Goal: Task Accomplishment & Management: Manage account settings

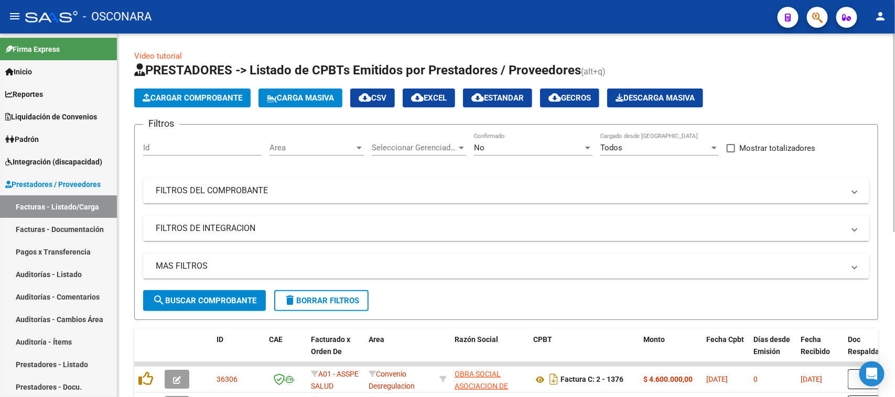
click at [176, 100] on span "Cargar Comprobante" at bounding box center [193, 97] width 100 height 9
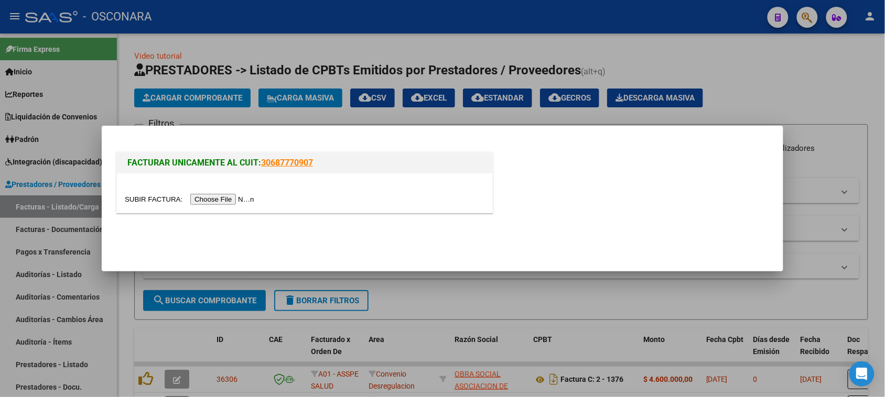
click at [244, 200] on input "file" at bounding box center [191, 199] width 133 height 11
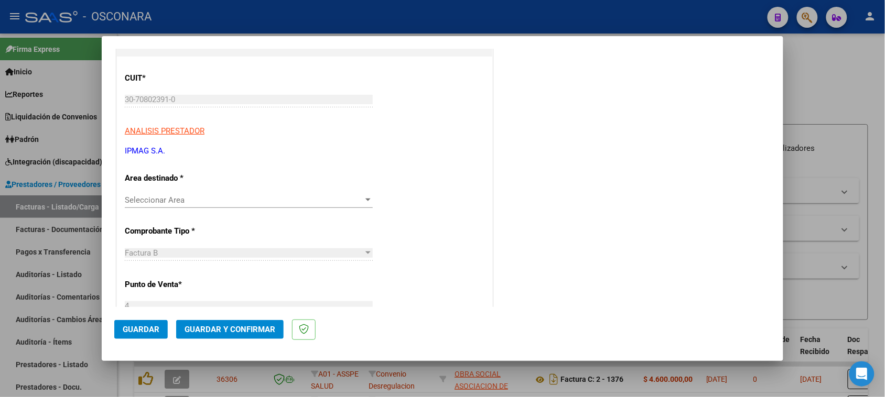
scroll to position [131, 0]
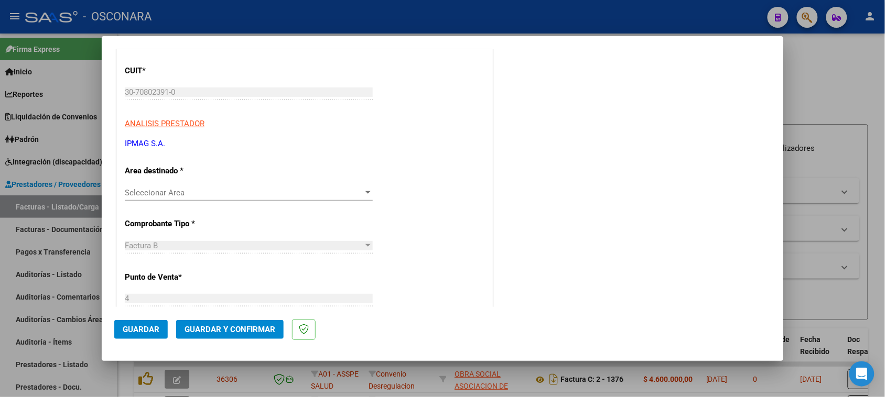
click at [197, 194] on span "Seleccionar Area" at bounding box center [244, 192] width 239 height 9
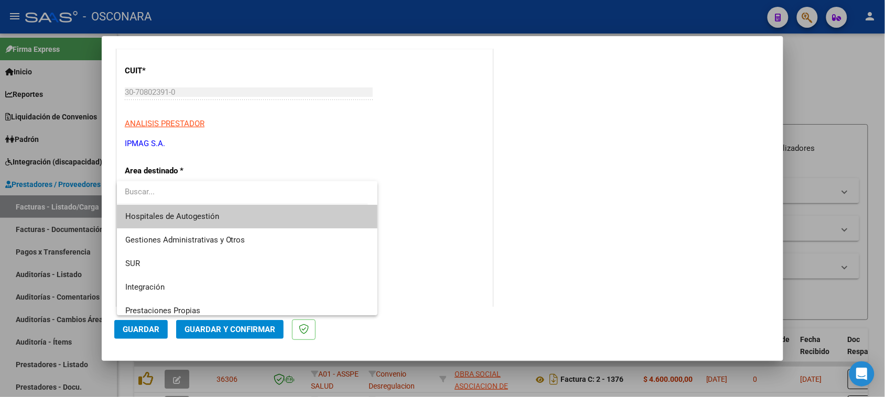
click at [244, 156] on div at bounding box center [442, 198] width 885 height 397
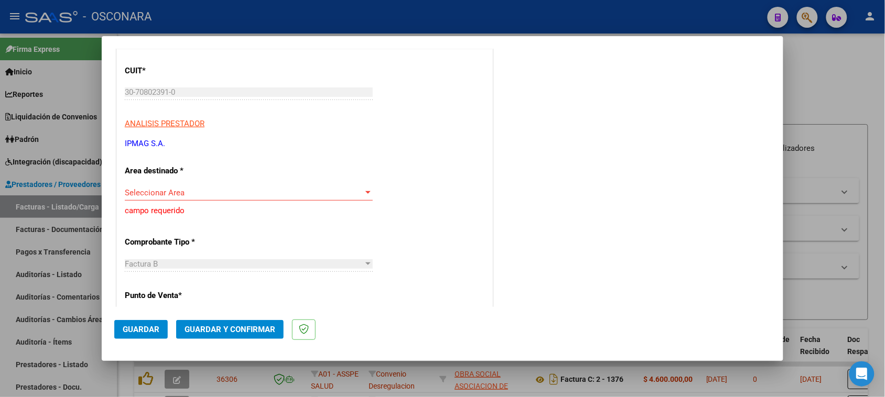
click at [161, 198] on div "Seleccionar Area Seleccionar Area" at bounding box center [249, 193] width 248 height 16
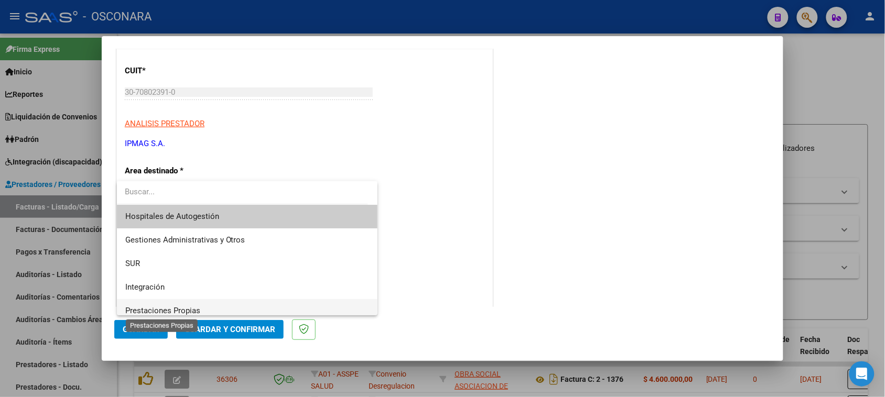
click at [164, 307] on span "Prestaciones Propias" at bounding box center [162, 310] width 75 height 9
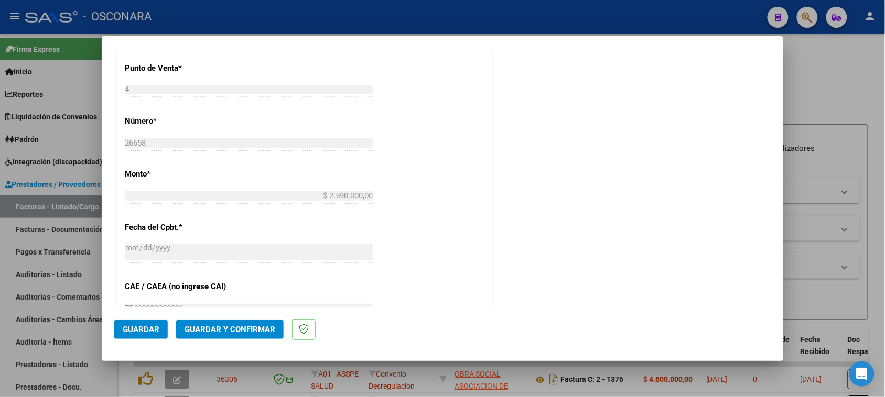
scroll to position [524, 0]
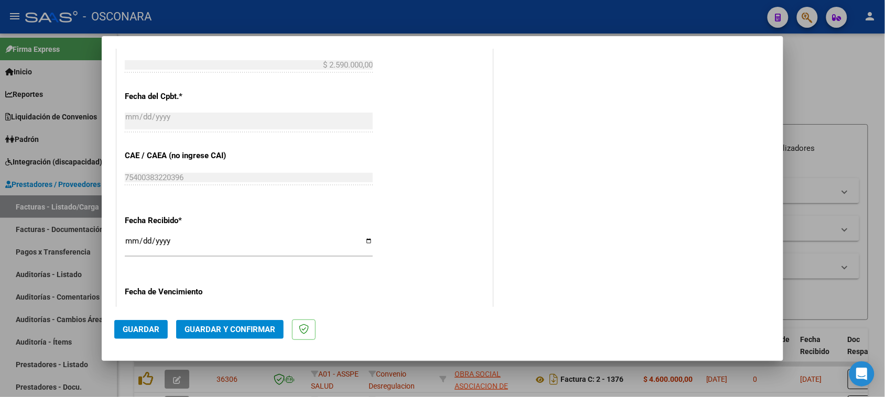
click at [229, 330] on span "Guardar y Confirmar" at bounding box center [230, 329] width 91 height 9
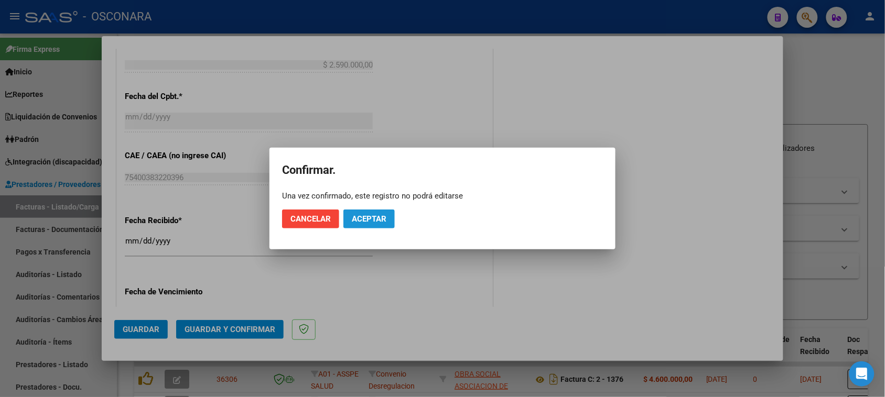
click at [362, 216] on span "Aceptar" at bounding box center [369, 218] width 35 height 9
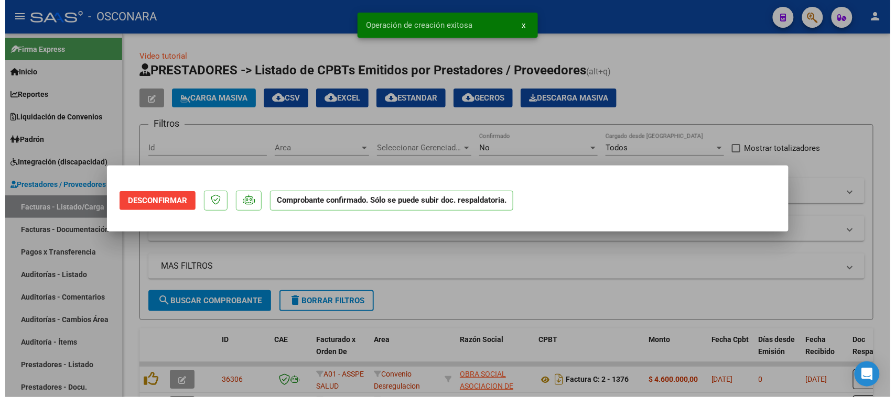
scroll to position [0, 0]
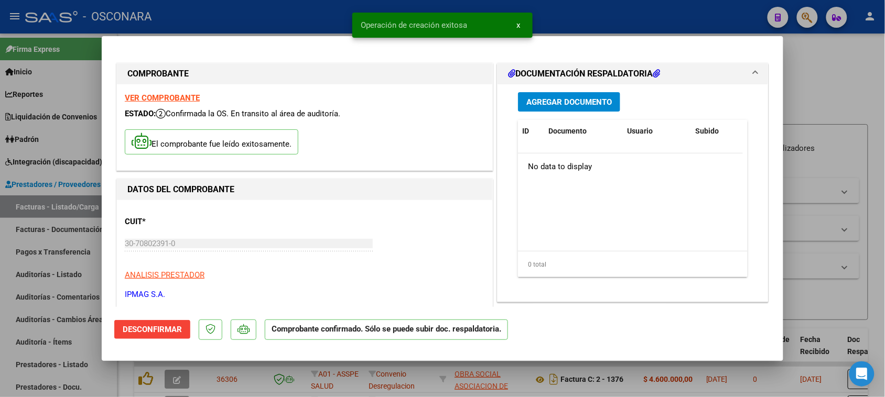
click at [0, 312] on div at bounding box center [442, 198] width 885 height 397
type input "$ 0,00"
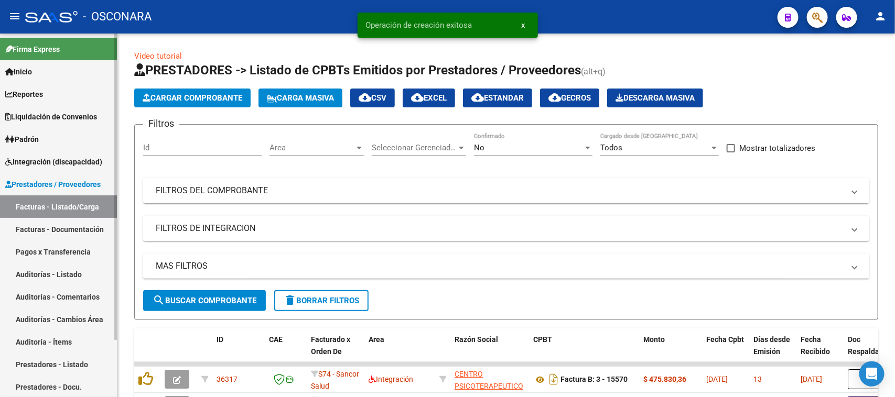
click at [33, 272] on link "Auditorías - Listado" at bounding box center [58, 274] width 117 height 23
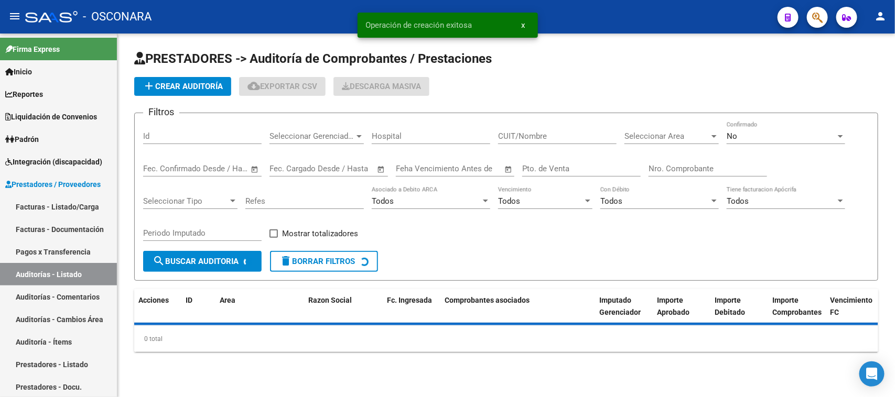
click at [190, 78] on button "add Crear Auditoría" at bounding box center [182, 86] width 97 height 19
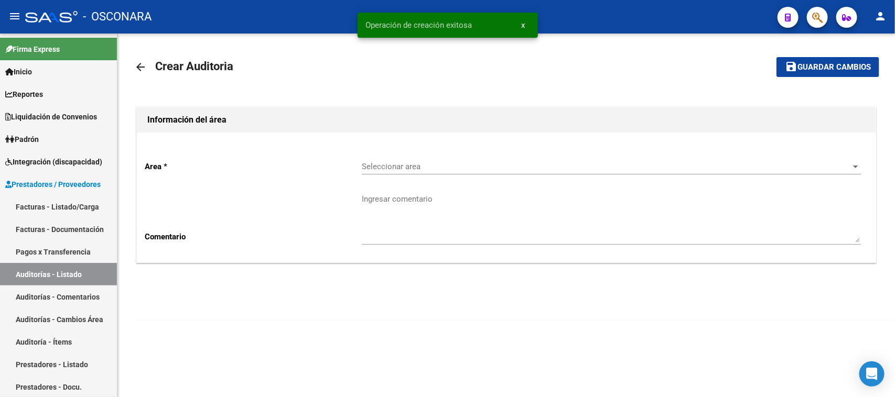
click at [406, 162] on span "Seleccionar area" at bounding box center [607, 166] width 490 height 9
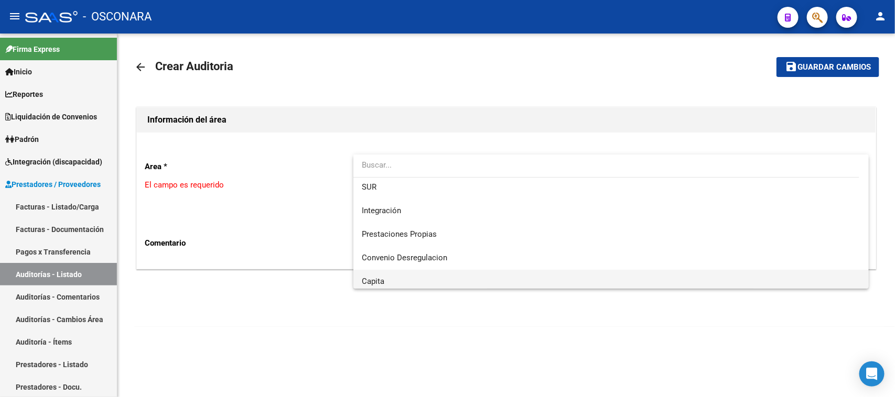
scroll to position [66, 0]
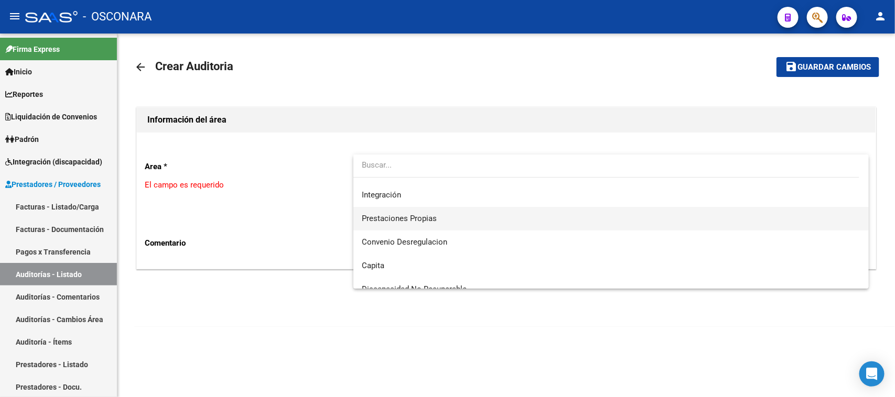
click at [406, 219] on span "Prestaciones Propias" at bounding box center [399, 218] width 75 height 9
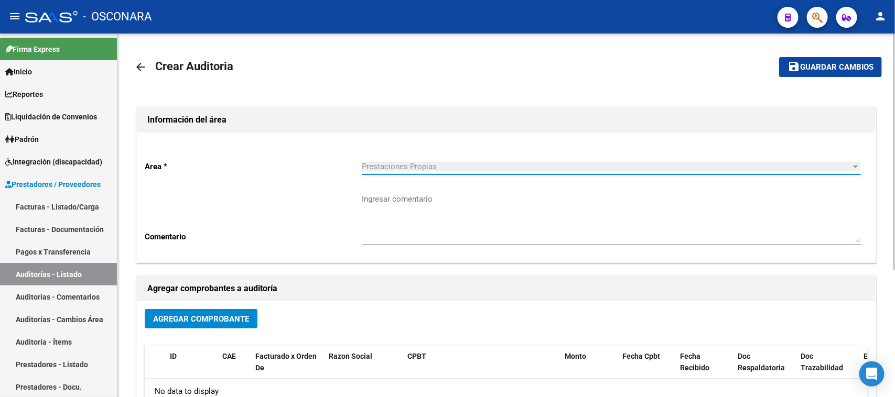
click at [210, 318] on span "Agregar Comprobante" at bounding box center [201, 319] width 96 height 9
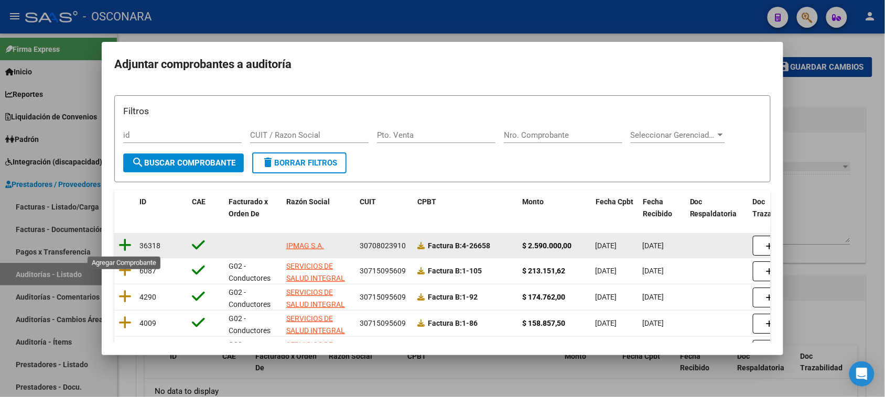
click at [126, 242] on icon at bounding box center [124, 245] width 13 height 15
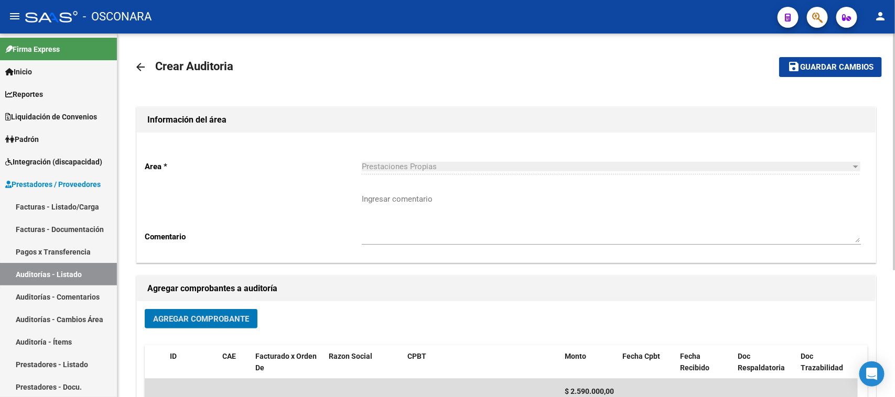
click at [825, 64] on span "Guardar cambios" at bounding box center [836, 67] width 73 height 9
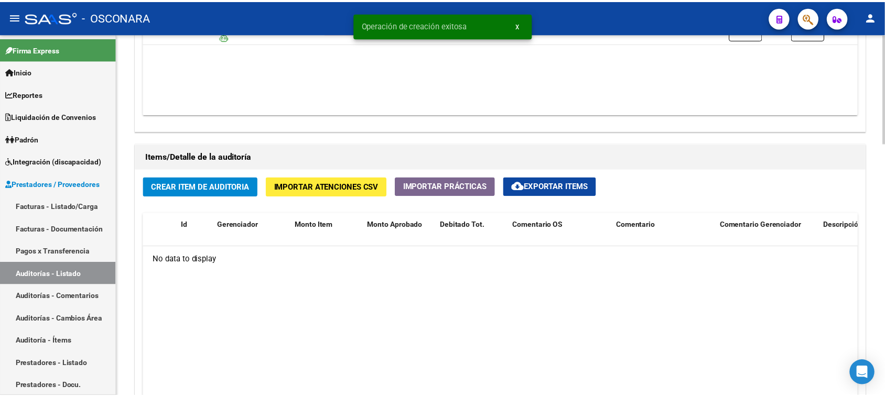
scroll to position [655, 0]
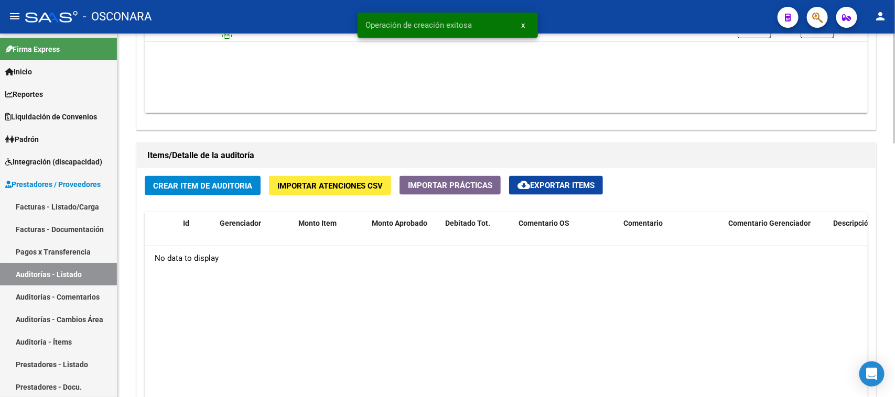
click at [261, 179] on div "Crear Item de Auditoria Importar Atenciones CSV Importar Prácticas cloud_downlo…" at bounding box center [506, 337] width 739 height 339
click at [242, 187] on span "Crear Item de Auditoria" at bounding box center [202, 185] width 99 height 9
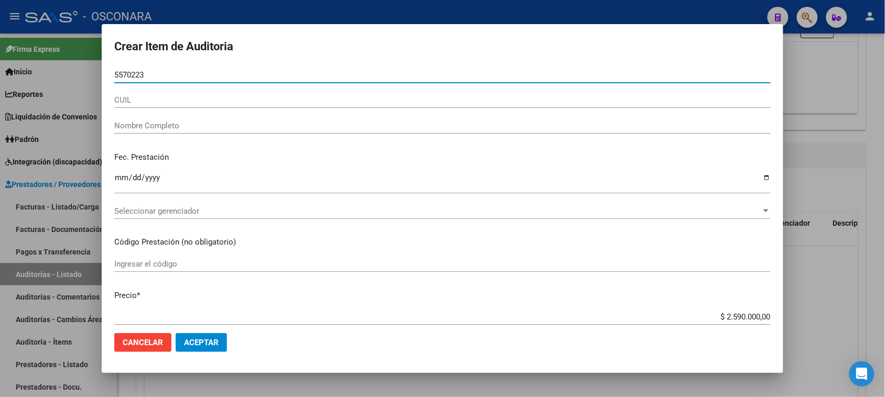
click at [114, 71] on input "5570223" at bounding box center [442, 74] width 656 height 9
type input "05570223"
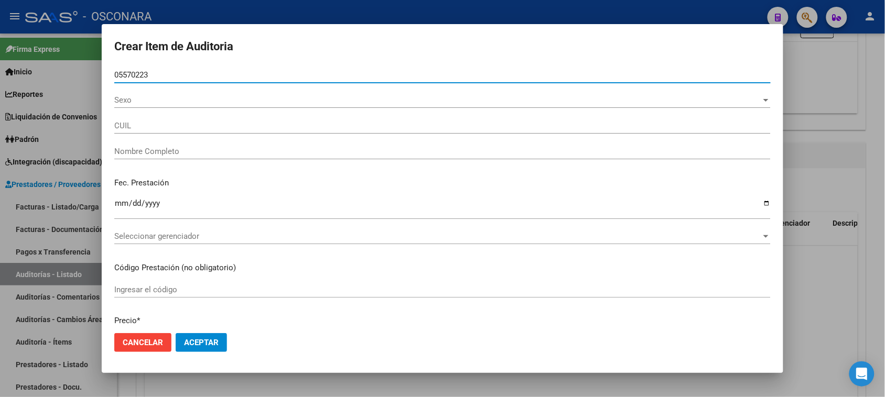
type input "27055702239"
type input "KOBLINE [PERSON_NAME]"
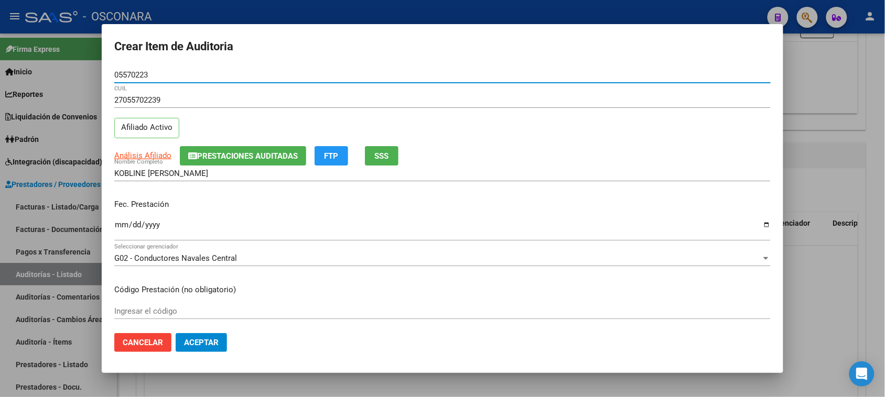
type input "05570223"
click at [118, 227] on input "Ingresar la fecha" at bounding box center [442, 229] width 656 height 17
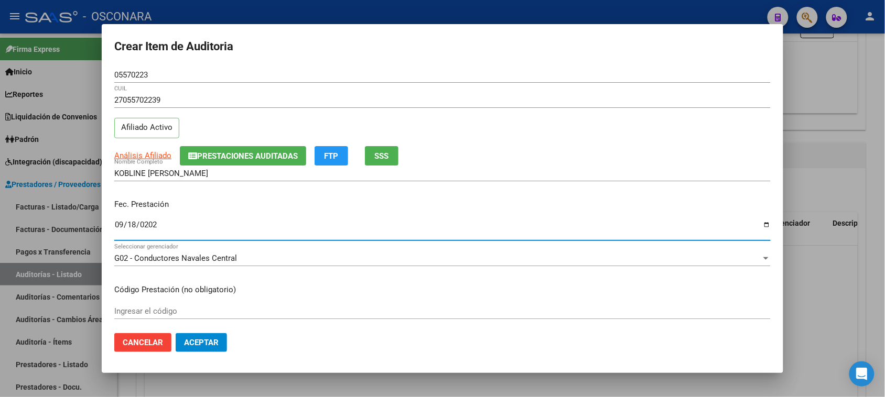
type input "[DATE]"
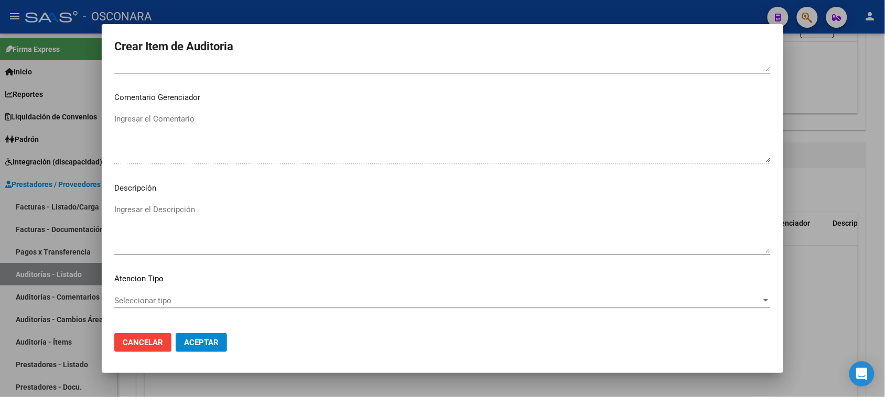
scroll to position [685, 0]
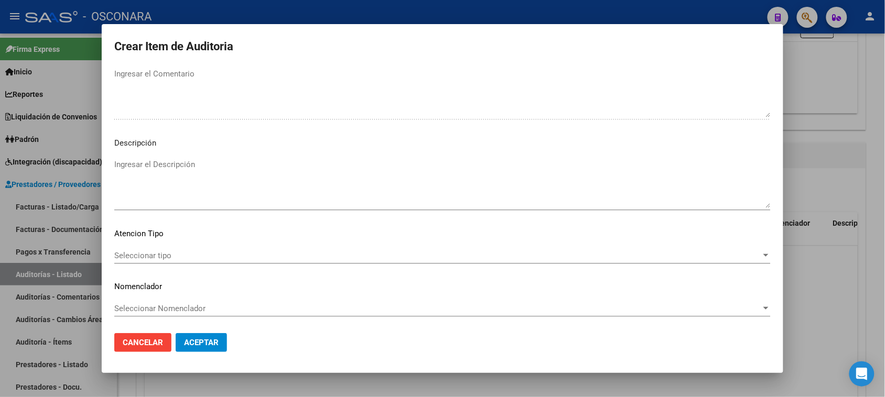
click at [135, 179] on textarea "Ingresar el Descripción" at bounding box center [442, 183] width 656 height 49
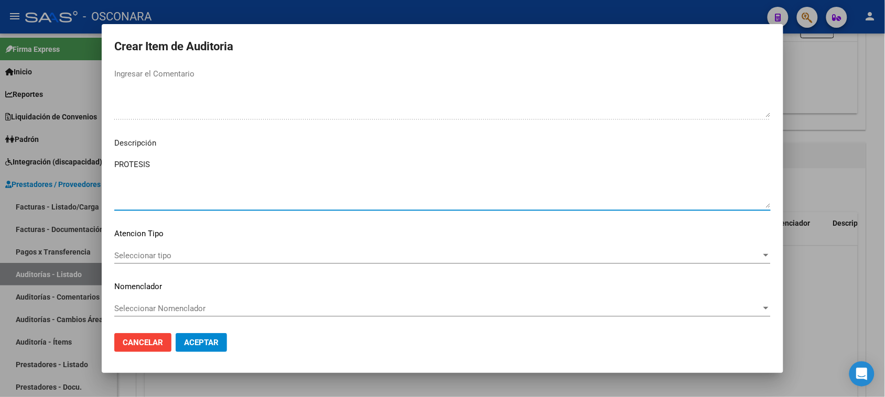
type textarea "PROTESIS"
click at [153, 255] on span "Seleccionar tipo" at bounding box center [437, 255] width 647 height 9
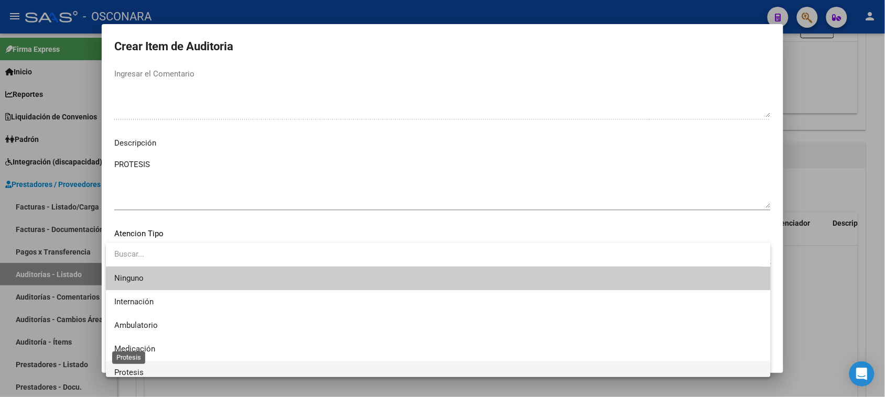
click at [137, 372] on span "Protesis" at bounding box center [128, 372] width 29 height 9
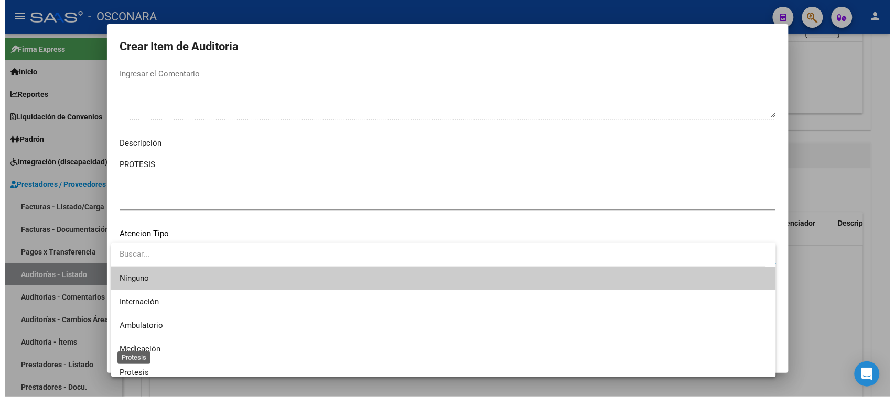
scroll to position [7, 0]
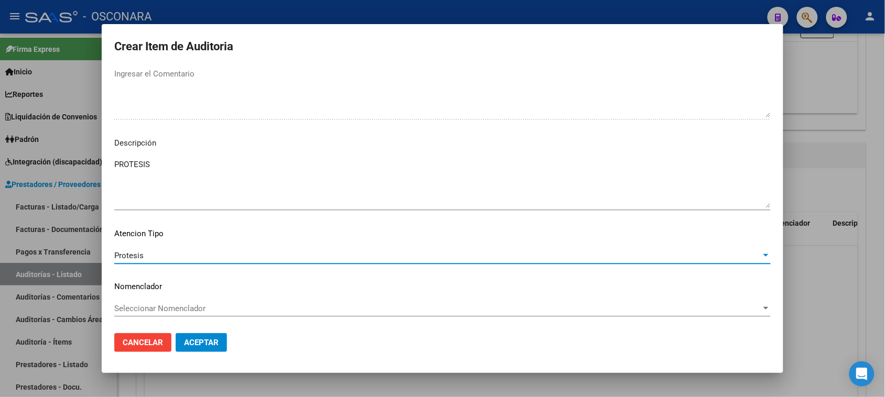
click at [198, 348] on button "Aceptar" at bounding box center [201, 342] width 51 height 19
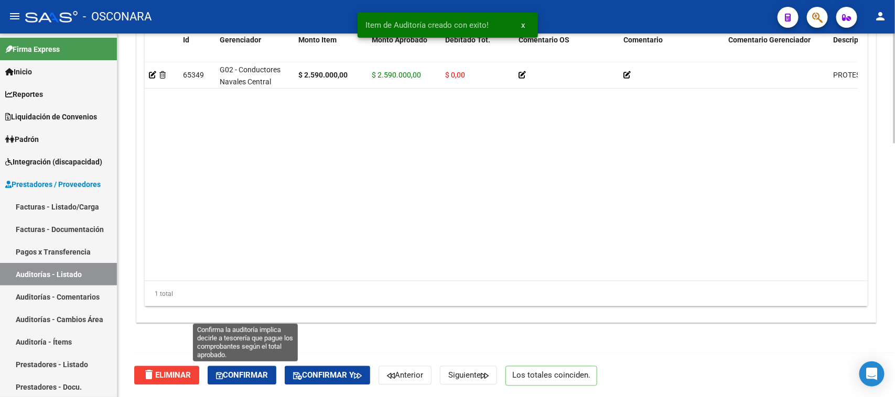
click at [253, 374] on span "Confirmar" at bounding box center [242, 375] width 52 height 9
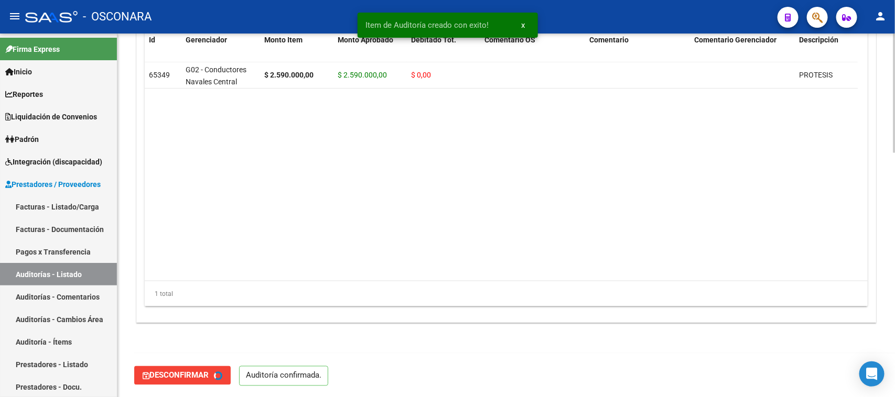
type input "202510"
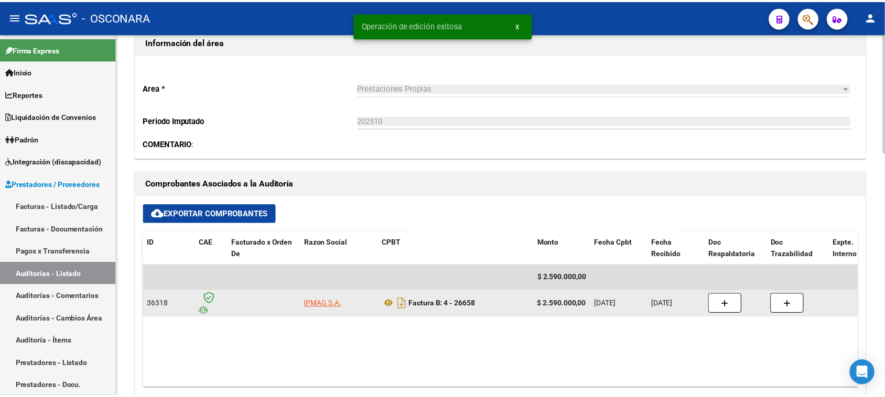
scroll to position [0, 0]
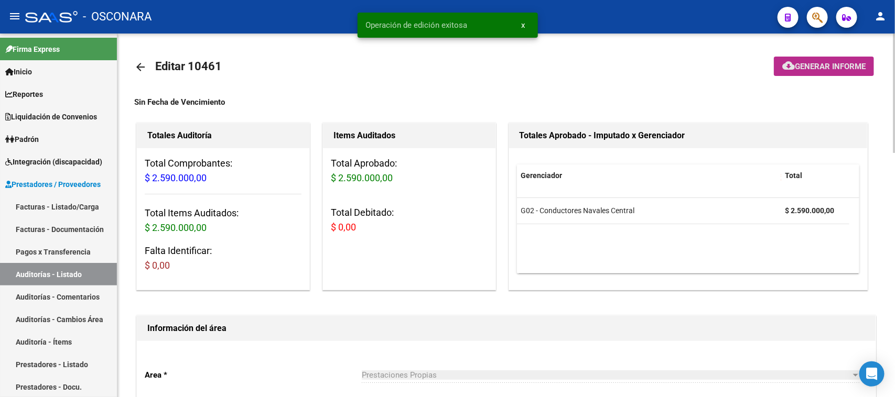
click at [803, 60] on button "cloud_download Generar informe" at bounding box center [824, 66] width 100 height 19
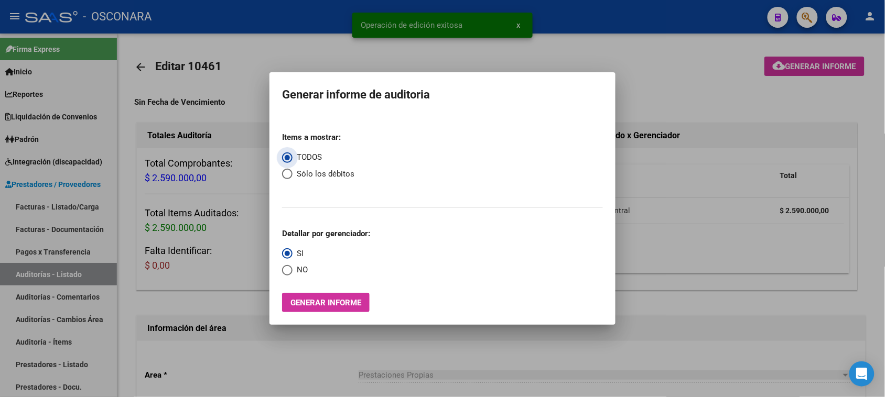
click at [313, 306] on span "Generar informe" at bounding box center [325, 302] width 71 height 9
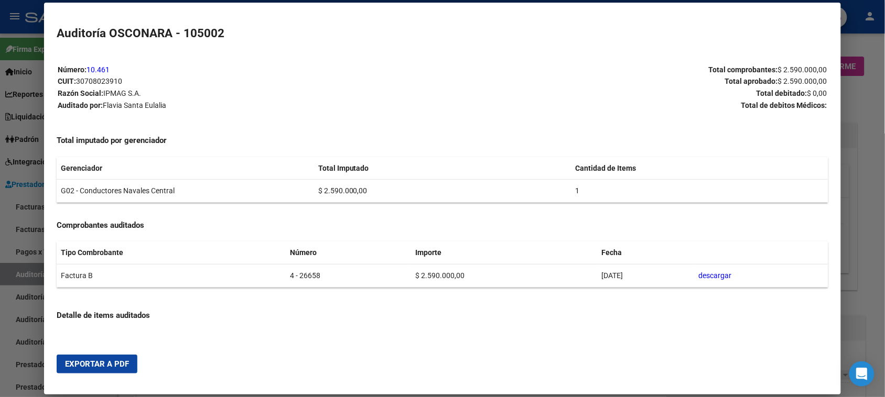
click at [92, 371] on button "Exportar a PDF" at bounding box center [97, 364] width 81 height 19
click at [1, 247] on div at bounding box center [442, 198] width 885 height 397
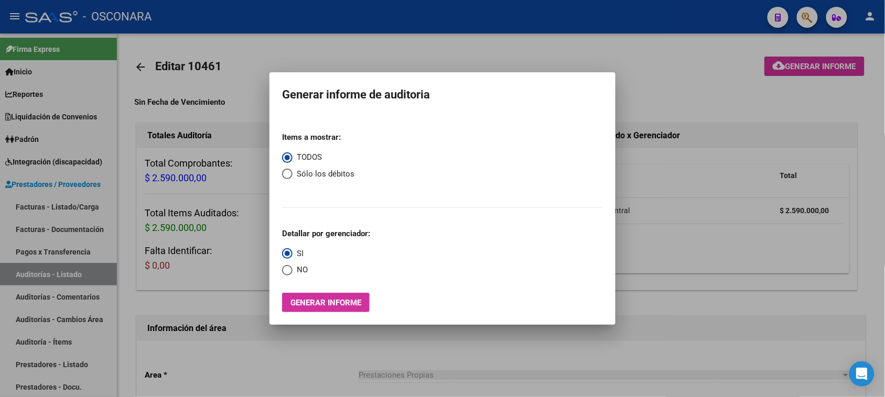
click at [0, 247] on div at bounding box center [442, 198] width 885 height 397
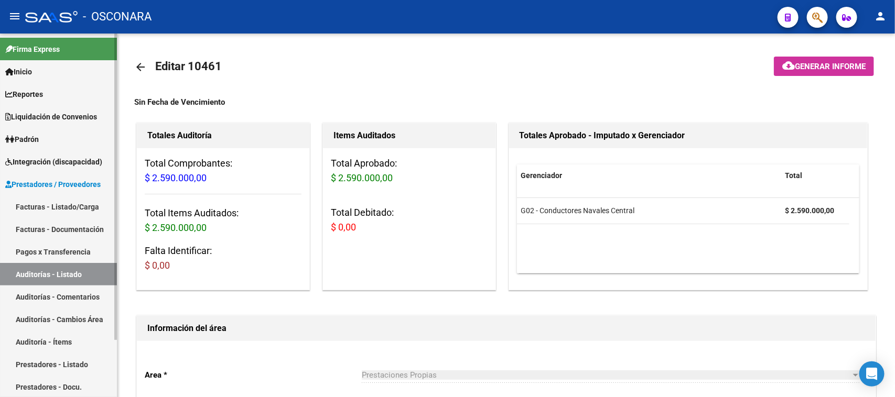
click at [58, 204] on link "Facturas - Listado/Carga" at bounding box center [58, 207] width 117 height 23
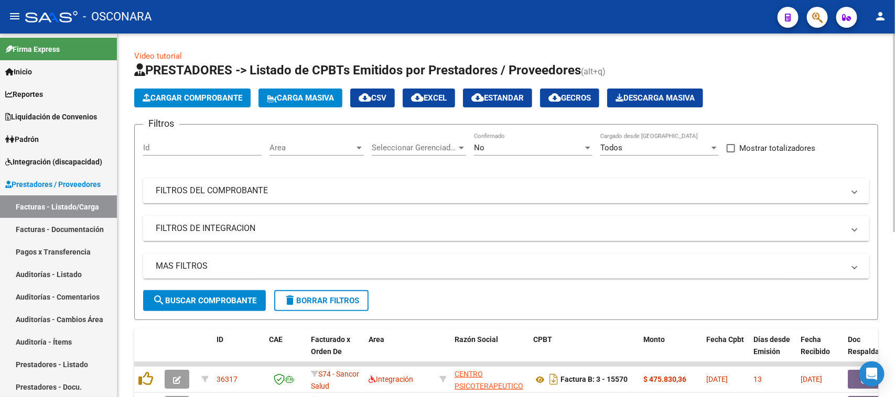
click at [229, 95] on span "Cargar Comprobante" at bounding box center [193, 97] width 100 height 9
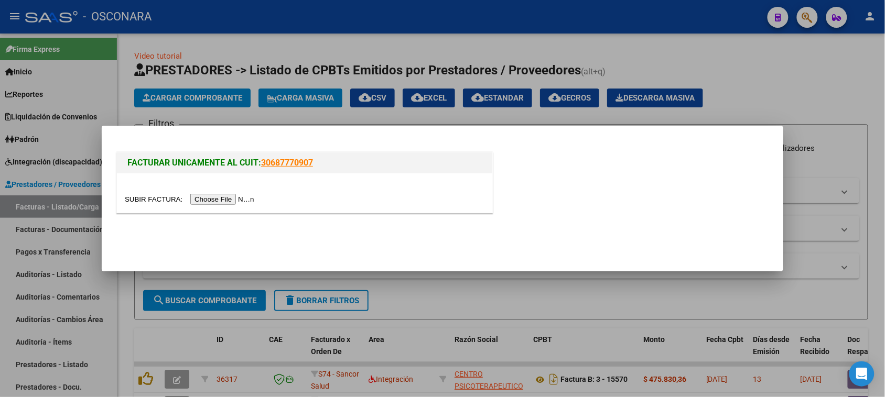
click at [233, 201] on input "file" at bounding box center [191, 199] width 133 height 11
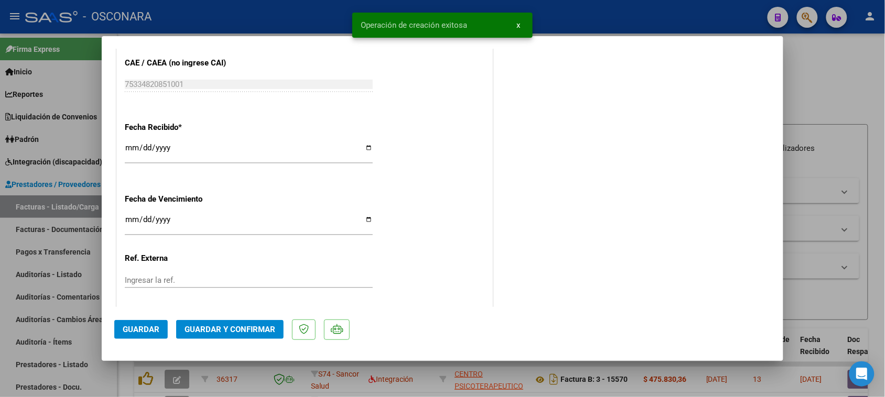
scroll to position [590, 0]
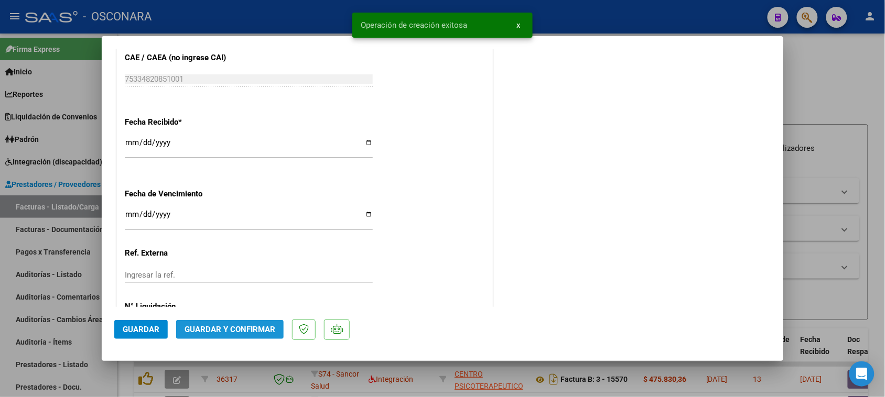
click at [262, 329] on span "Guardar y Confirmar" at bounding box center [230, 329] width 91 height 9
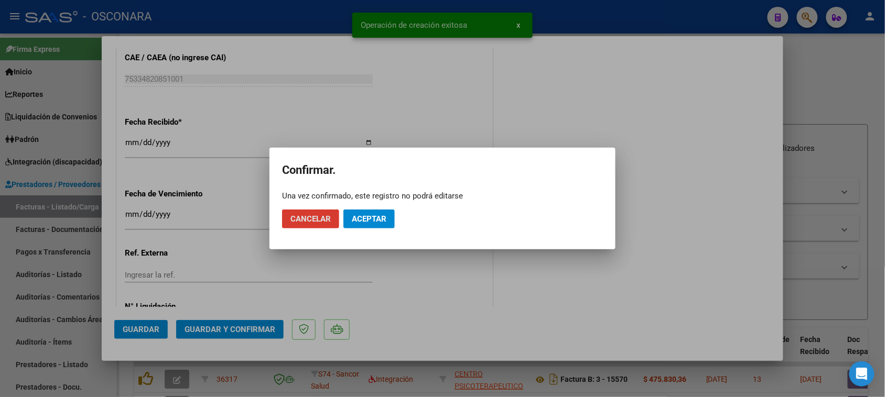
click at [375, 218] on span "Aceptar" at bounding box center [369, 218] width 35 height 9
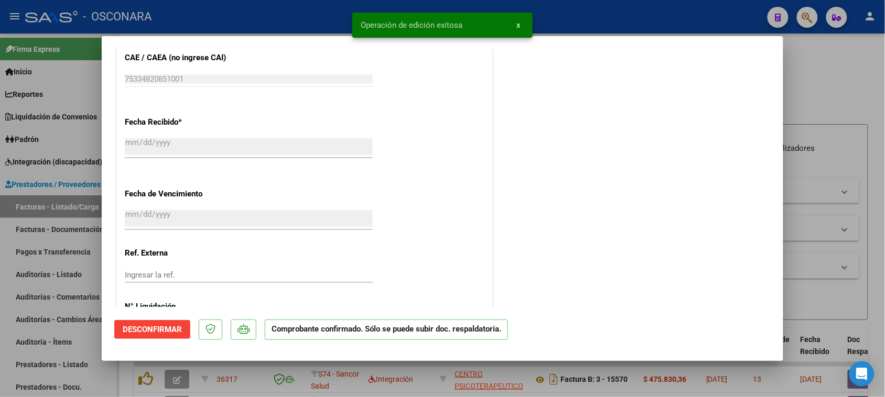
click at [37, 274] on div at bounding box center [442, 198] width 885 height 397
type input "$ 0,00"
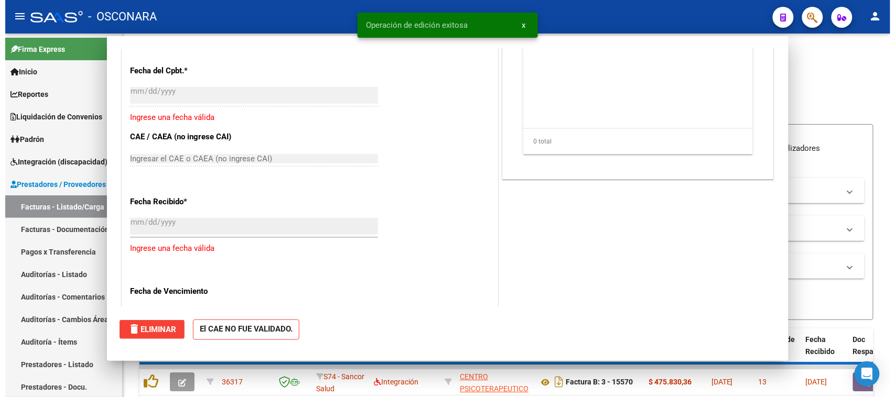
scroll to position [669, 0]
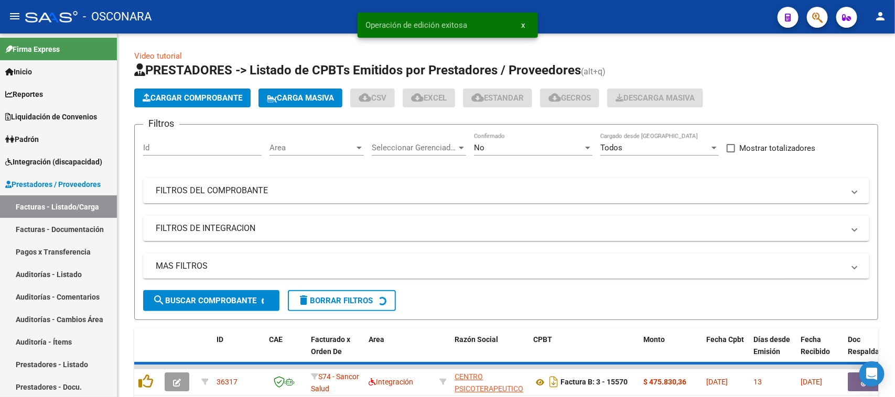
click at [37, 274] on link "Auditorías - Listado" at bounding box center [58, 274] width 117 height 23
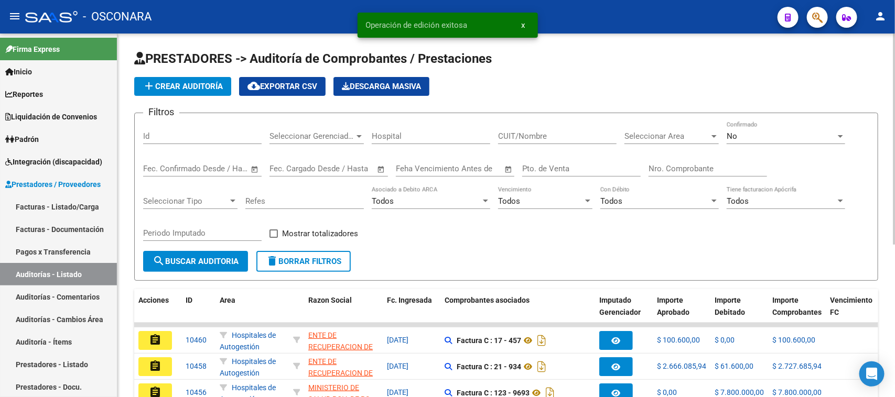
click at [185, 88] on span "add Crear Auditoría" at bounding box center [183, 86] width 80 height 9
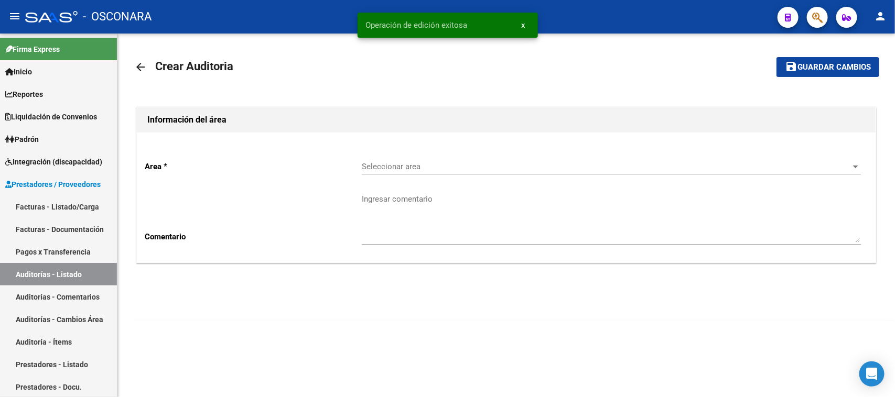
click at [405, 170] on span "Seleccionar area" at bounding box center [607, 166] width 490 height 9
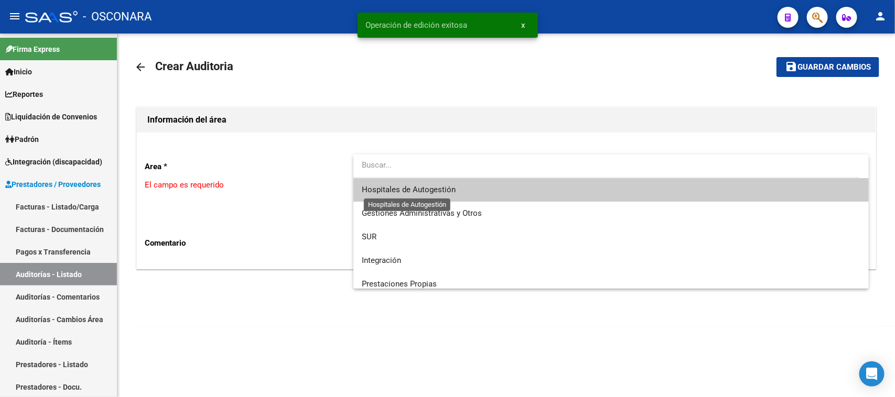
click at [405, 189] on span "Hospitales de Autogestión" at bounding box center [409, 189] width 94 height 9
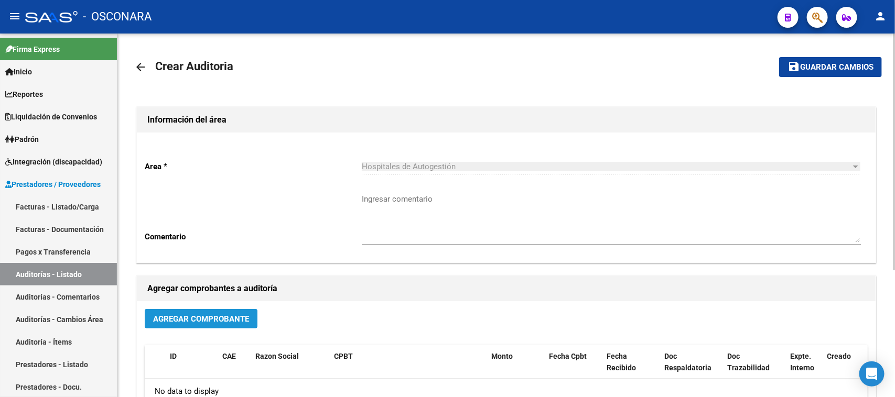
click at [234, 315] on span "Agregar Comprobante" at bounding box center [201, 319] width 96 height 9
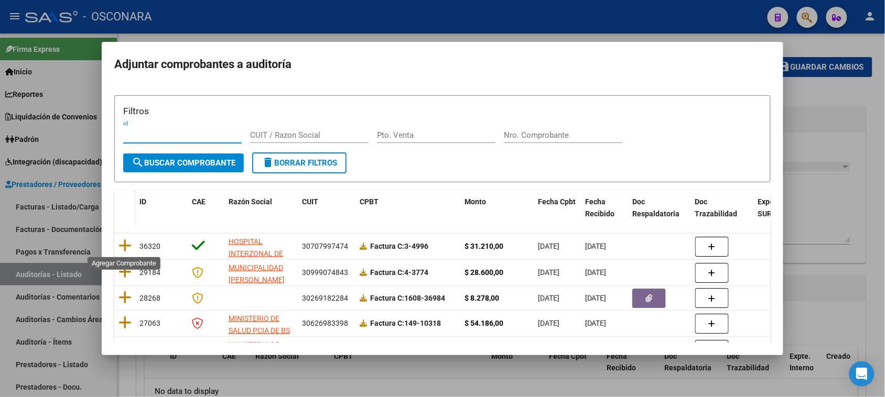
click at [123, 245] on icon at bounding box center [124, 246] width 13 height 15
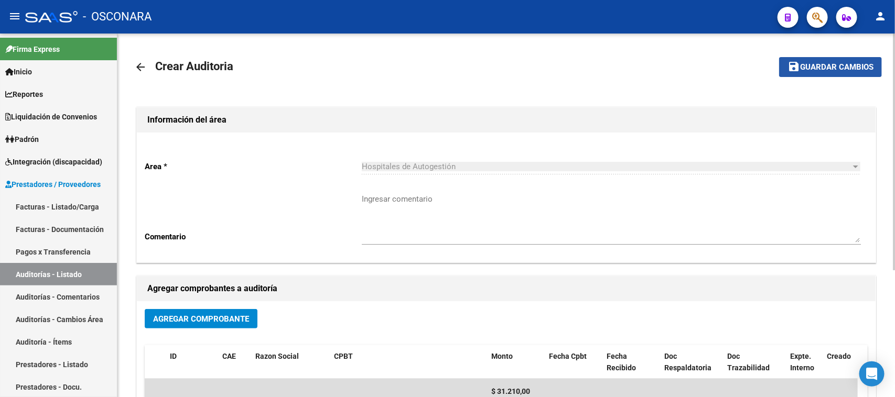
click at [821, 63] on span "Guardar cambios" at bounding box center [836, 67] width 73 height 9
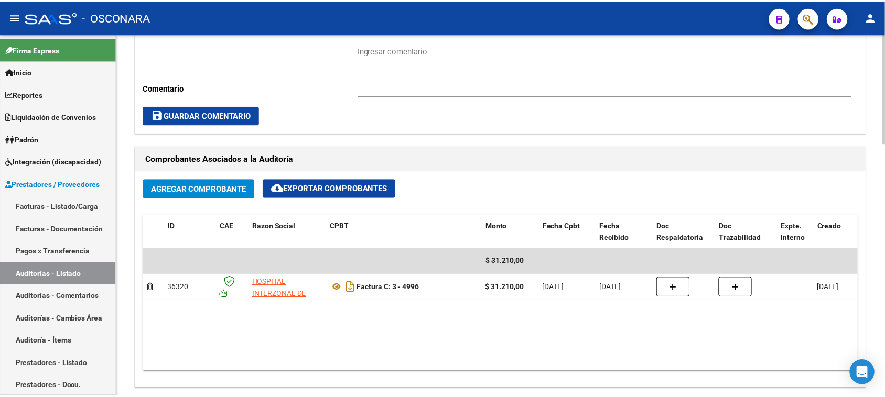
scroll to position [524, 0]
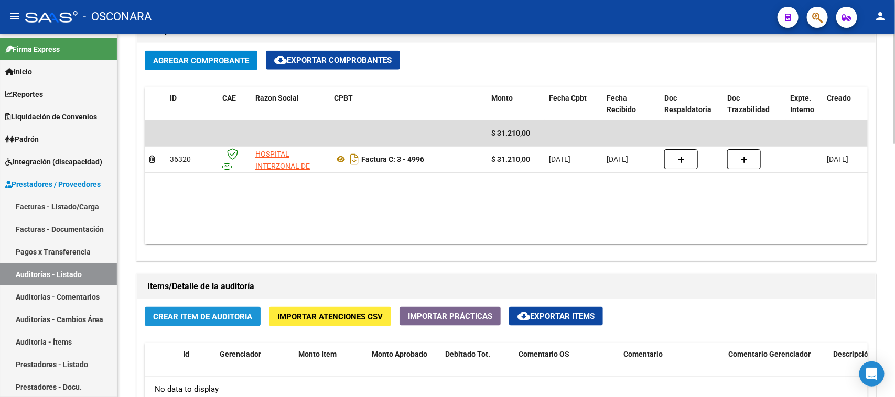
click at [215, 323] on button "Crear Item de Auditoria" at bounding box center [203, 316] width 116 height 19
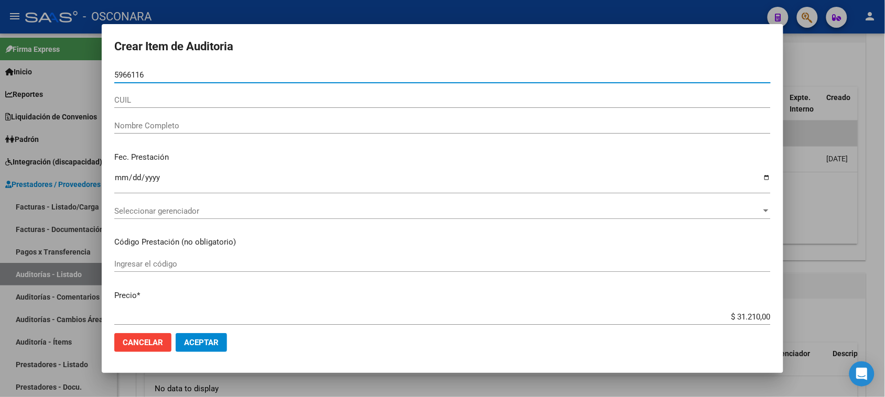
type input "59661169"
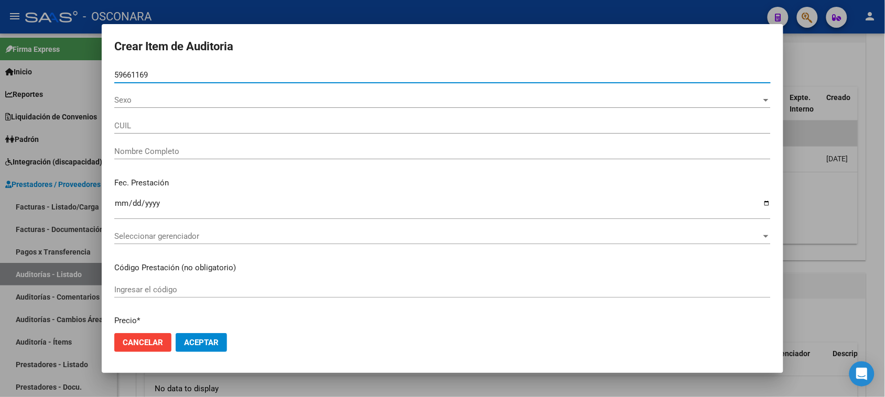
type input "27596611694"
type input "[PERSON_NAME]"
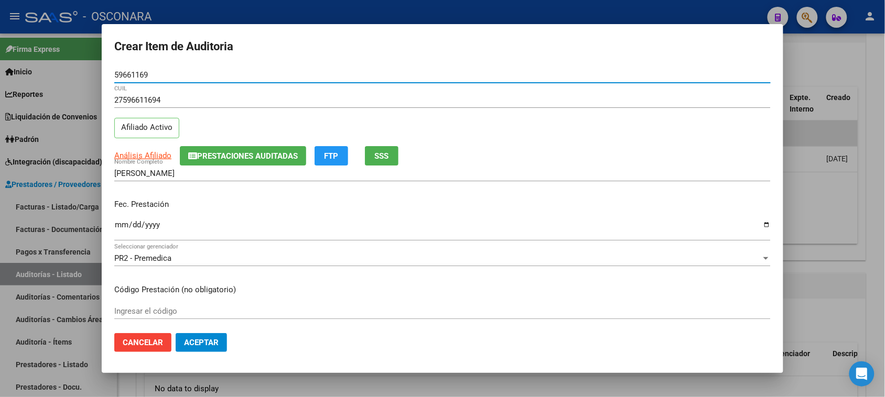
type input "59661169"
click at [387, 156] on span "SSS" at bounding box center [382, 156] width 14 height 9
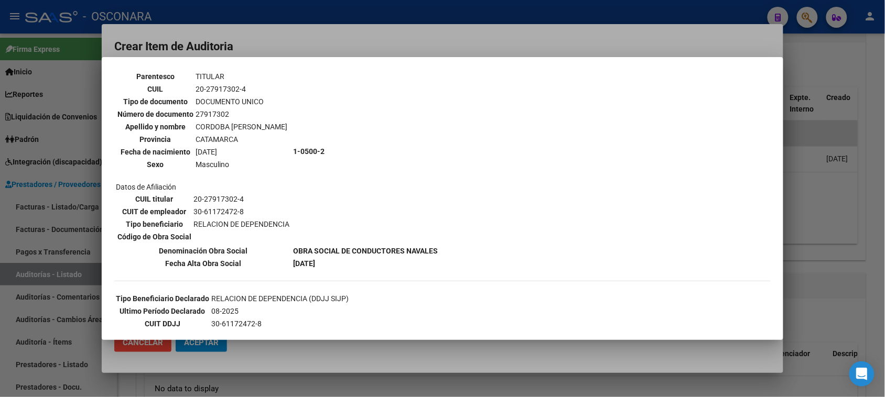
scroll to position [66, 0]
click at [834, 182] on div at bounding box center [442, 198] width 885 height 397
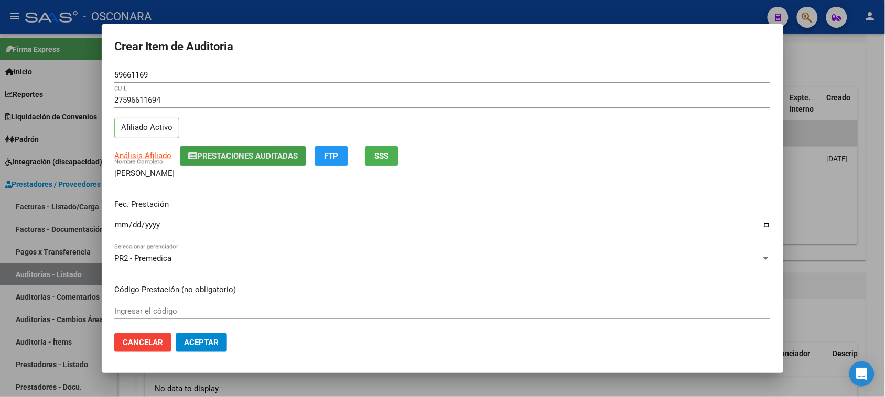
click at [269, 160] on button "Prestaciones Auditadas" at bounding box center [243, 155] width 126 height 19
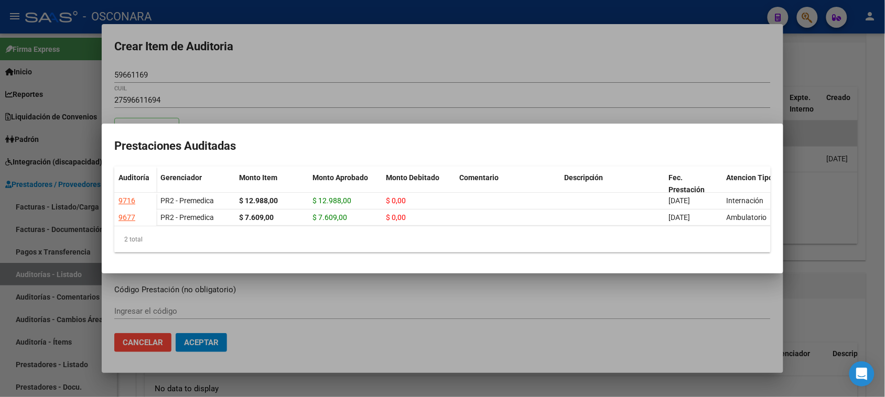
click at [427, 93] on div at bounding box center [442, 198] width 885 height 397
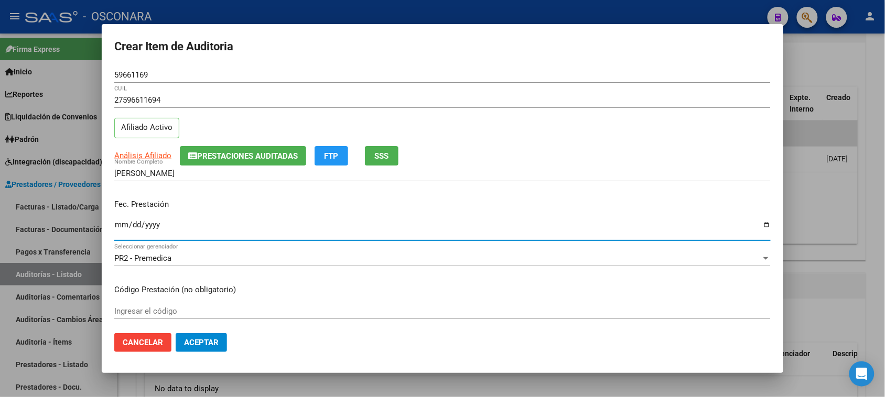
click at [116, 226] on input "Ingresar la fecha" at bounding box center [442, 229] width 656 height 17
type input "[DATE]"
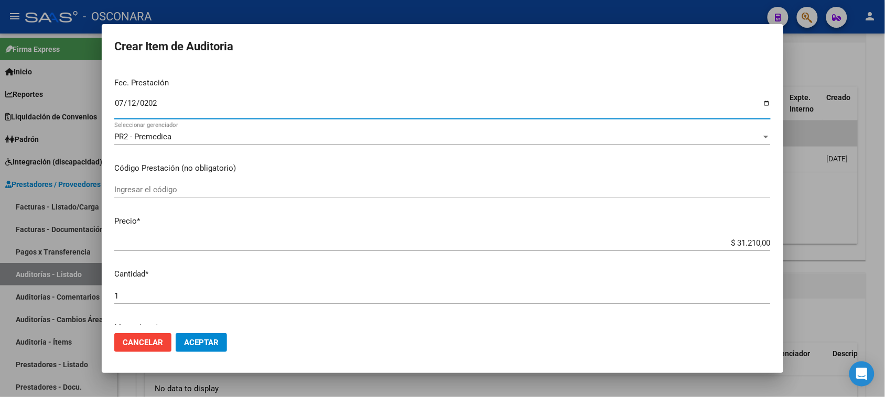
scroll to position [131, 0]
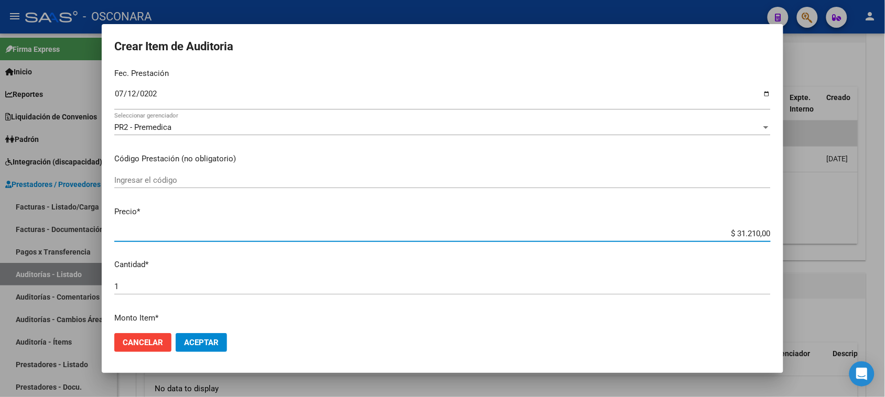
drag, startPoint x: 726, startPoint y: 232, endPoint x: 843, endPoint y: 220, distance: 117.0
click at [826, 231] on div "Crear Item de Auditoria 59661169 Nro Documento 27596611694 CUIL Afiliado Activo…" at bounding box center [442, 198] width 885 height 397
type input "$ 0,07"
type input "$ 0,76"
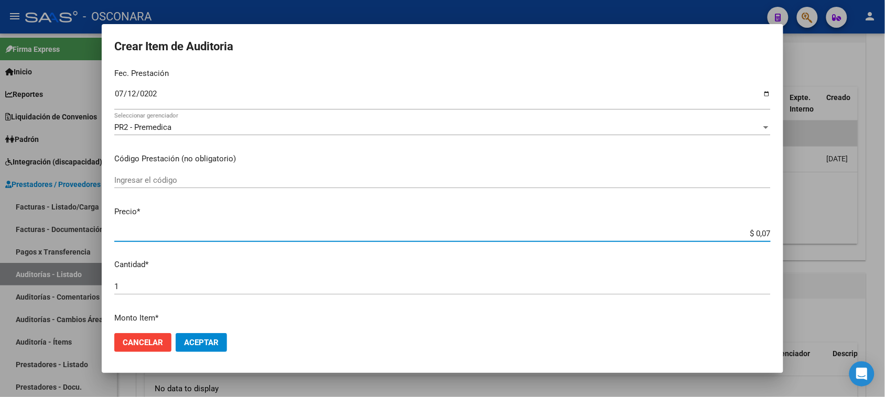
type input "$ 0,76"
type input "$ 7,60"
type input "$ 76,09"
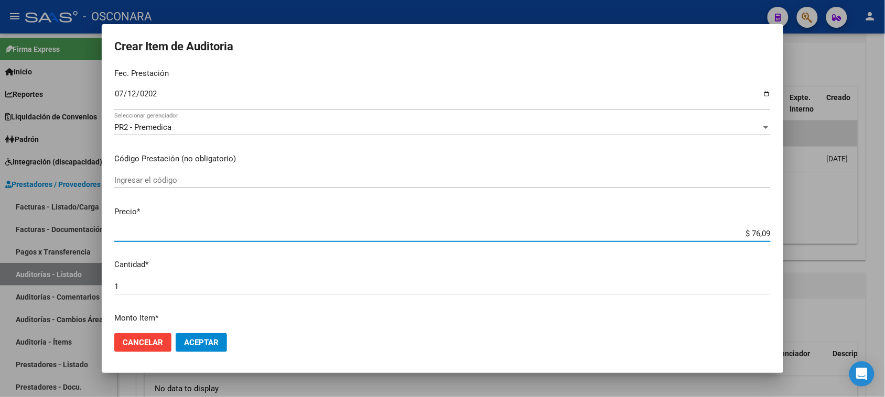
type input "$ 760,90"
type input "$ 7.609,00"
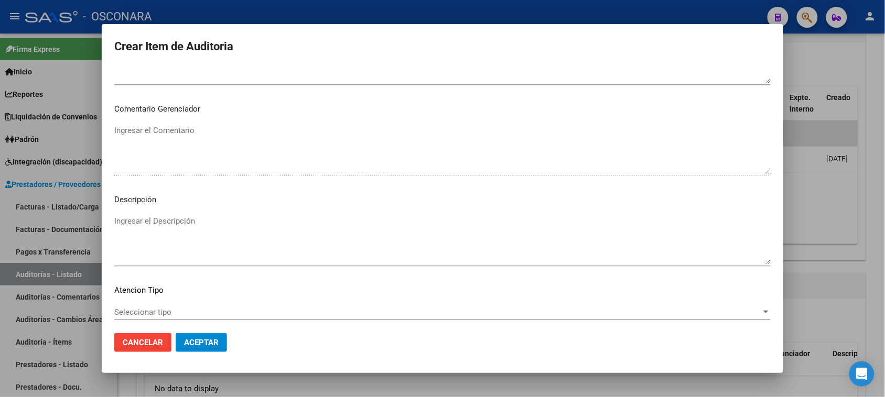
scroll to position [685, 0]
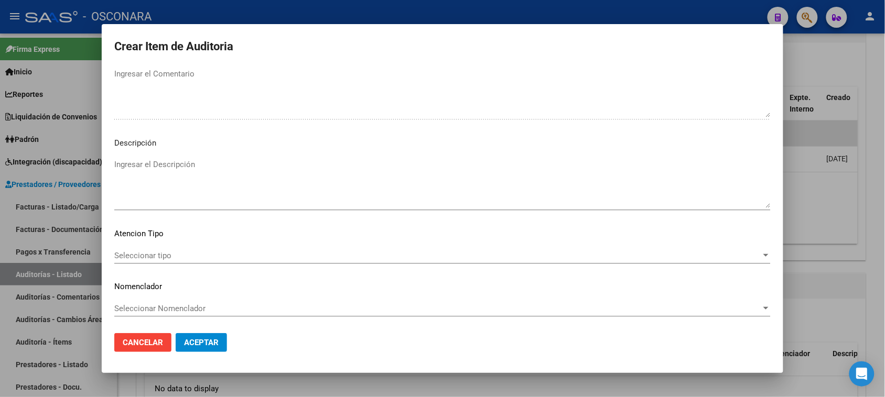
click at [238, 195] on textarea "Ingresar el Descripción" at bounding box center [442, 183] width 656 height 49
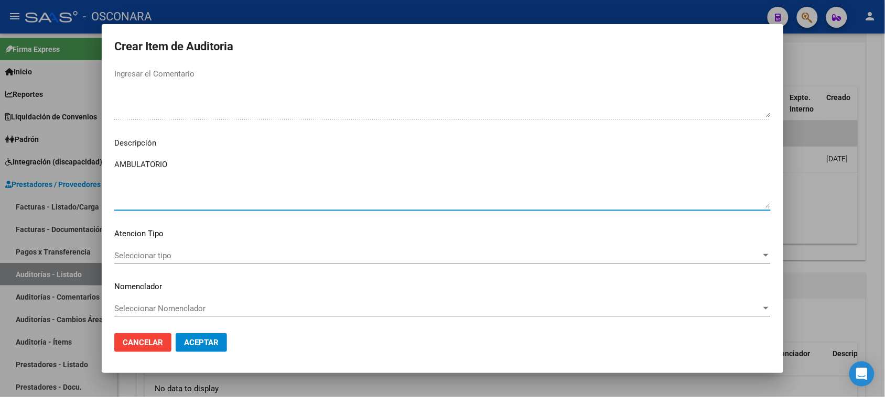
type textarea "AMBULATORIO"
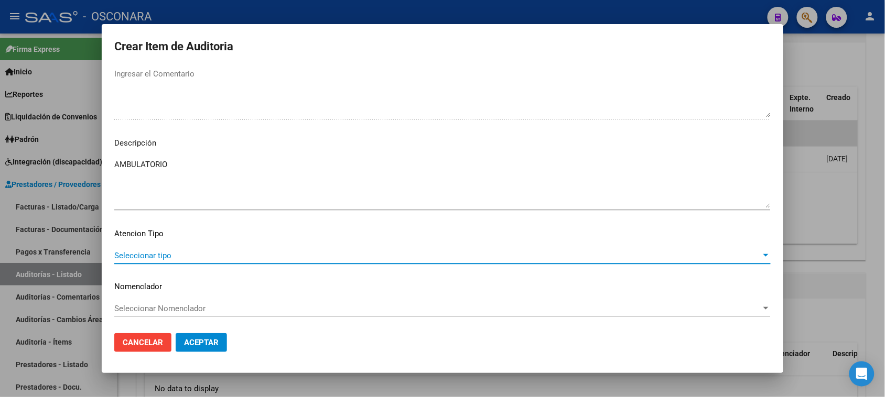
click at [143, 257] on span "Seleccionar tipo" at bounding box center [437, 255] width 647 height 9
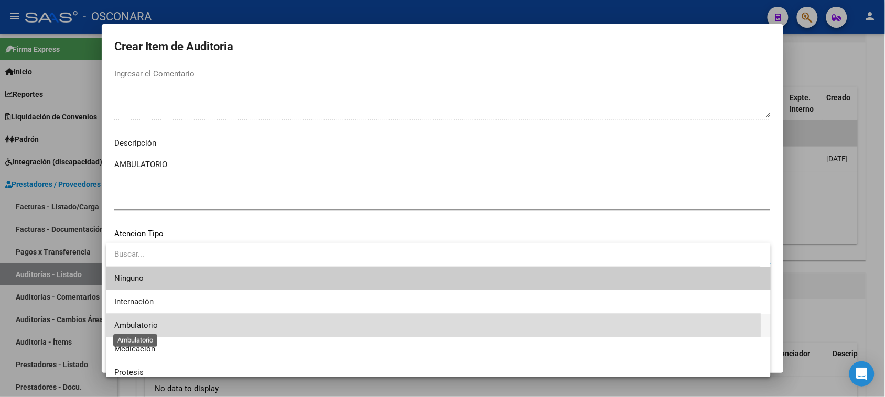
click at [147, 326] on span "Ambulatorio" at bounding box center [136, 325] width 44 height 9
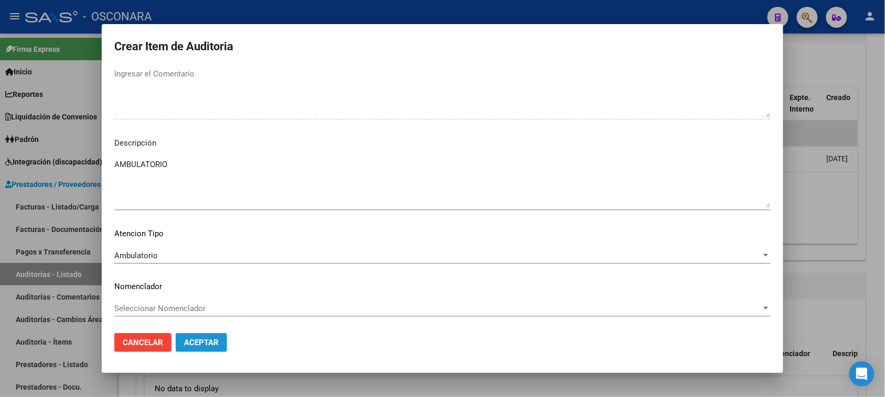
click at [208, 342] on span "Aceptar" at bounding box center [201, 342] width 35 height 9
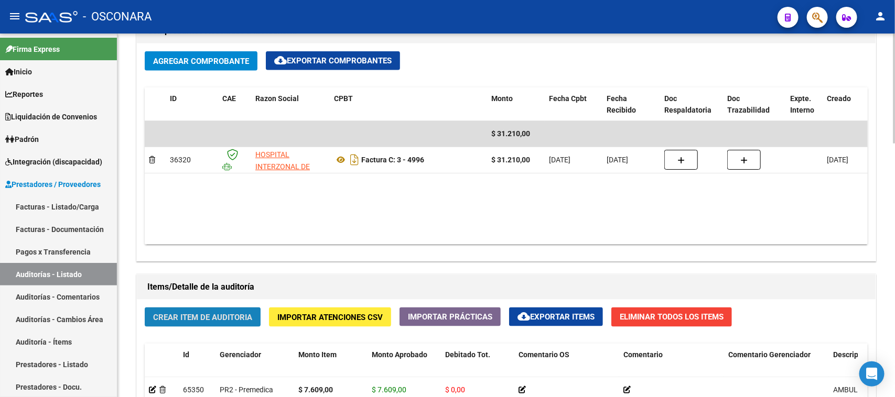
click at [187, 310] on button "Crear Item de Auditoria" at bounding box center [203, 317] width 116 height 19
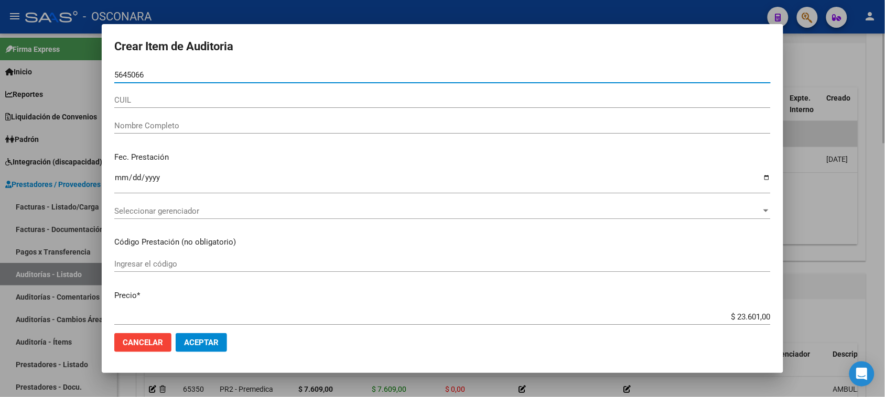
type input "56450666"
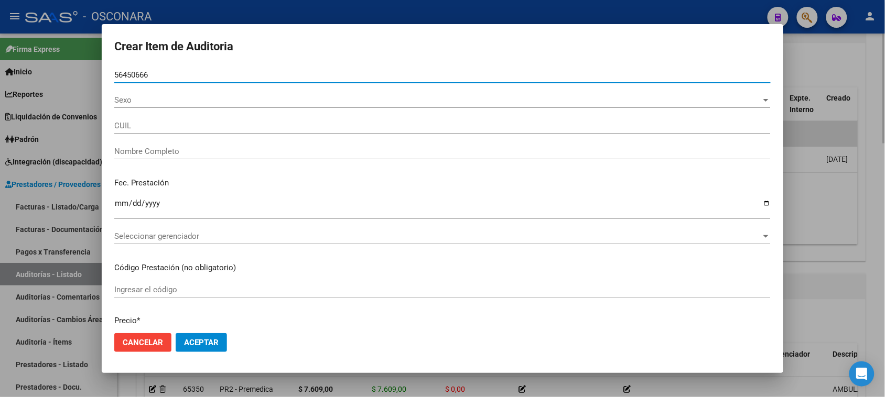
type input "23564506664"
type input "[PERSON_NAME]"
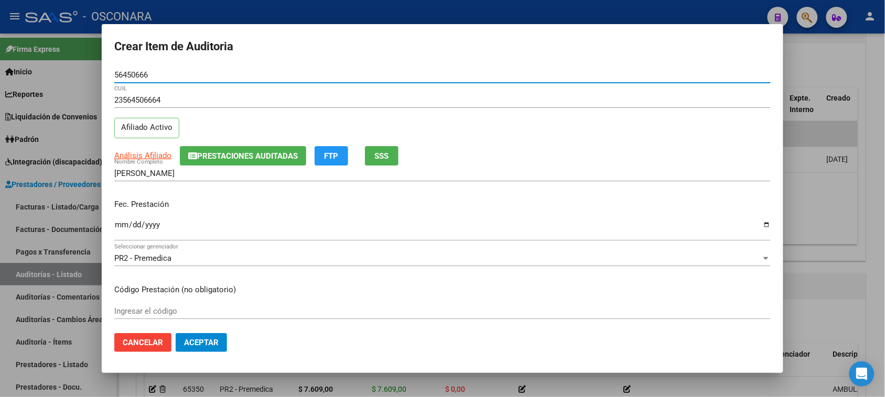
type input "56450666"
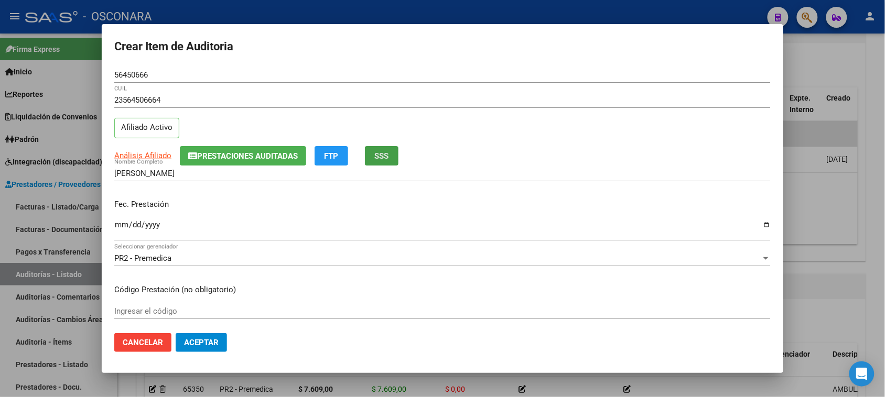
click at [386, 154] on span "SSS" at bounding box center [382, 156] width 14 height 9
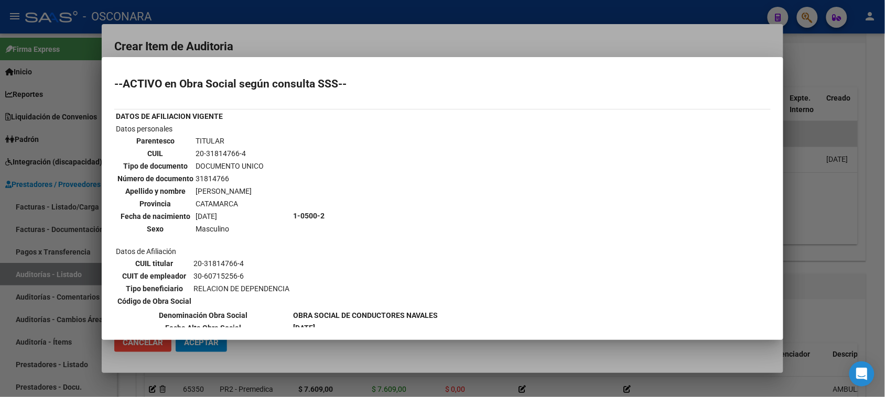
click at [370, 42] on div at bounding box center [442, 198] width 885 height 397
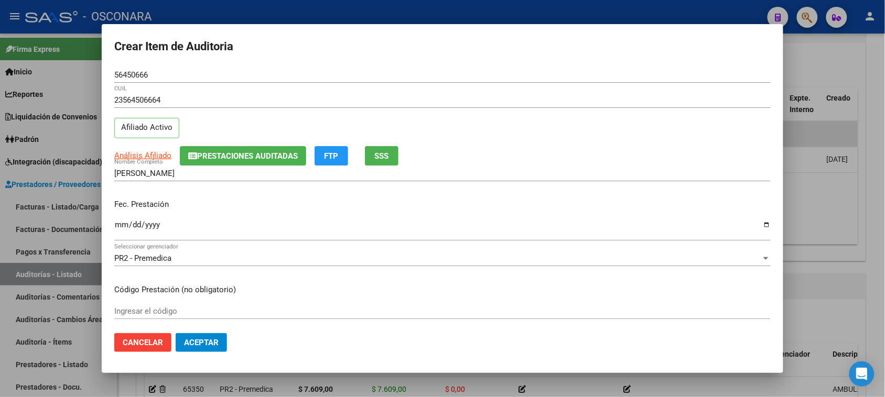
click at [204, 156] on span "Prestaciones Auditadas" at bounding box center [247, 156] width 101 height 9
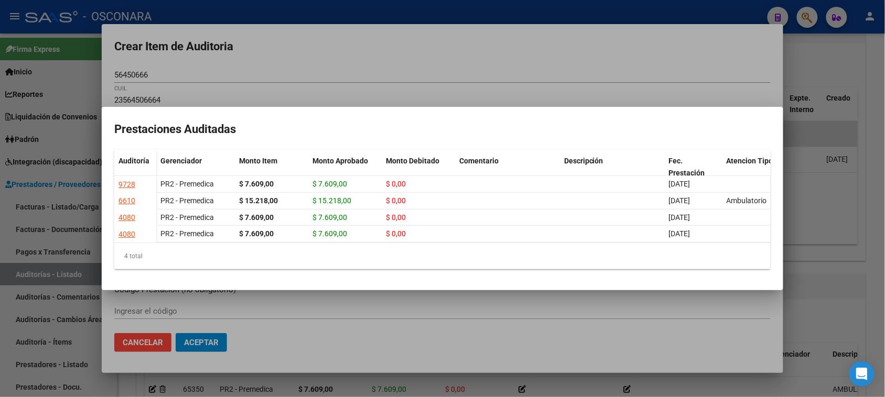
click at [489, 63] on div at bounding box center [442, 198] width 885 height 397
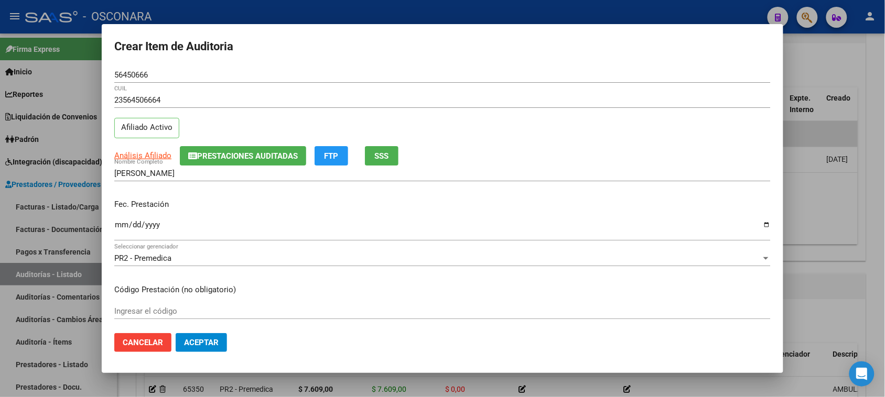
click at [123, 225] on input "Ingresar la fecha" at bounding box center [442, 229] width 656 height 17
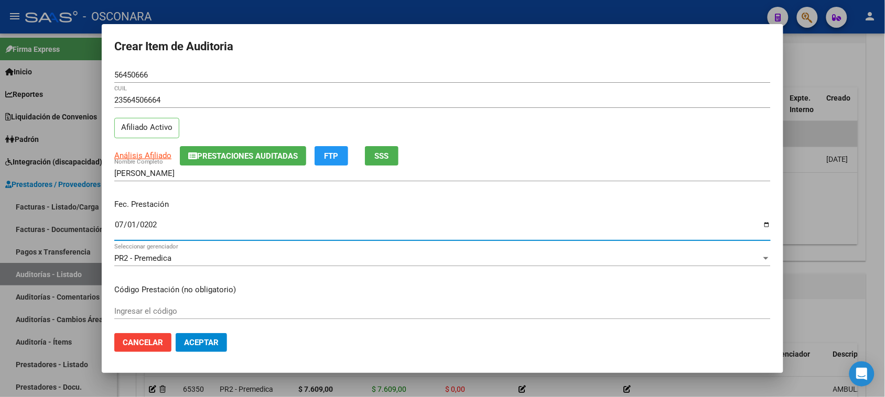
type input "[DATE]"
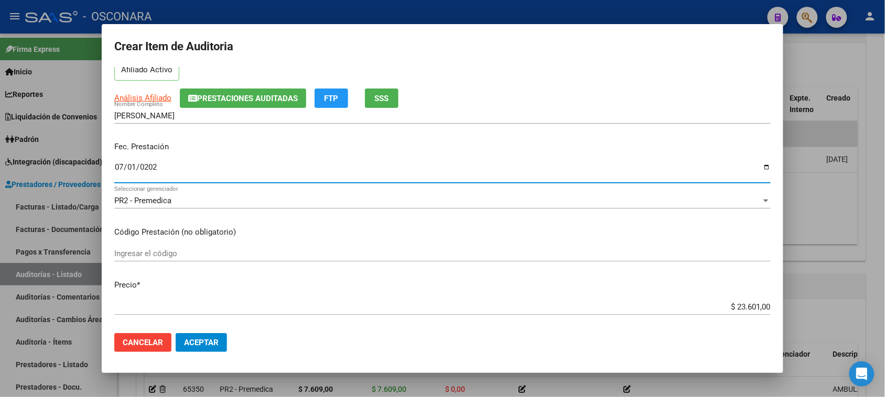
scroll to position [131, 0]
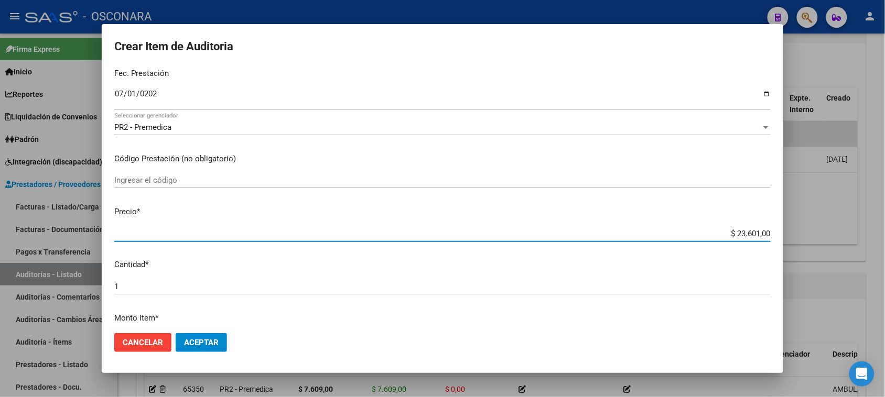
drag, startPoint x: 729, startPoint y: 232, endPoint x: 794, endPoint y: 223, distance: 66.1
click at [792, 224] on div "Crear Item de Auditoria 56450666 Nro Documento 23564506664 CUIL Afiliado Activo…" at bounding box center [442, 198] width 885 height 397
type input "$ 0,03"
type input "$ 0,39"
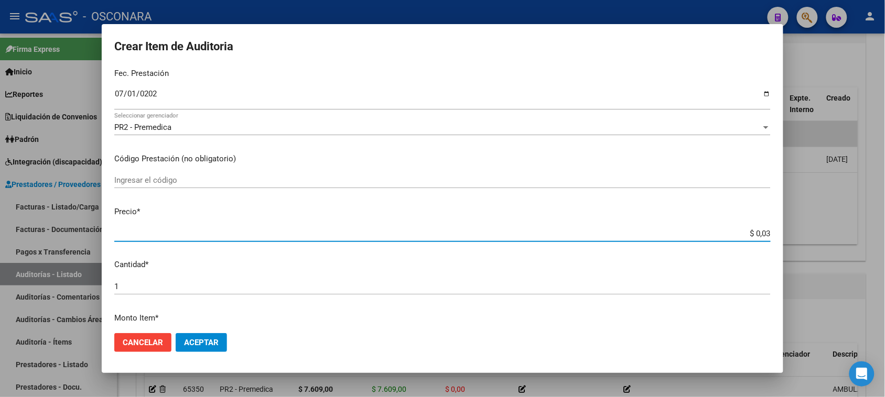
type input "$ 0,39"
type input "$ 3,99"
type input "$ 39,98"
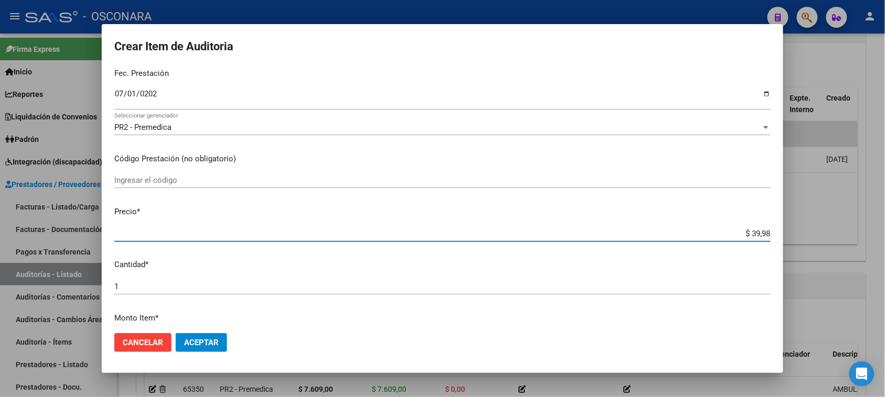
type input "$ 399,80"
type input "$ 3.998,00"
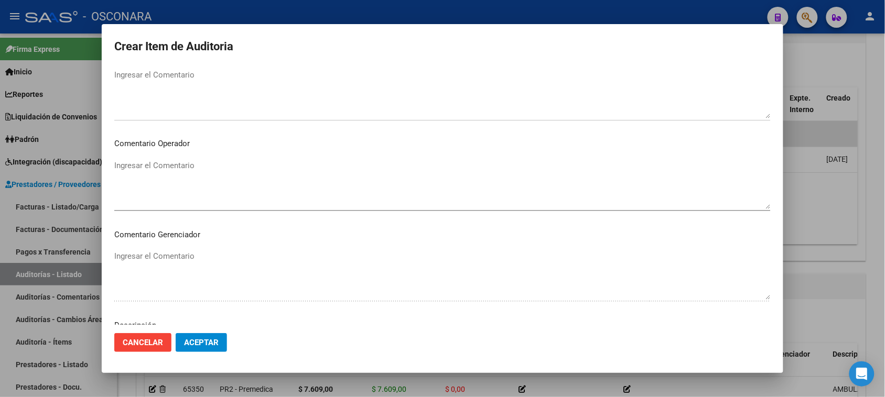
scroll to position [685, 0]
click at [213, 187] on textarea "Ingresar el Descripción" at bounding box center [442, 183] width 656 height 49
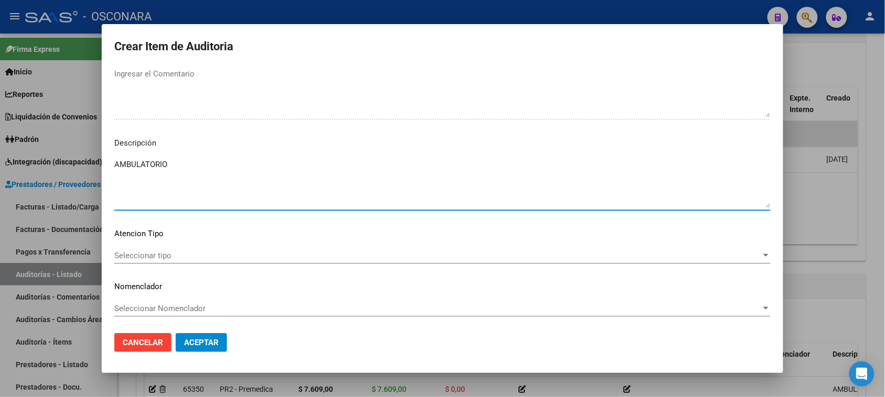
type textarea "AMBULATORIO"
click at [143, 254] on span "Seleccionar tipo" at bounding box center [437, 255] width 647 height 9
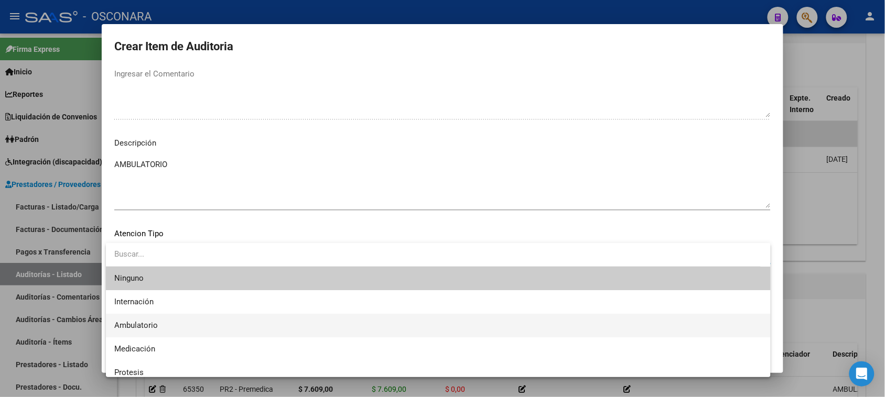
click at [152, 324] on span "Ambulatorio" at bounding box center [136, 325] width 44 height 9
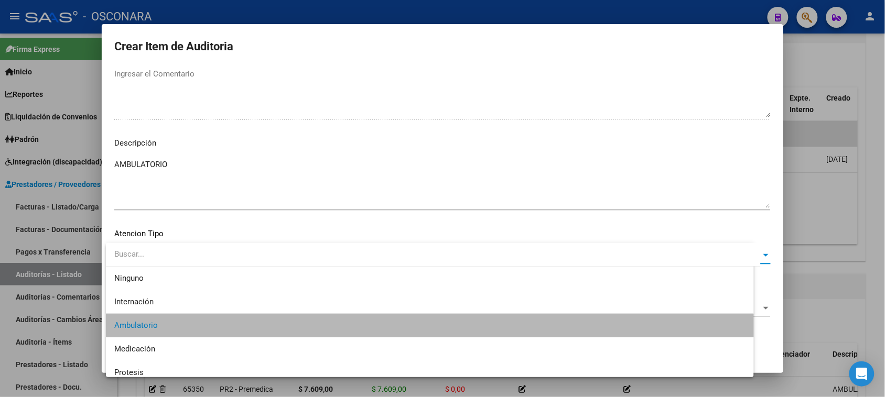
click at [189, 333] on button "Aceptar" at bounding box center [201, 342] width 51 height 19
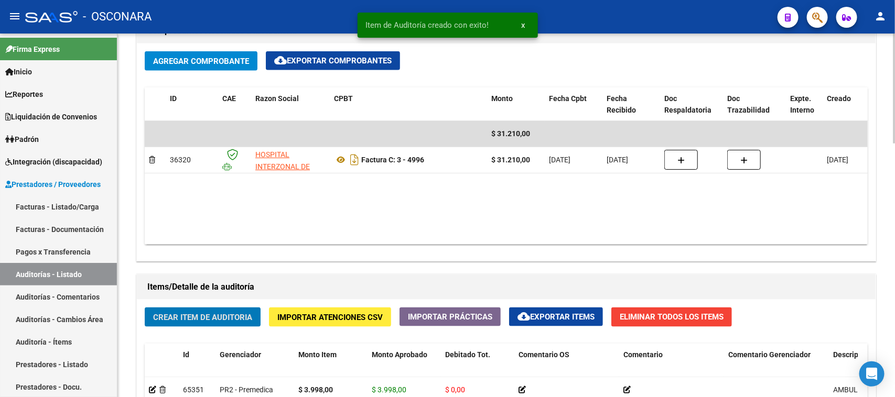
click at [213, 310] on button "Crear Item de Auditoria" at bounding box center [203, 317] width 116 height 19
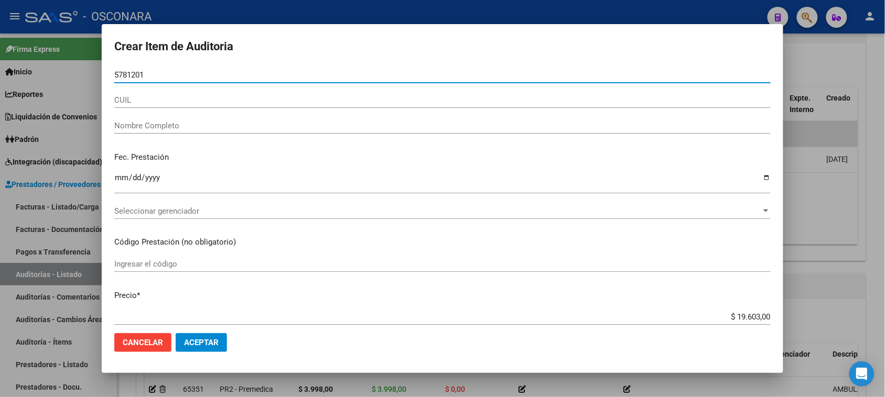
type input "57812017"
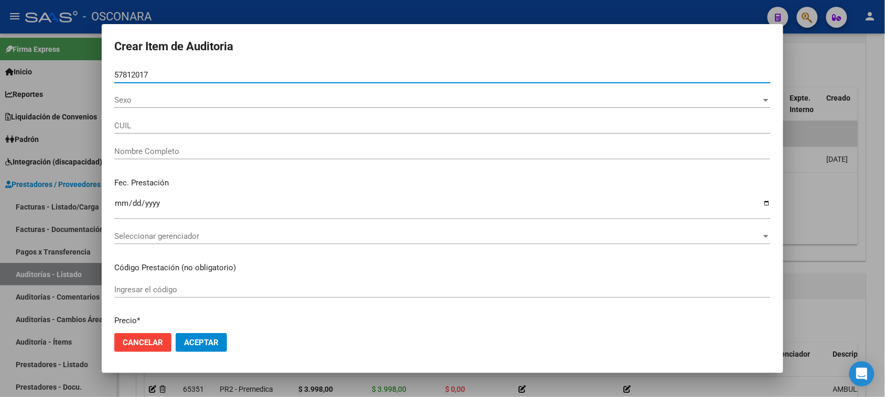
type input "20578120174"
type input "[PERSON_NAME]"
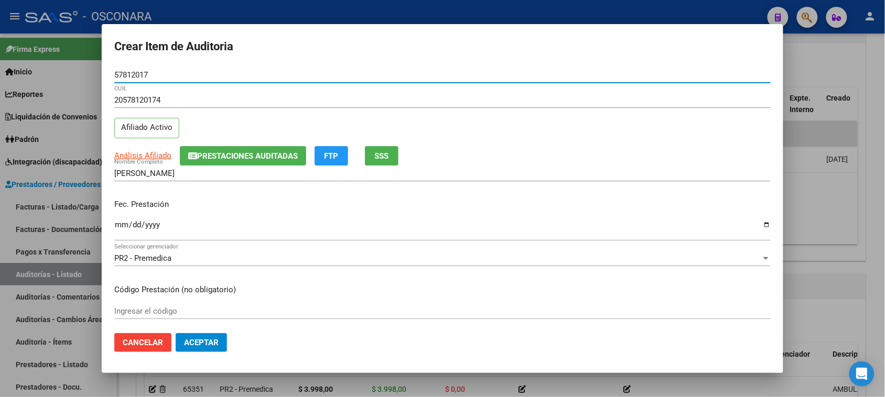
type input "57812017"
click at [386, 166] on div "[PERSON_NAME] Nombre Completo" at bounding box center [442, 174] width 656 height 16
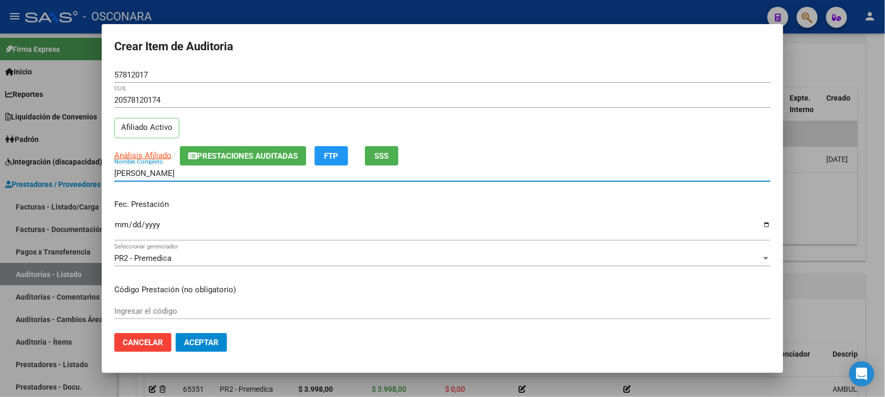
click at [386, 160] on span "SSS" at bounding box center [382, 156] width 14 height 9
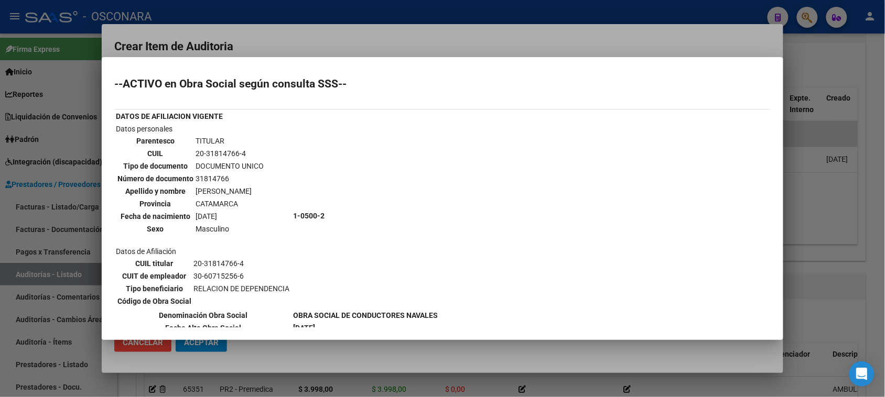
click at [370, 45] on div at bounding box center [442, 198] width 885 height 397
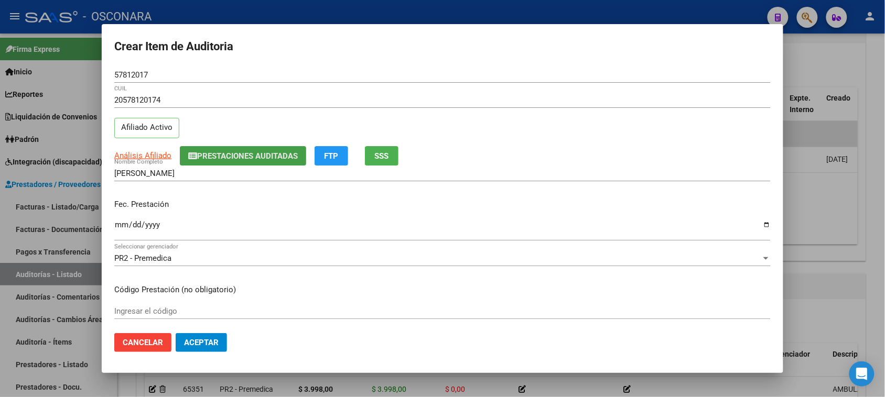
click at [278, 153] on span "Prestaciones Auditadas" at bounding box center [247, 156] width 101 height 9
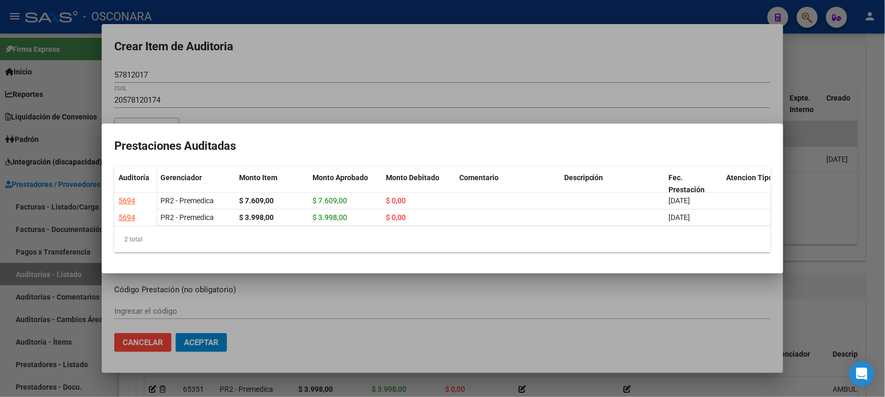
click at [421, 66] on div at bounding box center [442, 198] width 885 height 397
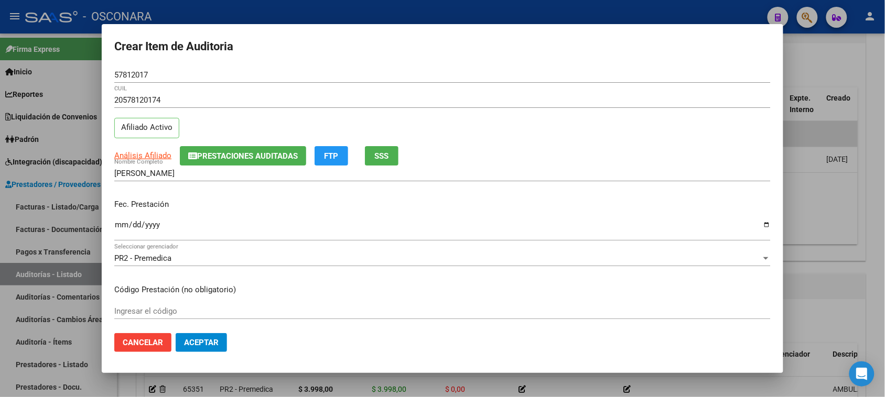
click at [116, 228] on input "Ingresar la fecha" at bounding box center [442, 229] width 656 height 17
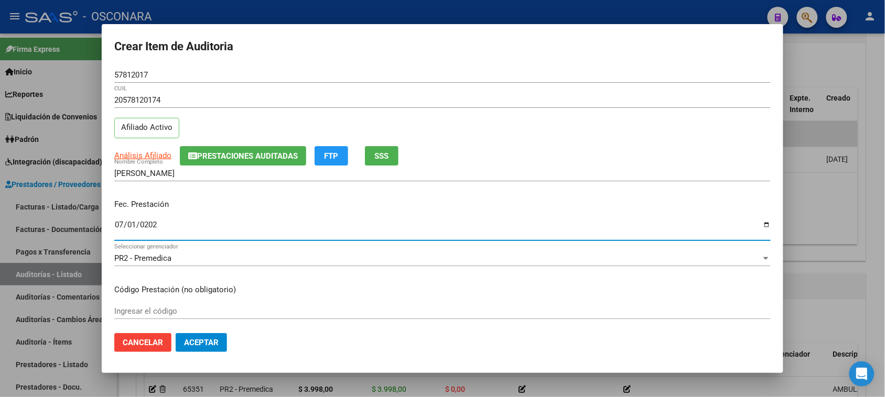
type input "[DATE]"
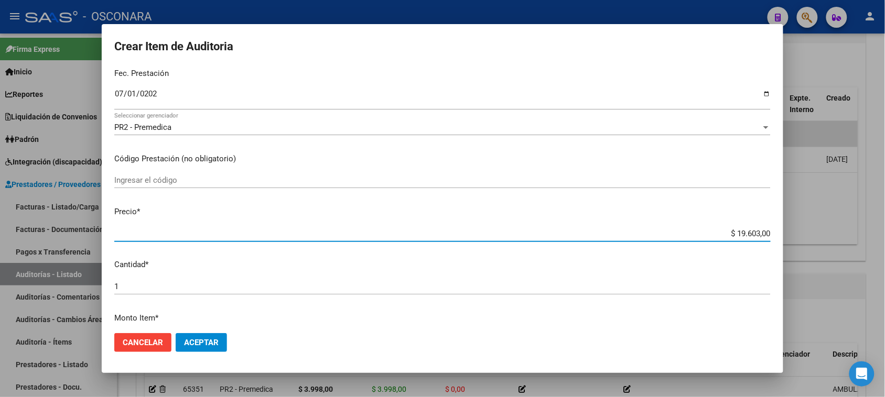
drag, startPoint x: 728, startPoint y: 233, endPoint x: 798, endPoint y: 224, distance: 70.9
click at [785, 228] on div "Crear Item de Auditoria 57812017 Nro Documento 20578120174 CUIL Afiliado Activo…" at bounding box center [442, 198] width 885 height 397
type input "$ 0,03"
type input "$ 0,39"
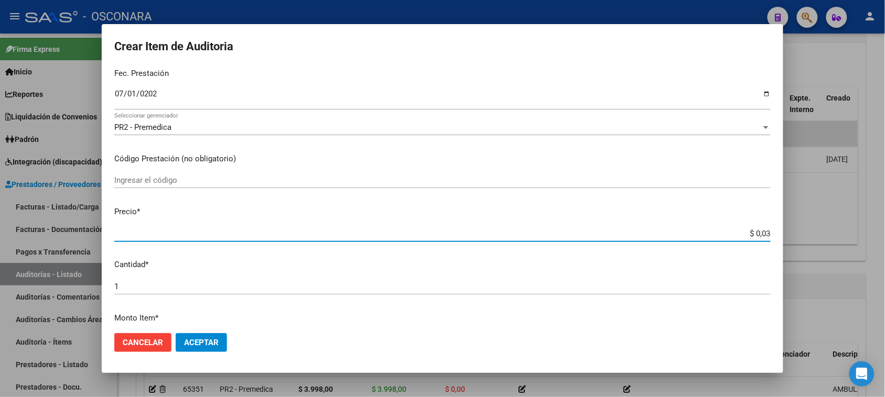
type input "$ 0,39"
type input "$ 3,99"
type input "$ 39,98"
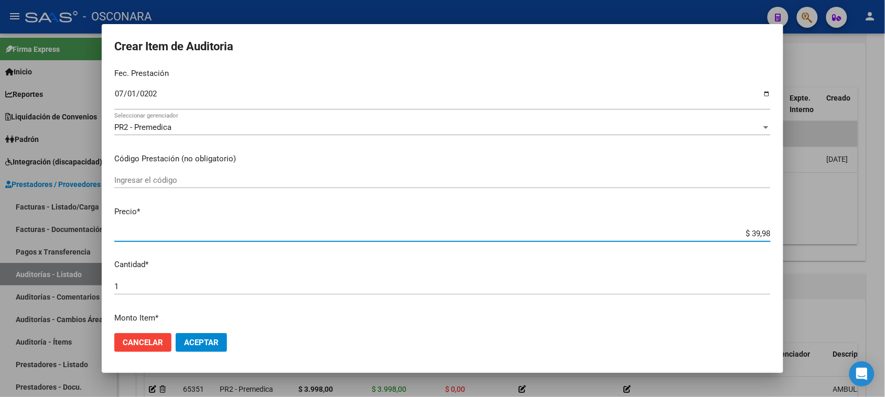
type input "$ 399,80"
type input "$ 3.998,00"
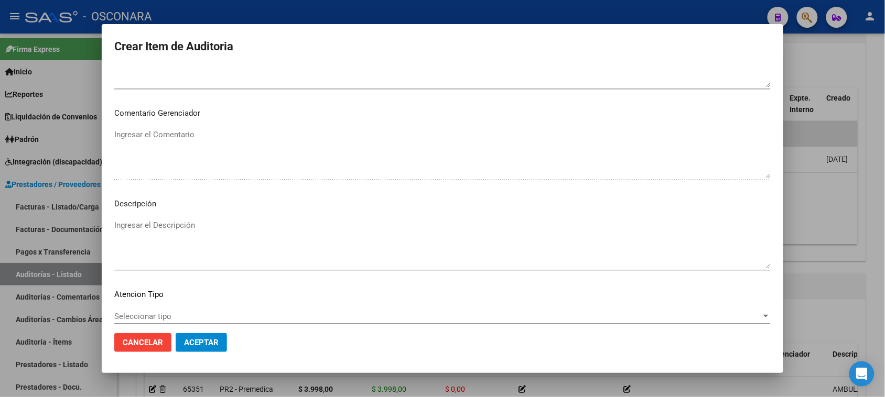
scroll to position [685, 0]
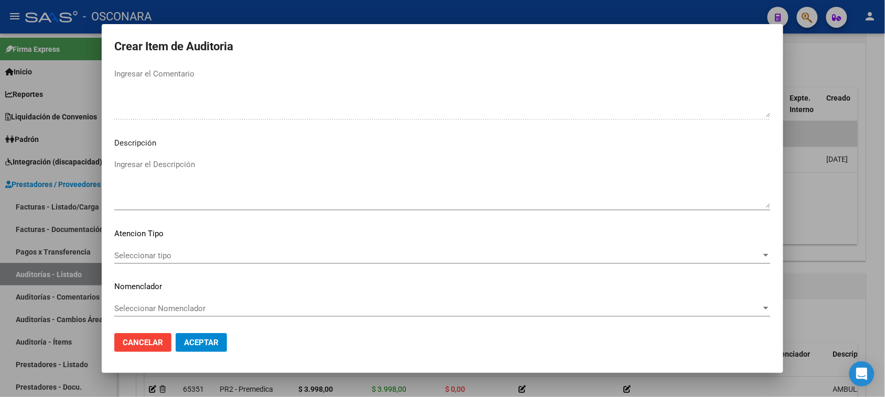
click at [229, 187] on textarea "Ingresar el Descripción" at bounding box center [442, 183] width 656 height 49
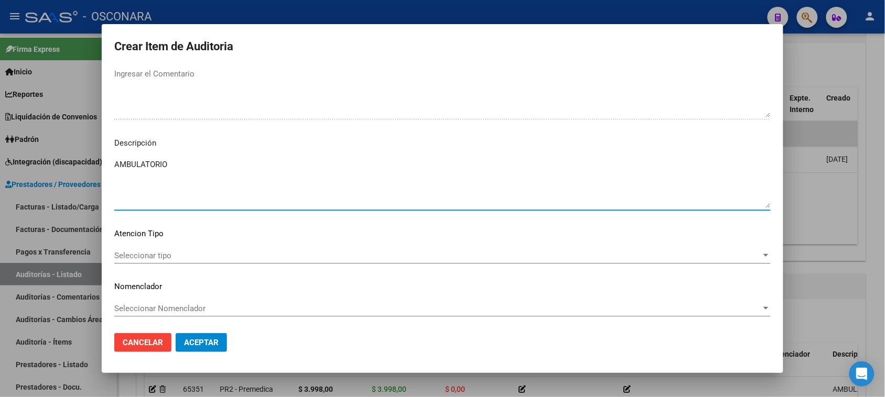
type textarea "AMBULATORIO"
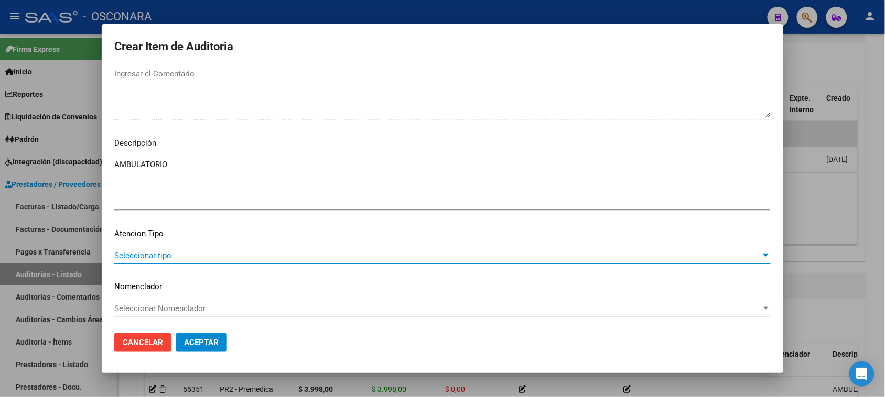
click at [167, 253] on span "Seleccionar tipo" at bounding box center [437, 255] width 647 height 9
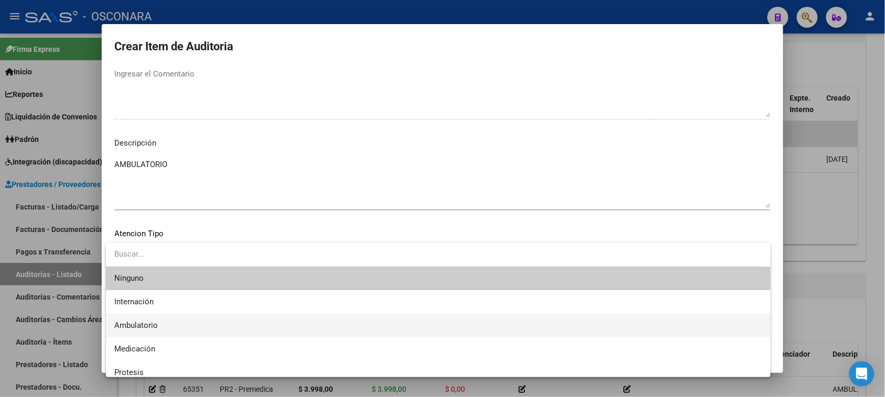
click at [164, 326] on span "Ambulatorio" at bounding box center [438, 326] width 648 height 24
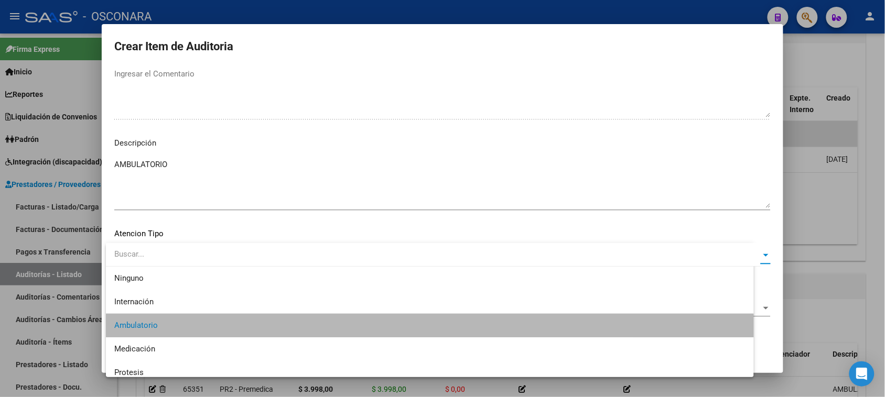
click at [192, 342] on span "Aceptar" at bounding box center [201, 342] width 35 height 9
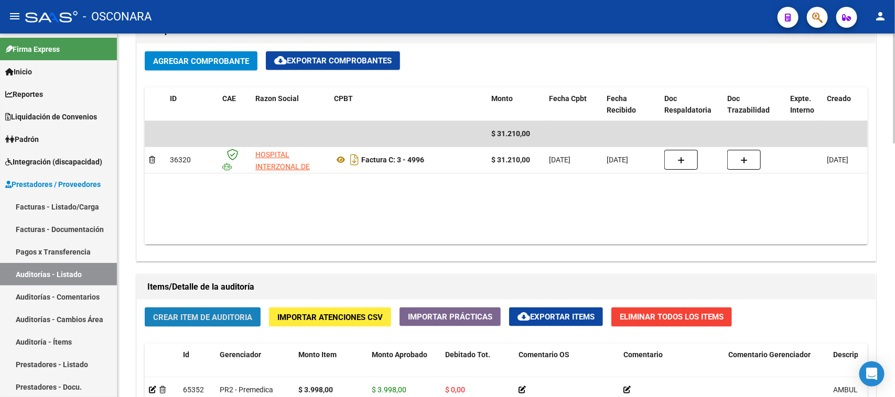
click at [190, 321] on button "Crear Item de Auditoria" at bounding box center [203, 317] width 116 height 19
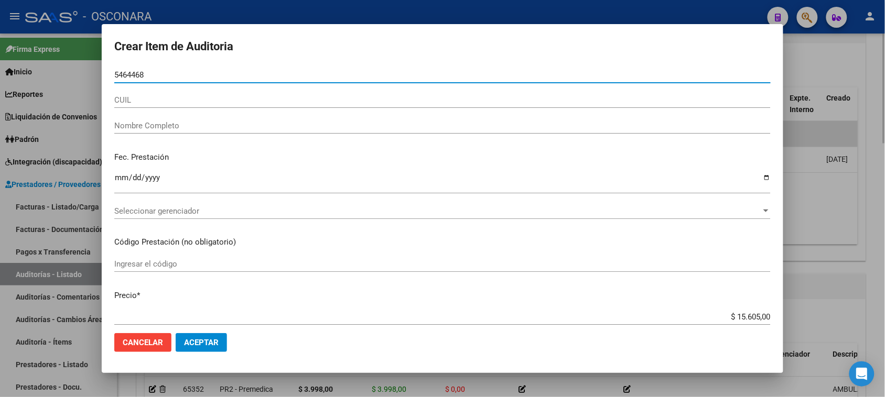
type input "54644681"
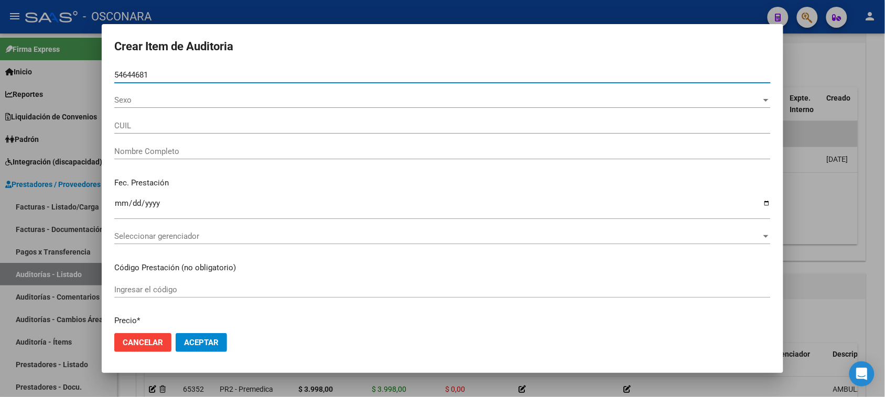
type input "20546446817"
type input "[PERSON_NAME] -"
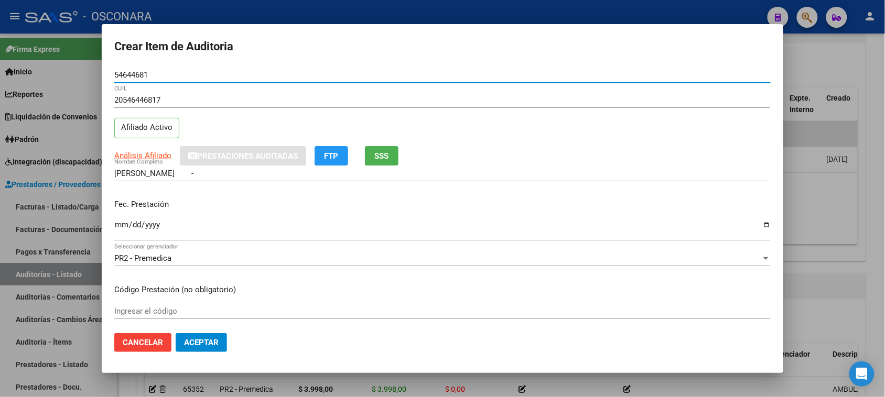
type input "54644681"
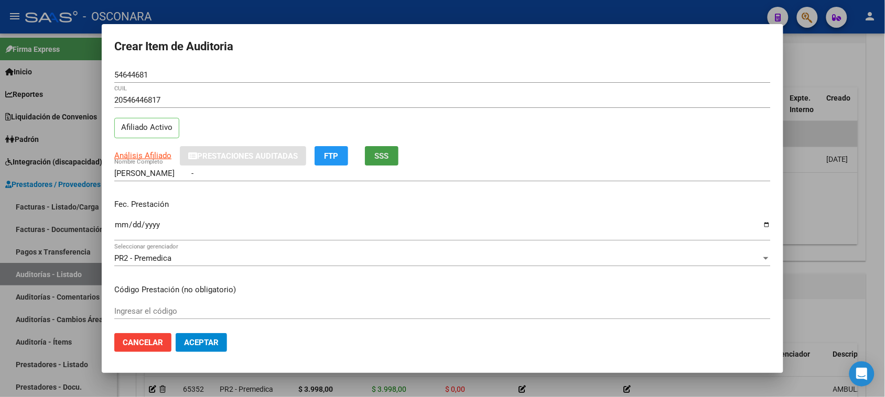
click at [382, 158] on span "SSS" at bounding box center [382, 156] width 14 height 9
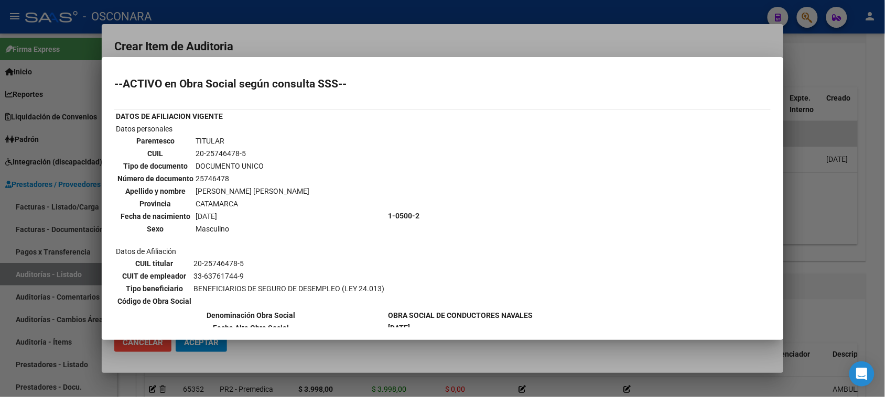
click at [358, 35] on div at bounding box center [442, 198] width 885 height 397
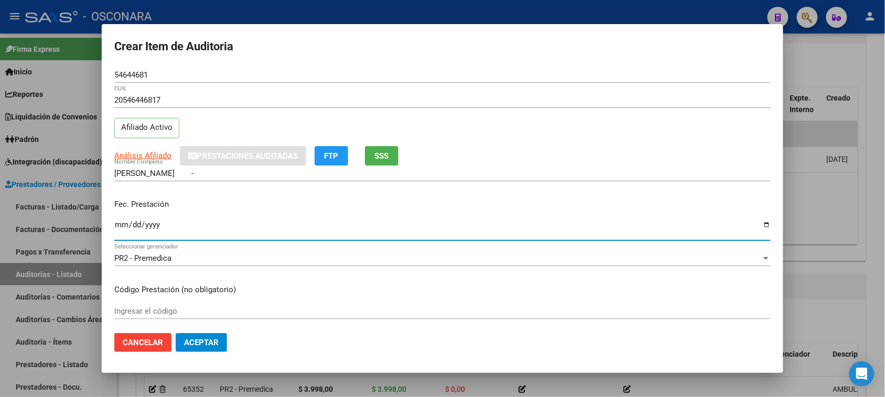
click at [118, 227] on input "Ingresar la fecha" at bounding box center [442, 229] width 656 height 17
type input "[DATE]"
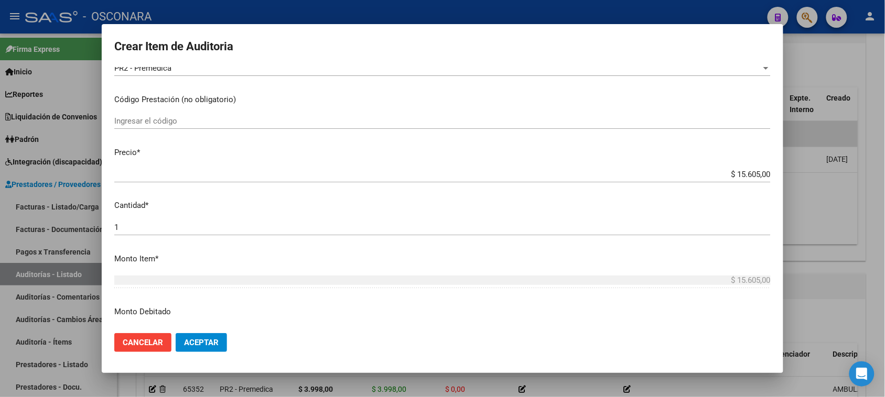
scroll to position [197, 0]
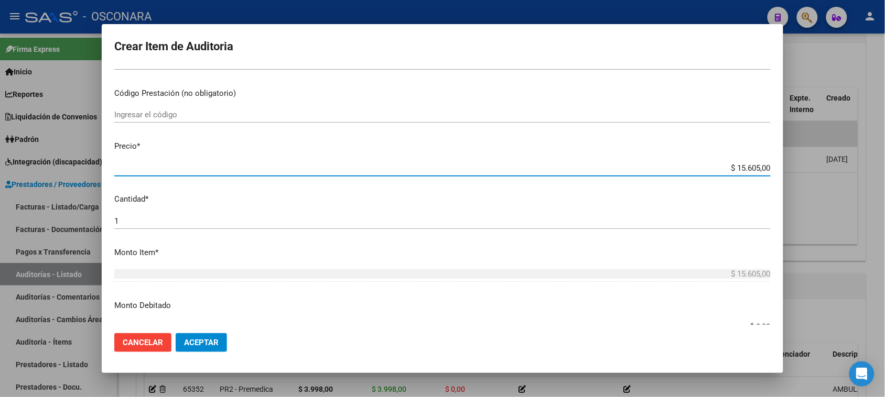
drag, startPoint x: 729, startPoint y: 168, endPoint x: 829, endPoint y: 164, distance: 100.2
click at [829, 164] on div "Crear Item de Auditoria 54644681 Nro Documento 20546446817 CUIL Afiliado Activo…" at bounding box center [442, 198] width 885 height 397
type input "$ 0,03"
type input "$ 0,39"
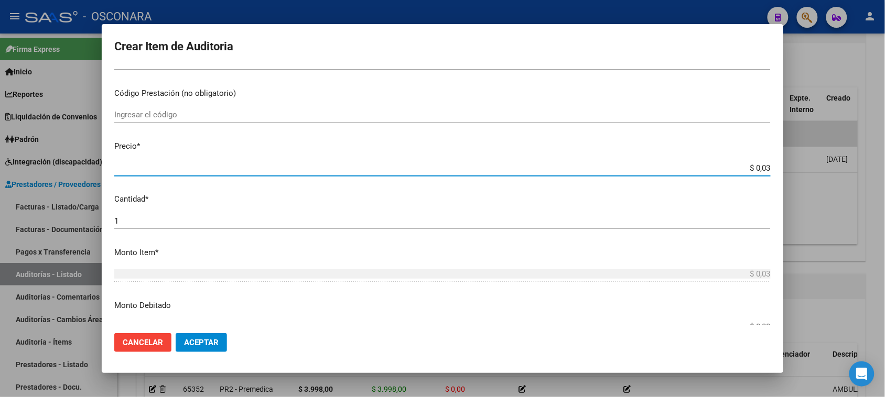
type input "$ 0,39"
type input "$ 3,99"
type input "$ 39,98"
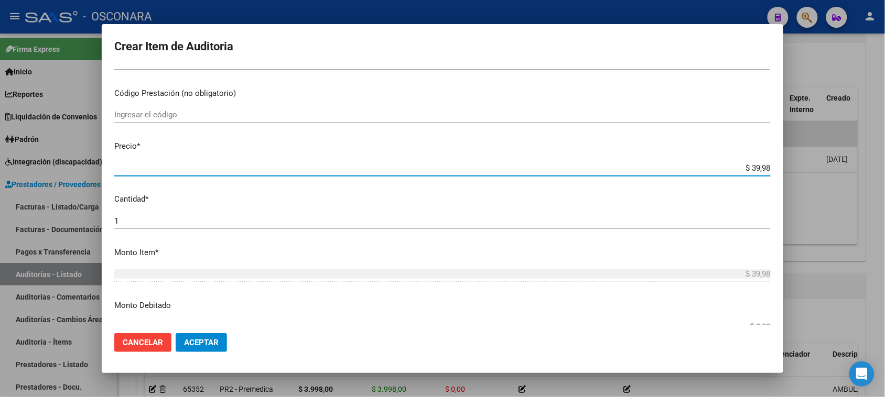
type input "$ 399,80"
type input "$ 3.998,00"
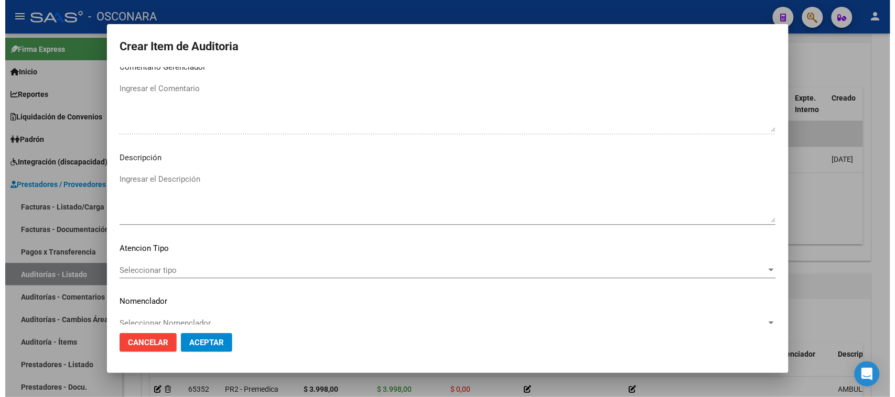
scroll to position [685, 0]
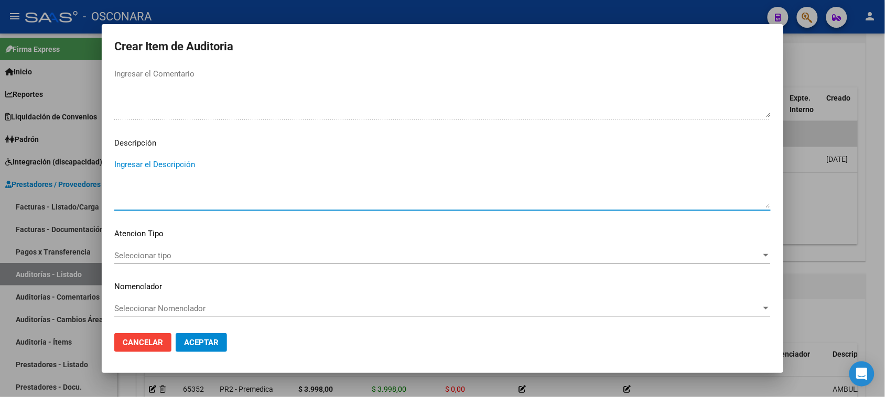
click at [196, 173] on textarea "Ingresar el Descripción" at bounding box center [442, 183] width 656 height 49
type textarea "AMBULATORIO"
click at [153, 255] on span "Seleccionar tipo" at bounding box center [437, 255] width 647 height 9
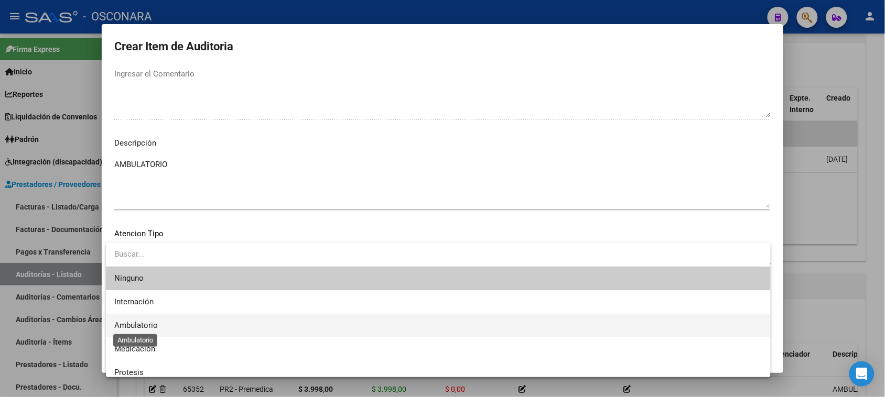
click at [152, 329] on span "Ambulatorio" at bounding box center [136, 325] width 44 height 9
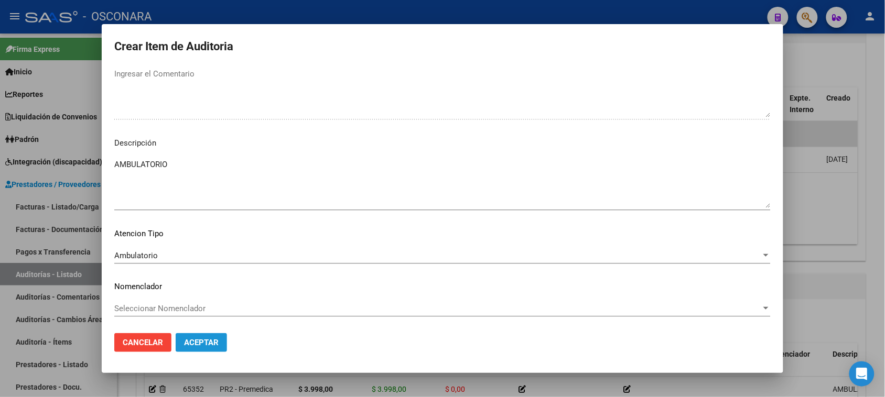
click at [189, 350] on button "Aceptar" at bounding box center [201, 342] width 51 height 19
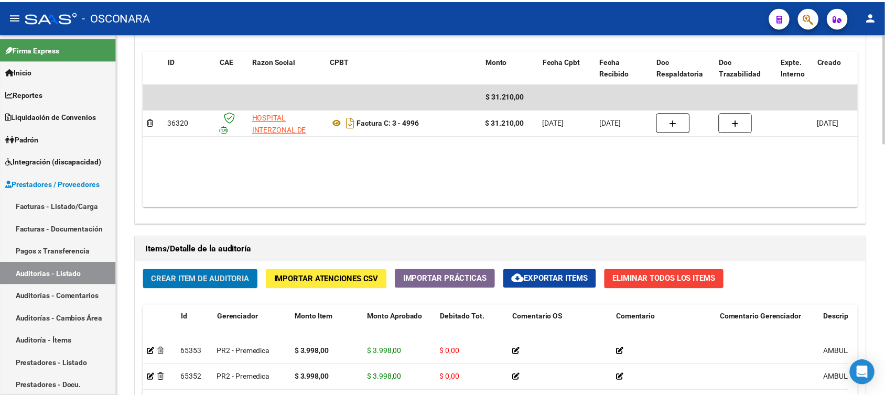
scroll to position [590, 0]
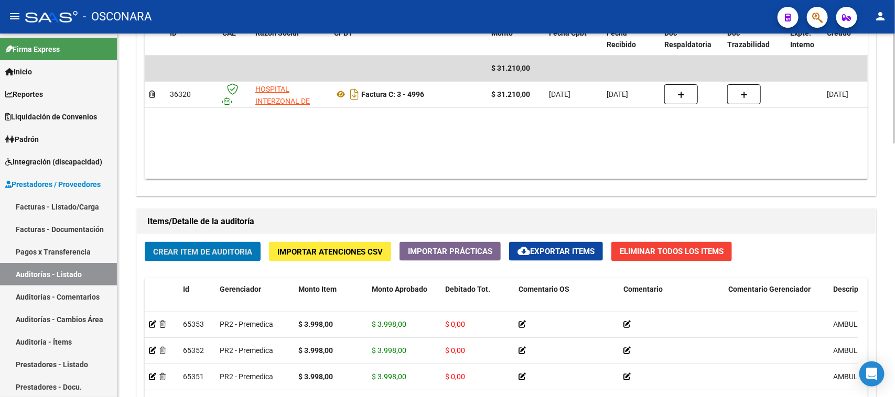
click at [196, 255] on span "Crear Item de Auditoria" at bounding box center [202, 251] width 99 height 9
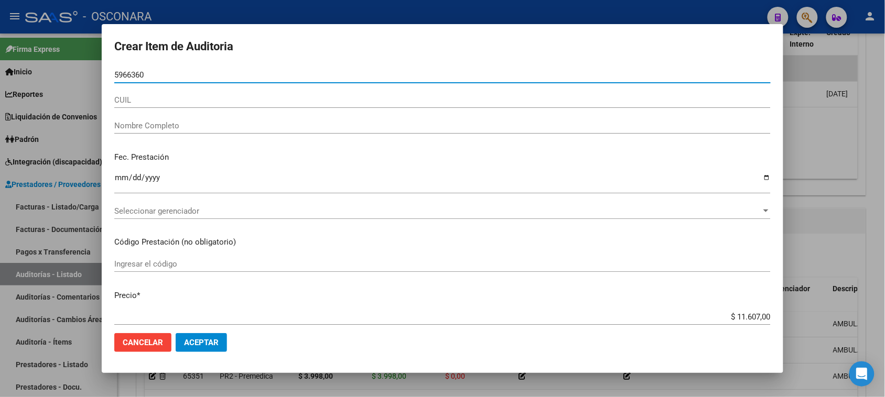
type input "59663602"
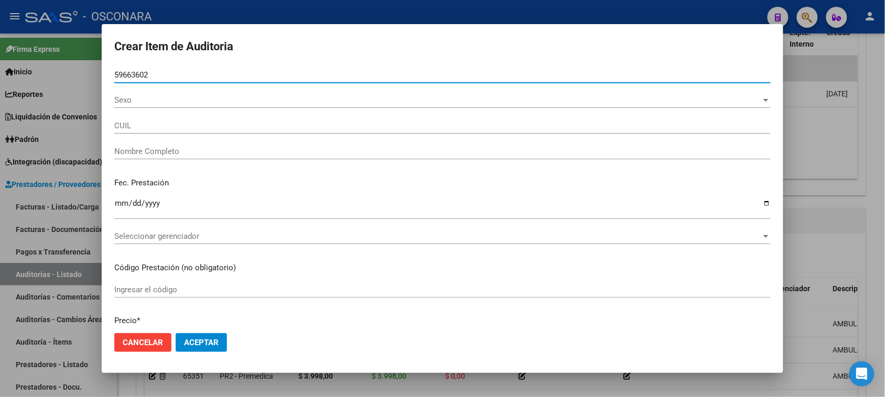
type input "27596636026"
type input "[PERSON_NAME]"
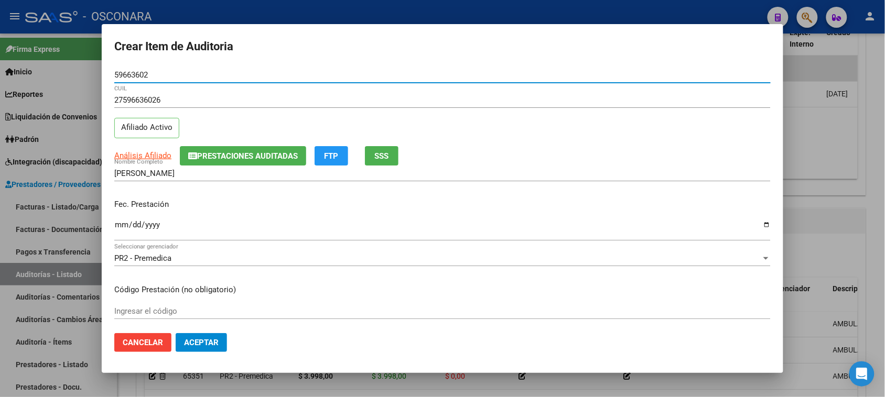
type input "59663602"
click at [379, 155] on span "SSS" at bounding box center [382, 156] width 14 height 9
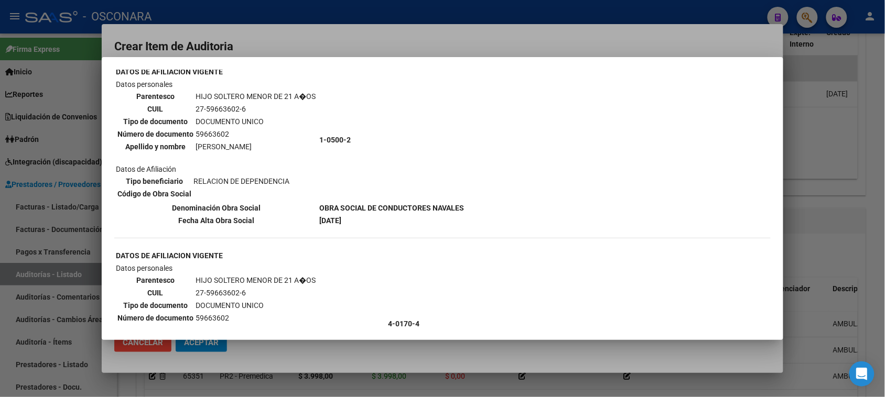
scroll to position [66, 0]
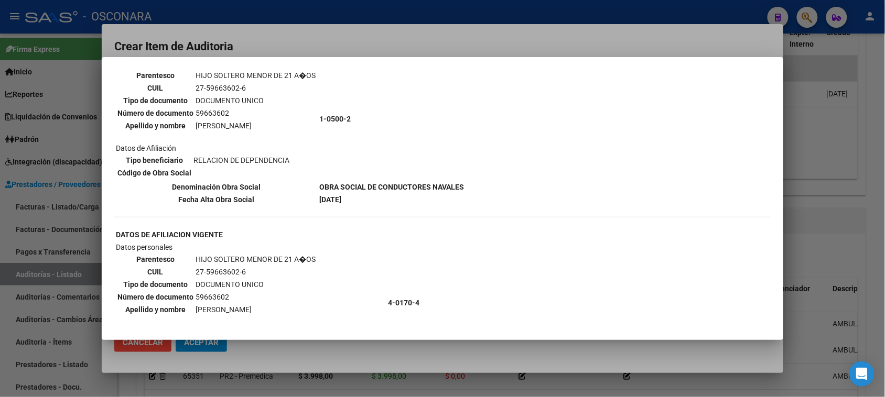
drag, startPoint x: 317, startPoint y: 38, endPoint x: 314, endPoint y: 51, distance: 13.6
click at [317, 37] on div at bounding box center [442, 198] width 885 height 397
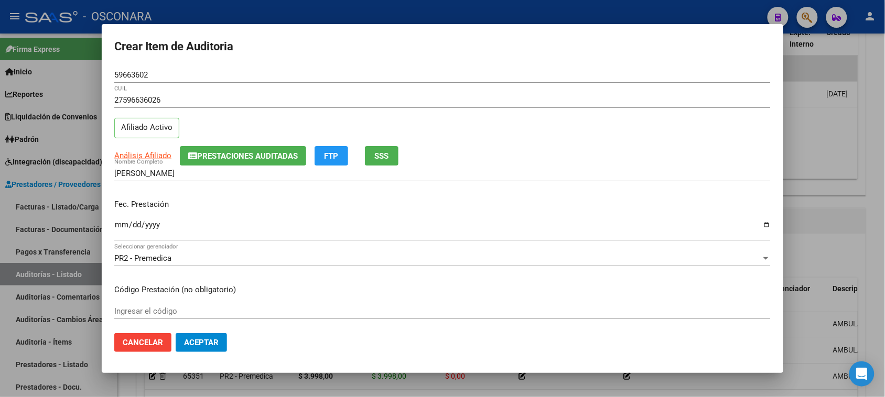
click at [224, 148] on button "Prestaciones Auditadas" at bounding box center [243, 155] width 126 height 19
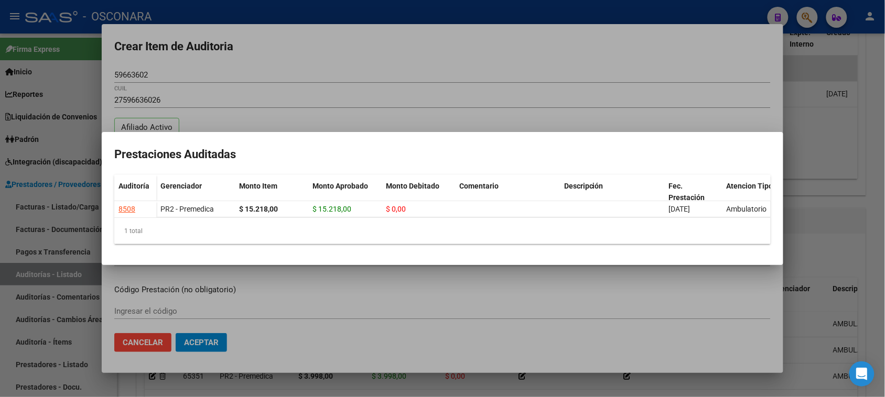
click at [297, 78] on div at bounding box center [442, 198] width 885 height 397
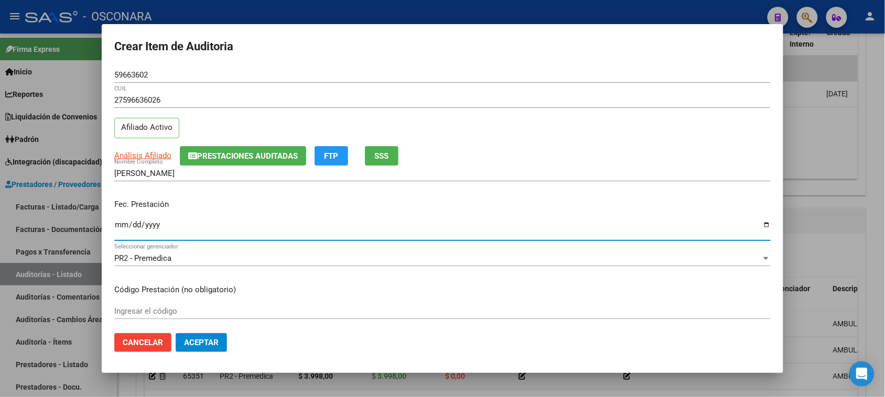
click at [120, 223] on input "Ingresar la fecha" at bounding box center [442, 229] width 656 height 17
type input "[DATE]"
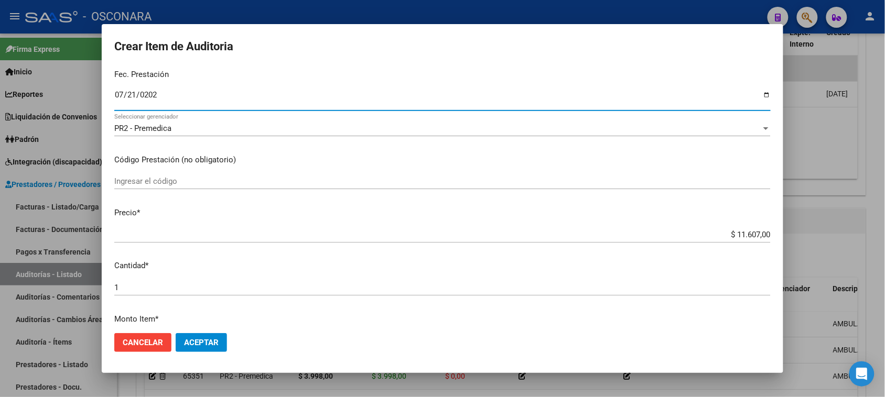
scroll to position [131, 0]
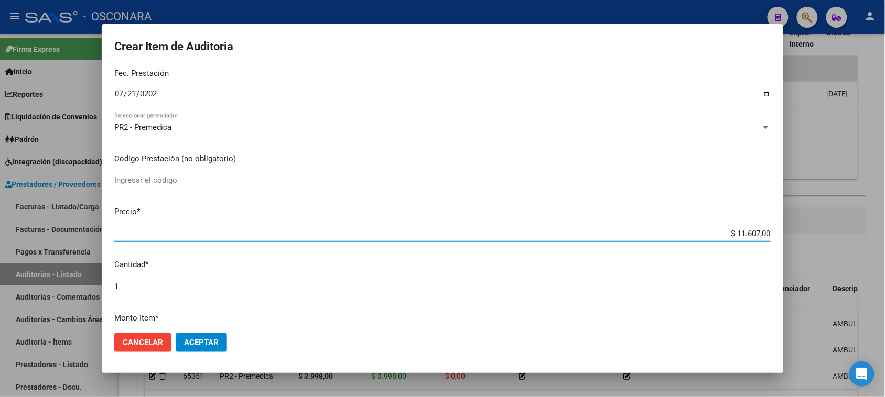
drag, startPoint x: 726, startPoint y: 231, endPoint x: 814, endPoint y: 220, distance: 88.3
click at [806, 227] on div "Crear Item de Auditoria 59663602 Nro Documento 27596636026 CUIL Afiliado Activo…" at bounding box center [442, 198] width 885 height 397
type input "$ 0,03"
type input "$ 0,39"
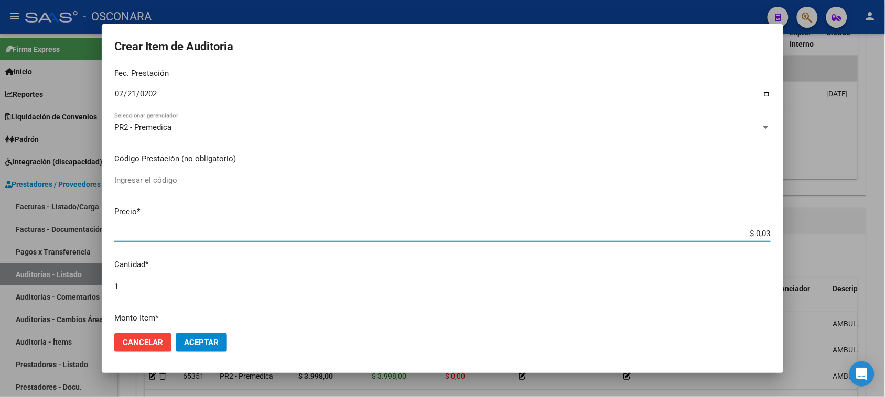
type input "$ 0,39"
type input "$ 3,99"
type input "$ 39,98"
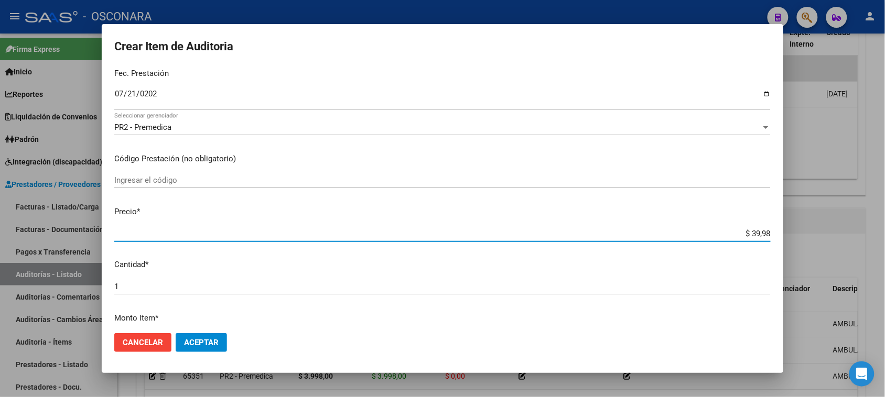
type input "$ 399,80"
type input "$ 3.998,00"
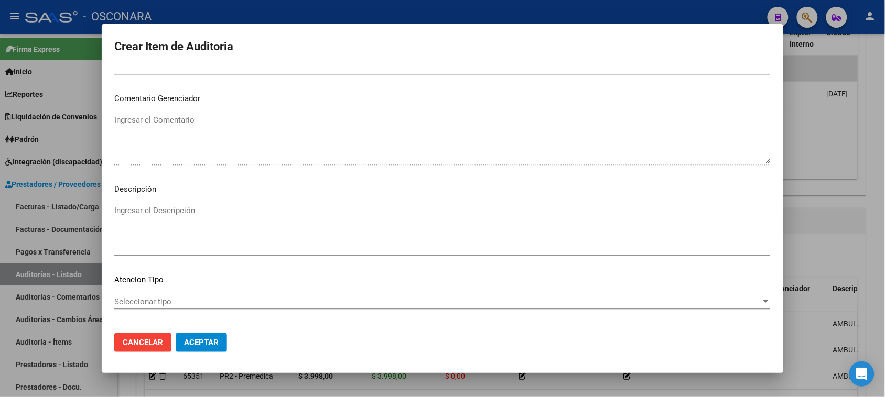
scroll to position [685, 0]
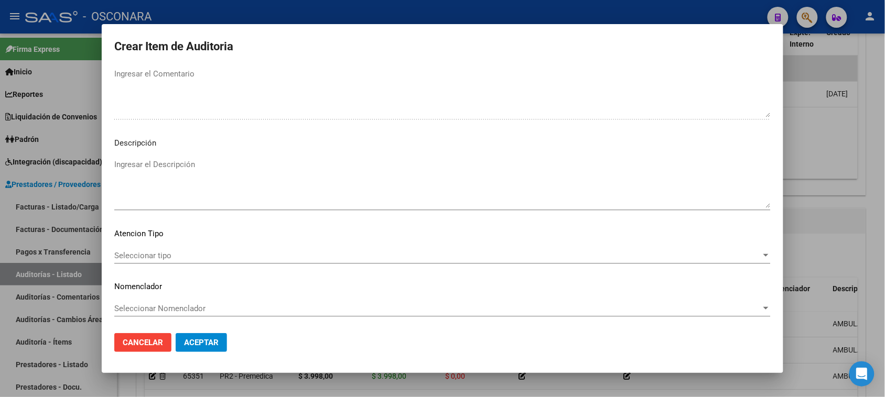
click at [199, 198] on textarea "Ingresar el Descripción" at bounding box center [442, 183] width 656 height 49
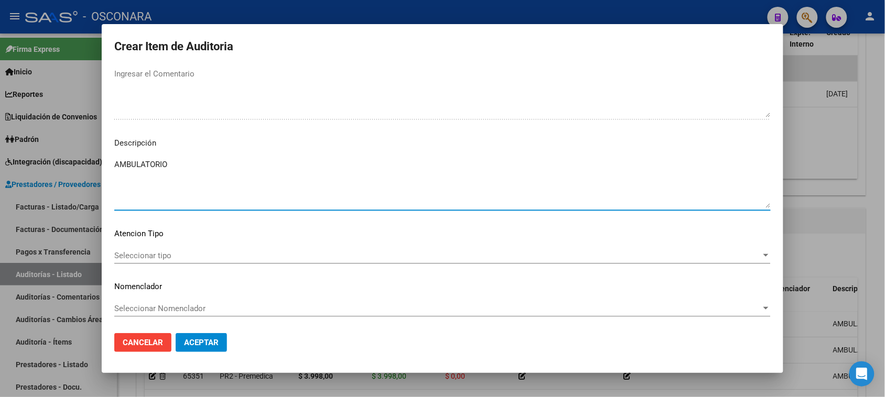
type textarea "AMBULATORIO"
click at [160, 251] on span "Seleccionar tipo" at bounding box center [437, 255] width 647 height 9
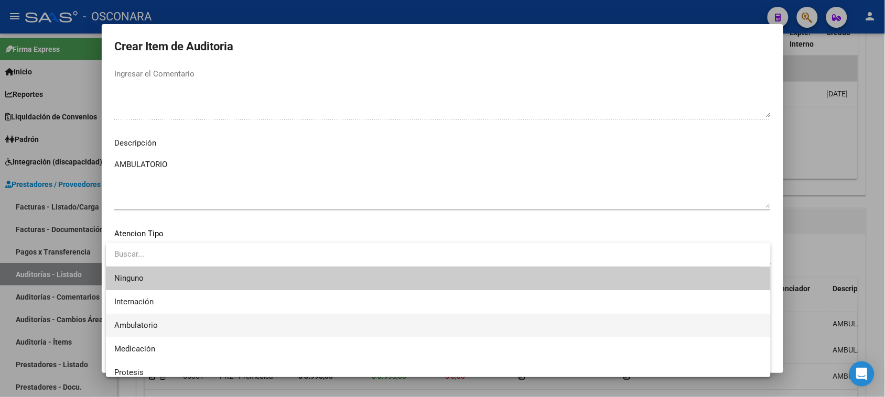
click at [138, 326] on span "Ambulatorio" at bounding box center [136, 325] width 44 height 9
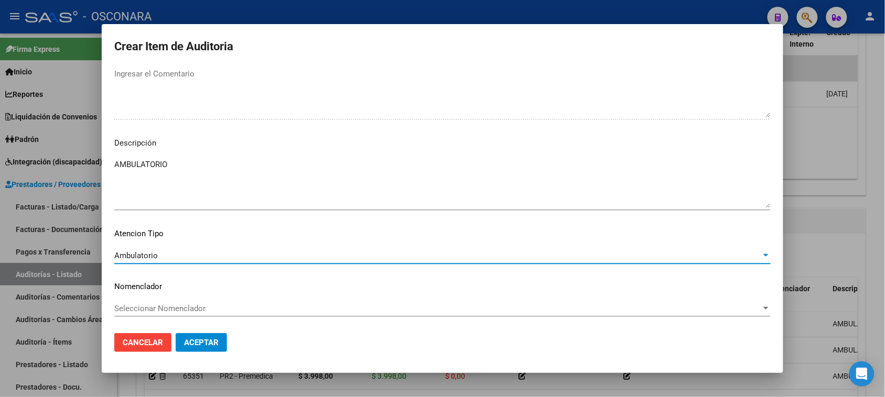
click at [192, 345] on span "Aceptar" at bounding box center [201, 342] width 35 height 9
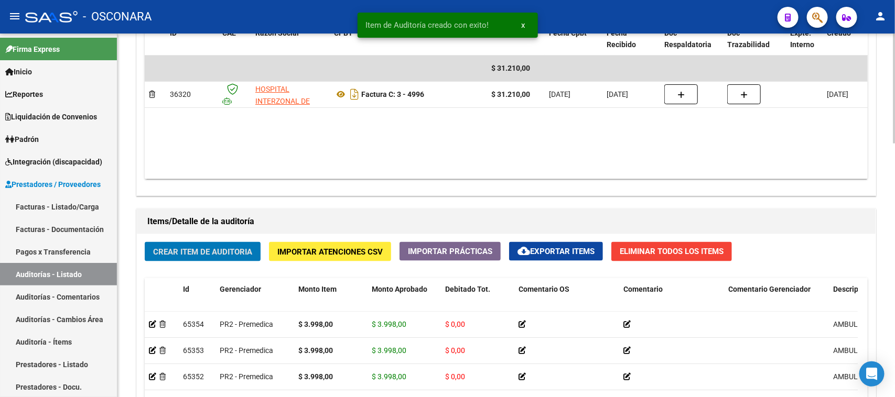
click at [225, 250] on span "Crear Item de Auditoria" at bounding box center [202, 251] width 99 height 9
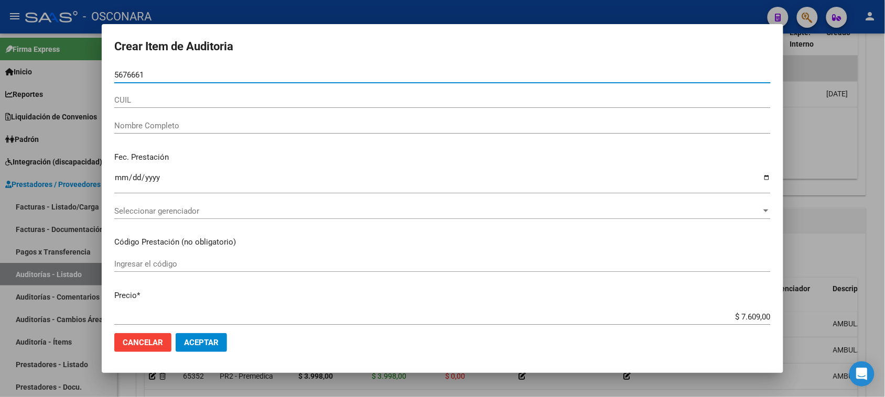
type input "56766610"
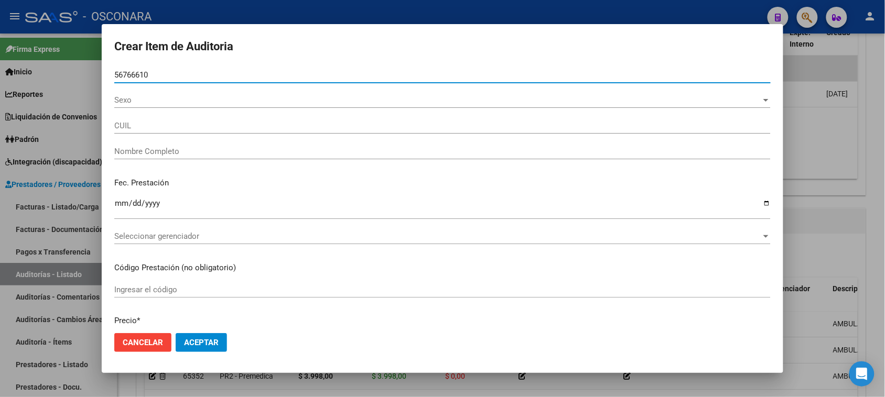
type input "27567666102"
type input "[PERSON_NAME] MORE -"
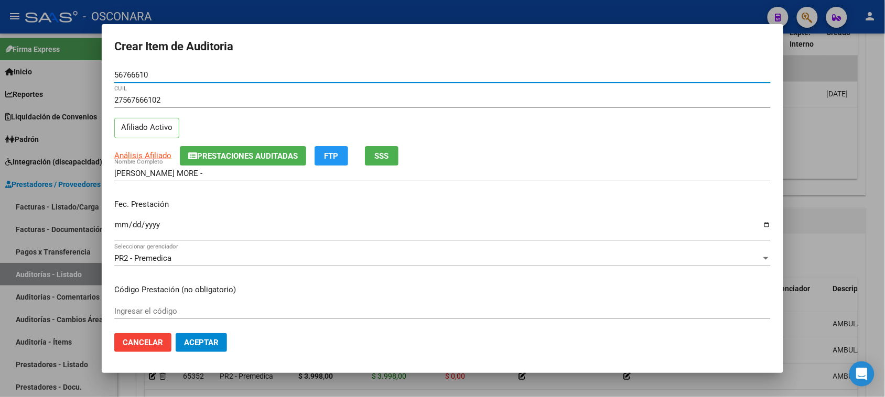
type input "56766610"
click at [247, 152] on span "Prestaciones Auditadas" at bounding box center [247, 156] width 101 height 9
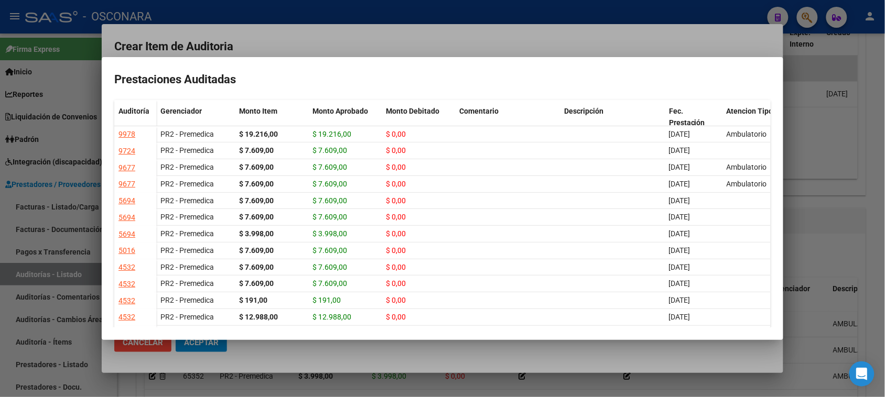
click at [452, 29] on div at bounding box center [442, 198] width 885 height 397
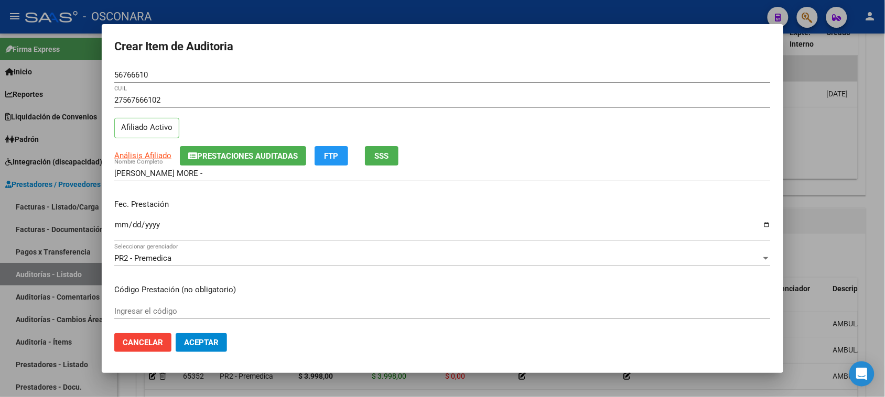
click at [118, 223] on input "Ingresar la fecha" at bounding box center [442, 229] width 656 height 17
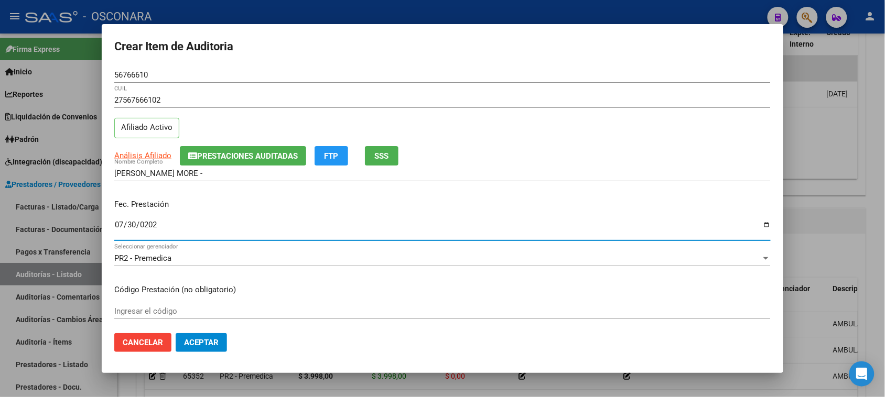
type input "[DATE]"
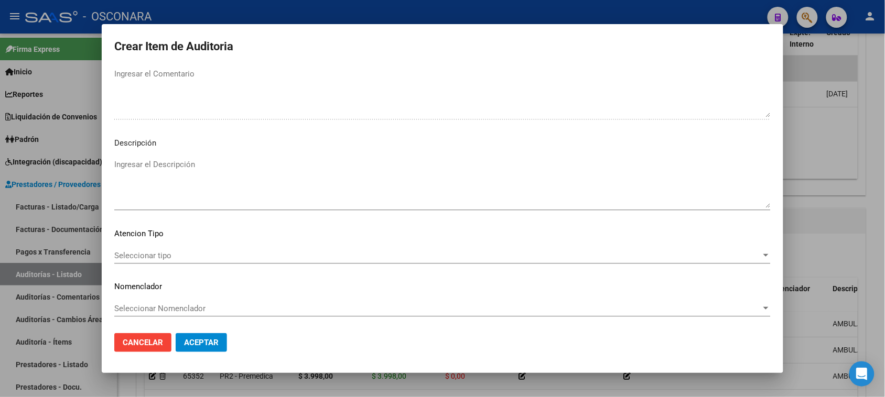
click at [138, 198] on textarea "Ingresar el Descripción" at bounding box center [442, 183] width 656 height 49
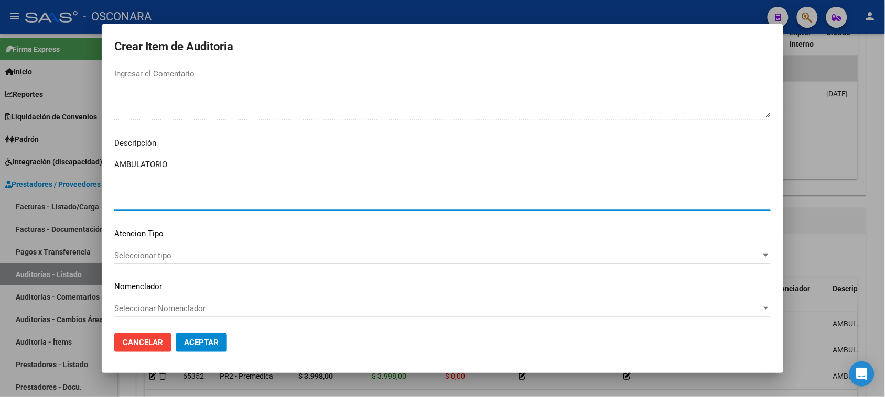
type textarea "AMBULATORIO"
click at [132, 255] on span "Seleccionar tipo" at bounding box center [437, 255] width 647 height 9
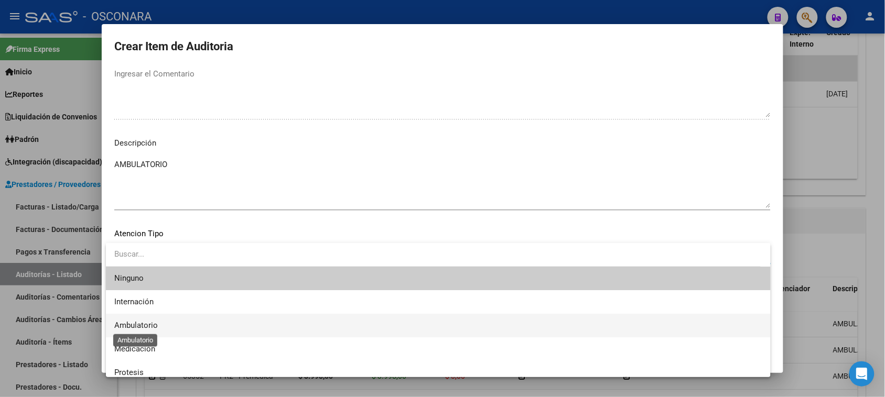
click at [155, 324] on span "Ambulatorio" at bounding box center [136, 325] width 44 height 9
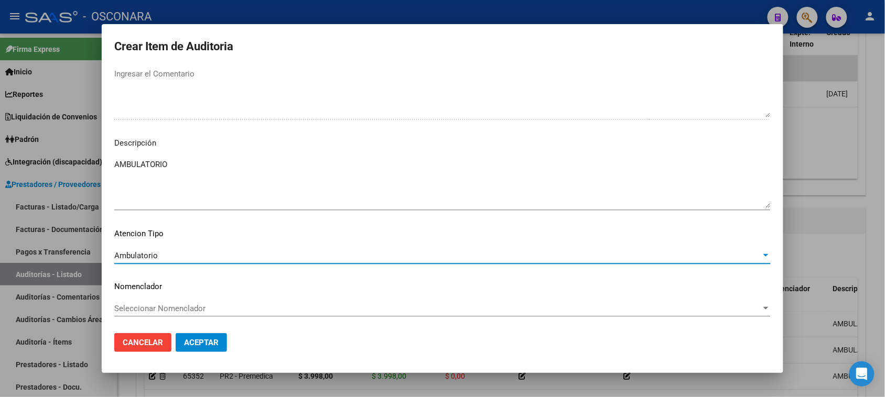
click at [197, 339] on span "Aceptar" at bounding box center [201, 342] width 35 height 9
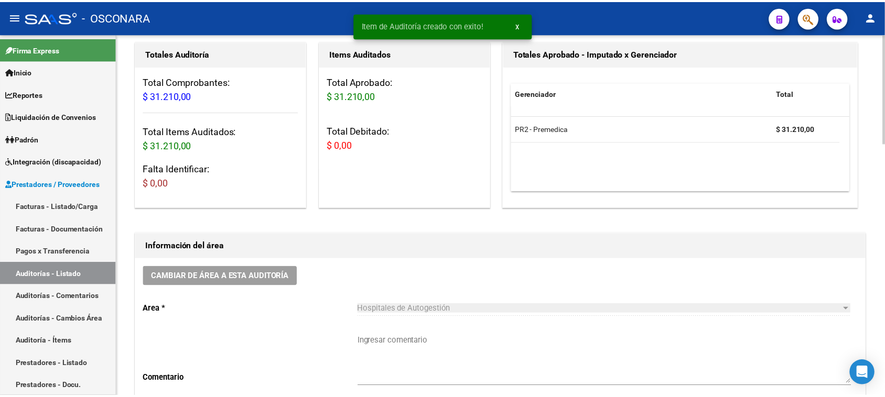
scroll to position [0, 0]
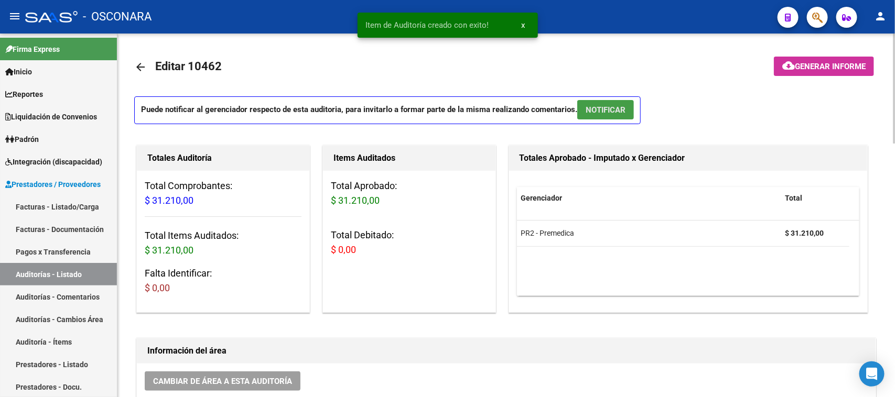
click at [598, 110] on span "NOTIFICAR" at bounding box center [606, 109] width 40 height 9
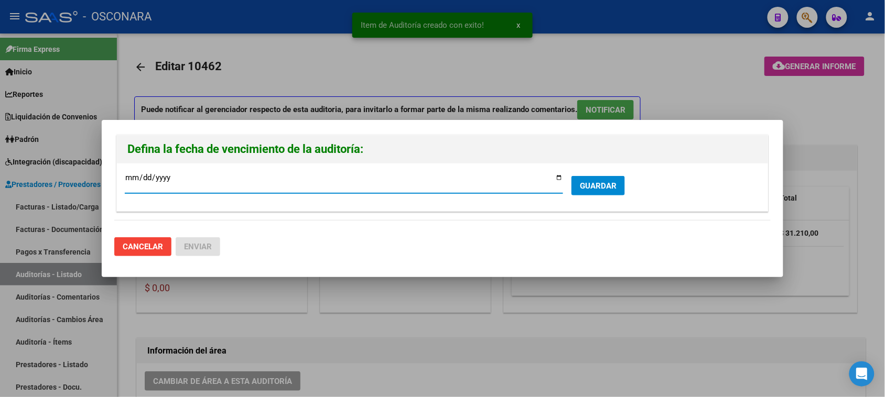
click at [559, 177] on input "[DATE]" at bounding box center [344, 182] width 438 height 17
type input "[DATE]"
click at [609, 184] on span "GUARDAR" at bounding box center [598, 185] width 37 height 9
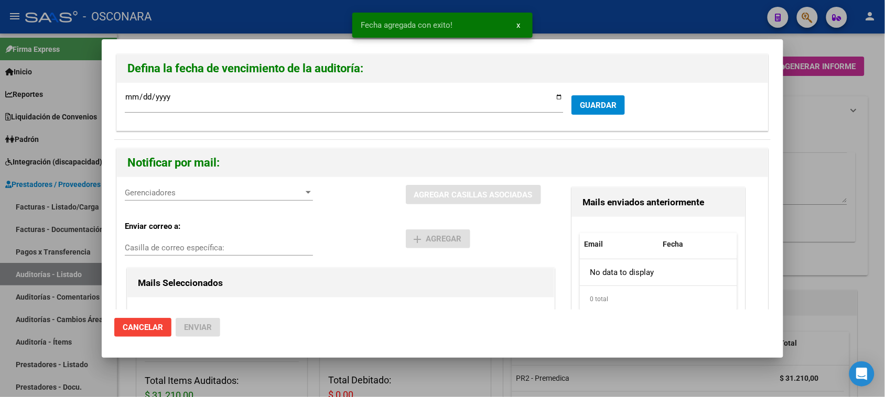
click at [149, 192] on span "Gerenciadores" at bounding box center [214, 192] width 179 height 9
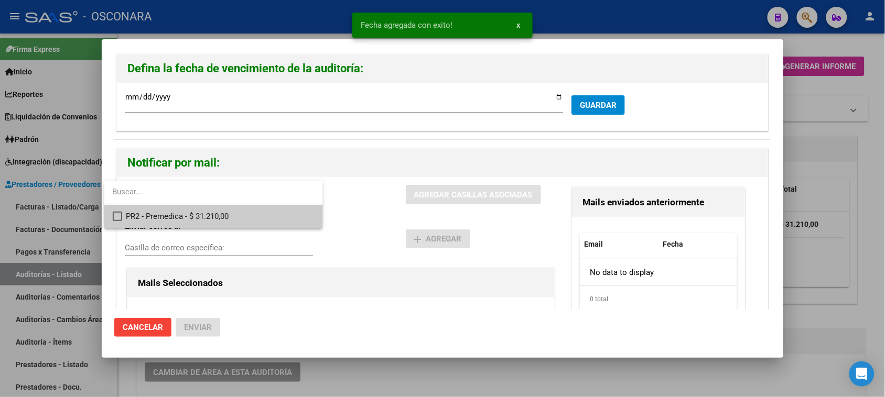
click at [157, 216] on span "PR2 - Premedica - $ 31.210,00" at bounding box center [220, 217] width 188 height 24
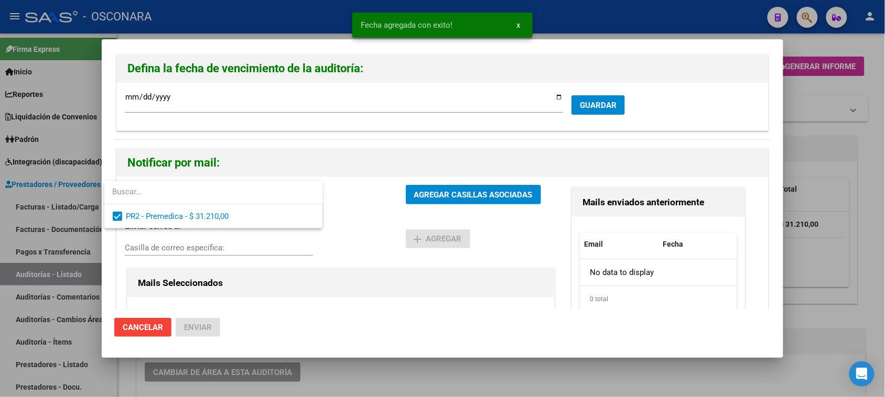
click at [455, 194] on div at bounding box center [442, 198] width 885 height 397
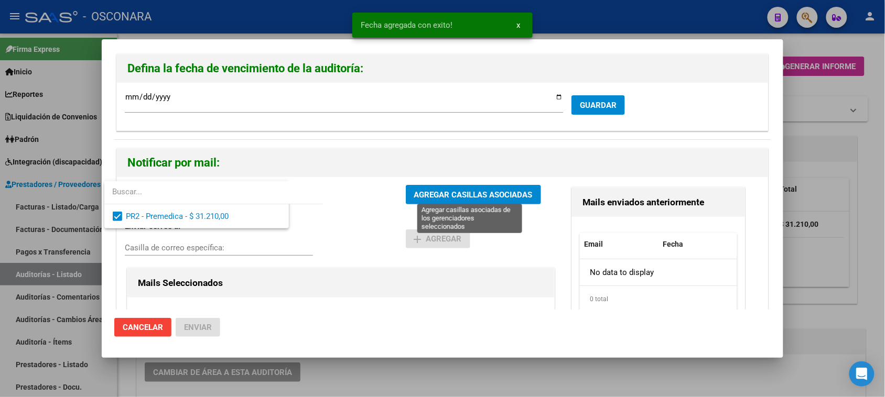
click at [455, 194] on span "AGREGAR CASILLAS ASOCIADAS" at bounding box center [473, 194] width 118 height 9
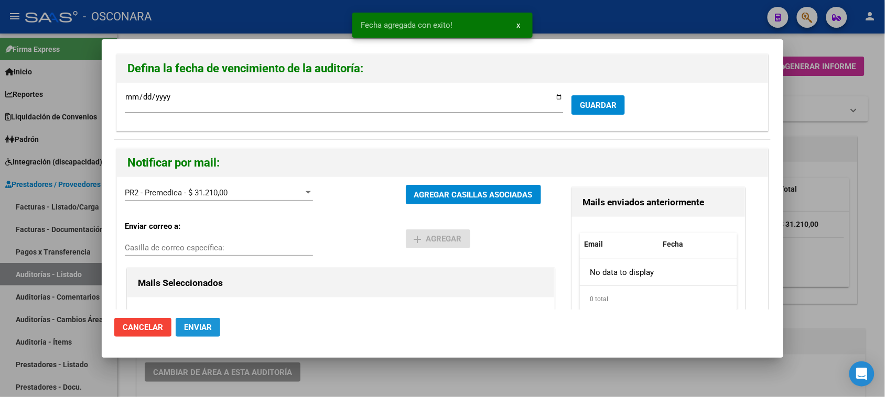
click at [197, 327] on span "Enviar" at bounding box center [198, 327] width 28 height 9
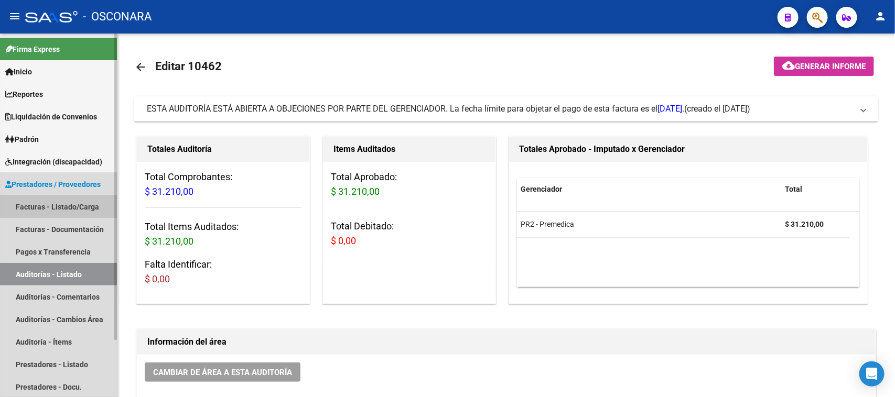
click at [66, 203] on link "Facturas - Listado/Carga" at bounding box center [58, 207] width 117 height 23
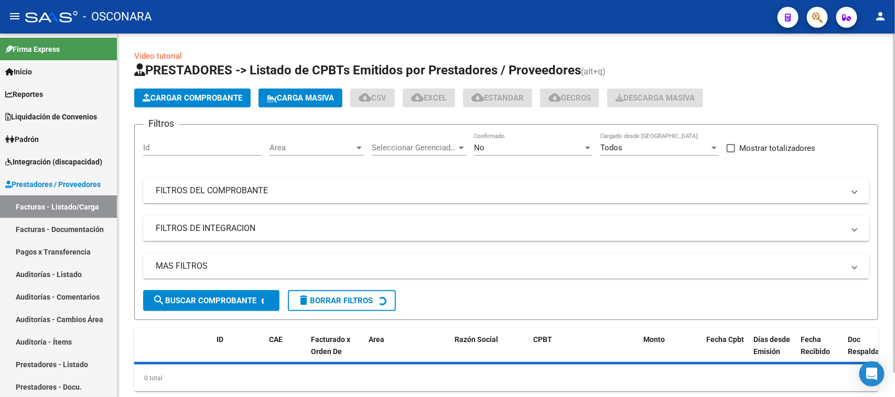
click at [166, 98] on span "Cargar Comprobante" at bounding box center [193, 97] width 100 height 9
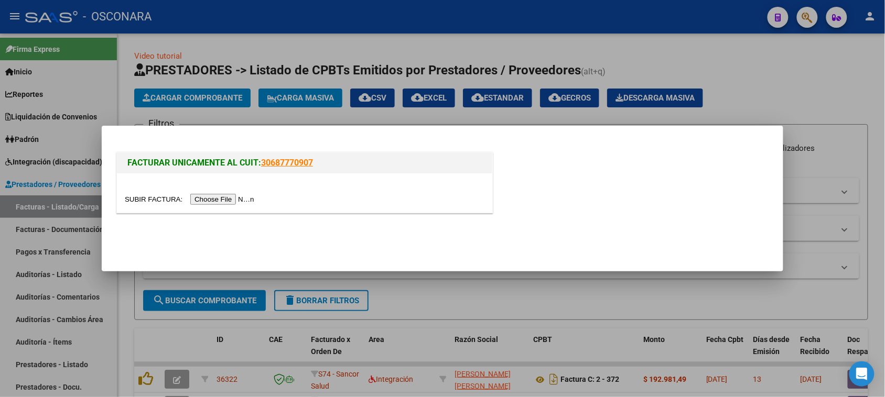
click at [206, 206] on div at bounding box center [304, 193] width 375 height 39
click at [209, 200] on input "file" at bounding box center [191, 199] width 133 height 11
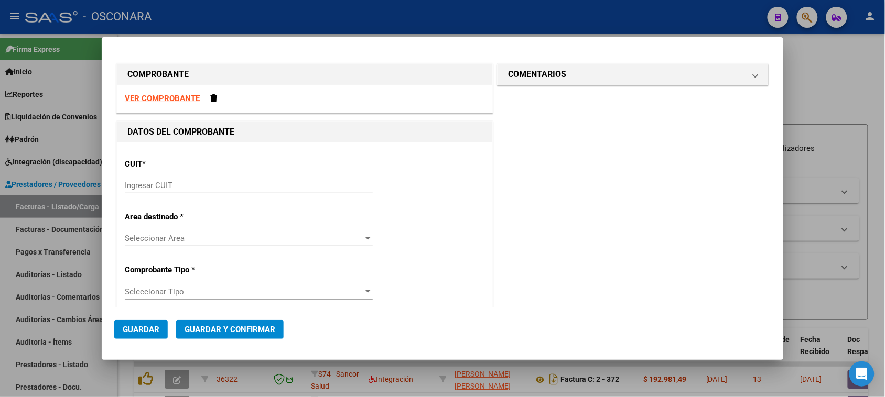
click at [179, 185] on input "Ingresar CUIT" at bounding box center [249, 185] width 248 height 9
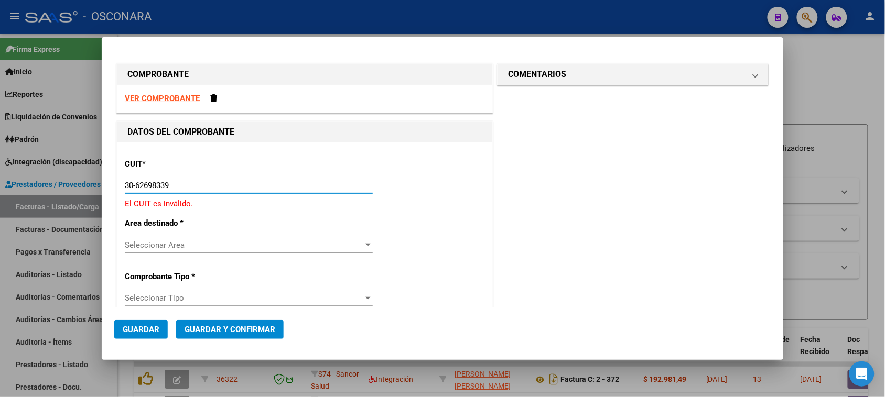
type input "30-62698339-8"
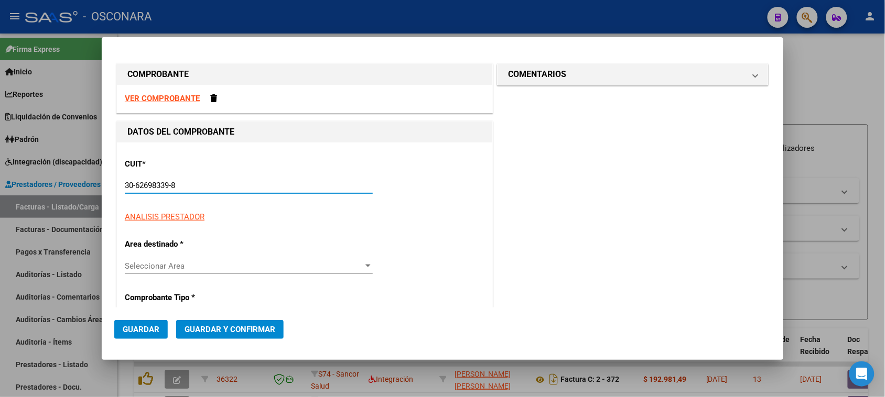
type input "123"
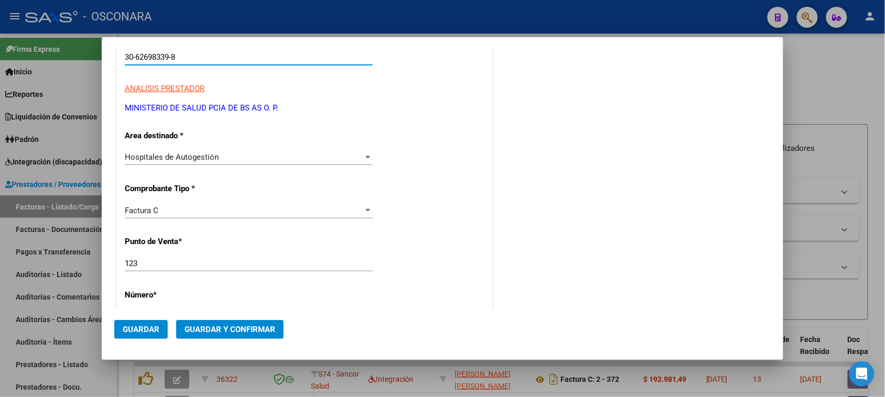
scroll to position [131, 0]
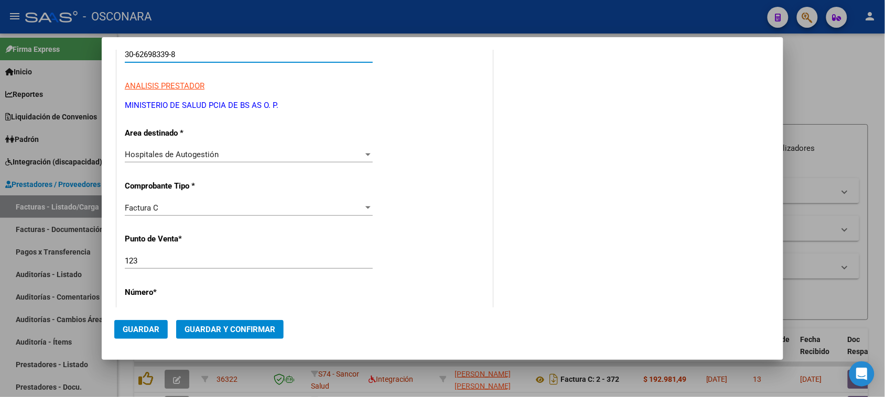
type input "30-62698339-8"
click at [153, 260] on input "123" at bounding box center [249, 260] width 248 height 9
type input "134"
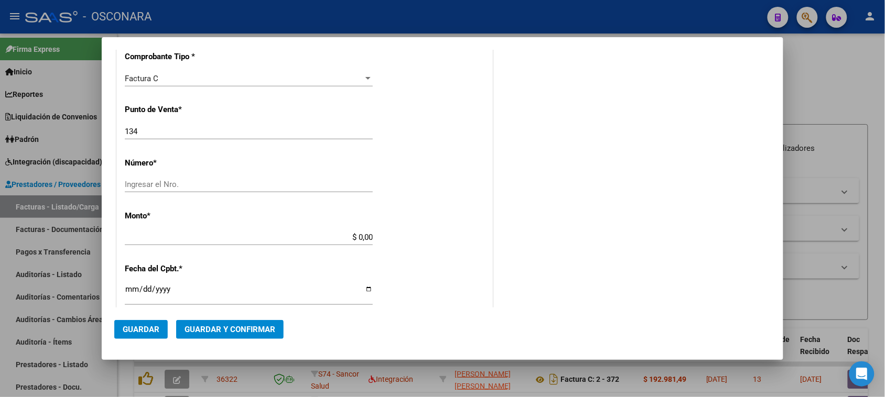
scroll to position [262, 0]
click at [149, 239] on input "$ 0,00" at bounding box center [249, 235] width 248 height 9
click at [132, 169] on div "CUIT * 30-62698339-8 Ingresar CUIT ANALISIS PRESTADOR MINISTERIO DE SALUD PCIA …" at bounding box center [304, 252] width 375 height 744
click at [134, 185] on input "Ingresar el Nro." at bounding box center [249, 182] width 248 height 9
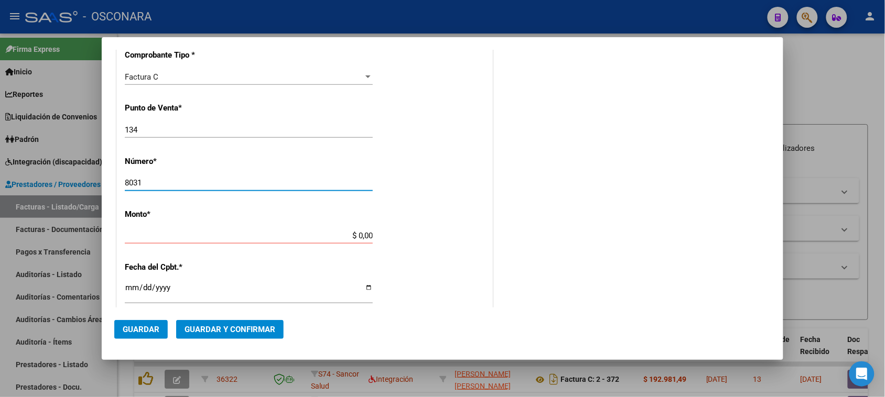
type input "8031"
drag, startPoint x: 354, startPoint y: 233, endPoint x: 403, endPoint y: 235, distance: 48.3
click at [403, 235] on div "CUIT * 30-62698339-8 Ingresar CUIT ANALISIS PRESTADOR MINISTERIO DE SALUD PCIA …" at bounding box center [304, 252] width 375 height 744
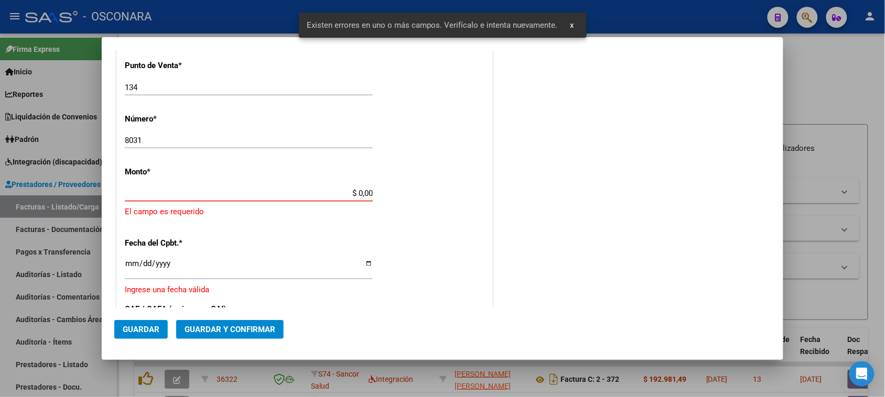
scroll to position [315, 0]
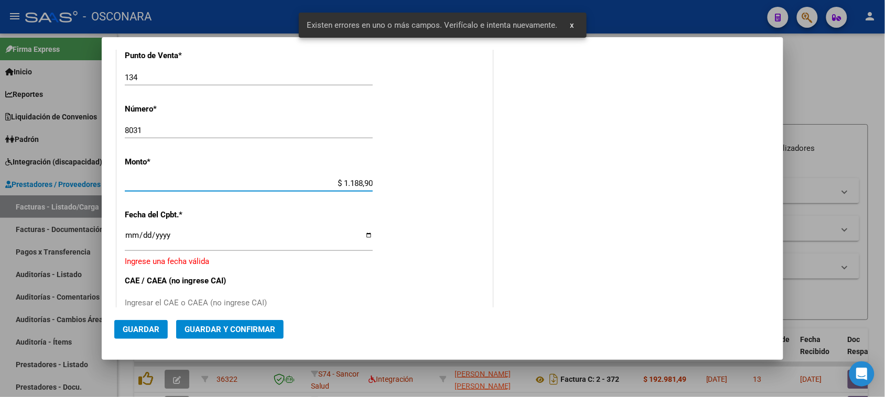
type input "$ 11.889,00"
click at [127, 235] on input "Ingresar la fecha" at bounding box center [249, 239] width 248 height 17
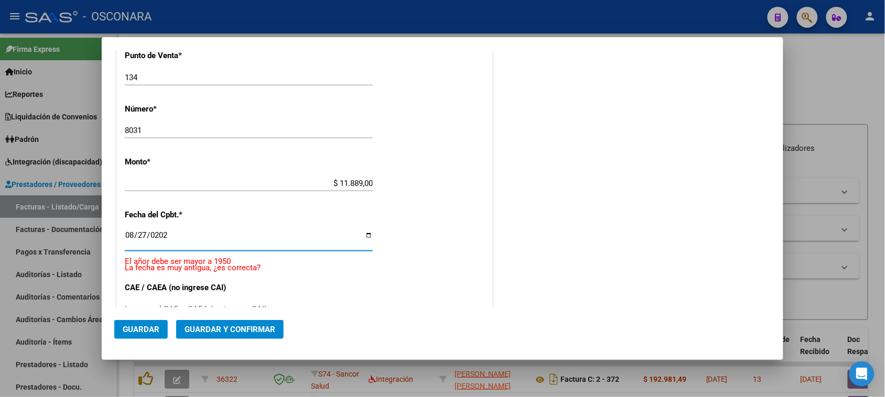
type input "[DATE]"
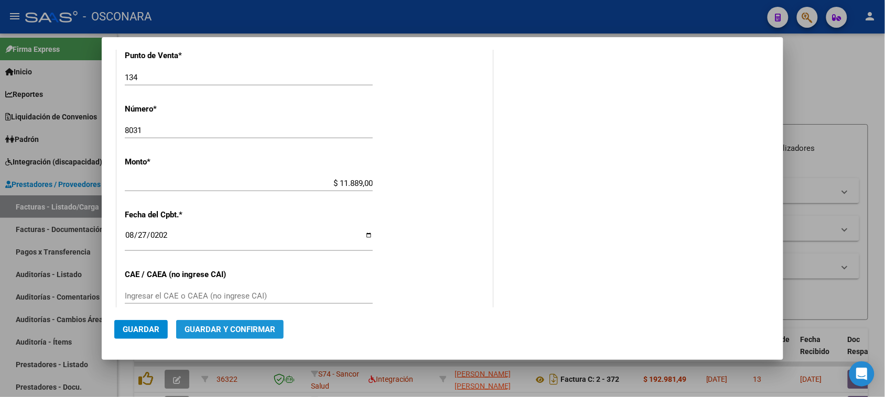
click at [257, 336] on button "Guardar y Confirmar" at bounding box center [229, 329] width 107 height 19
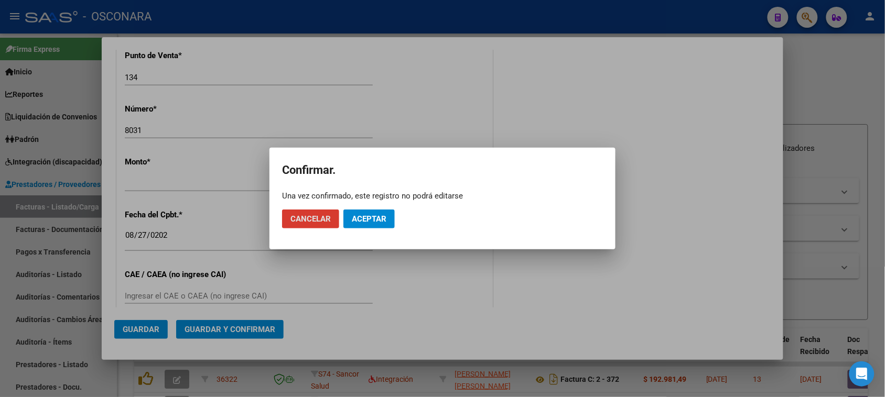
click at [386, 213] on button "Aceptar" at bounding box center [368, 219] width 51 height 19
click at [386, 213] on button "Guardar igualmente." at bounding box center [395, 219] width 105 height 19
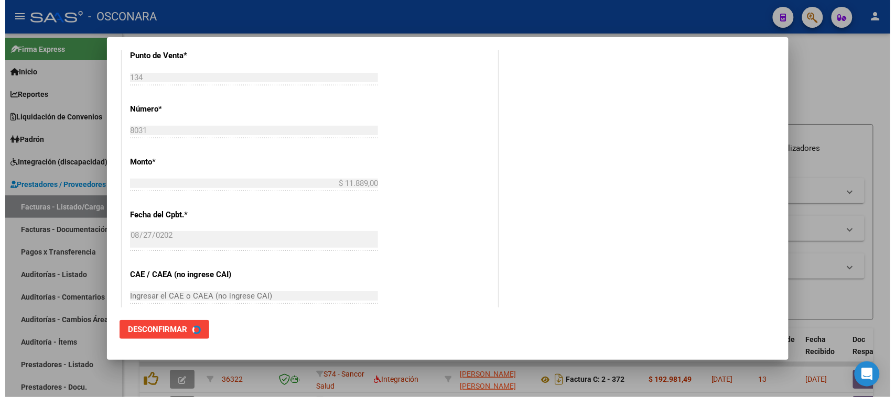
scroll to position [0, 0]
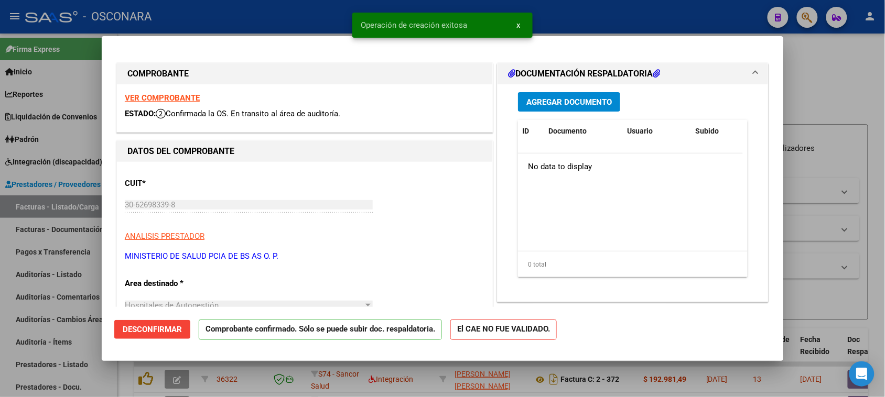
click at [48, 271] on div at bounding box center [442, 198] width 885 height 397
type input "$ 0,00"
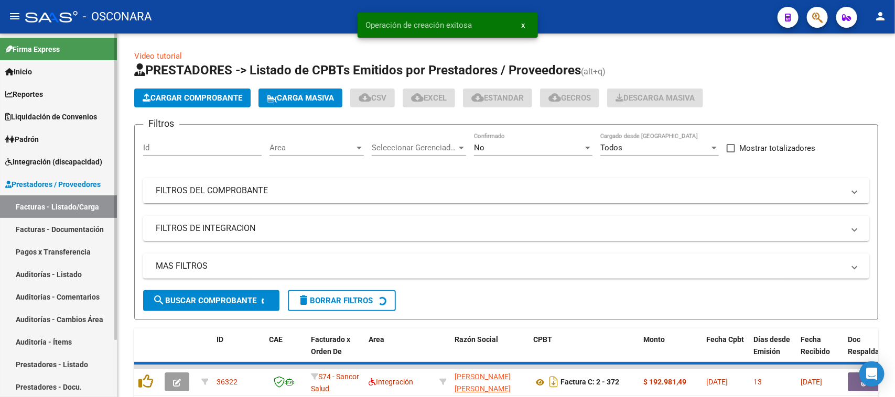
click at [50, 276] on link "Auditorías - Listado" at bounding box center [58, 274] width 117 height 23
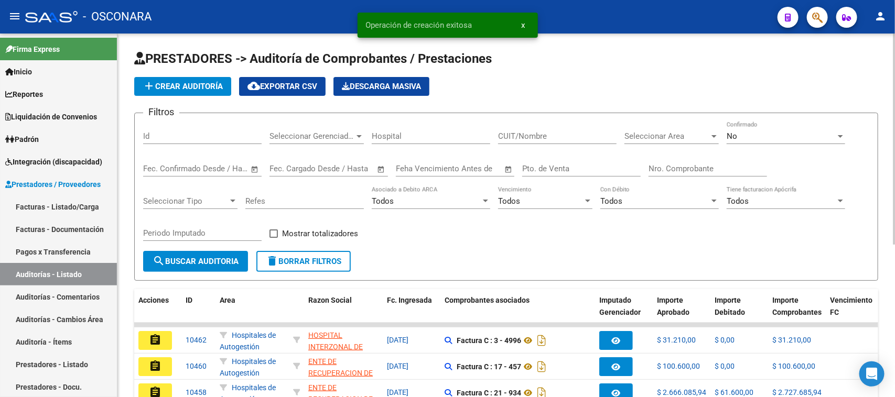
click at [190, 78] on button "add Crear Auditoría" at bounding box center [182, 86] width 97 height 19
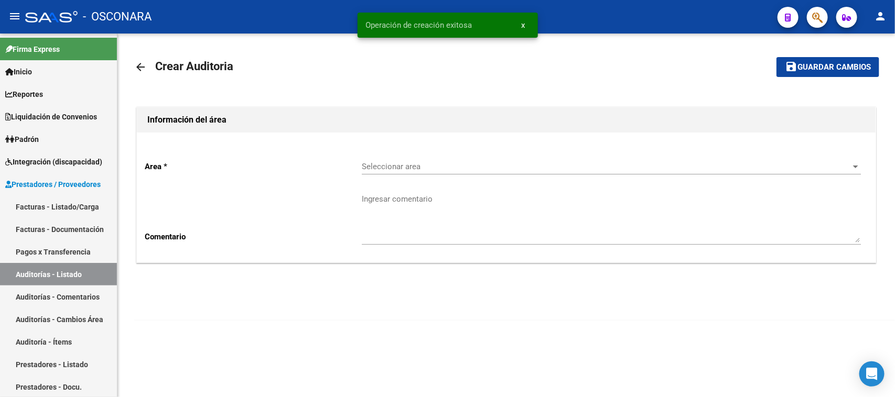
click at [397, 165] on span "Seleccionar area" at bounding box center [607, 166] width 490 height 9
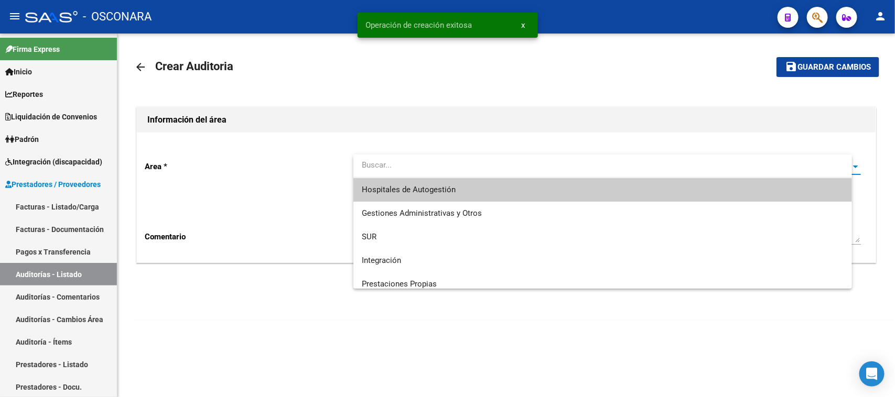
click at [402, 197] on span "Hospitales de Autogestión" at bounding box center [603, 190] width 482 height 24
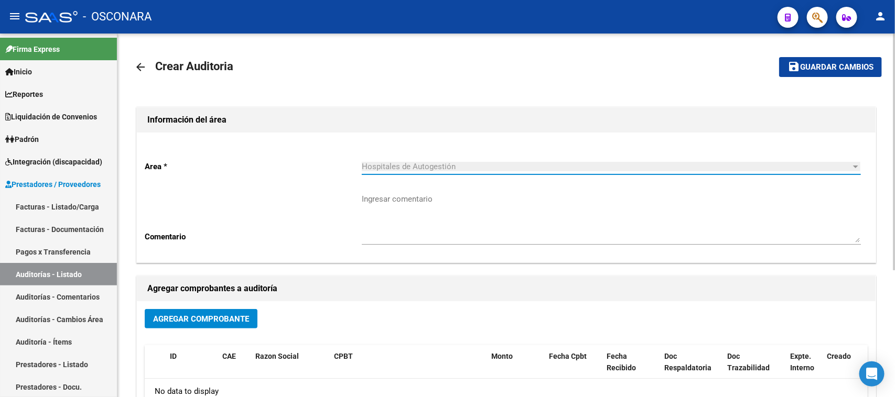
click at [209, 324] on button "Agregar Comprobante" at bounding box center [201, 318] width 113 height 19
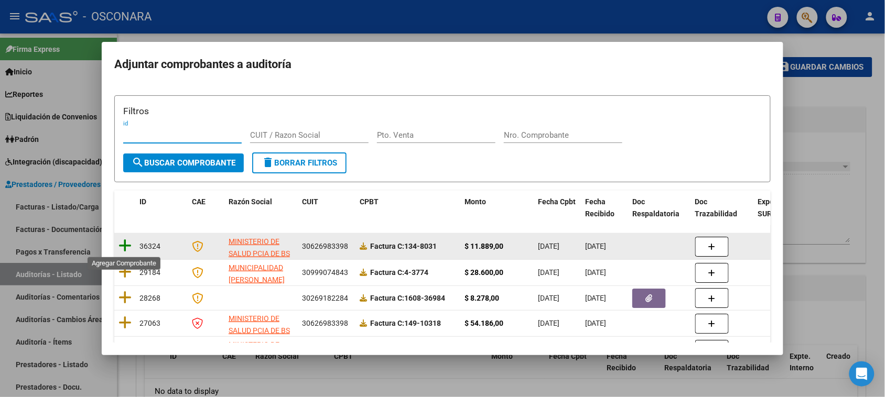
click at [124, 244] on icon at bounding box center [124, 246] width 13 height 15
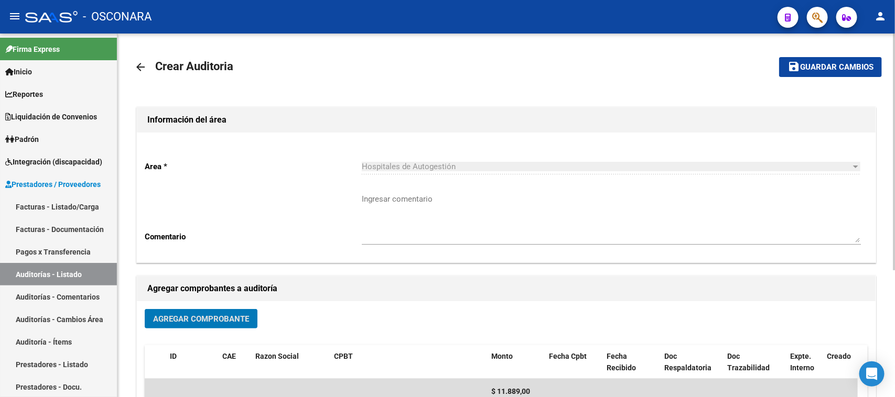
click at [801, 61] on button "save Guardar cambios" at bounding box center [830, 66] width 103 height 19
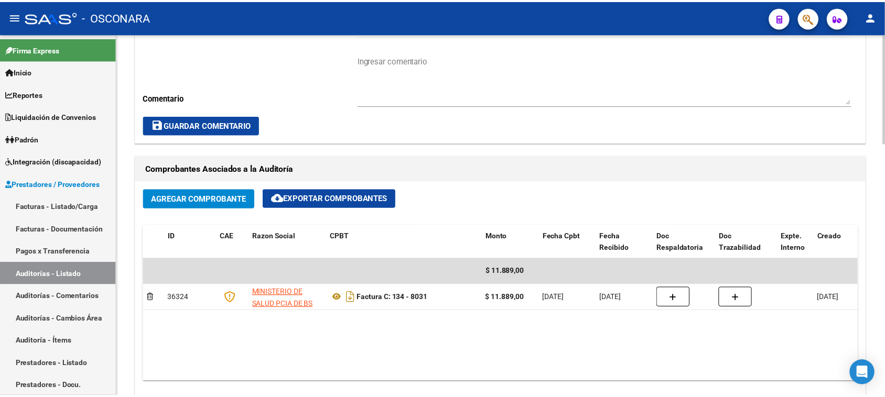
scroll to position [590, 0]
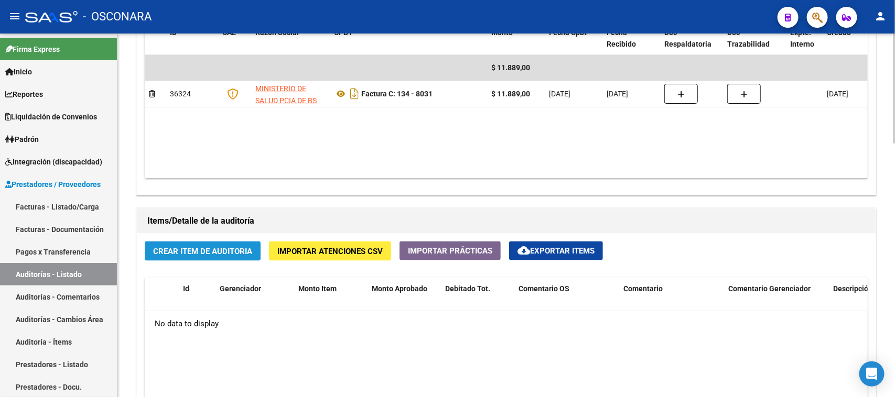
click at [211, 248] on span "Crear Item de Auditoria" at bounding box center [202, 251] width 99 height 9
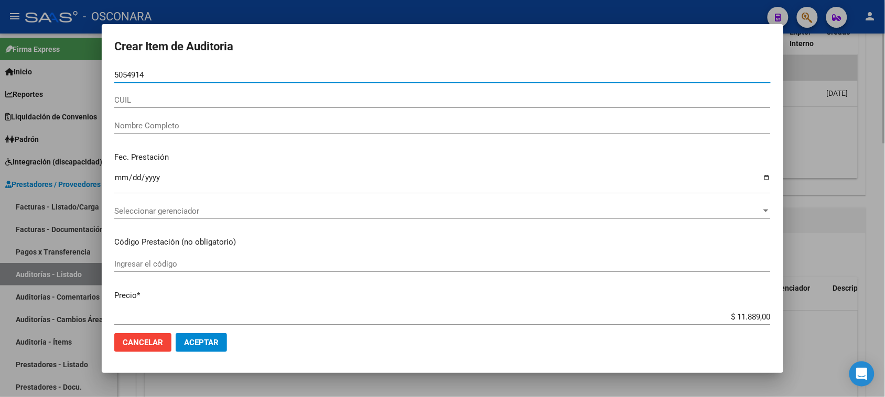
type input "50549146"
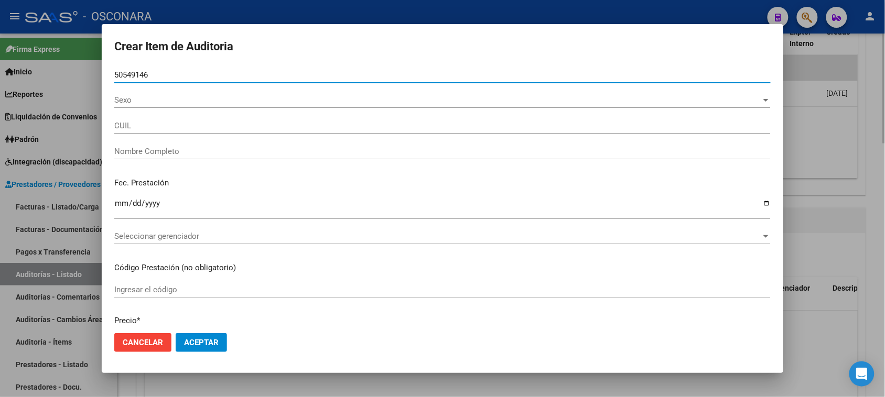
type input "27505491462"
type input "[PERSON_NAME]"
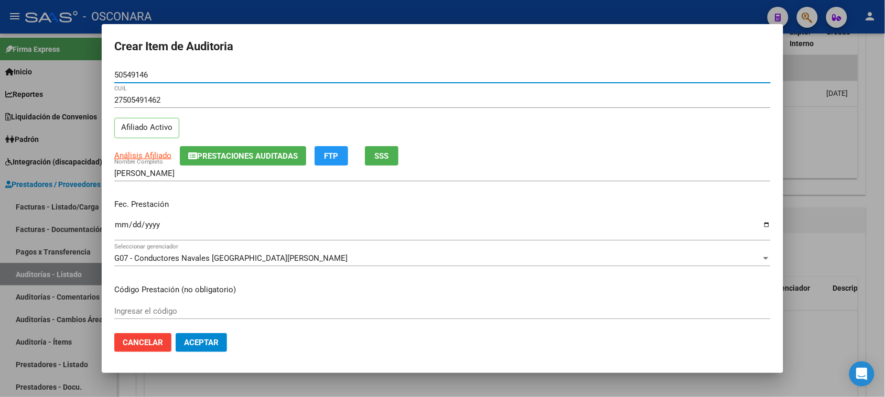
type input "50549146"
click at [386, 148] on button "SSS" at bounding box center [382, 155] width 34 height 19
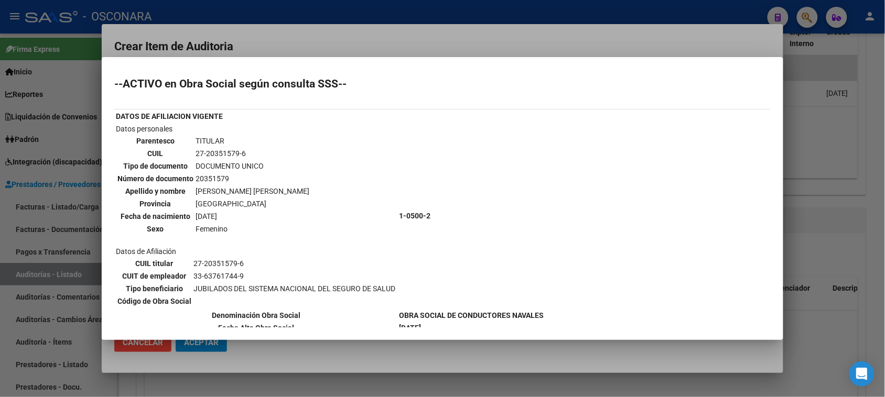
click at [383, 53] on div at bounding box center [442, 198] width 885 height 397
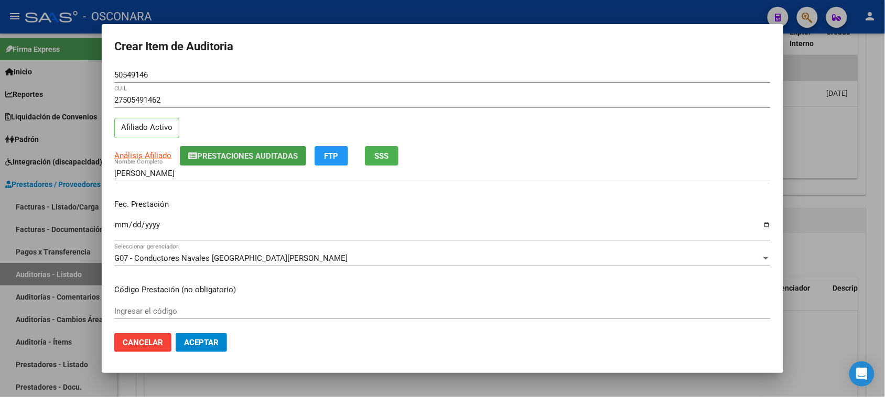
click at [223, 148] on button "Prestaciones Auditadas" at bounding box center [243, 155] width 126 height 19
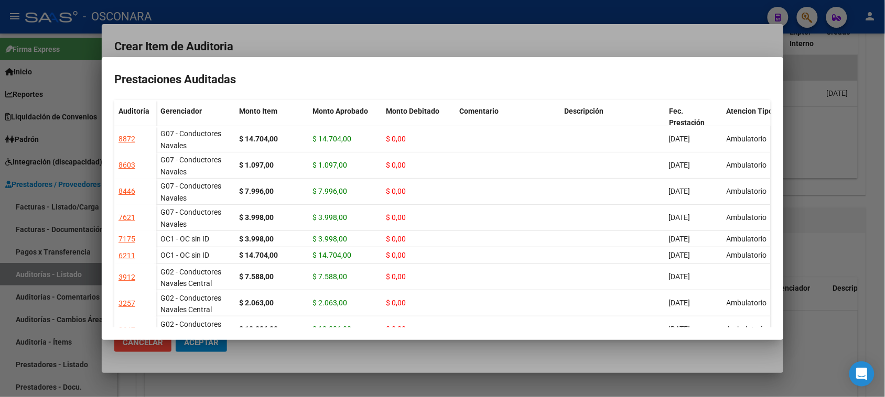
click at [460, 40] on div at bounding box center [442, 198] width 885 height 397
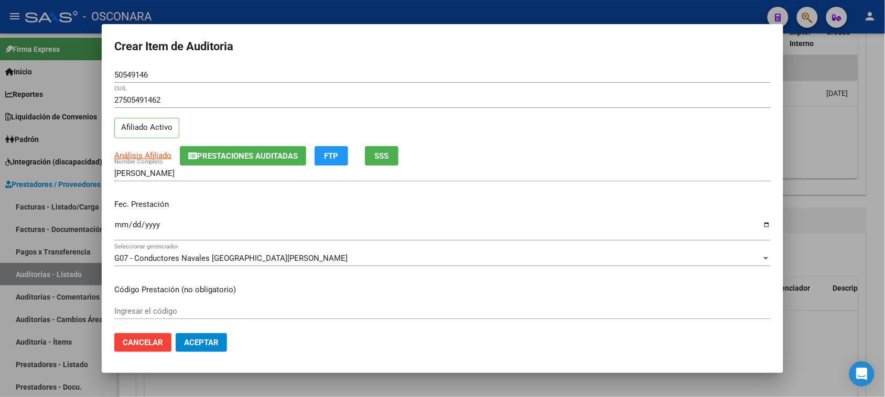
click at [121, 227] on input "Ingresar la fecha" at bounding box center [442, 229] width 656 height 17
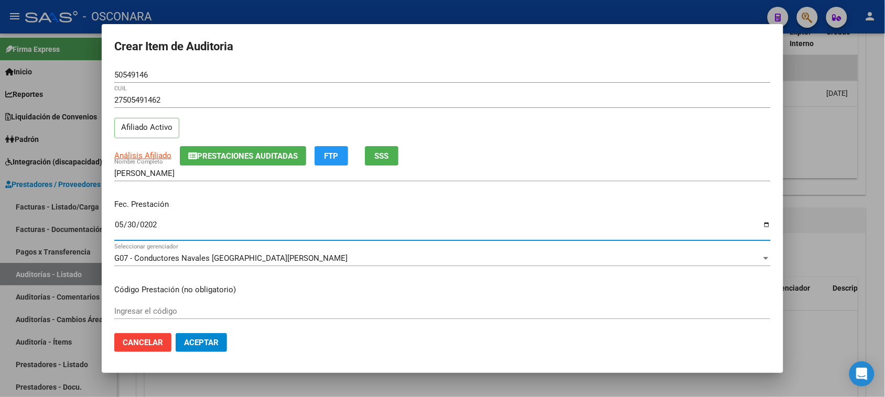
type input "[DATE]"
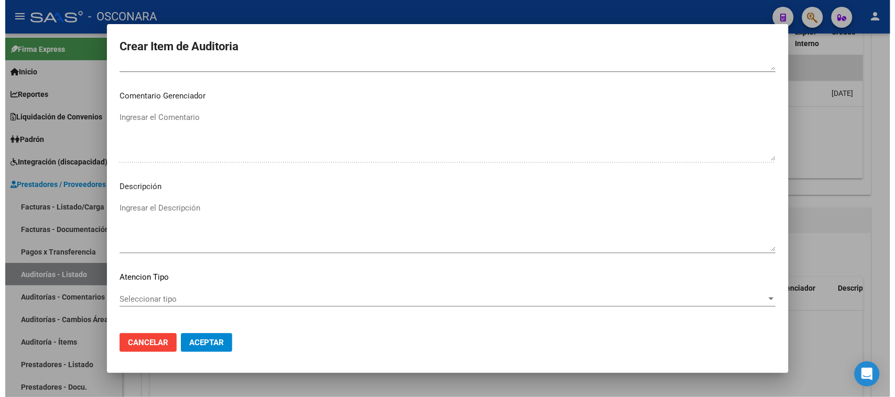
scroll to position [685, 0]
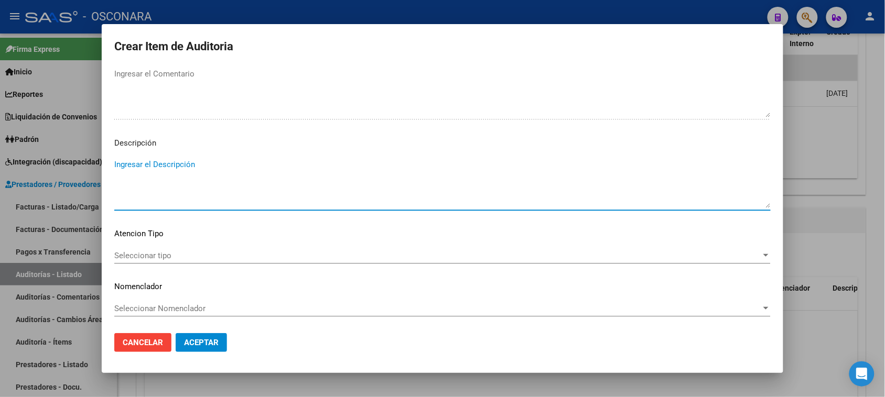
click at [166, 187] on textarea "Ingresar el Descripción" at bounding box center [442, 183] width 656 height 49
type textarea "AMBULATORIO"
click at [145, 252] on span "Seleccionar tipo" at bounding box center [437, 255] width 647 height 9
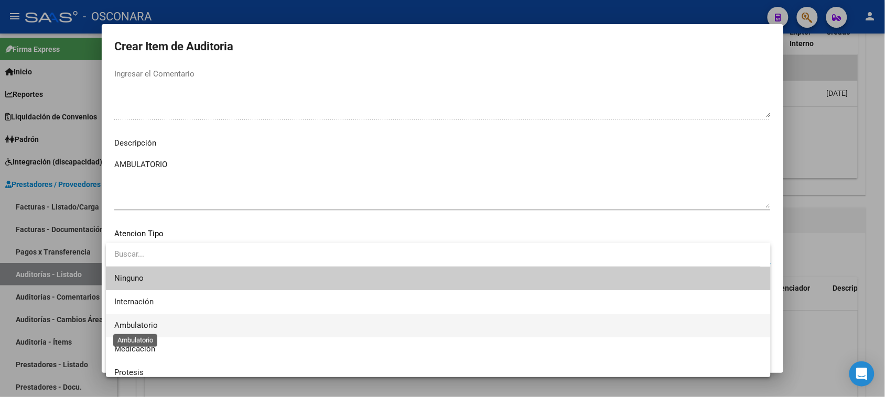
click at [137, 326] on span "Ambulatorio" at bounding box center [136, 325] width 44 height 9
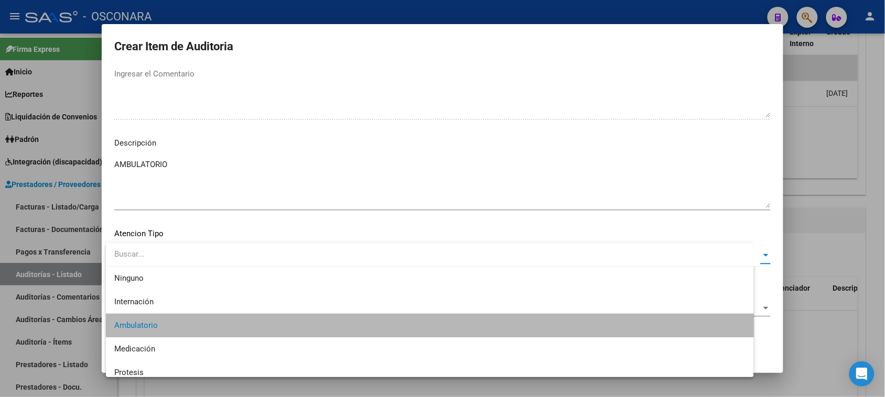
click at [197, 336] on button "Aceptar" at bounding box center [201, 342] width 51 height 19
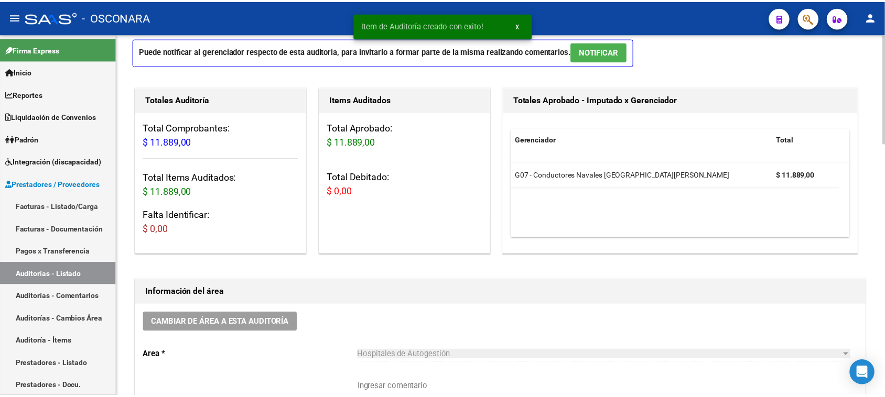
scroll to position [0, 0]
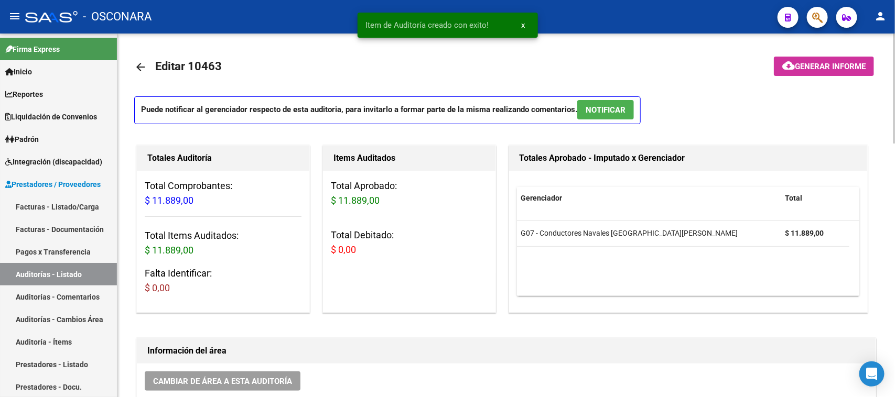
click at [619, 106] on span "NOTIFICAR" at bounding box center [606, 109] width 40 height 9
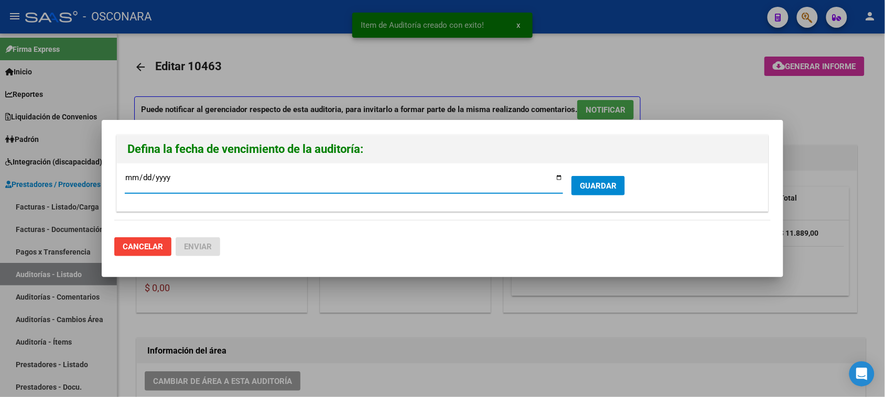
click at [553, 175] on input "[DATE]" at bounding box center [344, 182] width 438 height 17
drag, startPoint x: 559, startPoint y: 179, endPoint x: 548, endPoint y: 189, distance: 14.5
click at [559, 179] on input "[DATE]" at bounding box center [344, 182] width 438 height 17
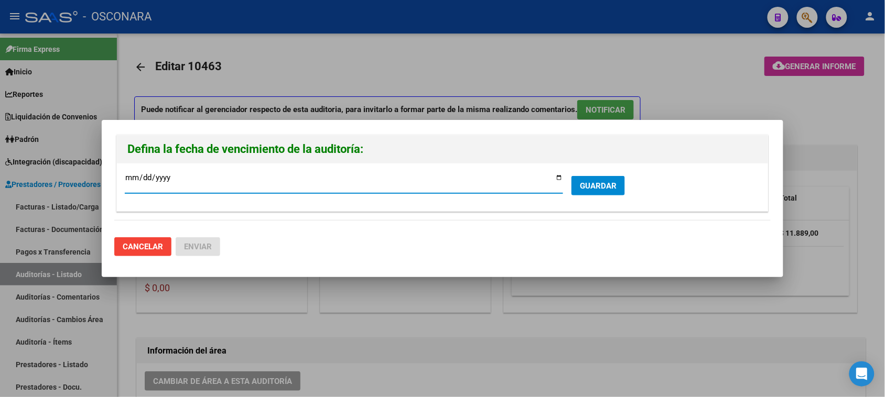
type input "[DATE]"
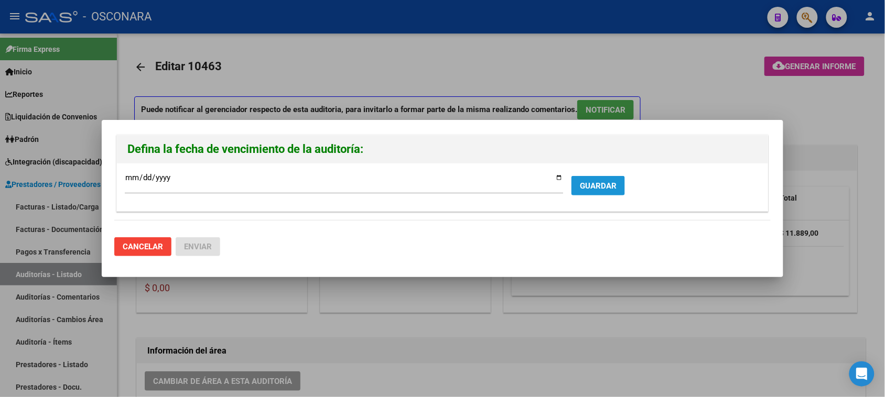
click at [583, 185] on span "GUARDAR" at bounding box center [598, 185] width 37 height 9
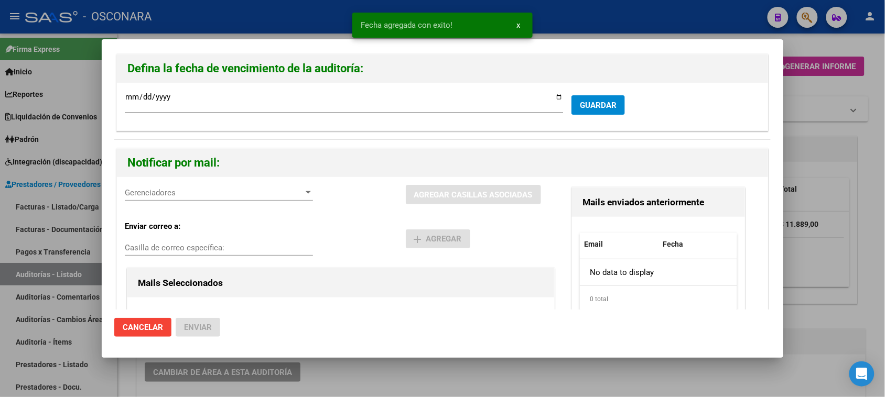
click at [200, 195] on span "Gerenciadores" at bounding box center [214, 192] width 179 height 9
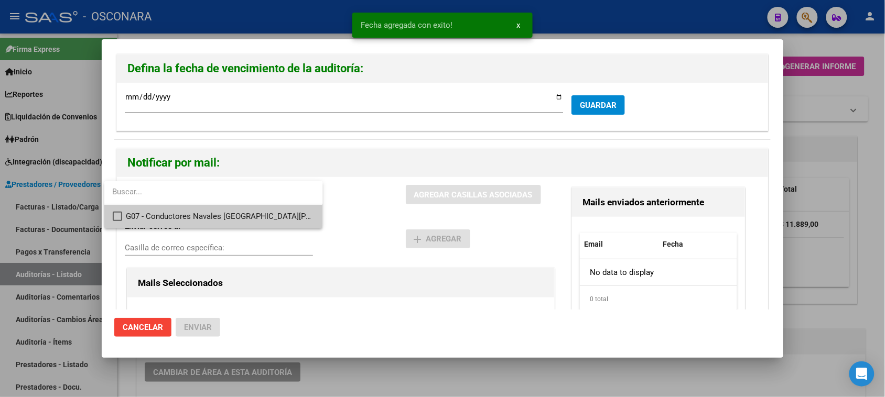
click at [202, 214] on span "G07 - Conductores Navales [GEOGRAPHIC_DATA][PERSON_NAME] - $ 11.889,00" at bounding box center [220, 217] width 188 height 24
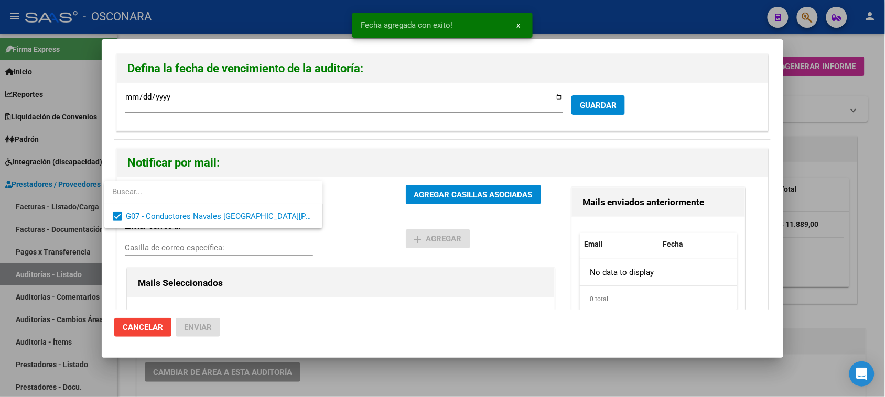
click at [419, 192] on div at bounding box center [442, 198] width 885 height 397
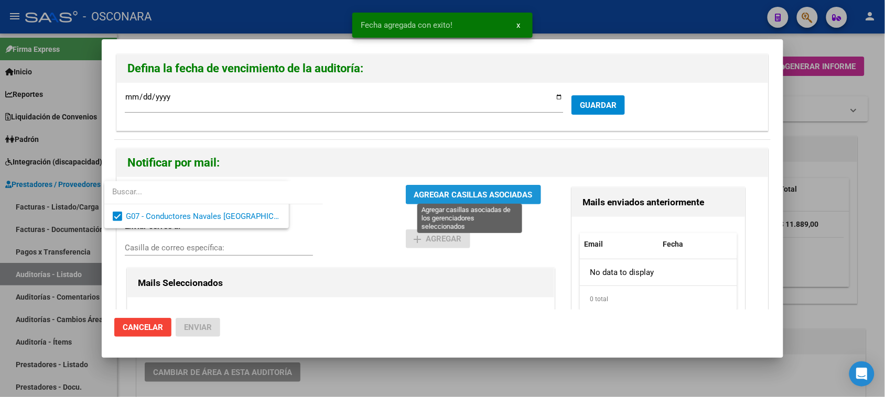
click at [419, 192] on span "AGREGAR CASILLAS ASOCIADAS" at bounding box center [473, 194] width 118 height 9
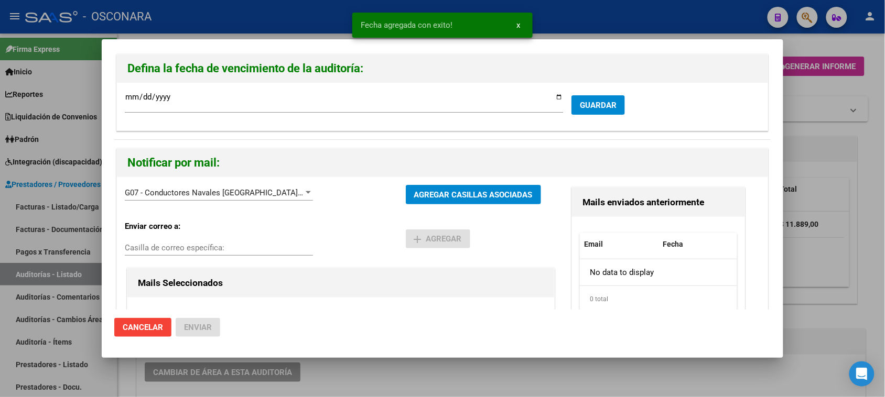
click at [851, 197] on div at bounding box center [442, 198] width 885 height 397
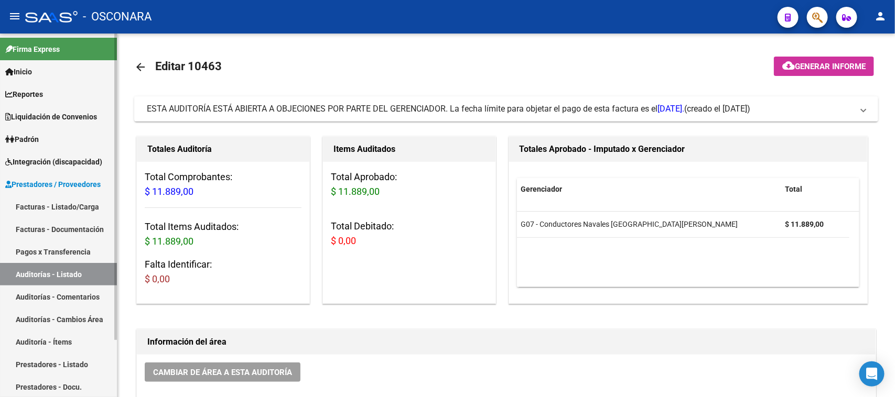
click at [69, 206] on link "Facturas - Listado/Carga" at bounding box center [58, 207] width 117 height 23
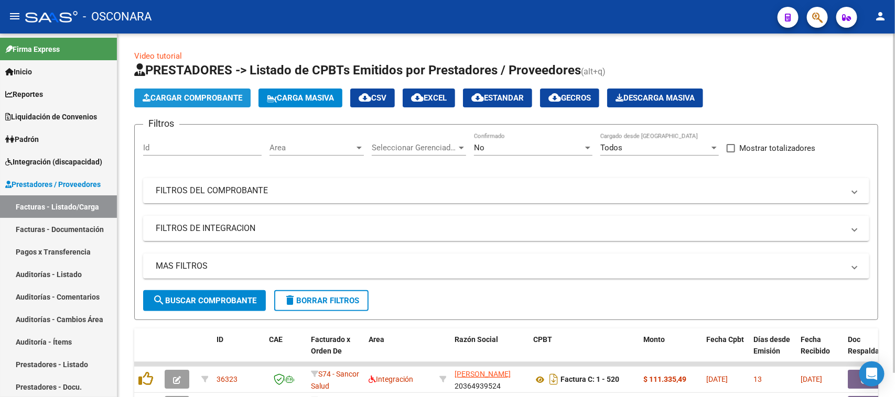
click at [207, 100] on span "Cargar Comprobante" at bounding box center [193, 97] width 100 height 9
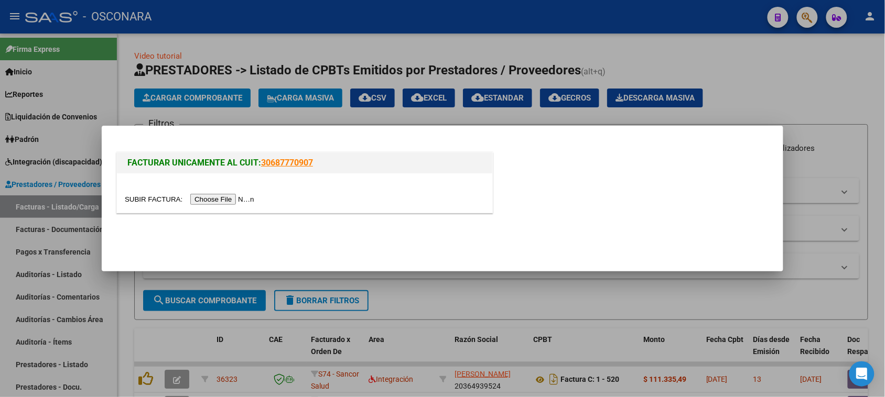
click at [253, 195] on input "file" at bounding box center [191, 199] width 133 height 11
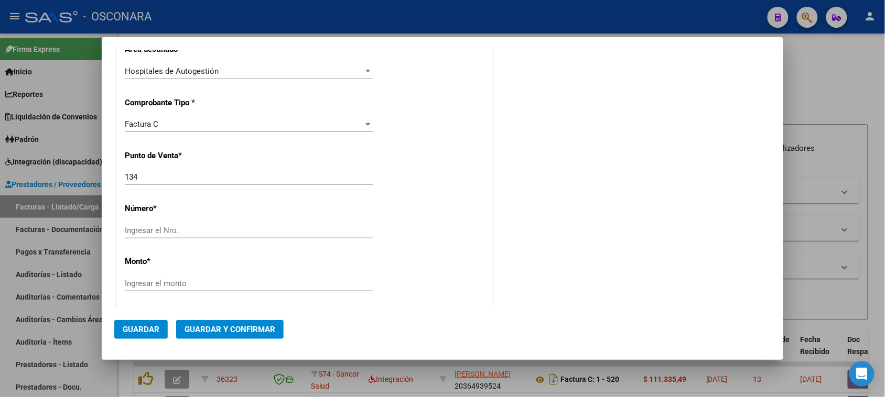
scroll to position [262, 0]
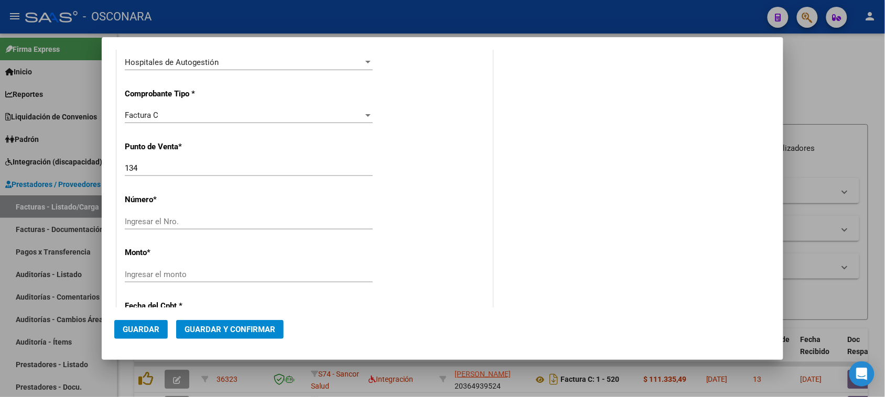
click at [184, 227] on div "Ingresar el Nro." at bounding box center [249, 222] width 248 height 16
type input "8033"
click at [169, 272] on input "Ingresar el monto" at bounding box center [249, 274] width 248 height 9
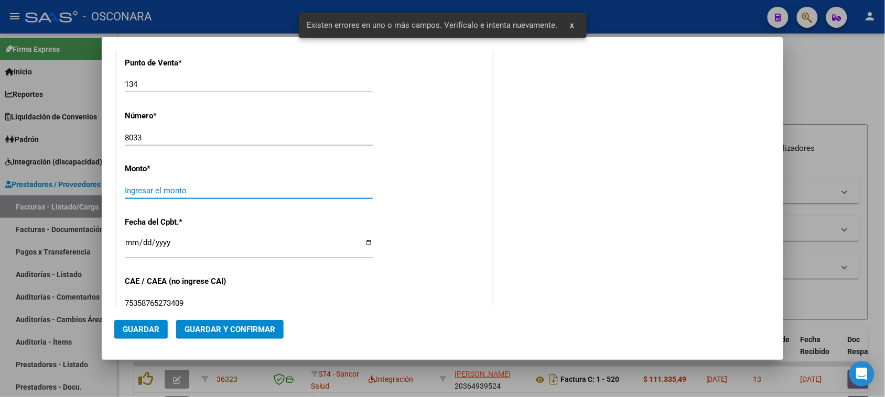
scroll to position [353, 0]
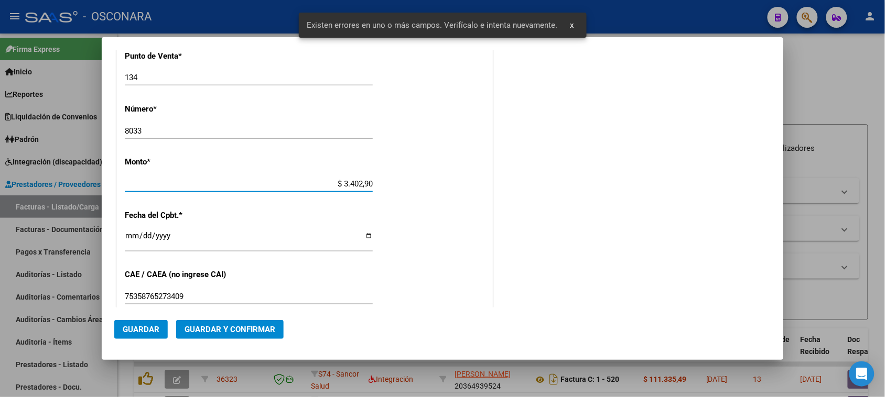
type input "$ 34.029,00"
click at [129, 235] on input "Ingresar la fecha" at bounding box center [249, 240] width 248 height 17
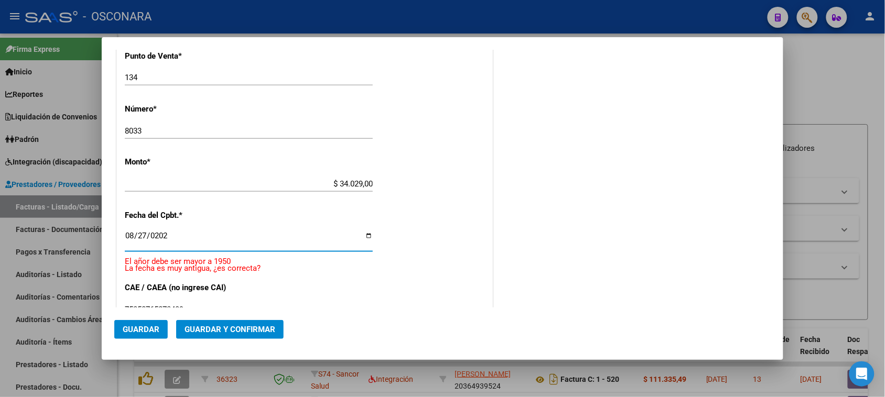
type input "[DATE]"
click at [200, 319] on mat-dialog-actions "Guardar Guardar y Confirmar" at bounding box center [442, 328] width 656 height 40
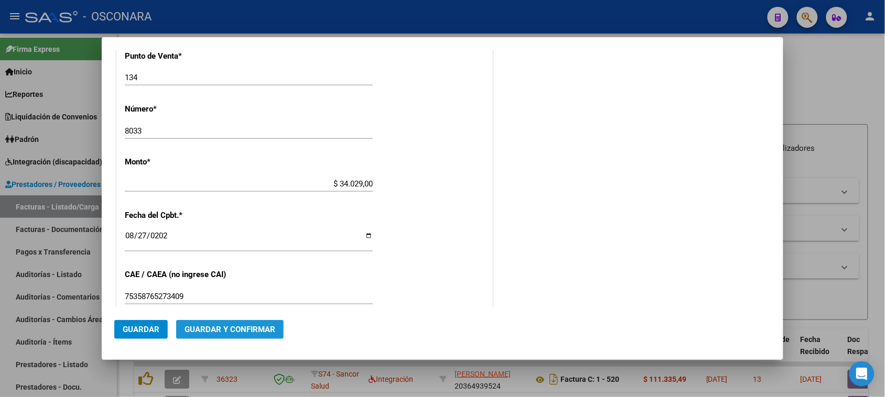
click at [253, 328] on span "Guardar y Confirmar" at bounding box center [230, 329] width 91 height 9
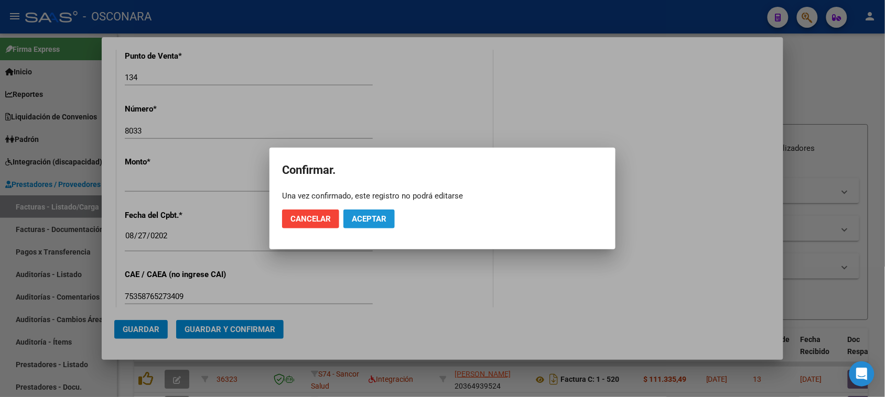
click at [378, 224] on button "Aceptar" at bounding box center [368, 219] width 51 height 19
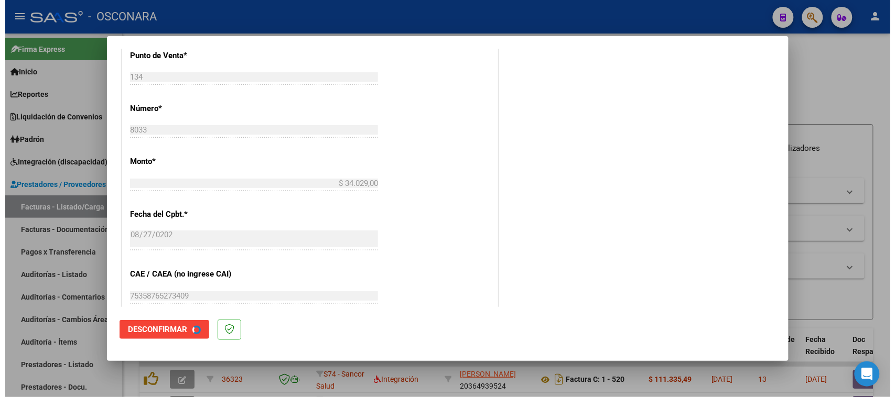
scroll to position [0, 0]
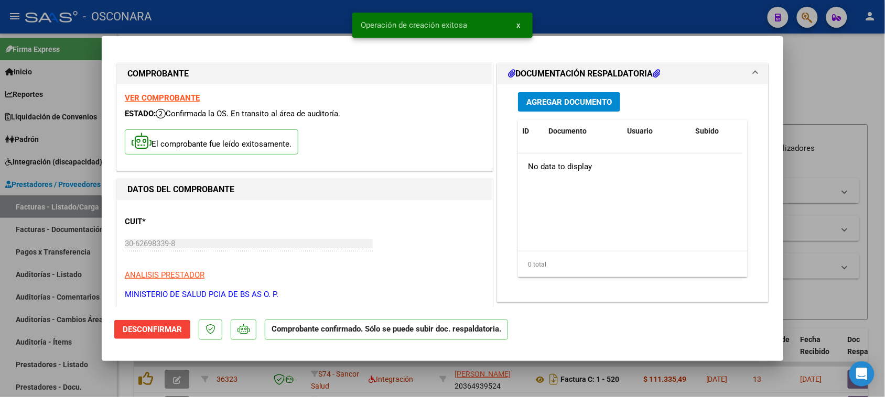
click at [0, 262] on div at bounding box center [442, 198] width 885 height 397
type input "$ 0,00"
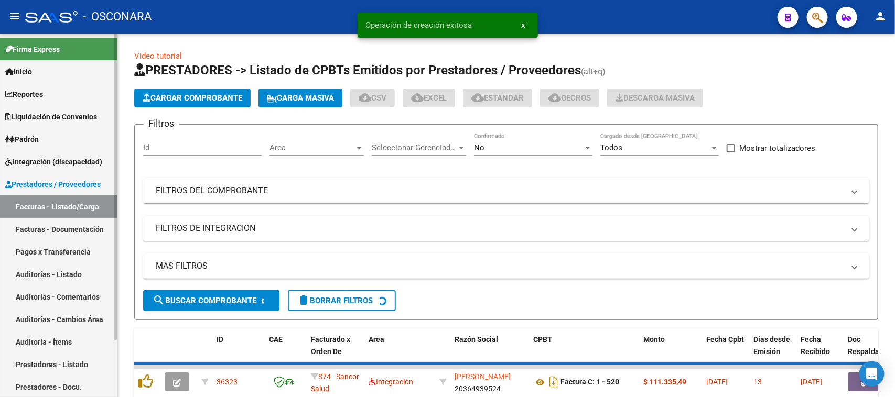
click at [35, 271] on link "Auditorías - Listado" at bounding box center [58, 274] width 117 height 23
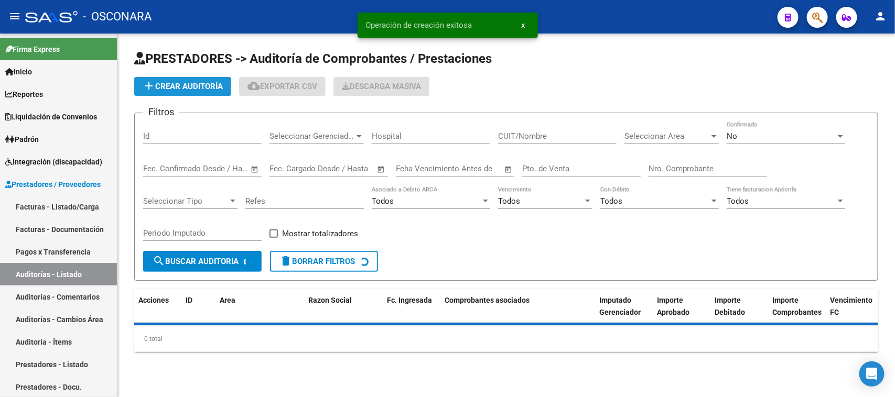
click at [177, 83] on span "add Crear Auditoría" at bounding box center [183, 86] width 80 height 9
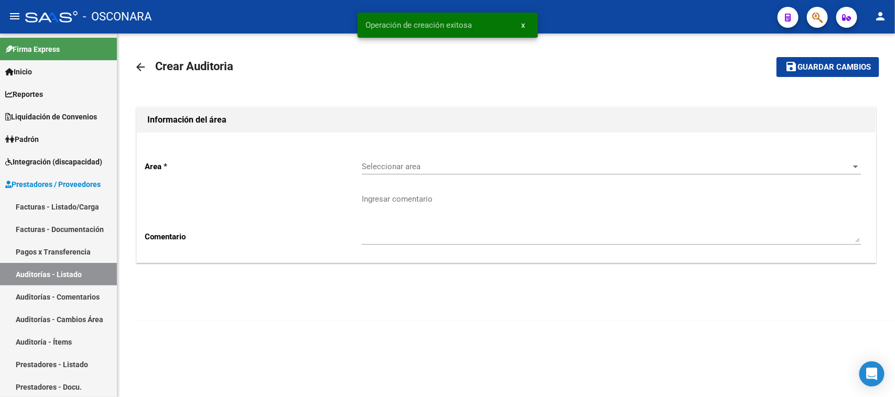
click at [396, 166] on span "Seleccionar area" at bounding box center [607, 166] width 490 height 9
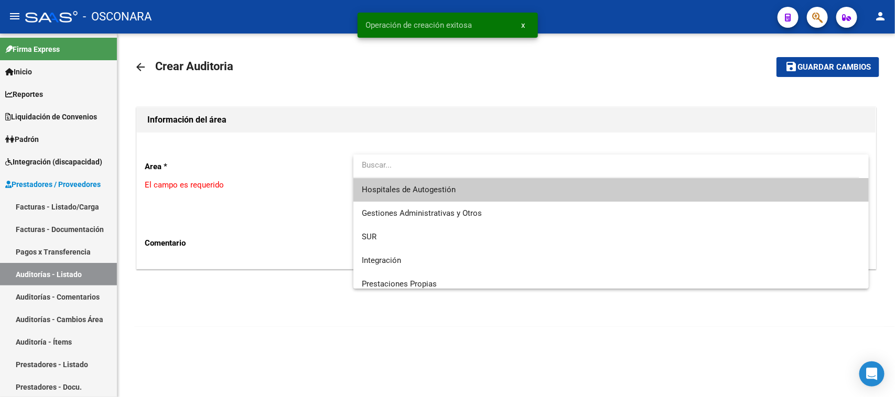
click at [411, 195] on span "Hospitales de Autogestión" at bounding box center [611, 190] width 499 height 24
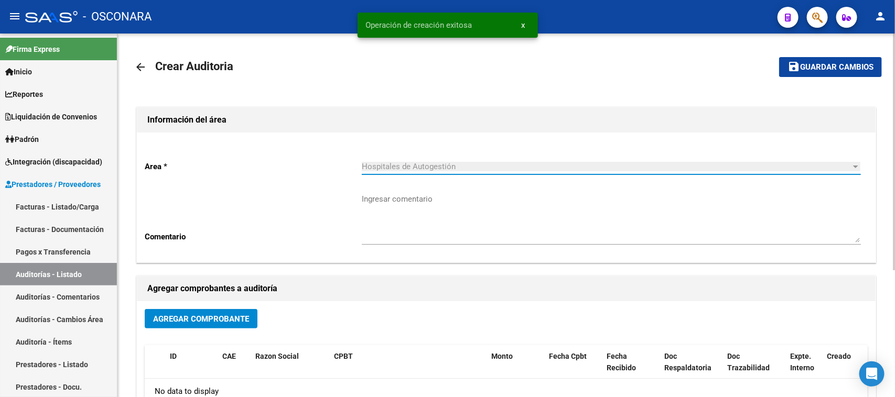
click at [217, 317] on span "Agregar Comprobante" at bounding box center [201, 319] width 96 height 9
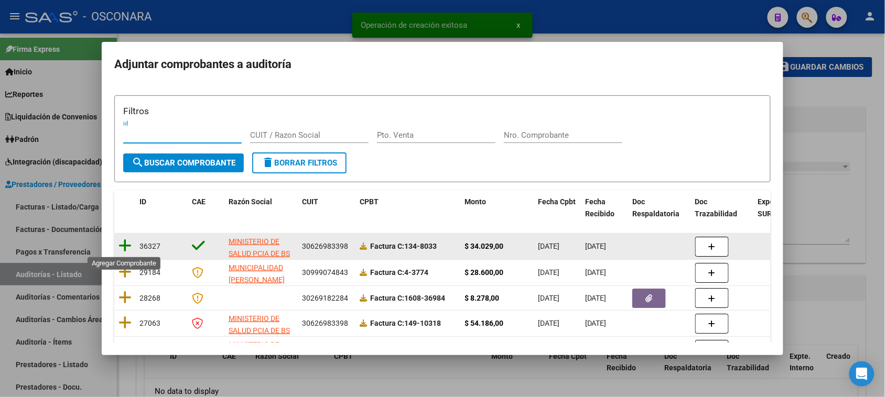
click at [126, 247] on icon at bounding box center [124, 246] width 13 height 15
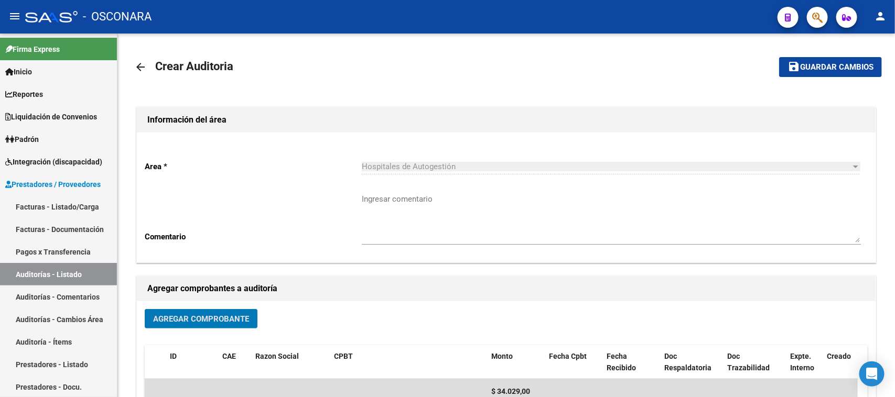
click at [840, 63] on span "Guardar cambios" at bounding box center [836, 67] width 73 height 9
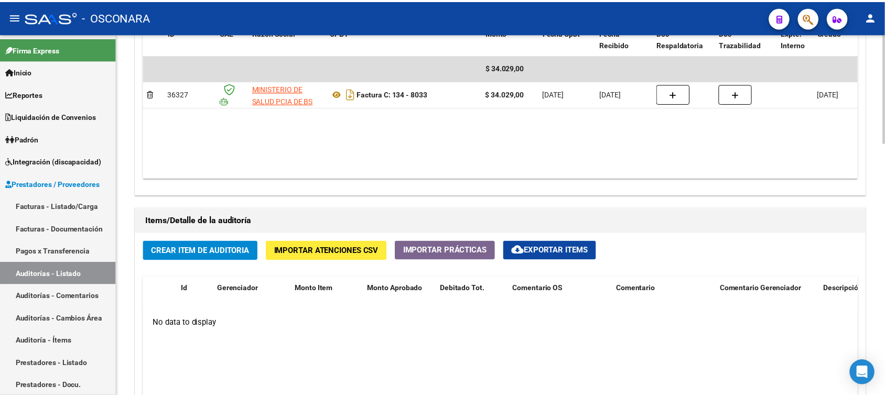
scroll to position [787, 0]
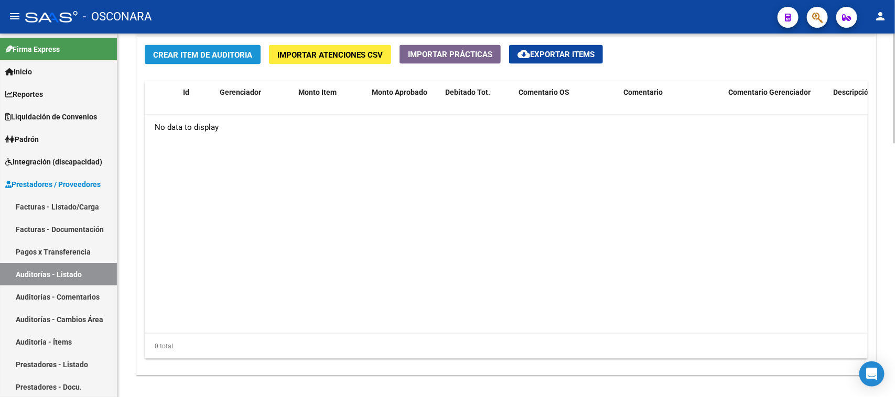
click at [240, 53] on span "Crear Item de Auditoria" at bounding box center [202, 54] width 99 height 9
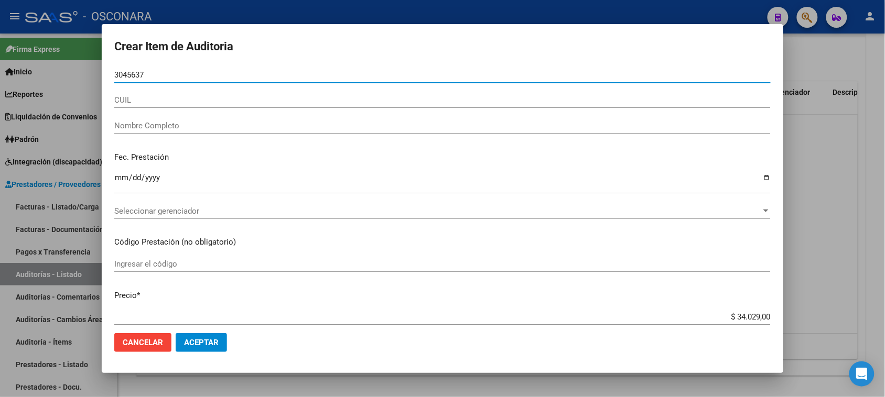
type input "30456378"
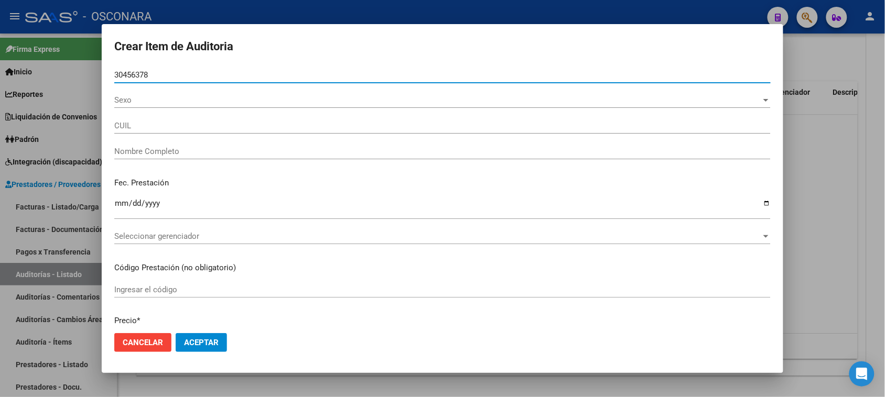
type input "27304563783"
type input "DORADO [PERSON_NAME]"
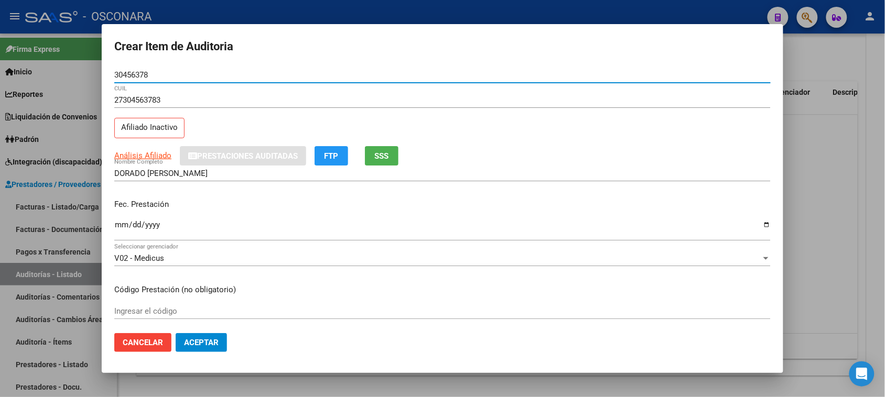
type input "30456378"
click at [381, 160] on button "SSS" at bounding box center [382, 155] width 34 height 19
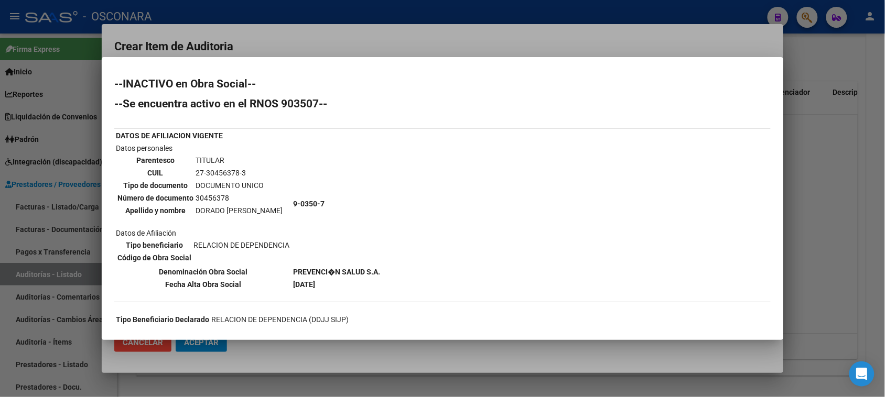
click at [430, 46] on div at bounding box center [442, 198] width 885 height 397
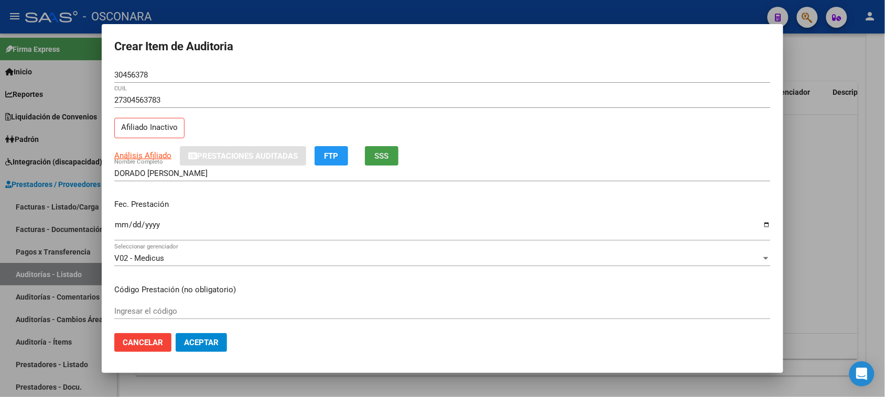
click at [386, 156] on span "SSS" at bounding box center [382, 156] width 14 height 9
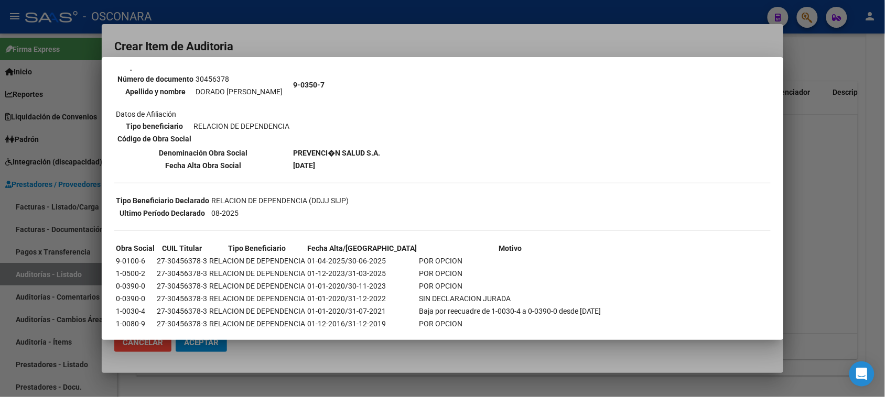
scroll to position [131, 0]
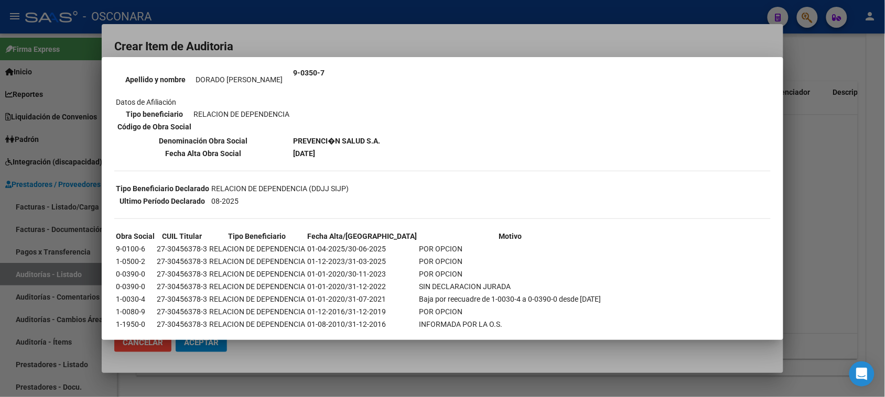
click at [605, 8] on div at bounding box center [442, 198] width 885 height 397
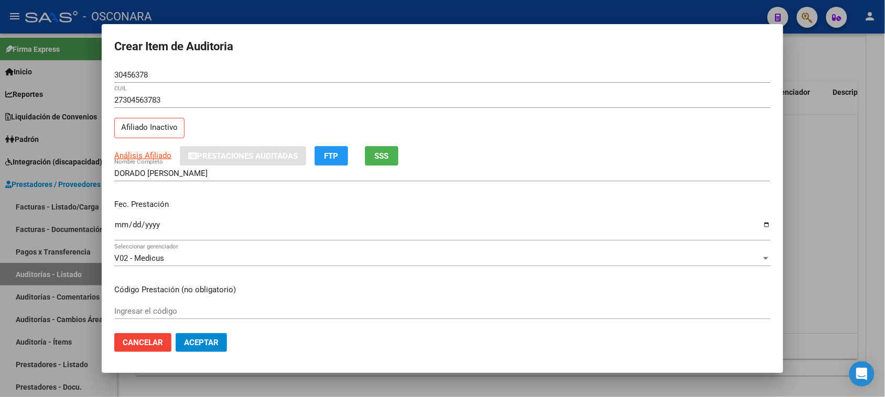
click at [119, 226] on input "Ingresar la fecha" at bounding box center [442, 229] width 656 height 17
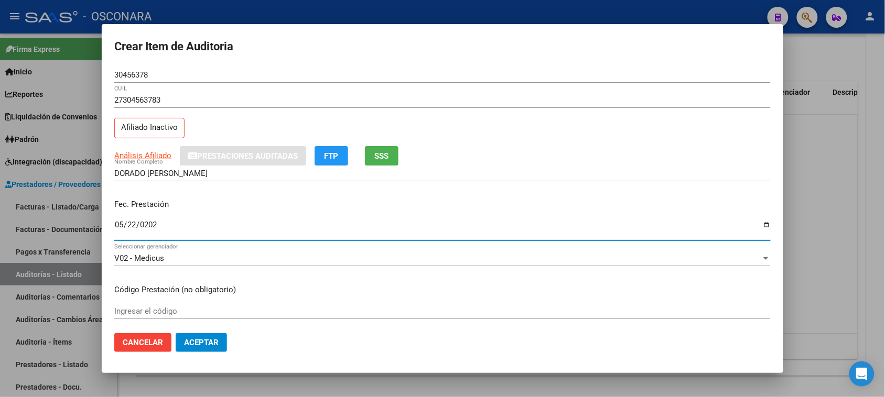
type input "[DATE]"
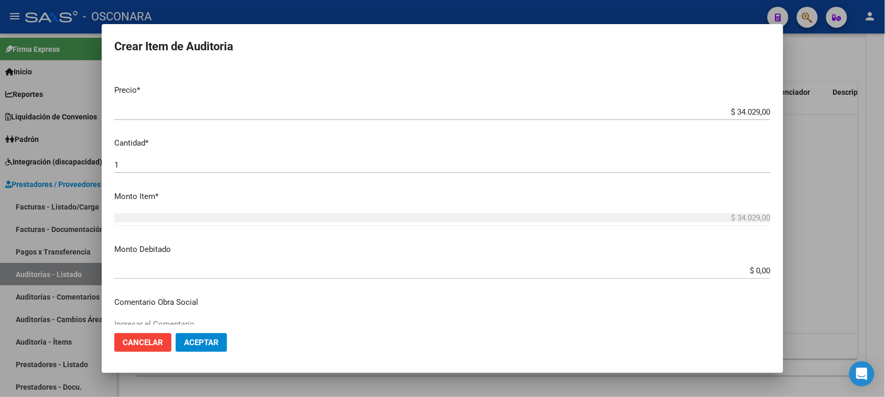
scroll to position [328, 0]
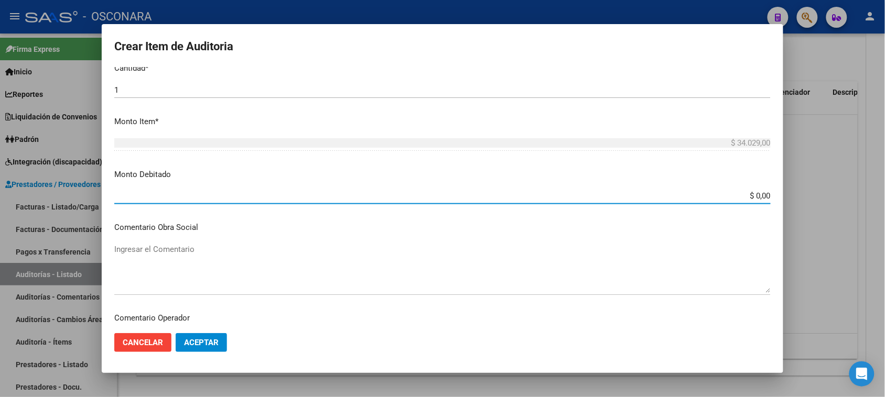
drag, startPoint x: 746, startPoint y: 194, endPoint x: 827, endPoint y: 173, distance: 83.9
click at [821, 179] on div "Crear Item de Auditoria 30456378 Nro Documento 27304563783 CUIL Afiliado Inacti…" at bounding box center [442, 198] width 885 height 397
type input "$ 34.029,00"
click at [161, 245] on textarea "Ingresar el Comentario" at bounding box center [442, 268] width 656 height 49
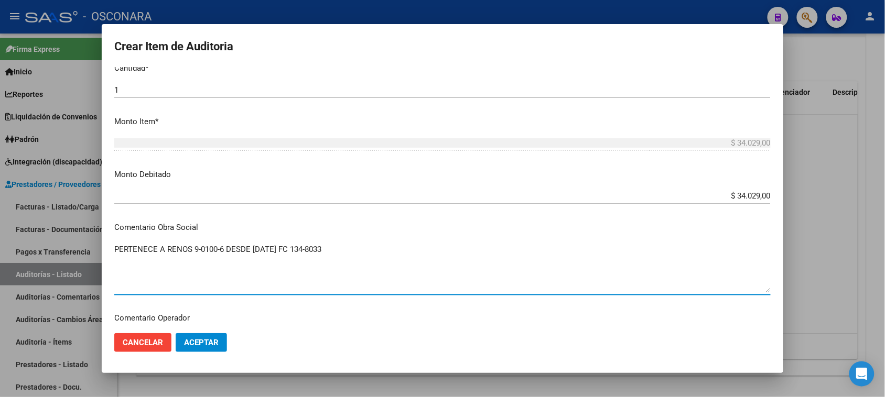
drag, startPoint x: 361, startPoint y: 250, endPoint x: 94, endPoint y: 282, distance: 268.3
click at [94, 282] on div "Crear Item de Auditoria 30456378 Nro Documento 27304563783 CUIL Afiliado Inacti…" at bounding box center [442, 198] width 885 height 397
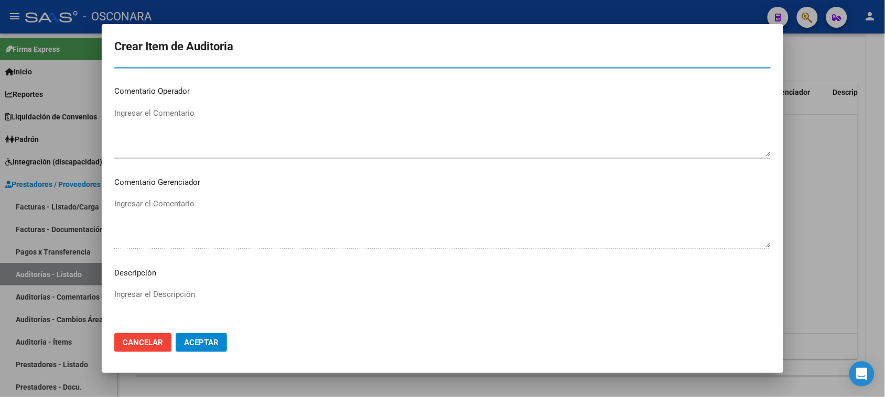
scroll to position [655, 0]
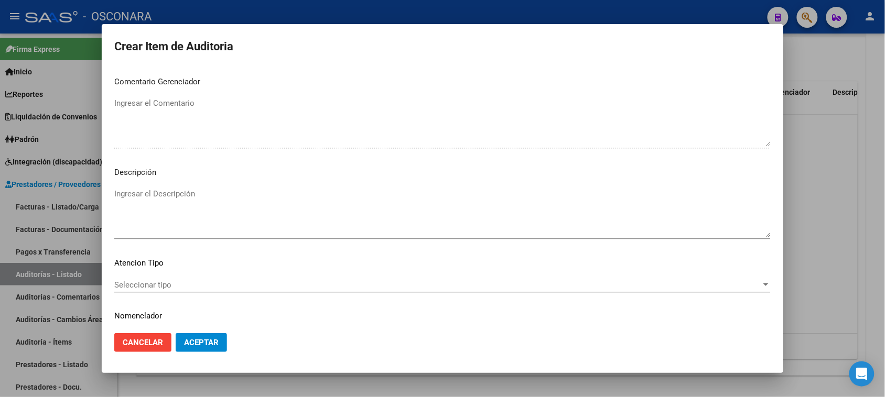
type textarea "PERTENECE A RENOS 9-0100-6 DESDE [DATE] FC 134-8033"
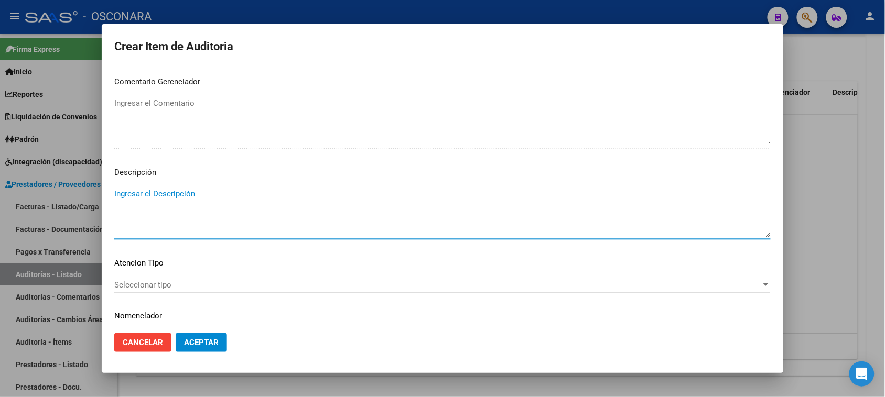
paste textarea "PERTENECE A RENOS 9-0100-6 DESDE [DATE] FC 134-8033"
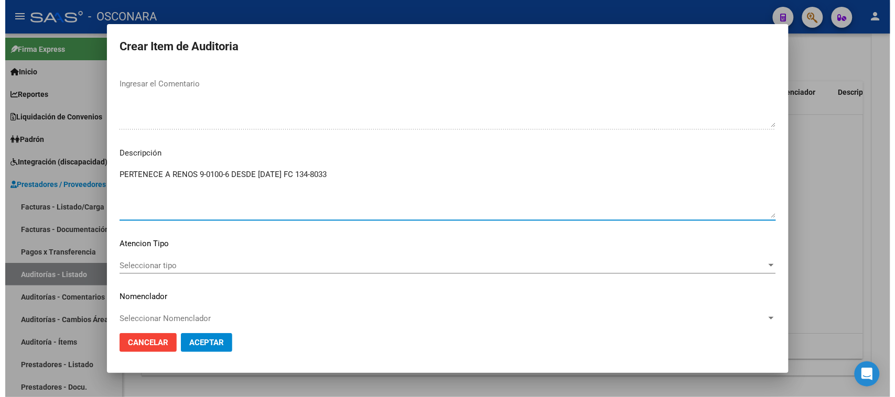
scroll to position [685, 0]
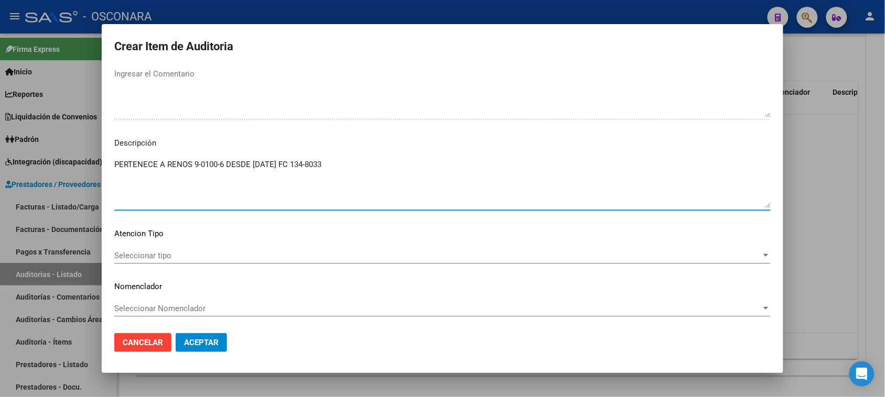
type textarea "PERTENECE A RENOS 9-0100-6 DESDE [DATE] FC 134-8033"
click at [160, 254] on span "Seleccionar tipo" at bounding box center [437, 255] width 647 height 9
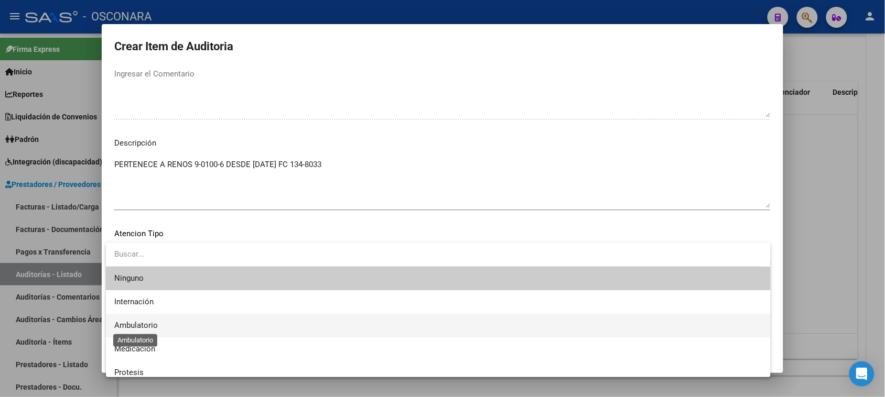
click at [157, 326] on span "Ambulatorio" at bounding box center [136, 325] width 44 height 9
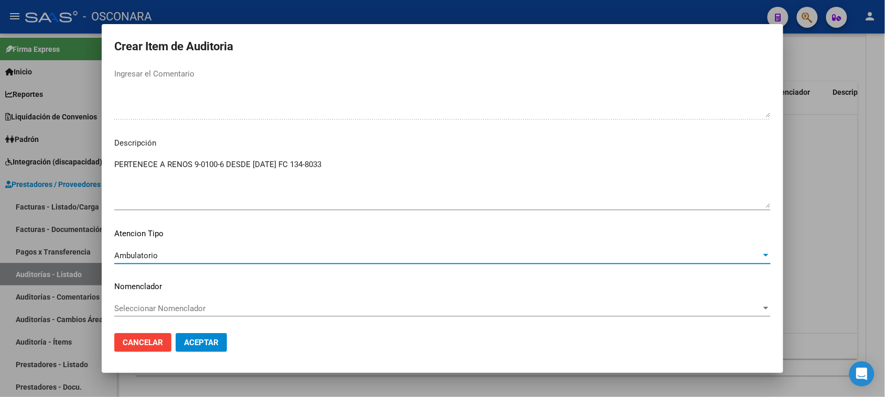
click at [202, 336] on button "Aceptar" at bounding box center [201, 342] width 51 height 19
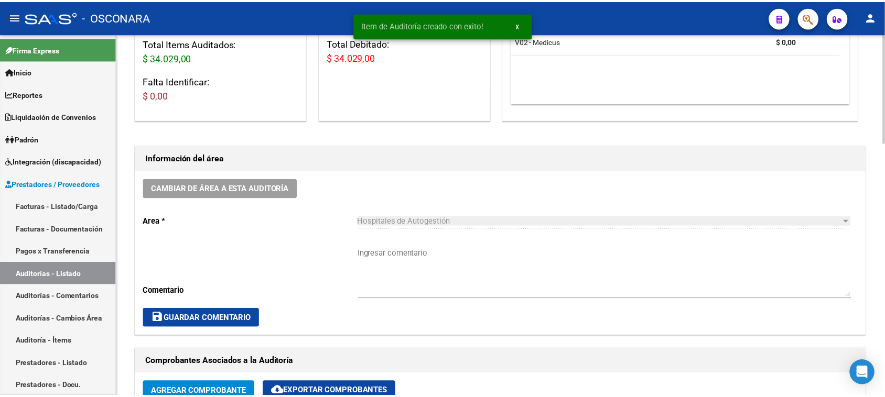
scroll to position [0, 0]
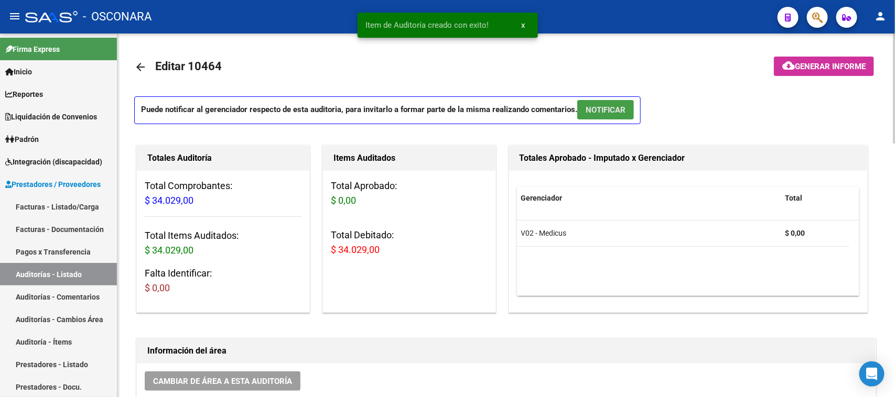
click at [601, 109] on span "NOTIFICAR" at bounding box center [606, 109] width 40 height 9
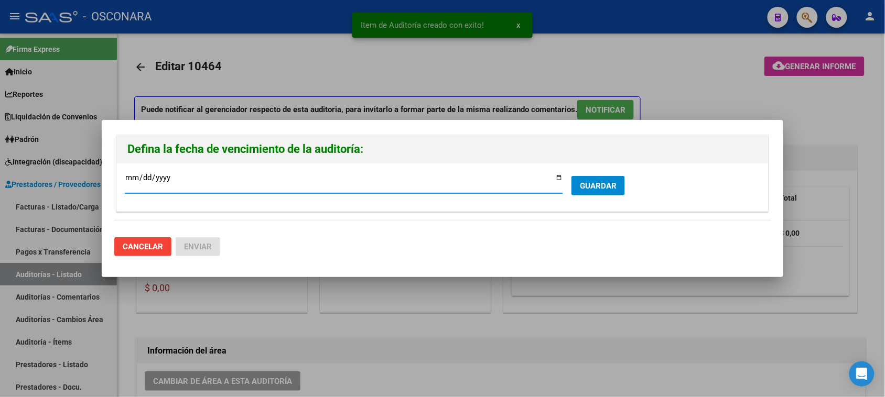
click at [555, 179] on input "[DATE]" at bounding box center [344, 182] width 438 height 17
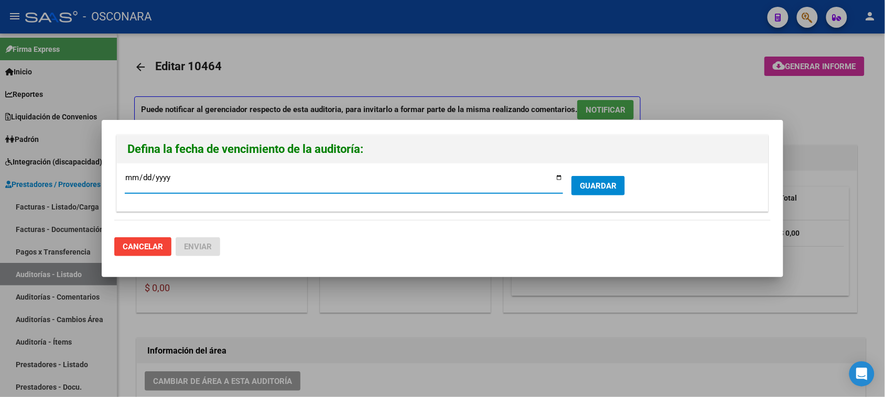
click at [562, 178] on input "[DATE]" at bounding box center [344, 182] width 438 height 17
type input "[DATE]"
click at [604, 188] on span "GUARDAR" at bounding box center [598, 185] width 37 height 9
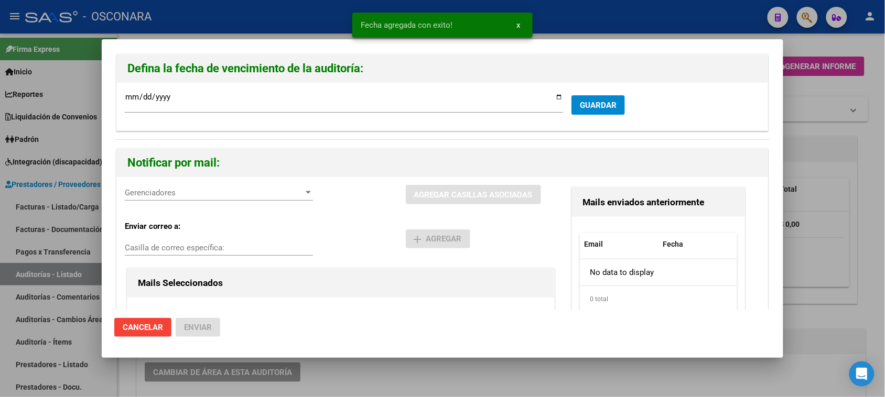
click at [169, 195] on span "Gerenciadores" at bounding box center [214, 192] width 179 height 9
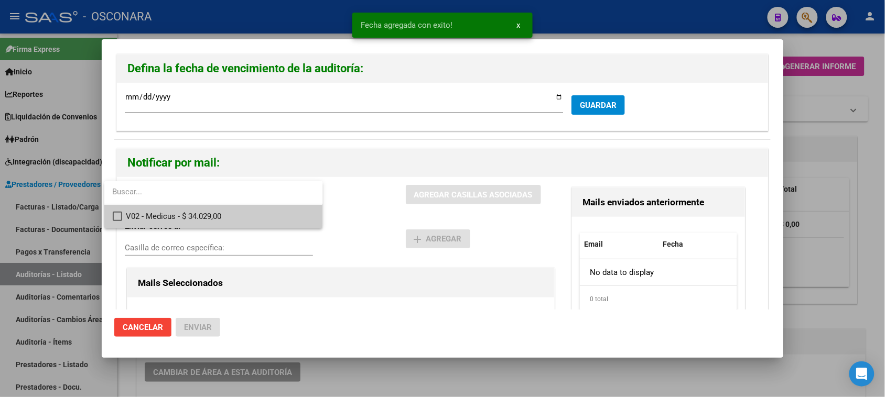
click at [182, 224] on span "V02 - Medicus - $ 34.029,00" at bounding box center [220, 217] width 188 height 24
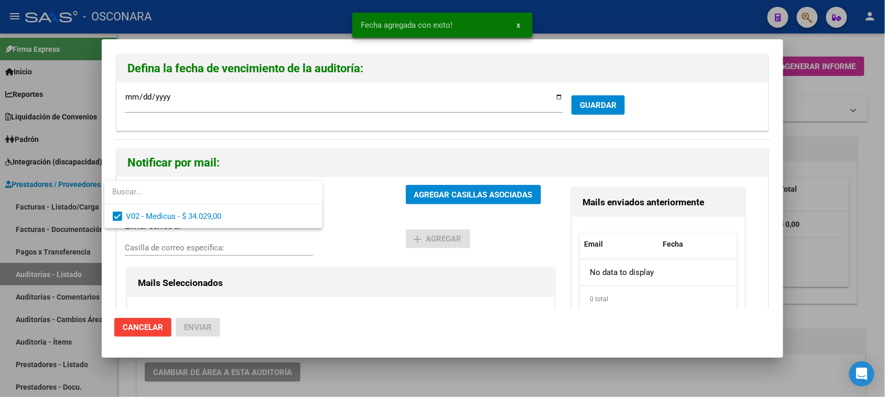
click at [436, 198] on div at bounding box center [442, 198] width 885 height 397
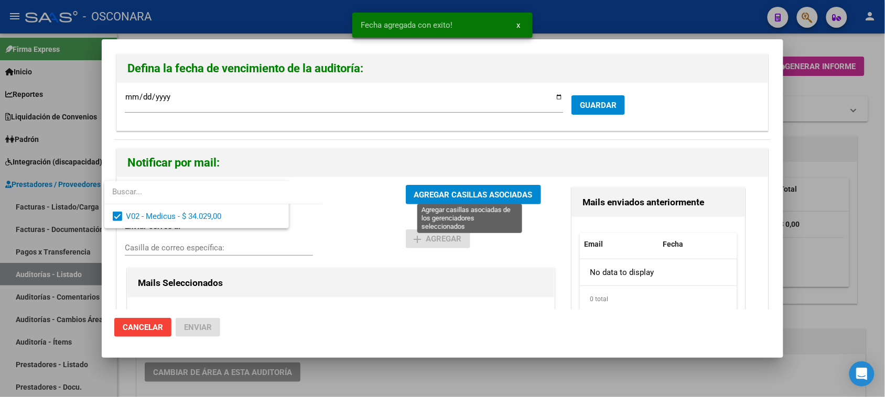
click at [436, 198] on span "AGREGAR CASILLAS ASOCIADAS" at bounding box center [473, 194] width 118 height 9
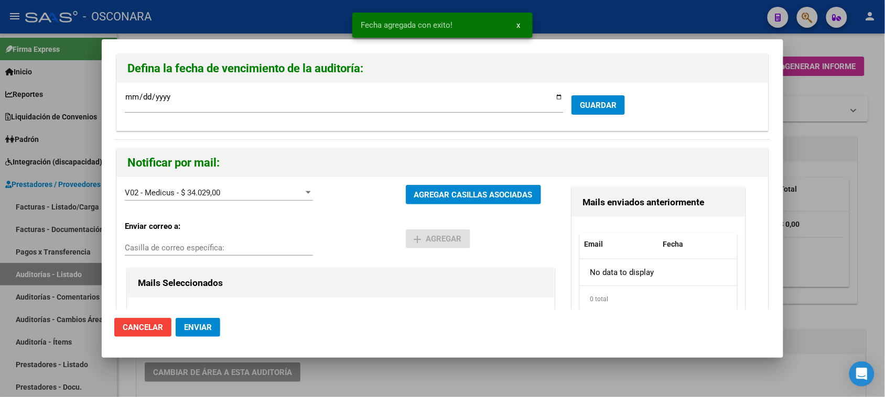
click at [200, 333] on button "Enviar" at bounding box center [198, 327] width 45 height 19
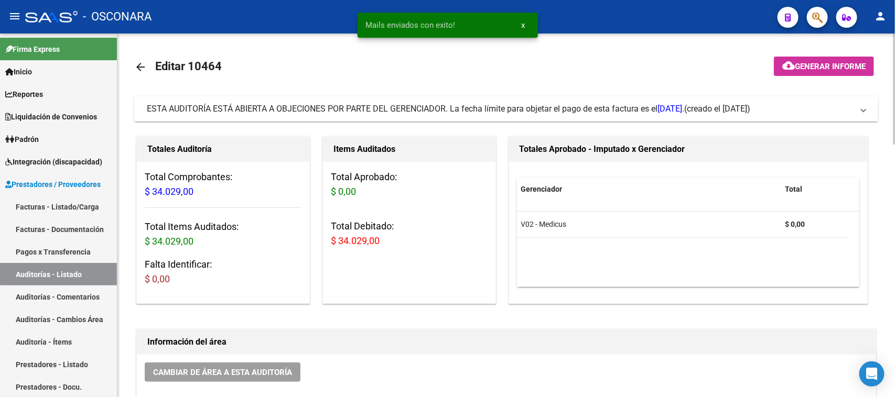
click at [824, 67] on span "Generar informe" at bounding box center [830, 66] width 71 height 9
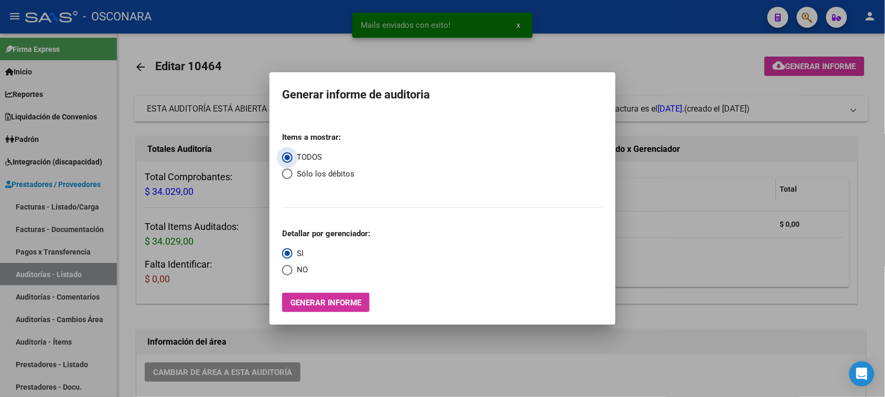
click at [288, 176] on span "Select an option" at bounding box center [287, 174] width 10 height 10
click at [288, 176] on input "Sólo los débitos" at bounding box center [287, 174] width 10 height 10
radio input "true"
click at [324, 303] on span "Generar informe" at bounding box center [325, 302] width 71 height 9
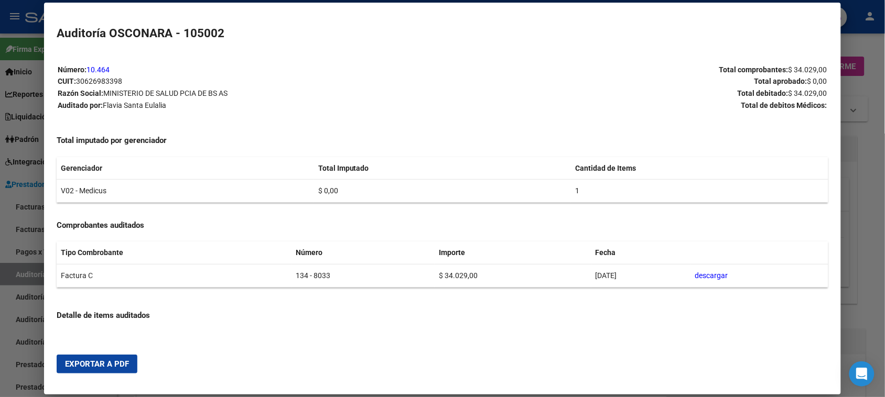
click at [104, 357] on button "Exportar a PDF" at bounding box center [97, 364] width 81 height 19
click at [17, 250] on div at bounding box center [442, 198] width 885 height 397
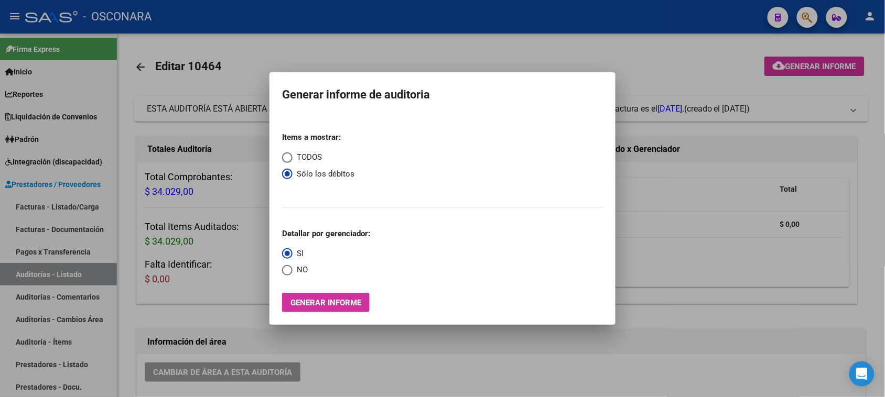
click at [33, 213] on div at bounding box center [442, 198] width 885 height 397
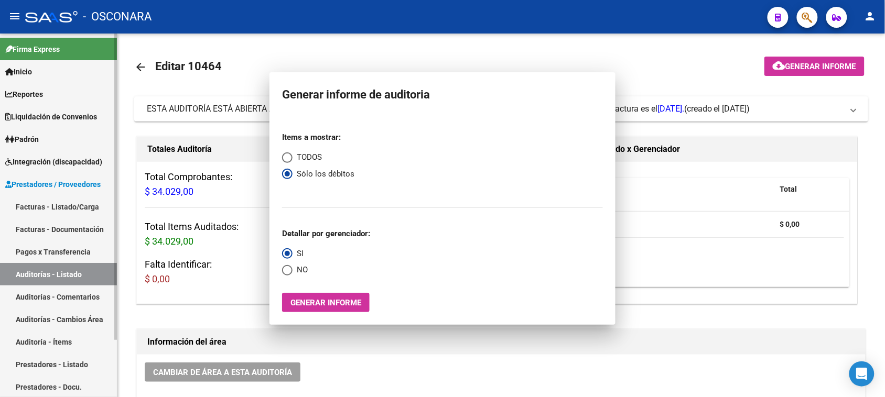
click at [33, 213] on link "Facturas - Listado/Carga" at bounding box center [58, 207] width 117 height 23
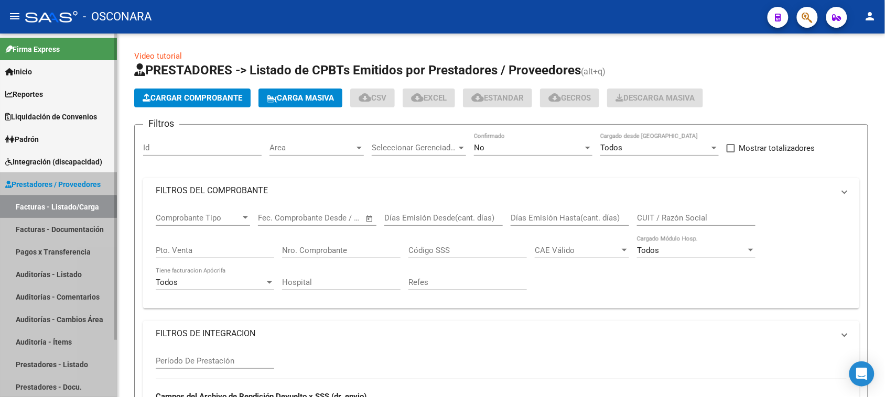
click at [37, 208] on link "Facturas - Listado/Carga" at bounding box center [58, 207] width 117 height 23
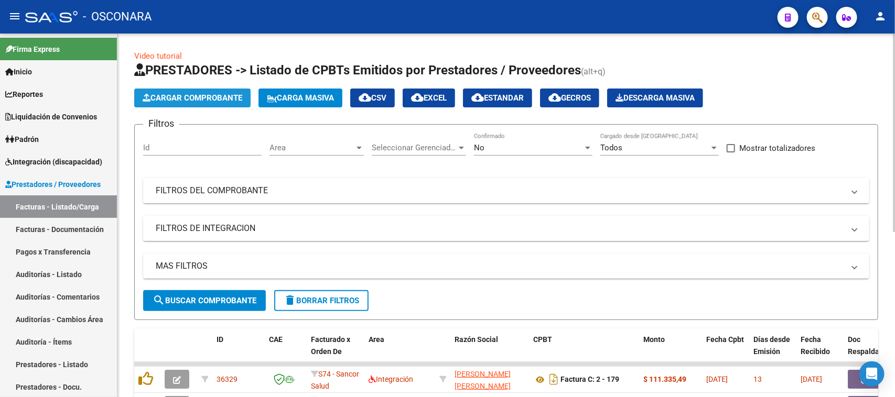
click at [177, 95] on span "Cargar Comprobante" at bounding box center [193, 97] width 100 height 9
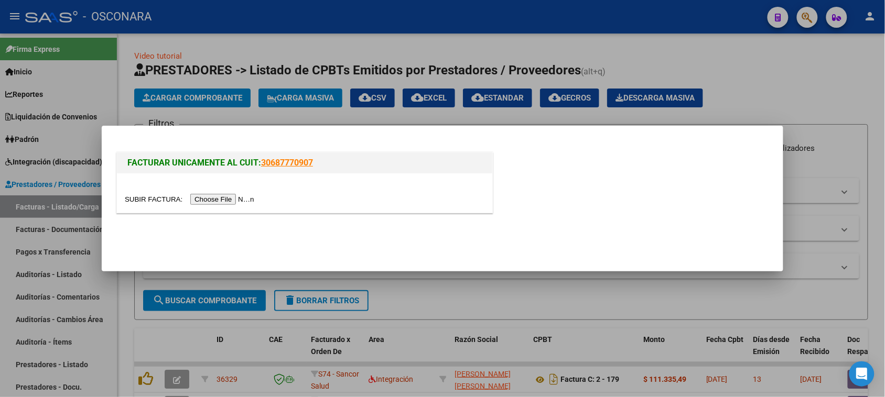
click at [223, 196] on input "file" at bounding box center [191, 199] width 133 height 11
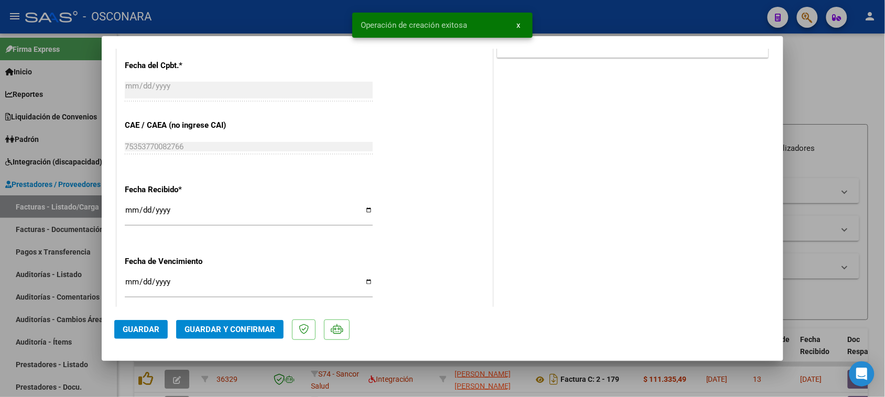
scroll to position [590, 0]
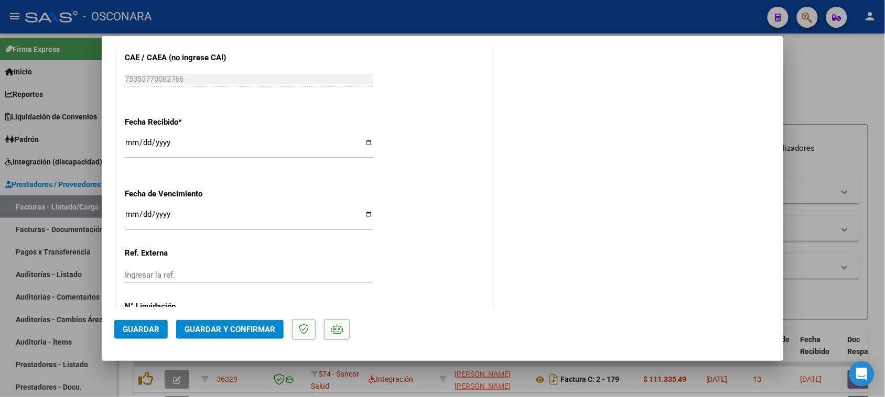
click at [232, 335] on button "Guardar y Confirmar" at bounding box center [229, 329] width 107 height 19
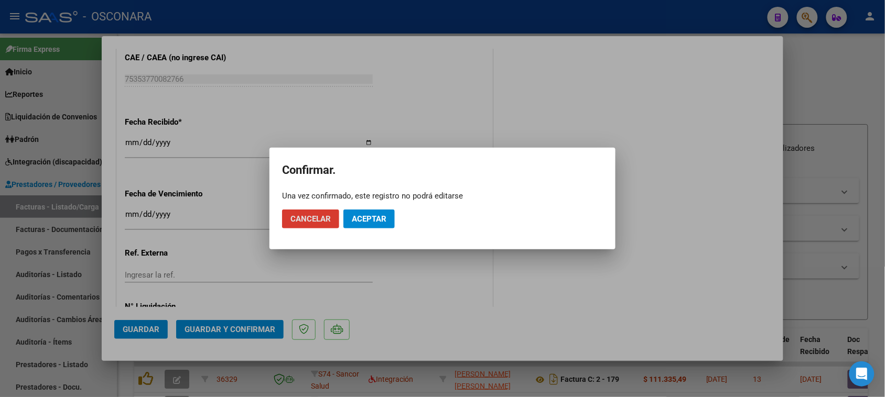
click at [359, 218] on span "Aceptar" at bounding box center [369, 218] width 35 height 9
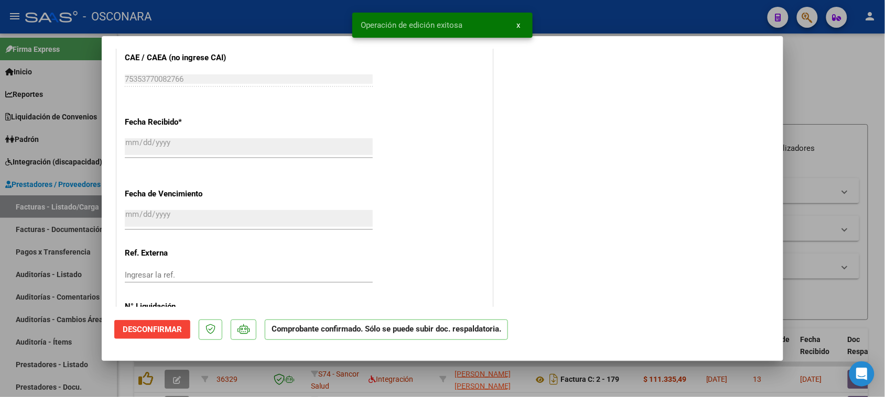
click at [0, 281] on div at bounding box center [442, 198] width 885 height 397
type input "$ 0,00"
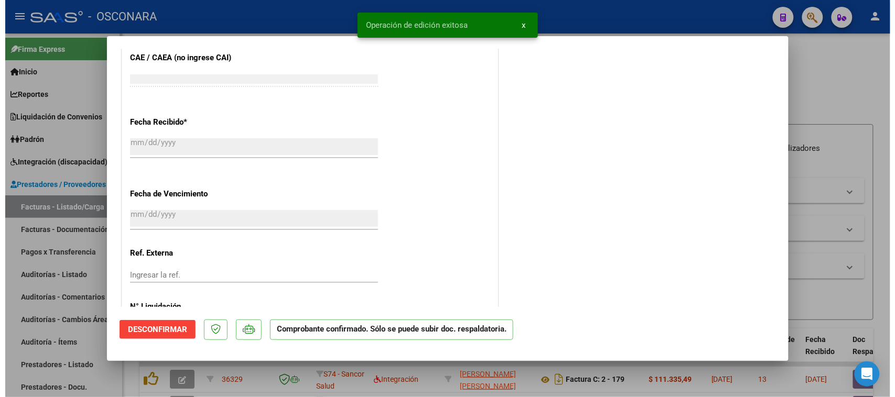
scroll to position [669, 0]
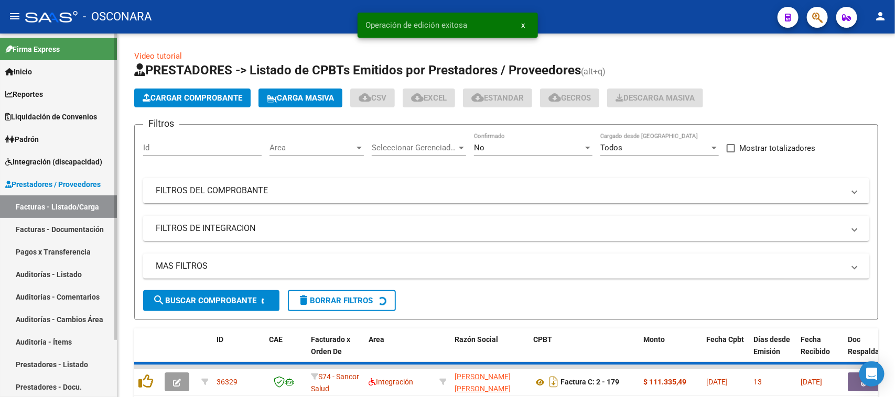
click at [26, 269] on link "Auditorías - Listado" at bounding box center [58, 274] width 117 height 23
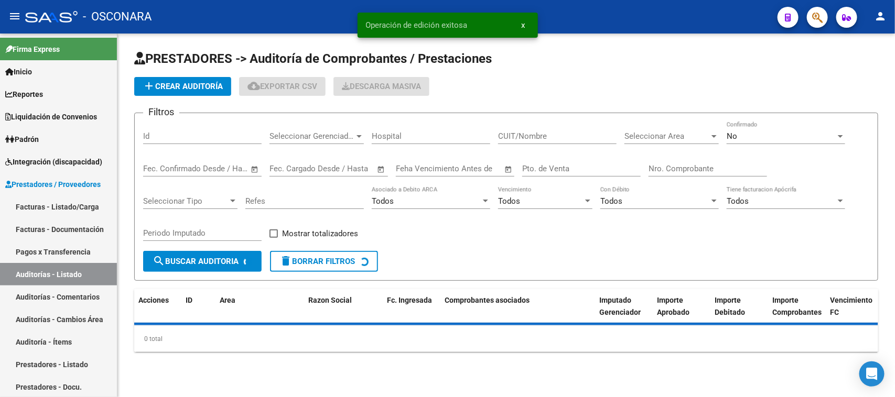
click at [168, 84] on span "add Crear Auditoría" at bounding box center [183, 86] width 80 height 9
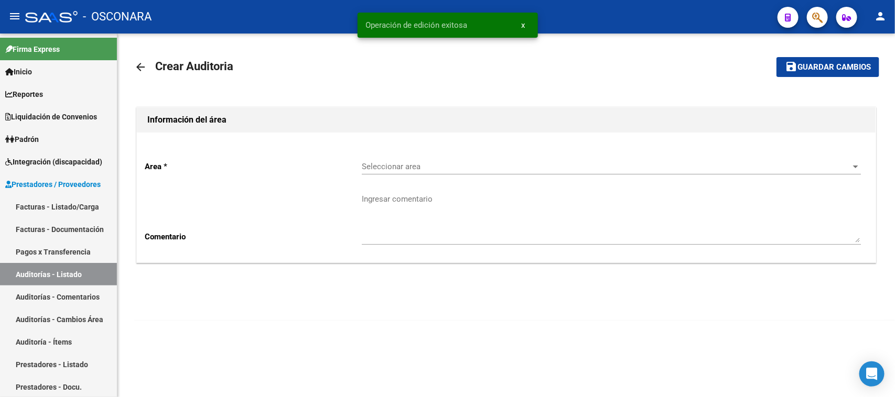
click at [412, 163] on span "Seleccionar area" at bounding box center [607, 166] width 490 height 9
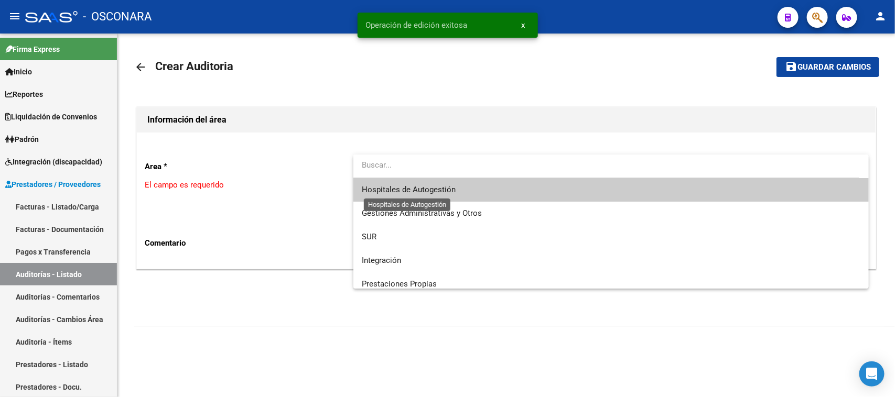
click at [415, 192] on span "Hospitales de Autogestión" at bounding box center [409, 189] width 94 height 9
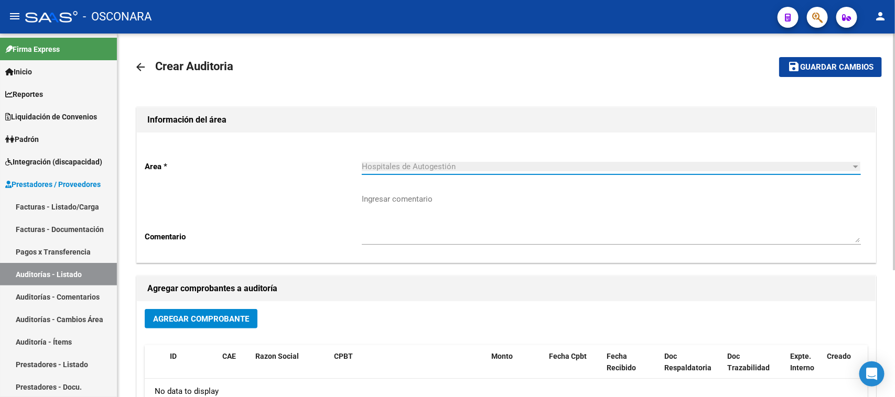
click at [219, 316] on span "Agregar Comprobante" at bounding box center [201, 319] width 96 height 9
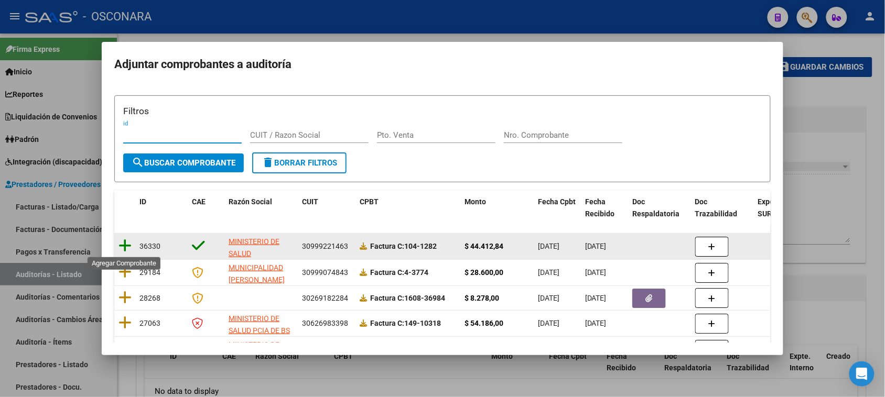
click at [126, 245] on icon at bounding box center [124, 246] width 13 height 15
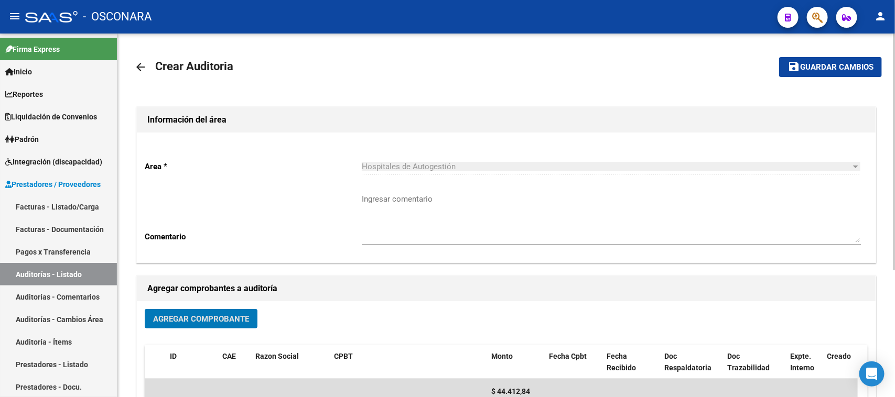
click at [811, 63] on span "Guardar cambios" at bounding box center [836, 67] width 73 height 9
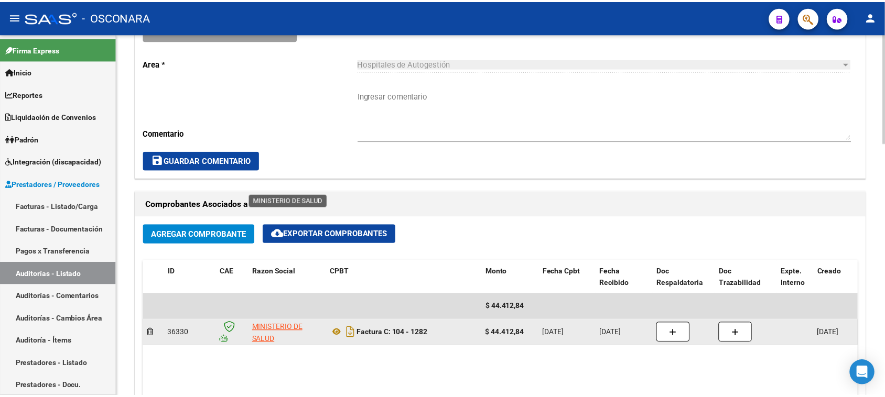
scroll to position [524, 0]
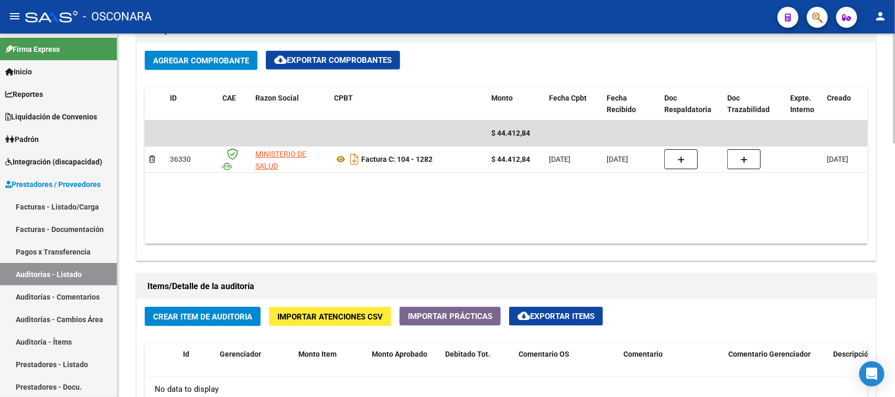
click at [212, 315] on span "Crear Item de Auditoria" at bounding box center [202, 317] width 99 height 9
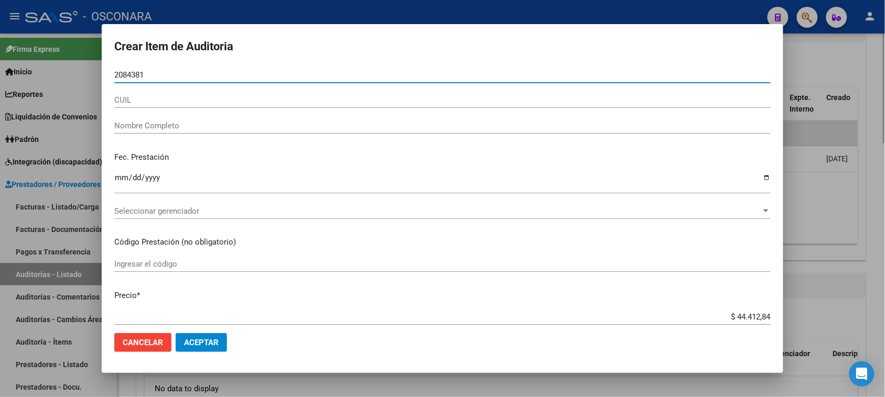
type input "20843819"
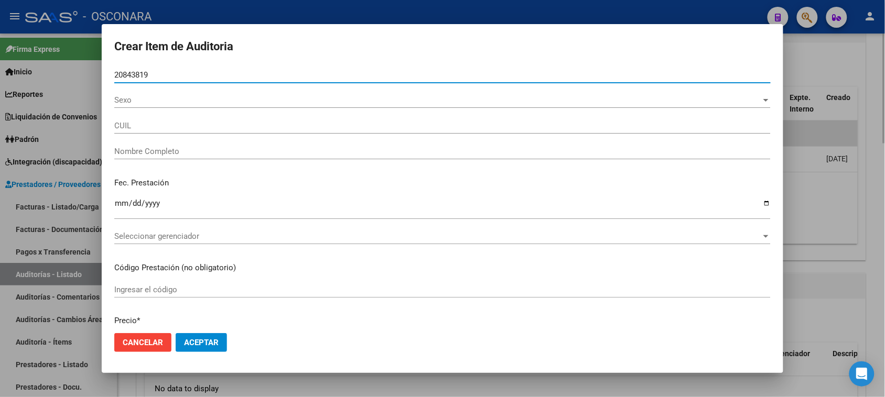
type input "20208438191"
type input "[PERSON_NAME] [PERSON_NAME]"
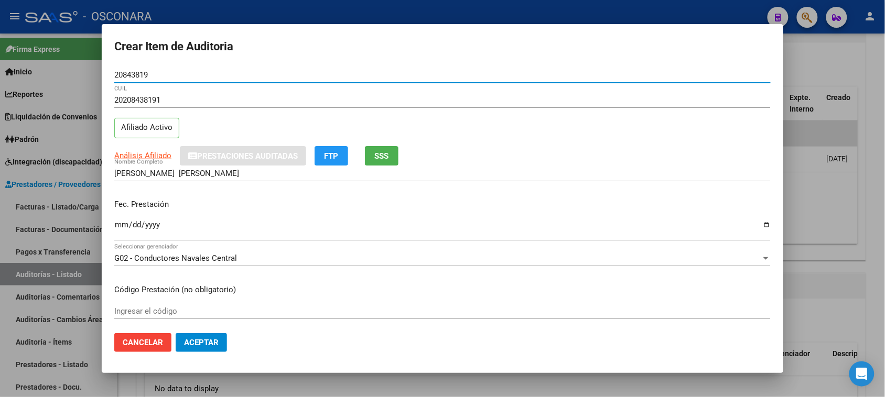
type input "20843819"
click at [392, 154] on button "SSS" at bounding box center [382, 155] width 34 height 19
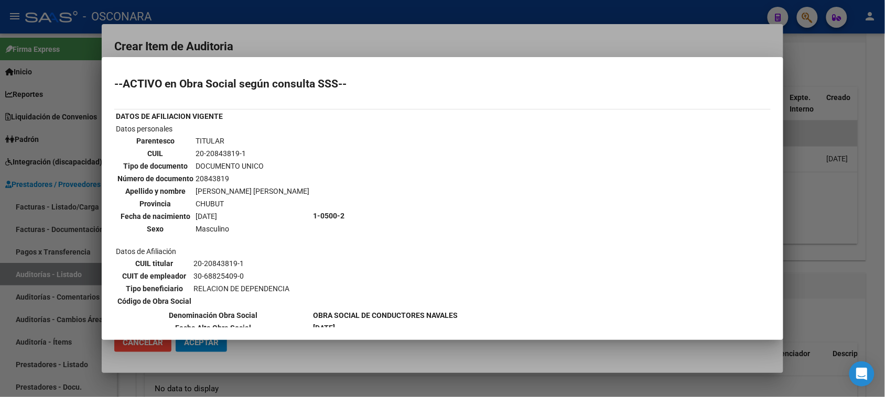
click at [355, 37] on div at bounding box center [442, 198] width 885 height 397
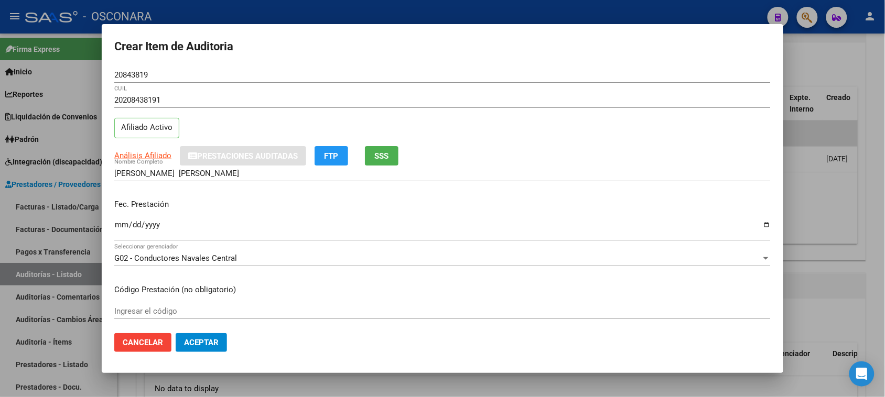
click at [118, 227] on input "Ingresar la fecha" at bounding box center [442, 229] width 656 height 17
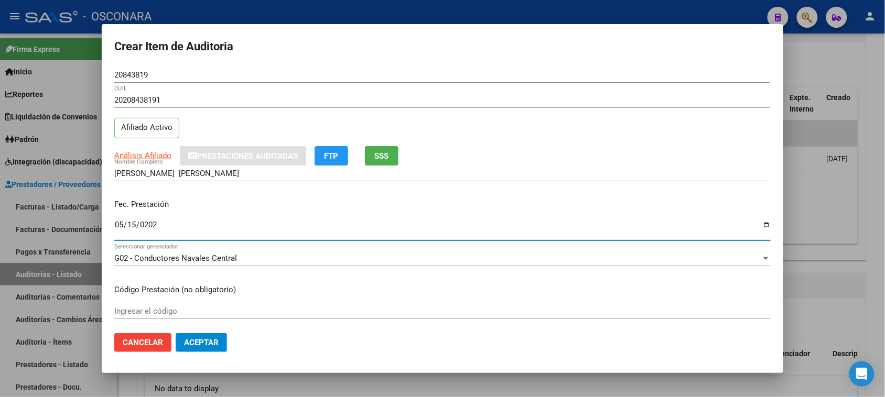
type input "[DATE]"
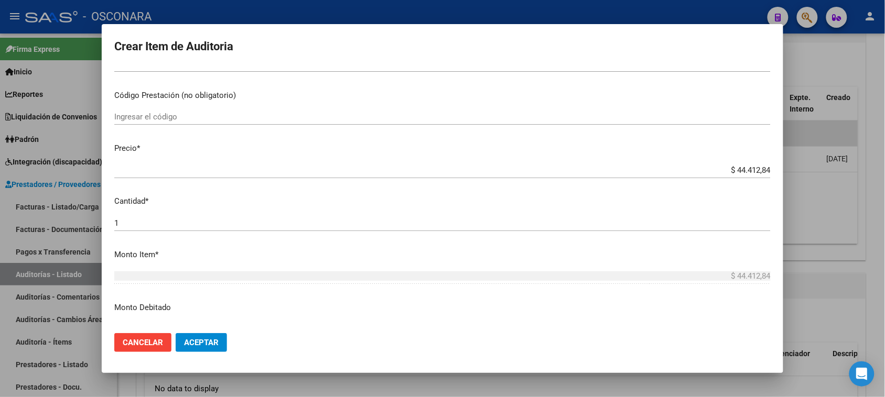
scroll to position [197, 0]
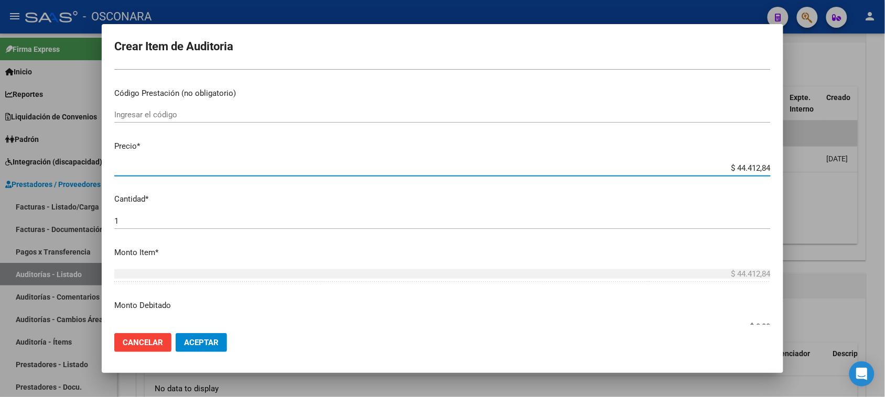
drag, startPoint x: 727, startPoint y: 166, endPoint x: 895, endPoint y: 155, distance: 168.1
click at [885, 155] on html "menu - OSCONARA person Firma Express Inicio Calendario SSS Instructivos Contact…" at bounding box center [442, 198] width 885 height 397
type input "$ 0,07"
type input "$ 0,71"
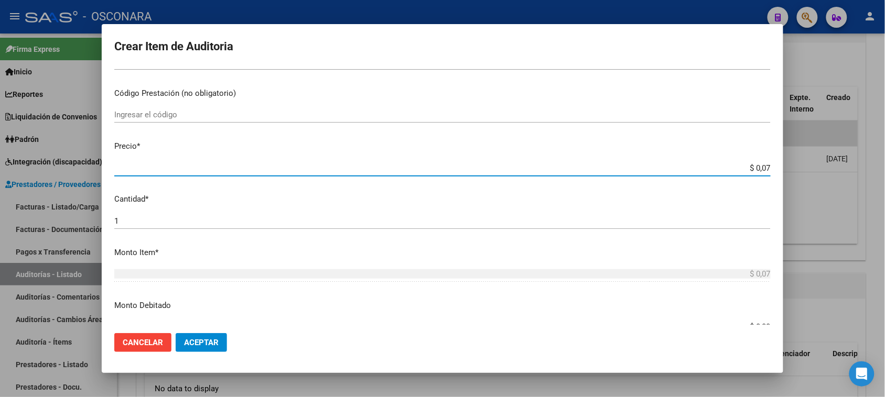
type input "$ 0,71"
type input "$ 7,10"
type input "$ 71,07"
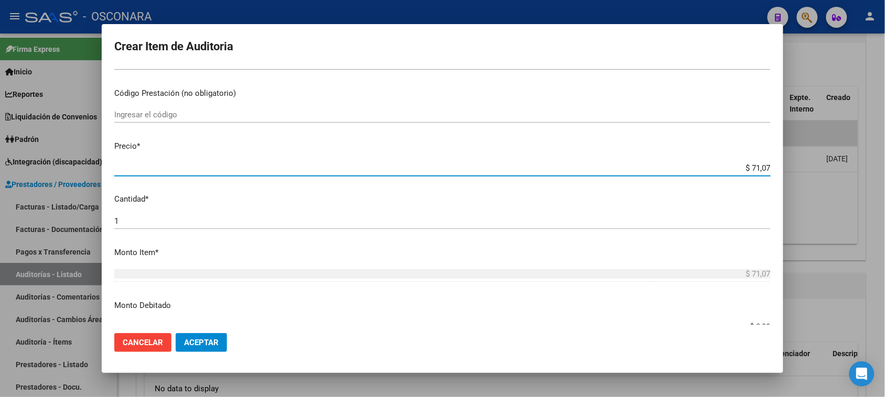
type input "$ 710,70"
type input "$ 7.107,00"
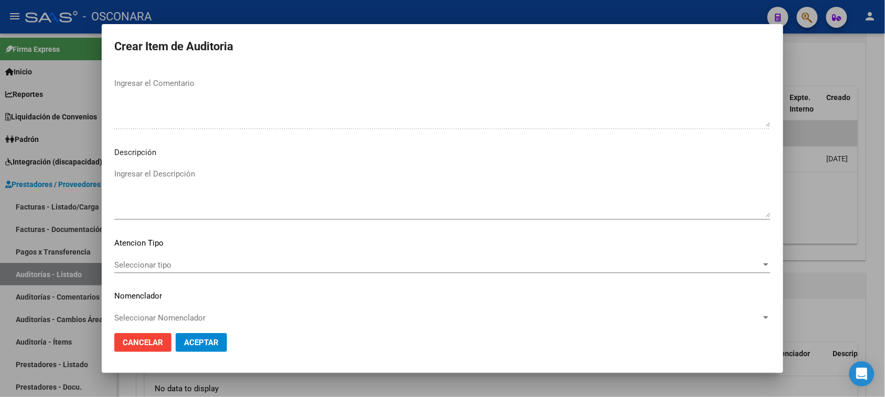
scroll to position [685, 0]
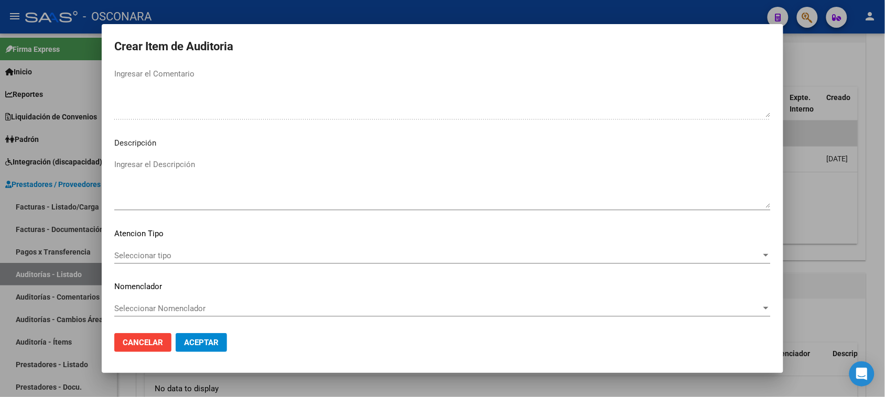
click at [153, 171] on textarea "Ingresar el Descripción" at bounding box center [442, 183] width 656 height 49
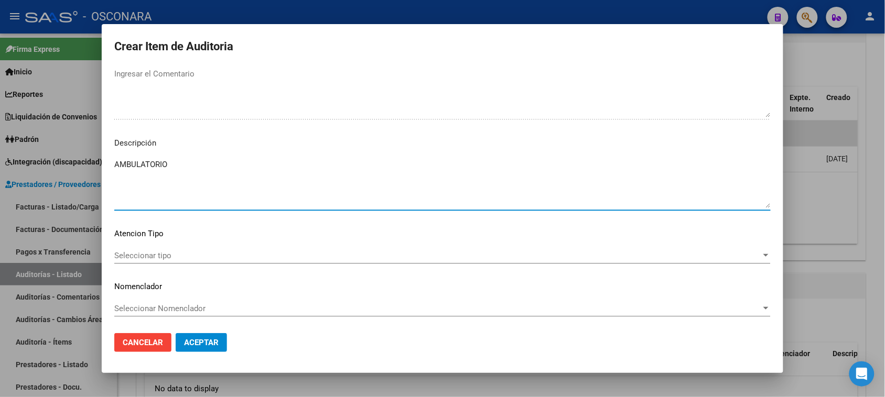
type textarea "AMBULATORIO"
click at [156, 257] on span "Seleccionar tipo" at bounding box center [437, 255] width 647 height 9
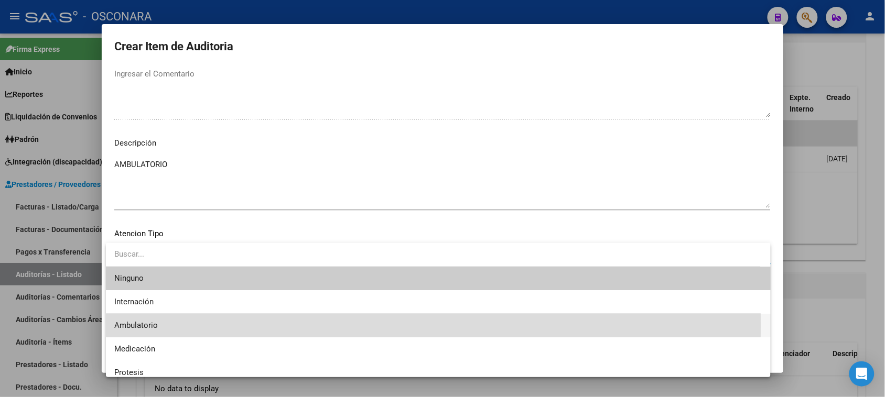
click at [163, 325] on span "Ambulatorio" at bounding box center [438, 326] width 648 height 24
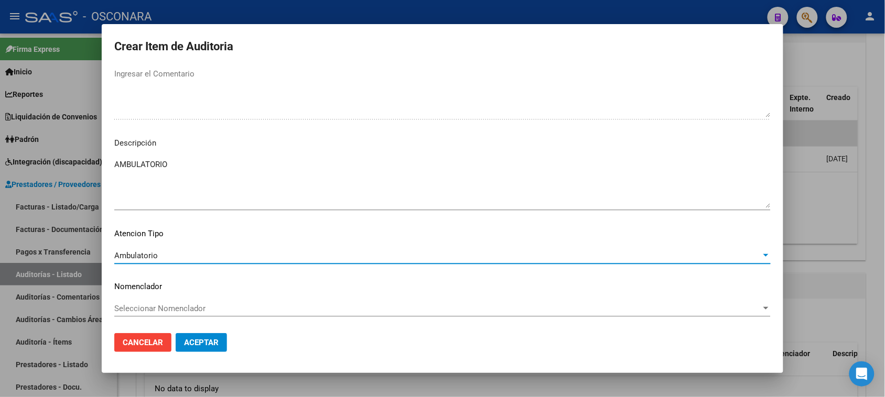
click at [218, 339] on span "Aceptar" at bounding box center [201, 342] width 35 height 9
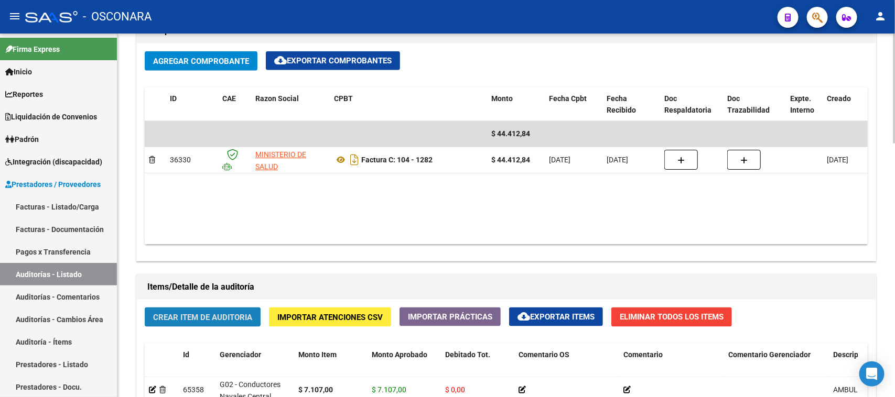
click at [203, 317] on span "Crear Item de Auditoria" at bounding box center [202, 317] width 99 height 9
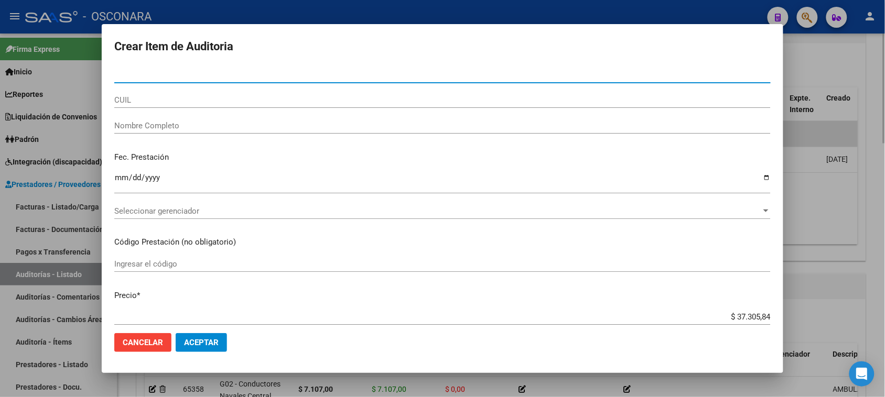
type input "2"
type input "20843819"
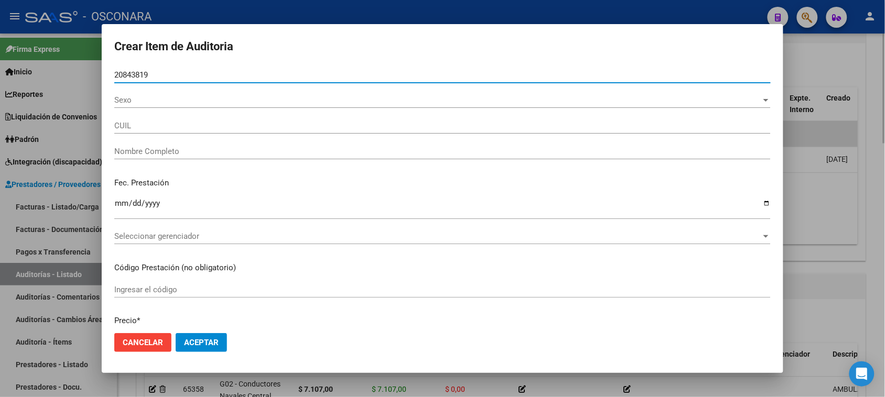
type input "20208438191"
type input "[PERSON_NAME] [PERSON_NAME]"
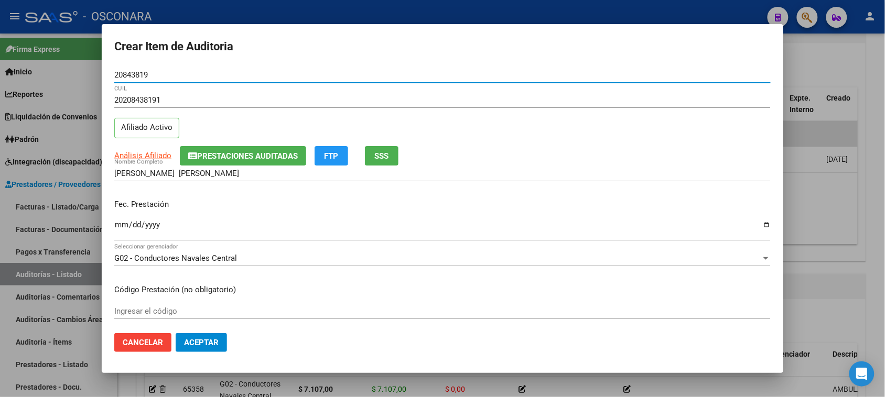
type input "20843819"
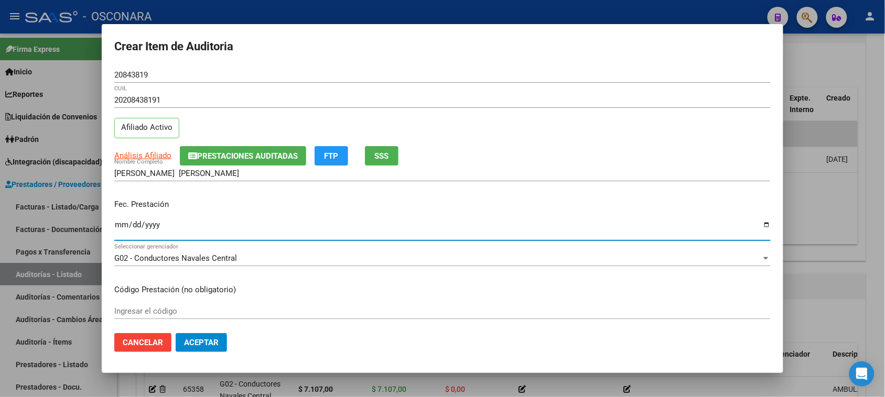
click at [122, 224] on input "Ingresar la fecha" at bounding box center [442, 229] width 656 height 17
type input "[DATE]"
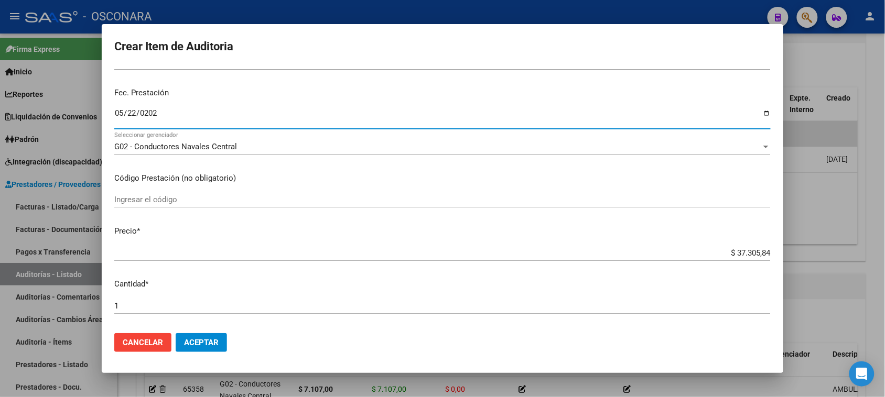
scroll to position [131, 0]
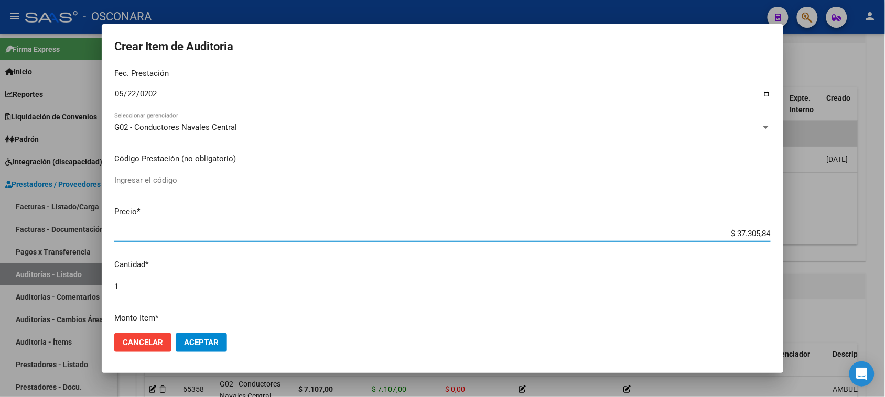
drag, startPoint x: 730, startPoint y: 232, endPoint x: 834, endPoint y: 232, distance: 103.3
click at [834, 232] on div "Crear Item de Auditoria 20843819 Nro Documento 20208438191 CUIL Afiliado Activo…" at bounding box center [442, 198] width 885 height 397
type input "$ 0,03"
type input "$ 0,01"
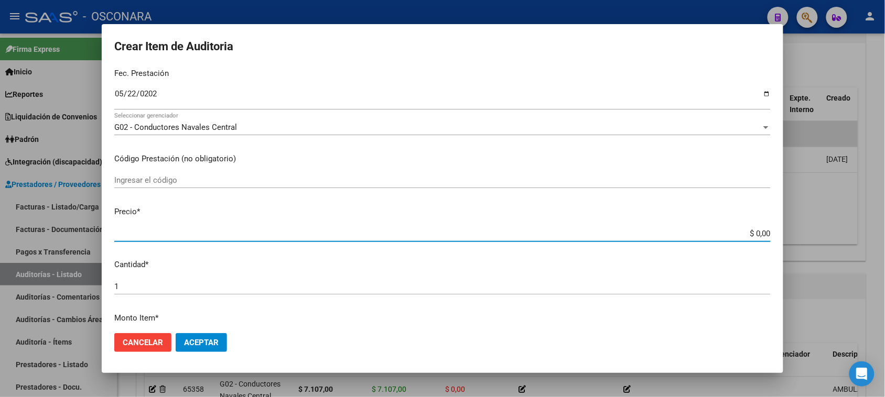
type input "$ 0,01"
type input "$ 0,11"
type input "$ 1,16"
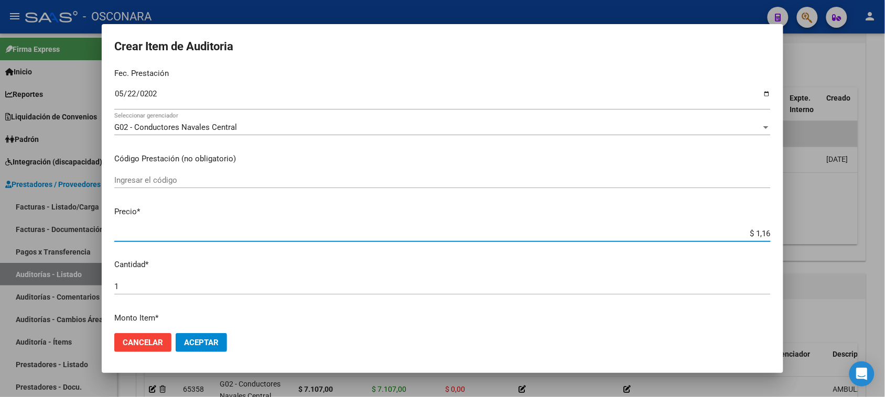
type input "$ 11,65"
type input "$ 116,58"
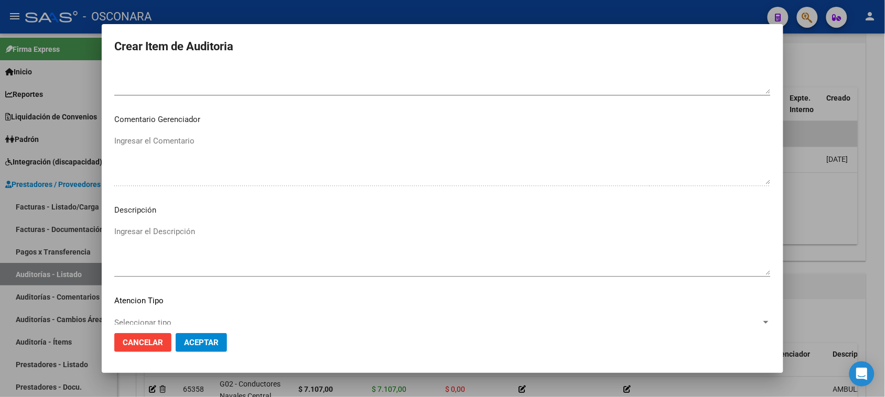
scroll to position [685, 0]
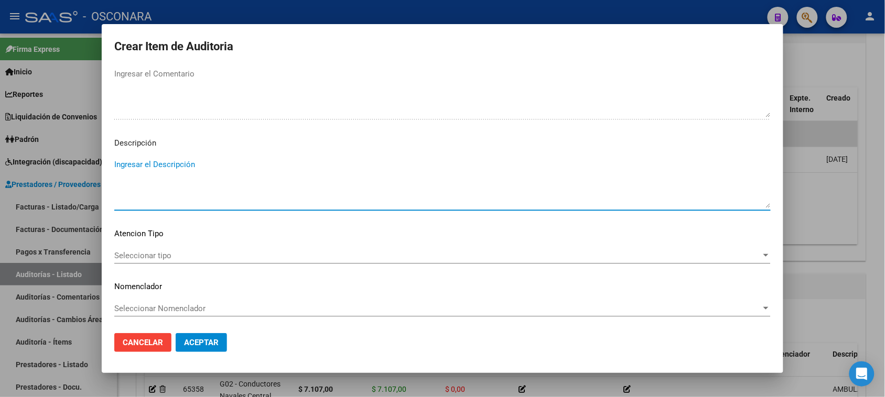
click at [247, 194] on textarea "Ingresar el Descripción" at bounding box center [442, 183] width 656 height 49
click at [142, 253] on span "Seleccionar tipo" at bounding box center [437, 255] width 647 height 9
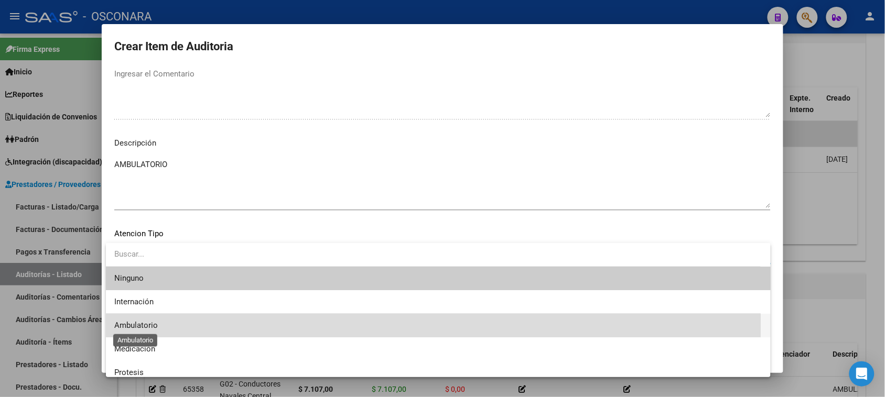
click at [145, 323] on span "Ambulatorio" at bounding box center [136, 325] width 44 height 9
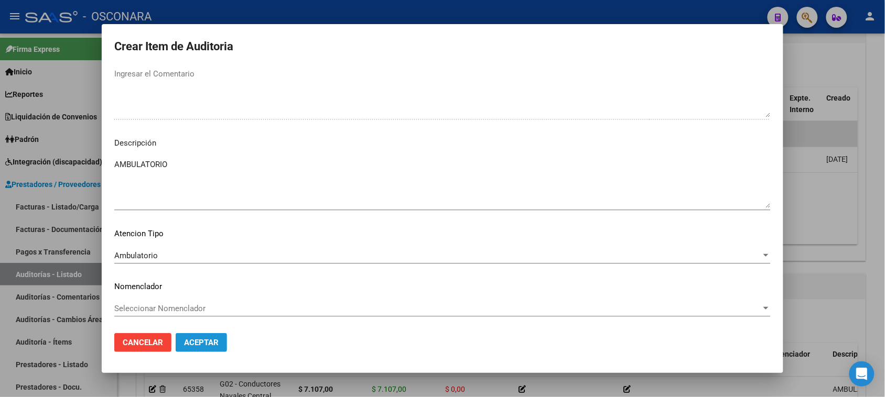
click at [192, 347] on span "Aceptar" at bounding box center [201, 342] width 35 height 9
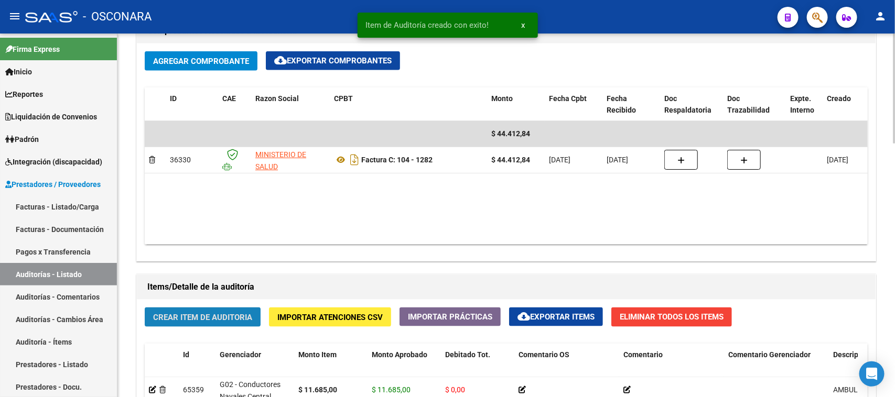
click at [203, 313] on span "Crear Item de Auditoria" at bounding box center [202, 317] width 99 height 9
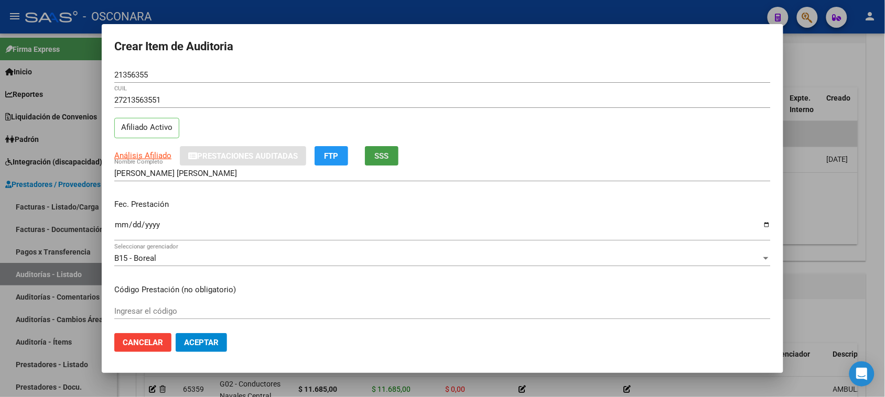
click at [385, 157] on span "SSS" at bounding box center [382, 156] width 14 height 9
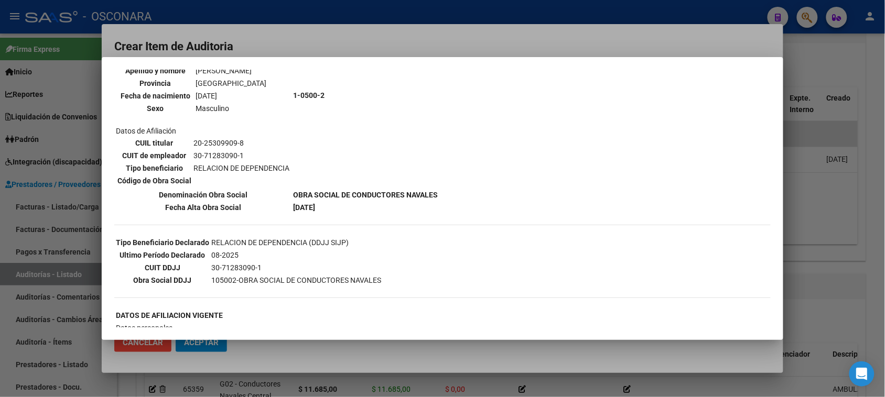
scroll to position [131, 0]
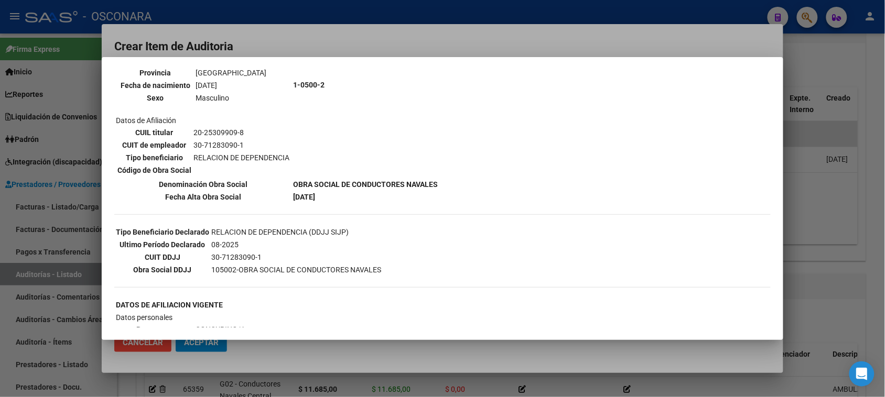
click at [429, 45] on div at bounding box center [442, 198] width 885 height 397
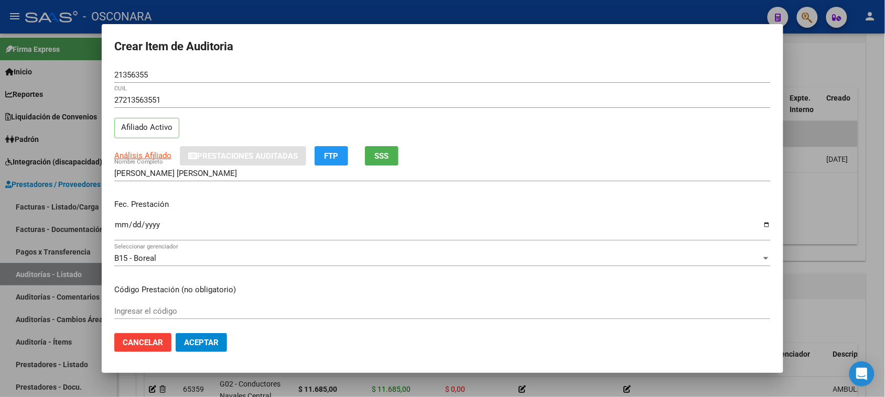
click at [122, 224] on input "Ingresar la fecha" at bounding box center [442, 229] width 656 height 17
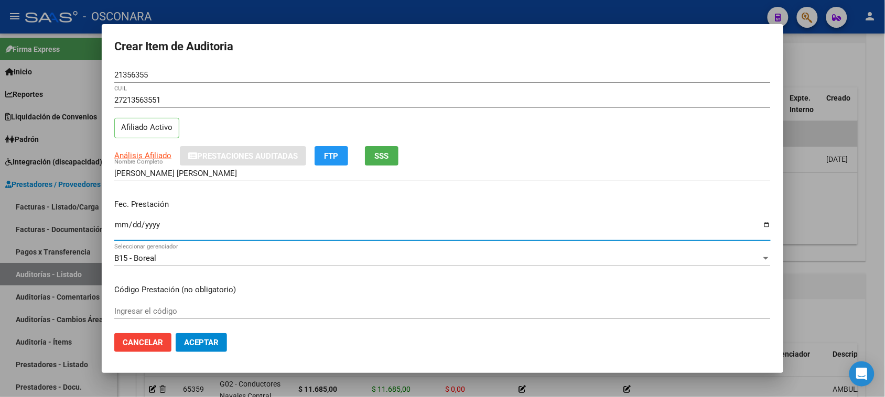
click at [122, 224] on input "Ingresar la fecha" at bounding box center [442, 229] width 656 height 17
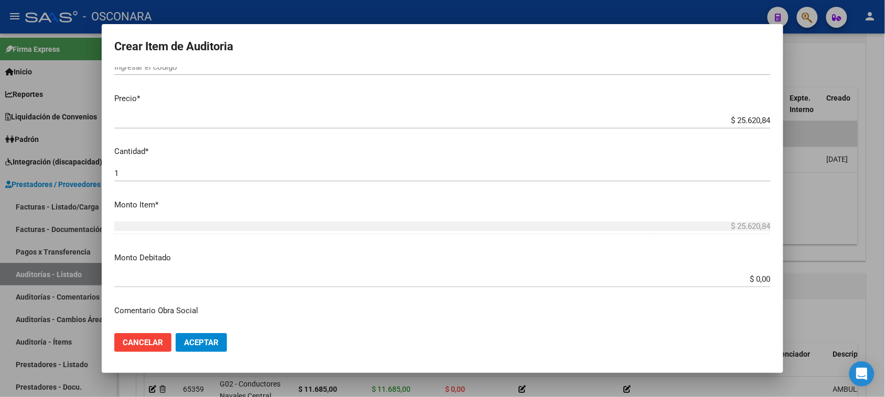
scroll to position [262, 0]
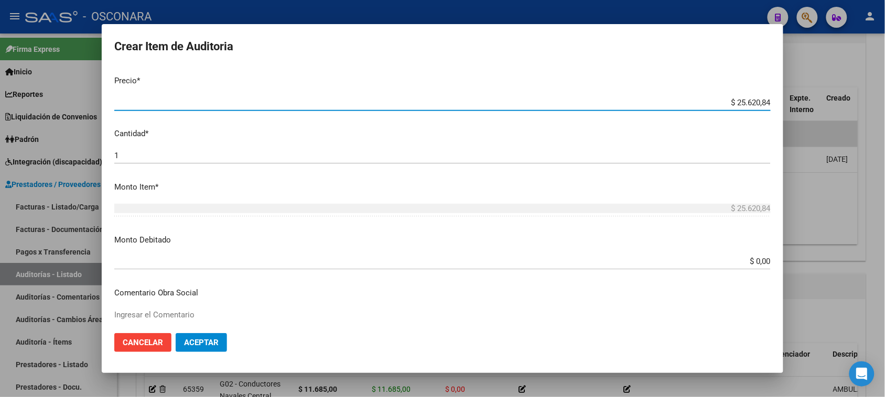
drag, startPoint x: 728, startPoint y: 98, endPoint x: 887, endPoint y: 88, distance: 159.7
click at [884, 90] on div "Crear Item de Auditoria 21356355 Nro Documento 27213563551 CUIL Afiliado Activo…" at bounding box center [442, 198] width 885 height 397
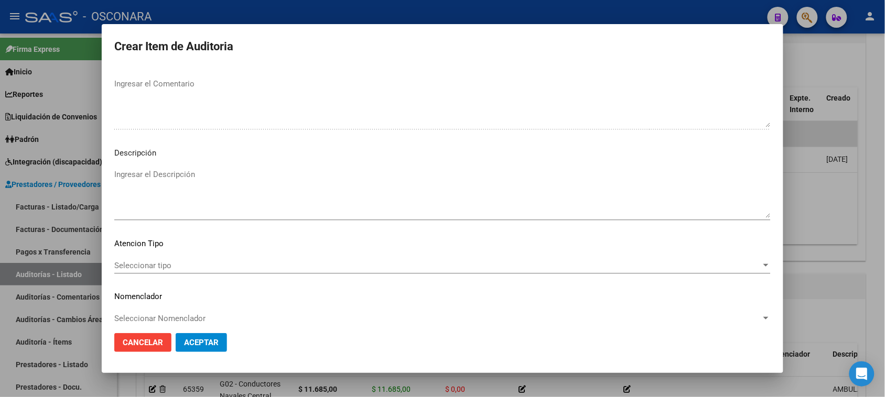
scroll to position [685, 0]
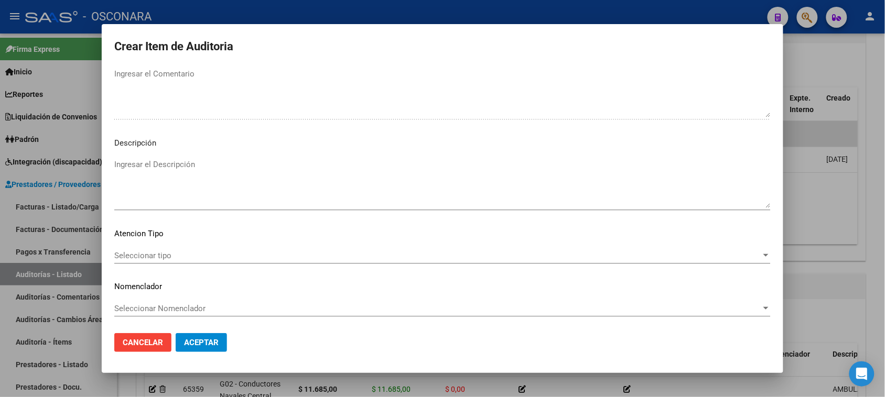
click at [212, 159] on textarea "Ingresar el Descripción" at bounding box center [442, 183] width 656 height 49
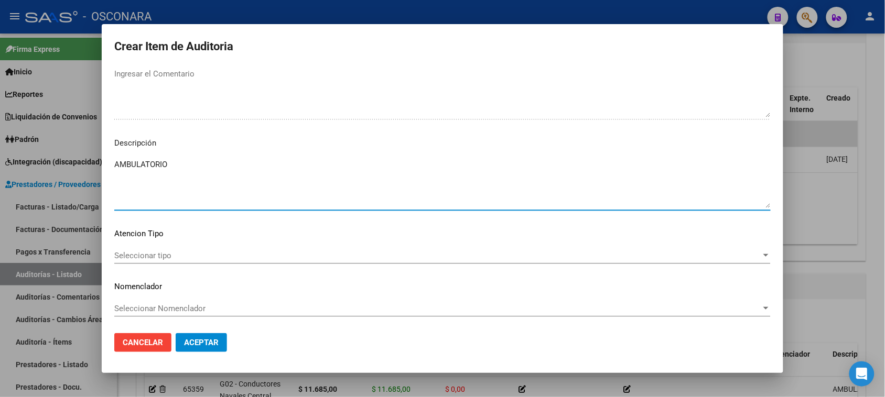
click at [153, 256] on span "Seleccionar tipo" at bounding box center [437, 255] width 647 height 9
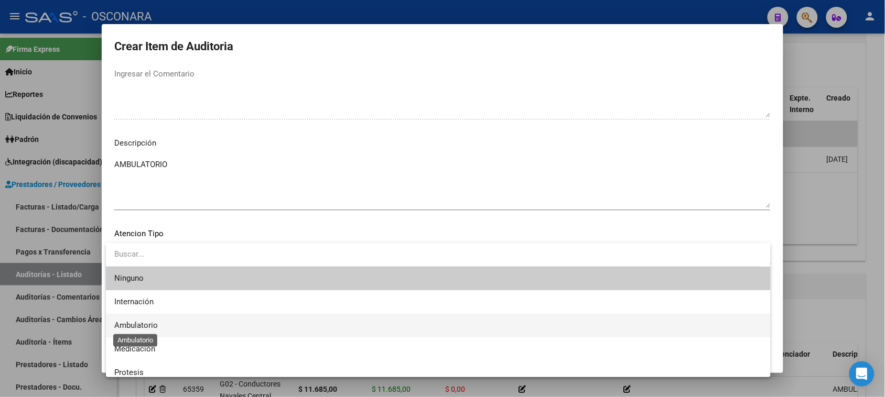
click at [154, 324] on span "Ambulatorio" at bounding box center [136, 325] width 44 height 9
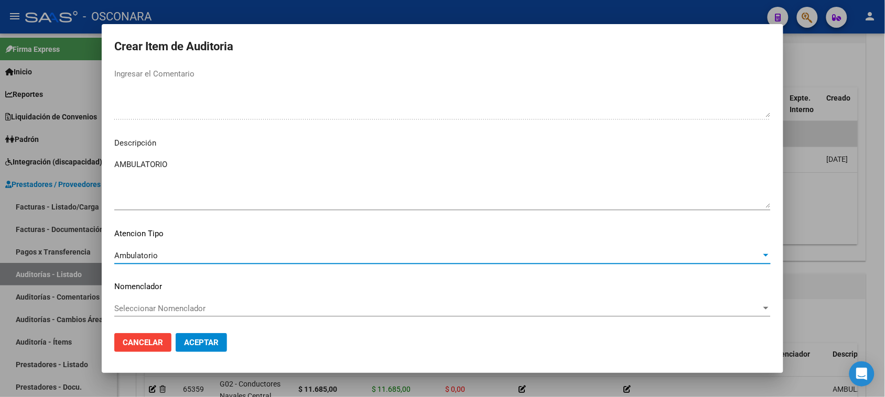
click at [207, 337] on button "Aceptar" at bounding box center [201, 342] width 51 height 19
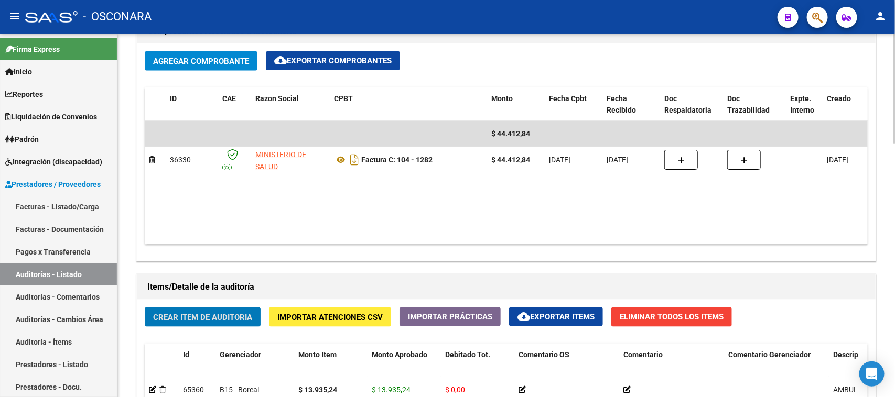
click at [234, 315] on span "Crear Item de Auditoria" at bounding box center [202, 317] width 99 height 9
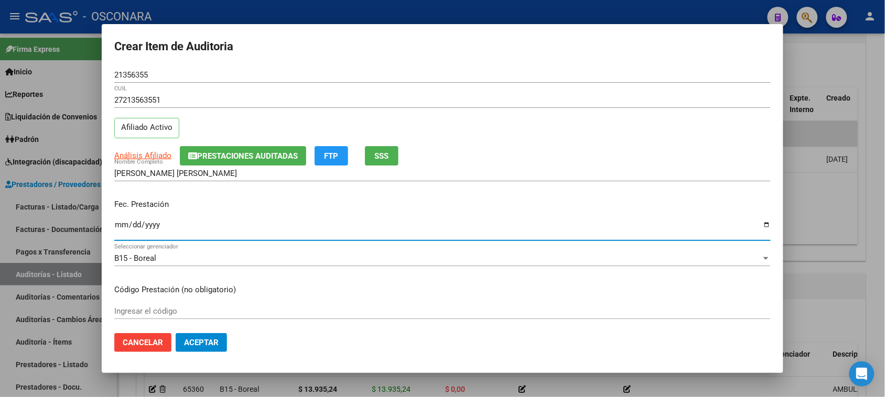
click at [123, 227] on input "Ingresar la fecha" at bounding box center [442, 229] width 656 height 17
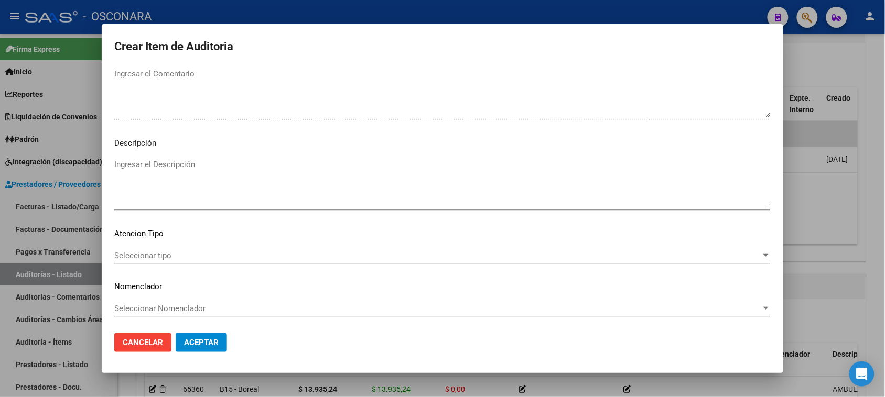
click at [163, 187] on textarea "Ingresar el Descripción" at bounding box center [442, 183] width 656 height 49
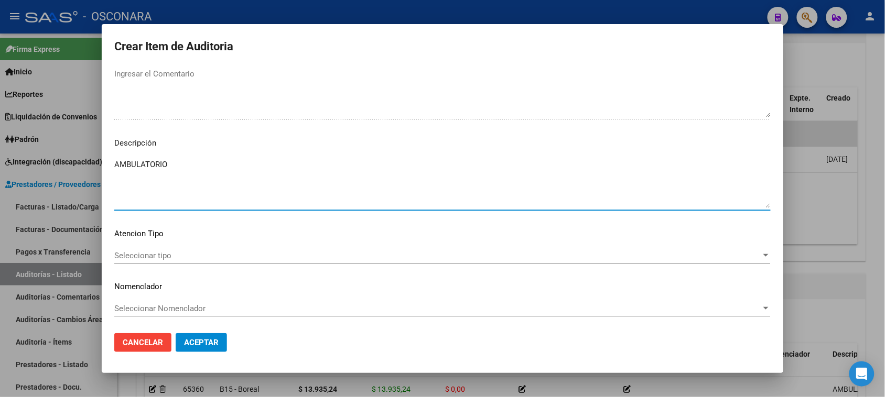
click at [174, 258] on span "Seleccionar tipo" at bounding box center [437, 255] width 647 height 9
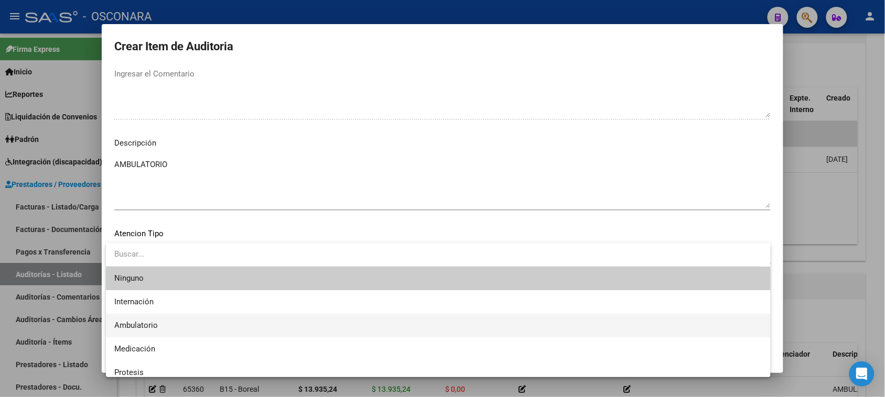
click at [154, 324] on span "Ambulatorio" at bounding box center [136, 325] width 44 height 9
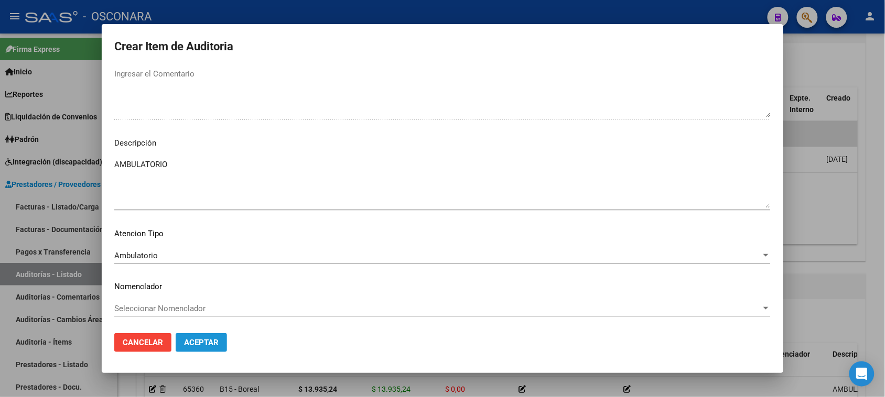
click at [190, 339] on span "Aceptar" at bounding box center [201, 342] width 35 height 9
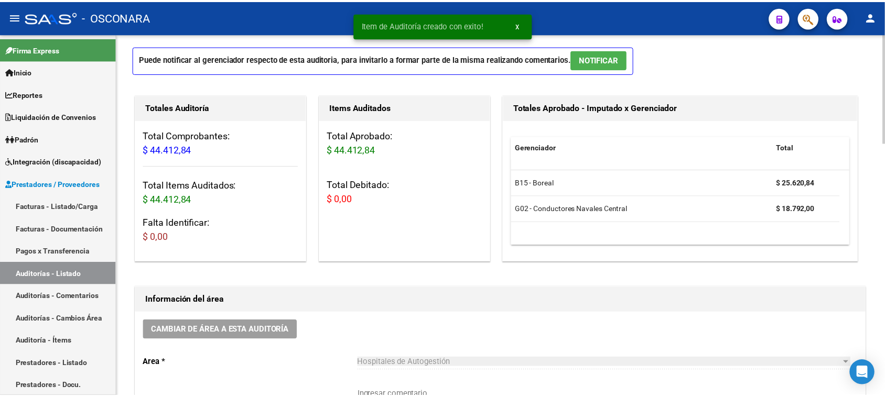
scroll to position [0, 0]
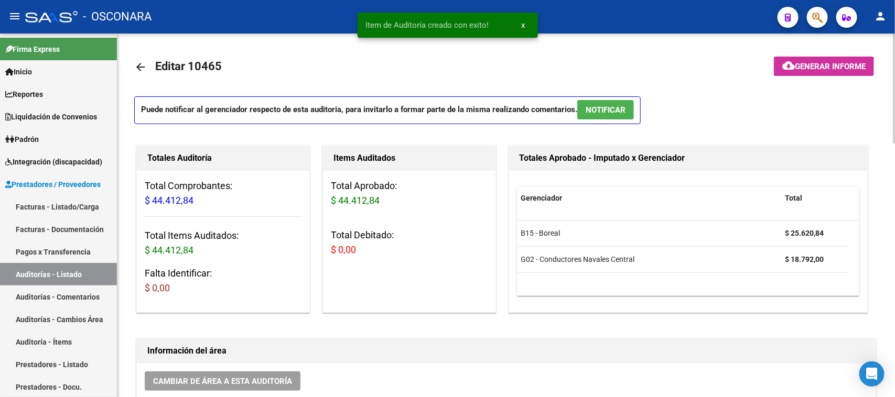
click at [601, 119] on p "Puede notificar al gerenciador respecto de esta auditoria, para invitarlo a for…" at bounding box center [387, 110] width 507 height 28
click at [597, 106] on span "NOTIFICAR" at bounding box center [606, 109] width 40 height 9
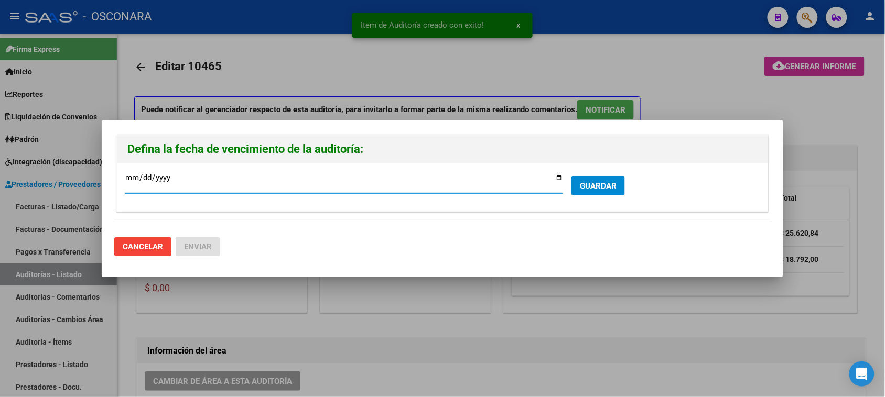
click at [556, 177] on input "[DATE]" at bounding box center [344, 182] width 438 height 17
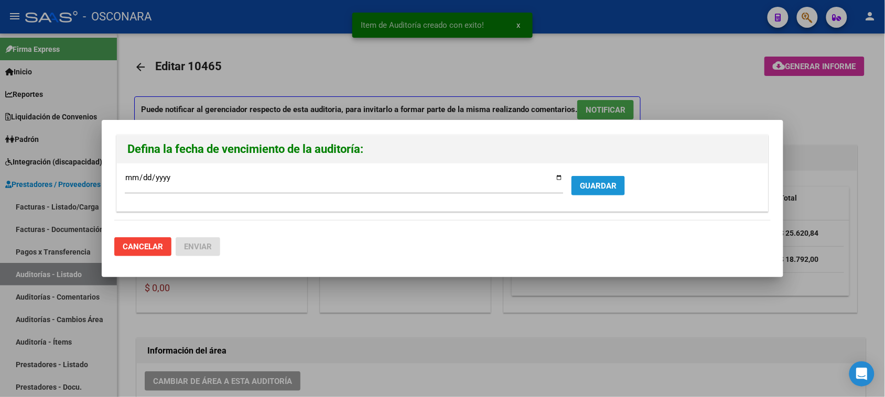
click at [592, 187] on span "GUARDAR" at bounding box center [598, 185] width 37 height 9
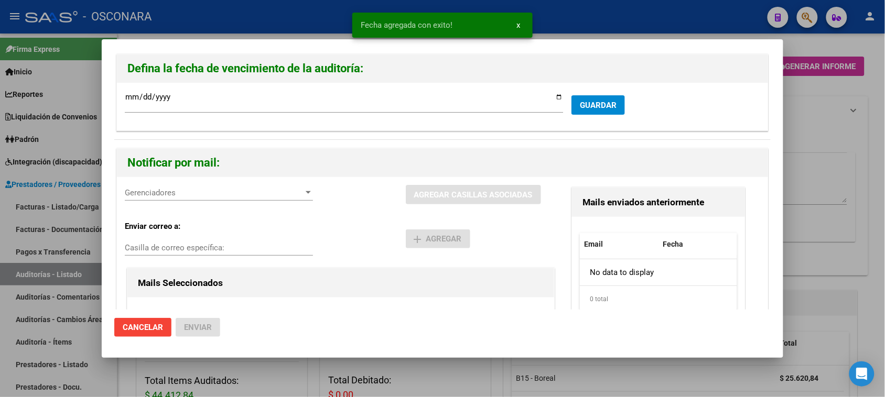
click at [155, 190] on span "Gerenciadores" at bounding box center [214, 192] width 179 height 9
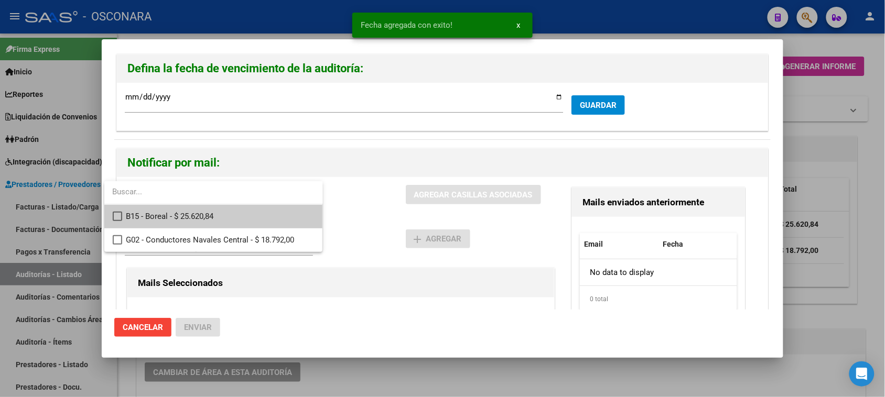
click at [169, 214] on span "B15 - Boreal - $ 25.620,84" at bounding box center [220, 217] width 188 height 24
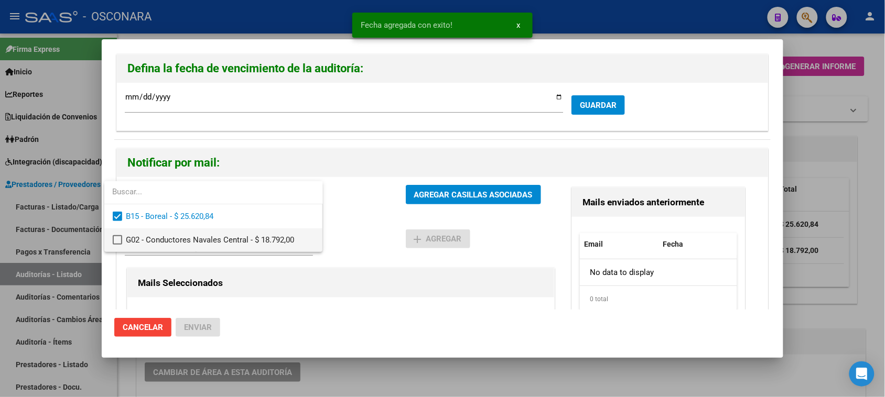
drag, startPoint x: 186, startPoint y: 241, endPoint x: 372, endPoint y: 210, distance: 188.8
click at [188, 241] on span "G02 - Conductores Navales Central - $ 18.792,00" at bounding box center [220, 241] width 188 height 24
click at [444, 194] on div at bounding box center [442, 198] width 885 height 397
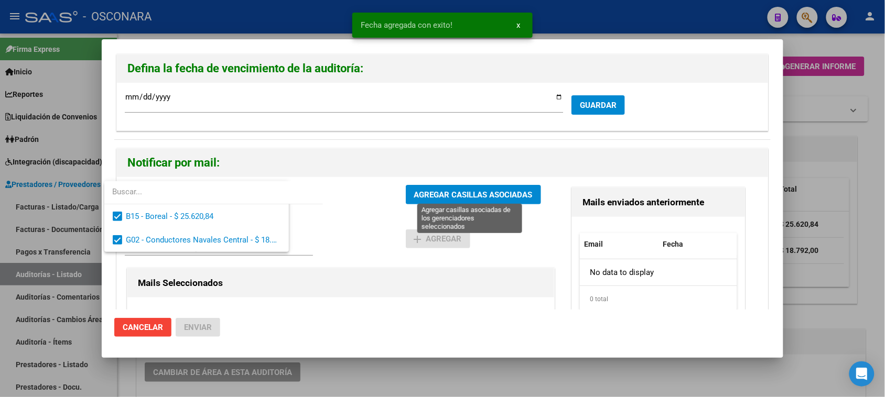
click at [444, 194] on span "AGREGAR CASILLAS ASOCIADAS" at bounding box center [473, 194] width 118 height 9
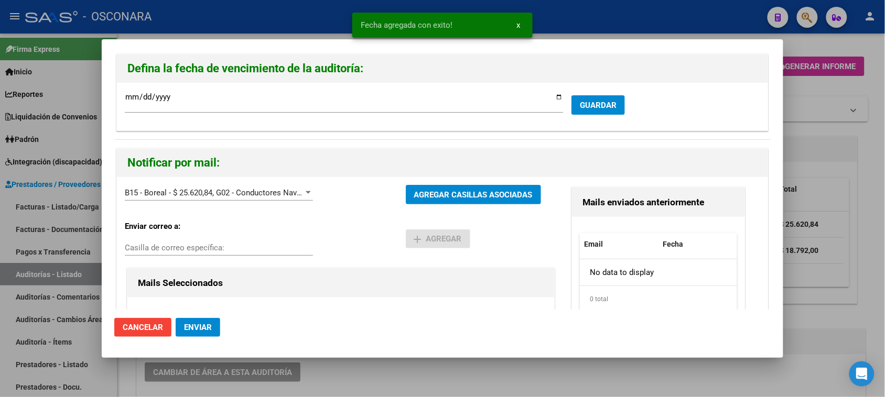
click at [201, 327] on span "Enviar" at bounding box center [198, 327] width 28 height 9
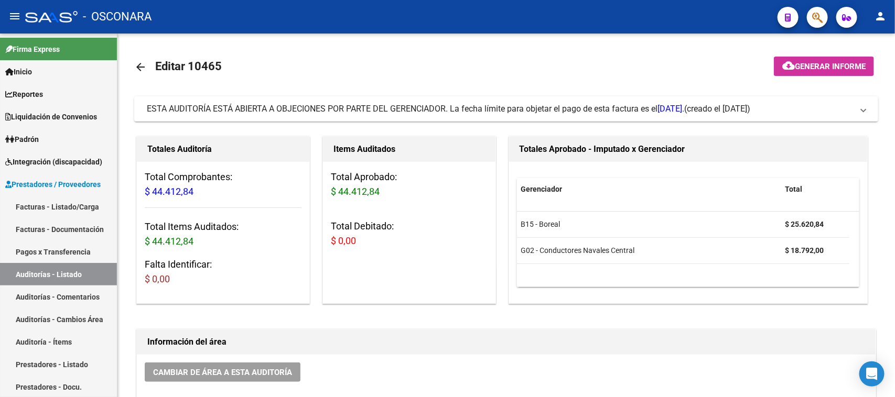
click at [77, 204] on link "Facturas - Listado/Carga" at bounding box center [58, 207] width 117 height 23
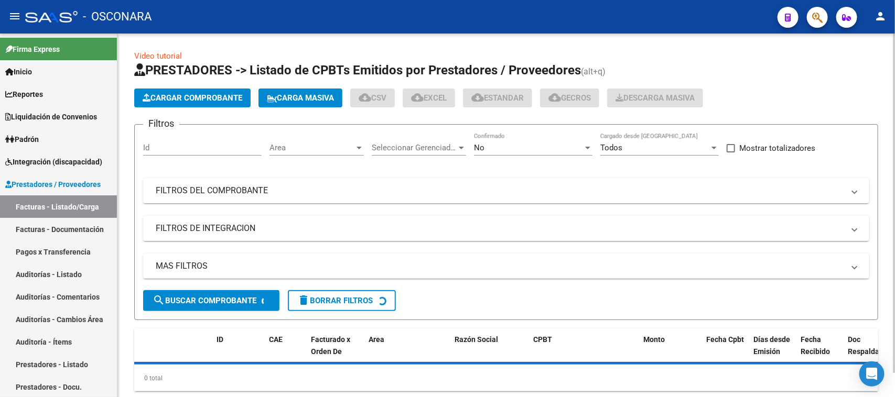
click at [190, 93] on span "Cargar Comprobante" at bounding box center [193, 97] width 100 height 9
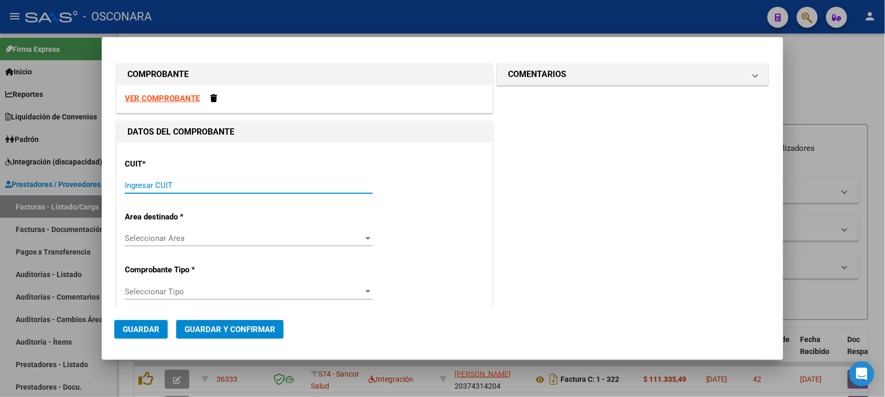
click at [145, 185] on input "Ingresar CUIT" at bounding box center [249, 185] width 248 height 9
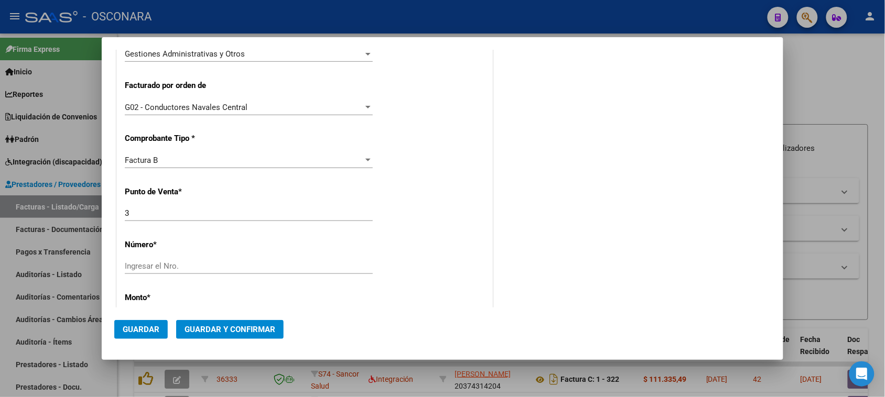
scroll to position [262, 0]
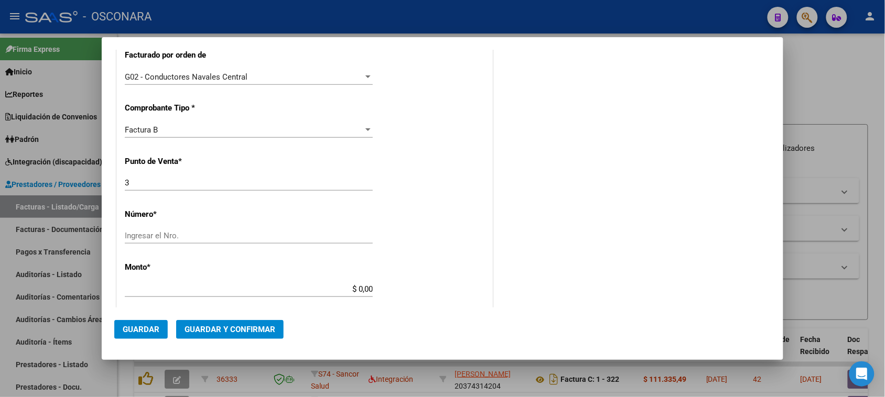
click at [169, 233] on input "Ingresar el Nro." at bounding box center [249, 235] width 248 height 9
drag, startPoint x: 354, startPoint y: 289, endPoint x: 401, endPoint y: 286, distance: 46.7
click at [401, 286] on div "CUIT * 30-64186854-6 Ingresar CUIT ANALISIS PRESTADOR ALERTA EMERGENCIAS CARDIO…" at bounding box center [304, 278] width 375 height 796
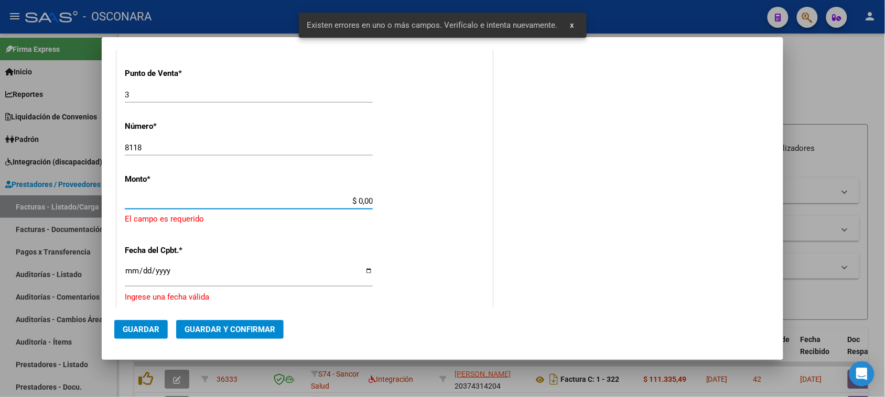
scroll to position [368, 0]
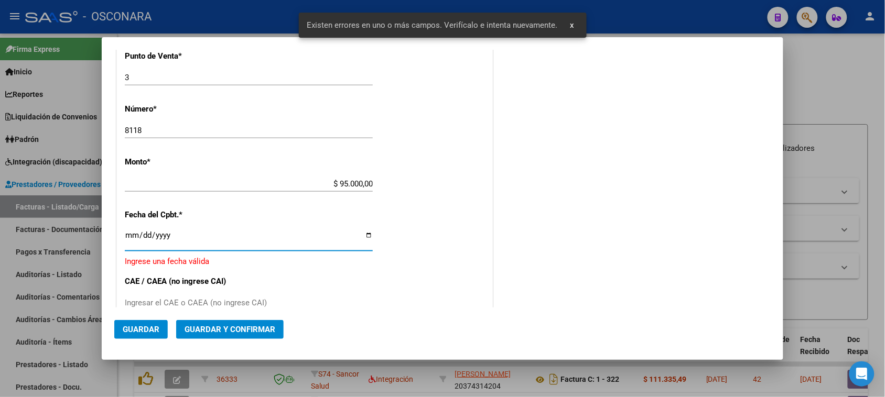
click at [132, 234] on input "Ingresar la fecha" at bounding box center [249, 239] width 248 height 17
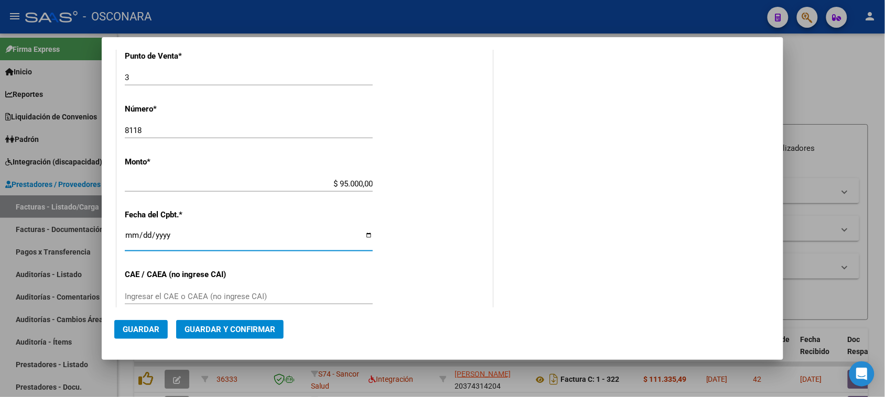
click at [215, 329] on span "Guardar y Confirmar" at bounding box center [230, 329] width 91 height 9
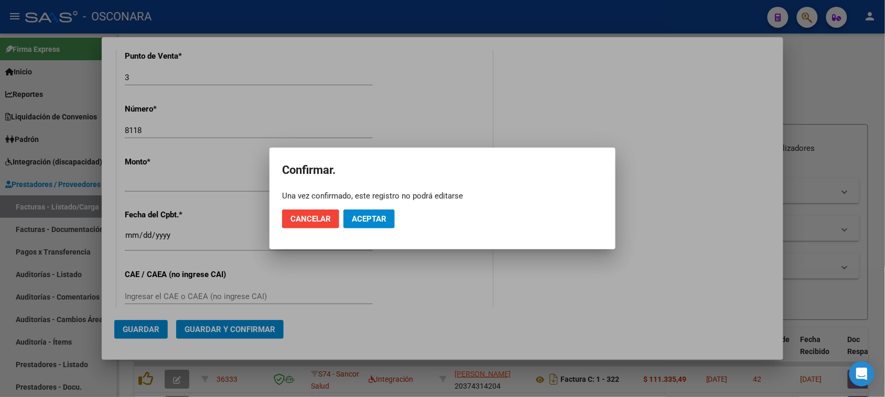
click at [391, 207] on mat-dialog-actions "Cancelar Aceptar" at bounding box center [442, 219] width 321 height 36
click at [386, 216] on span "Aceptar" at bounding box center [369, 218] width 35 height 9
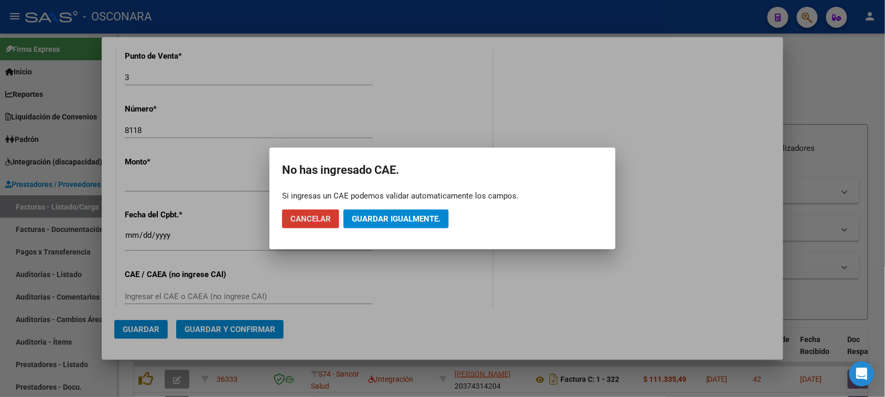
click at [384, 219] on span "Guardar igualmente." at bounding box center [396, 218] width 89 height 9
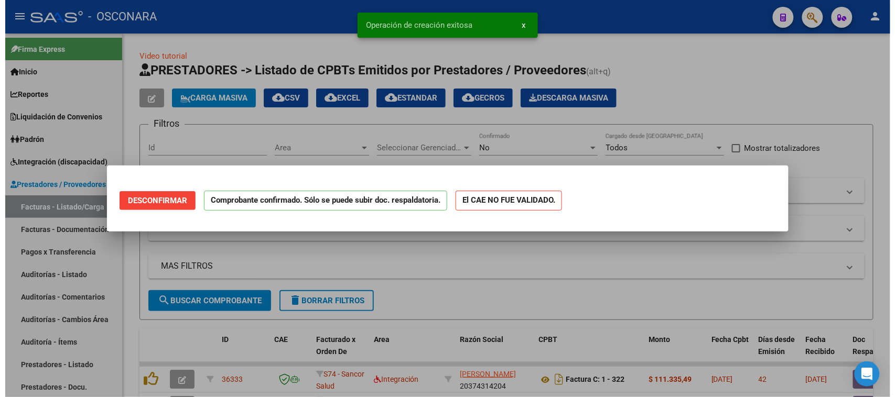
scroll to position [0, 0]
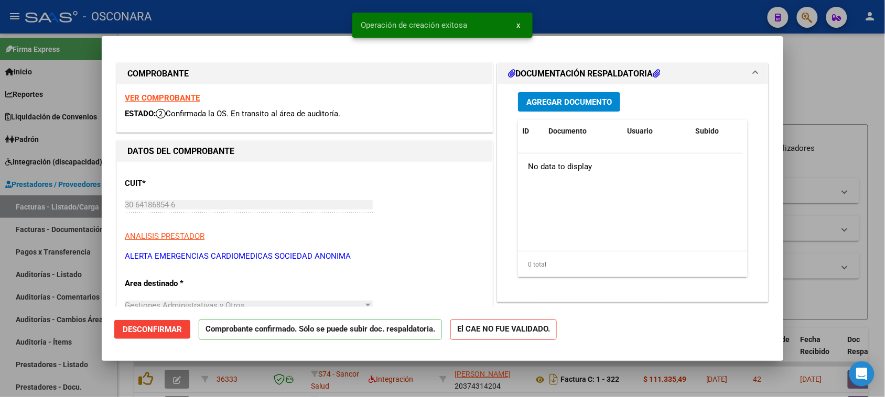
click at [0, 310] on div at bounding box center [442, 198] width 885 height 397
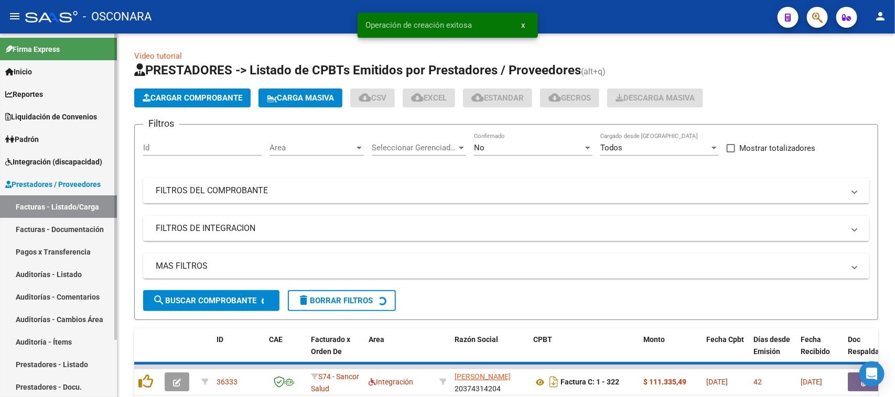
click at [26, 273] on link "Auditorías - Listado" at bounding box center [58, 274] width 117 height 23
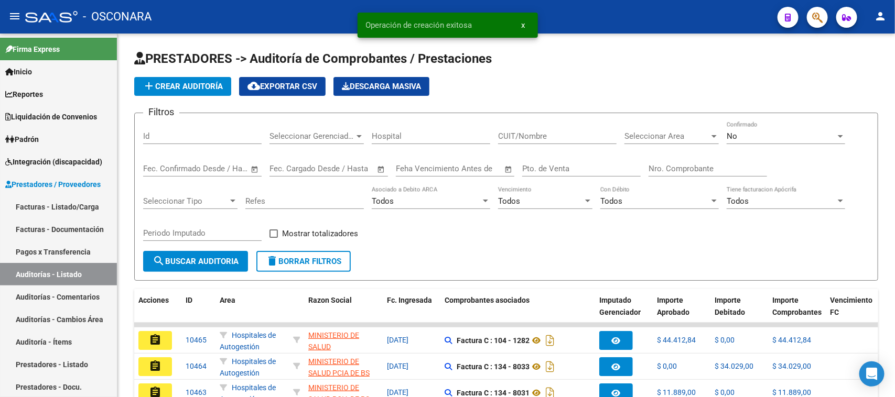
click at [167, 87] on button "add Crear Auditoría" at bounding box center [182, 86] width 97 height 19
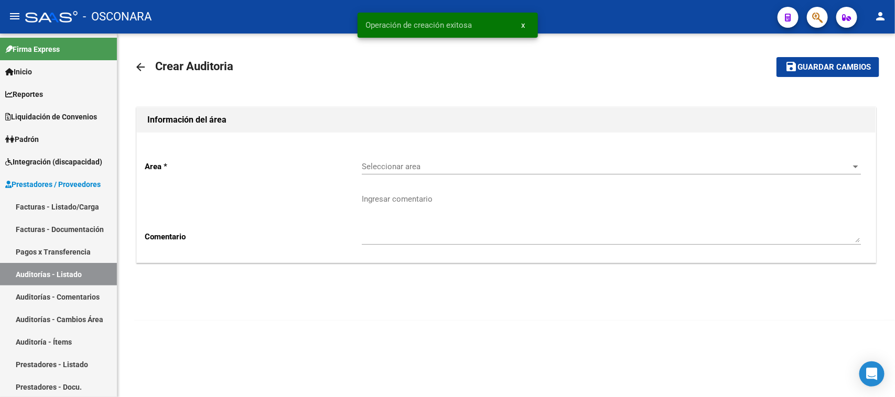
drag, startPoint x: 384, startPoint y: 159, endPoint x: 389, endPoint y: 164, distance: 7.1
click at [389, 164] on div "Seleccionar area Seleccionar area" at bounding box center [611, 163] width 499 height 23
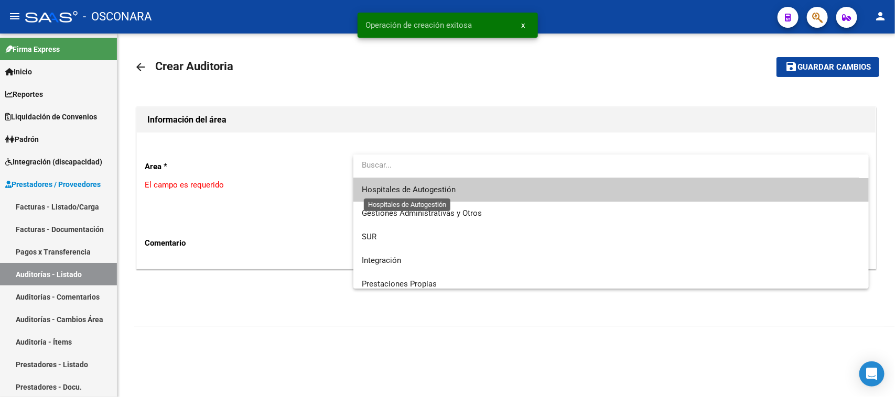
click at [404, 187] on span "Hospitales de Autogestión" at bounding box center [409, 189] width 94 height 9
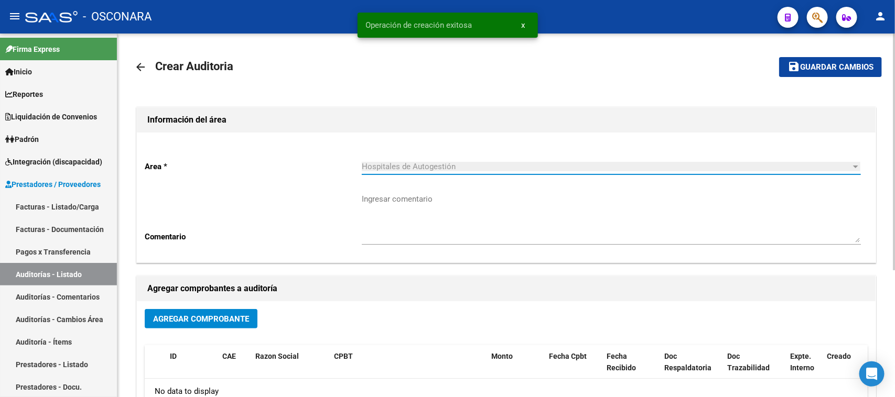
click at [169, 328] on button "Agregar Comprobante" at bounding box center [201, 318] width 113 height 19
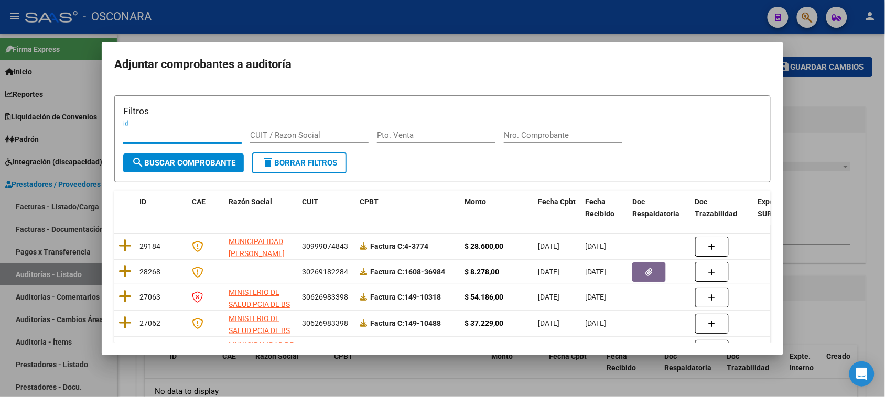
click at [211, 23] on div at bounding box center [442, 198] width 885 height 397
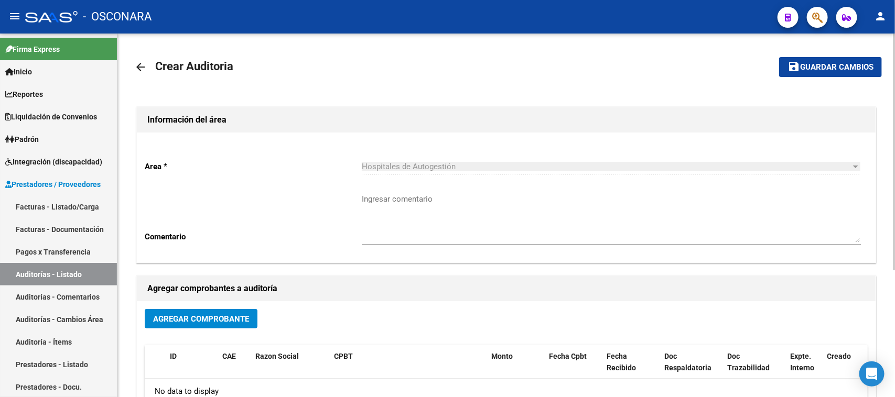
click at [139, 66] on mat-icon "arrow_back" at bounding box center [140, 67] width 13 height 13
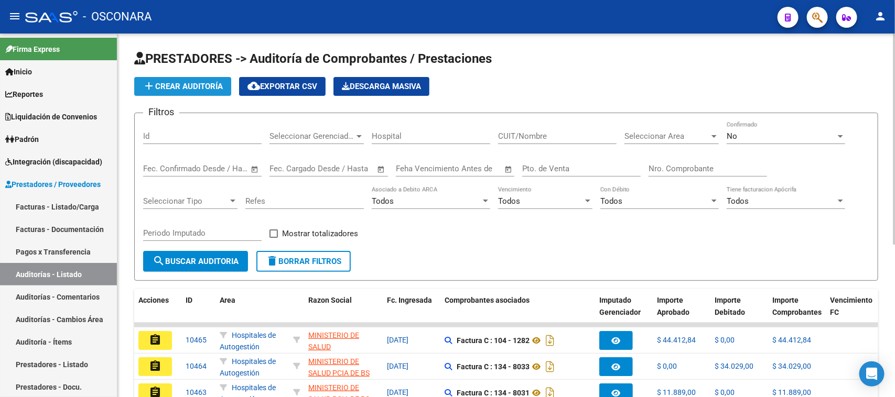
click at [191, 94] on button "add Crear Auditoría" at bounding box center [182, 86] width 97 height 19
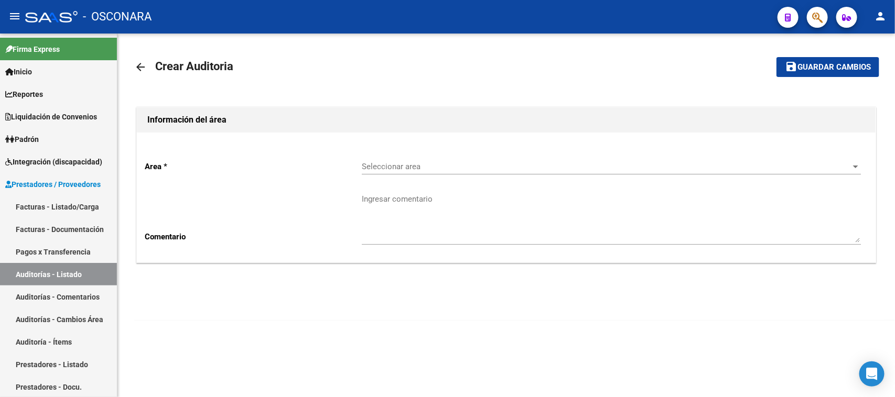
click at [379, 164] on span "Seleccionar area" at bounding box center [607, 166] width 490 height 9
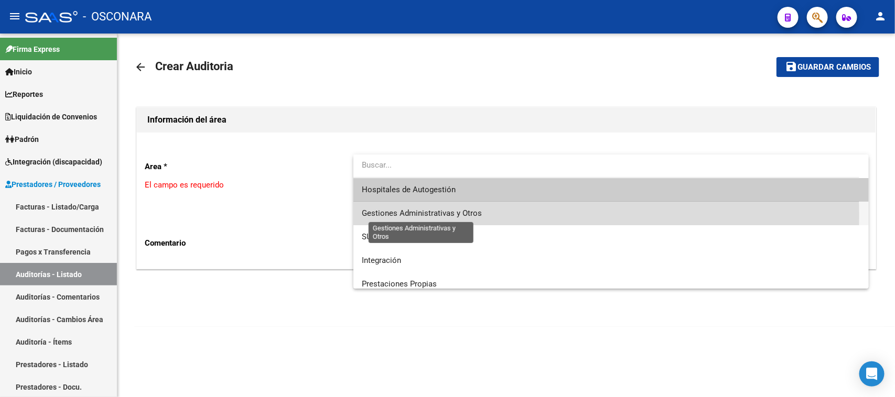
click at [400, 216] on span "Gestiones Administrativas y Otros" at bounding box center [422, 213] width 120 height 9
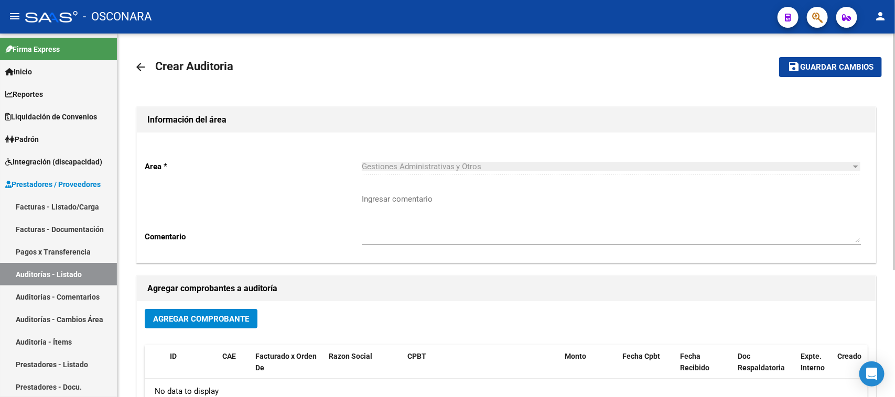
click at [202, 319] on span "Agregar Comprobante" at bounding box center [201, 319] width 96 height 9
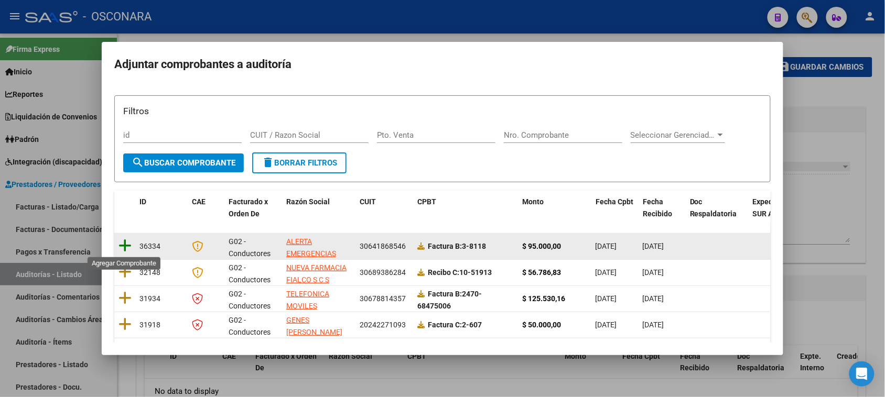
click at [130, 248] on icon at bounding box center [124, 246] width 13 height 15
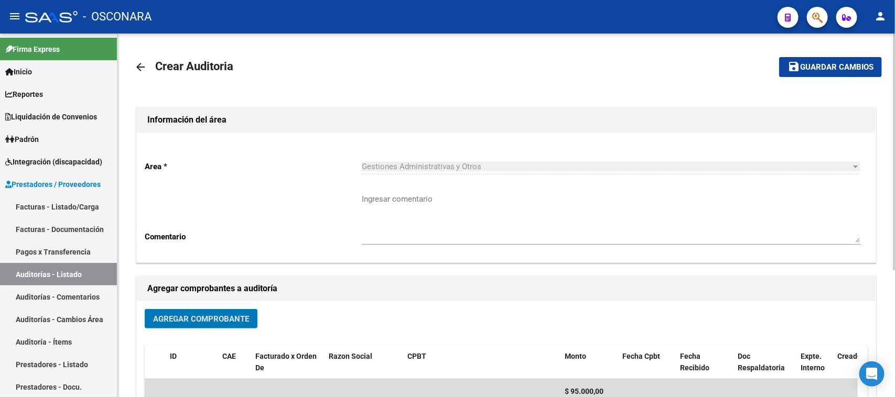
click at [826, 64] on span "Guardar cambios" at bounding box center [836, 67] width 73 height 9
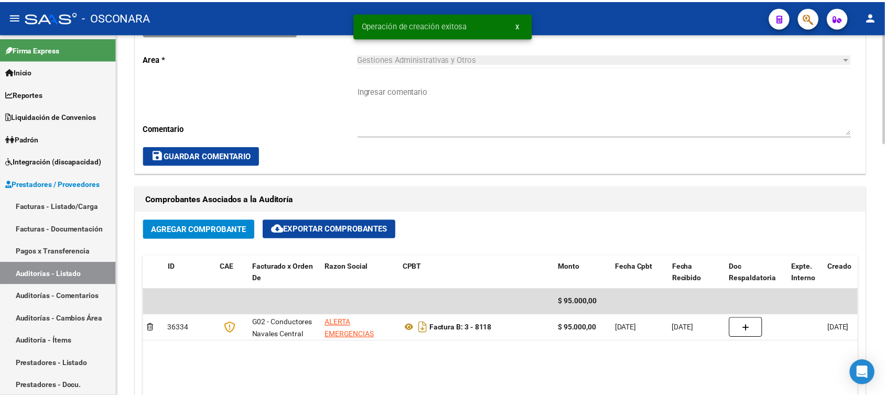
scroll to position [590, 0]
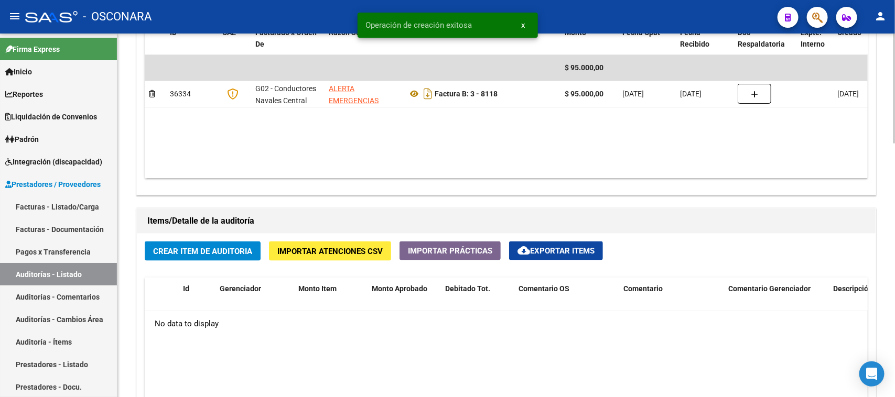
click at [218, 244] on button "Crear Item de Auditoria" at bounding box center [203, 251] width 116 height 19
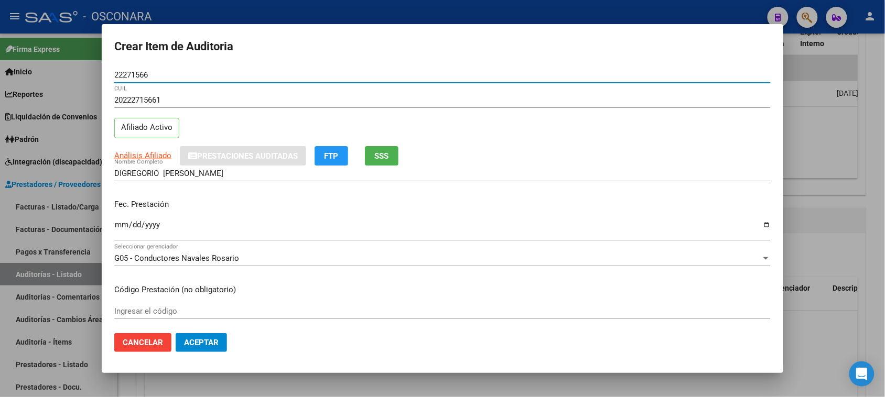
click at [124, 221] on input "Ingresar la fecha" at bounding box center [442, 229] width 656 height 17
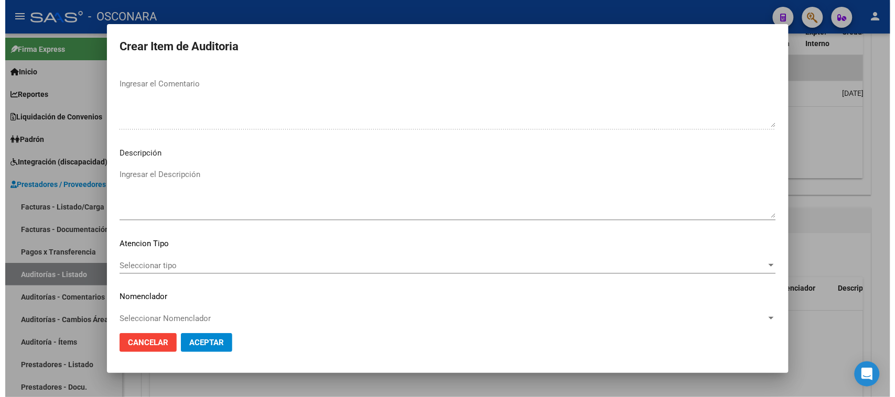
scroll to position [685, 0]
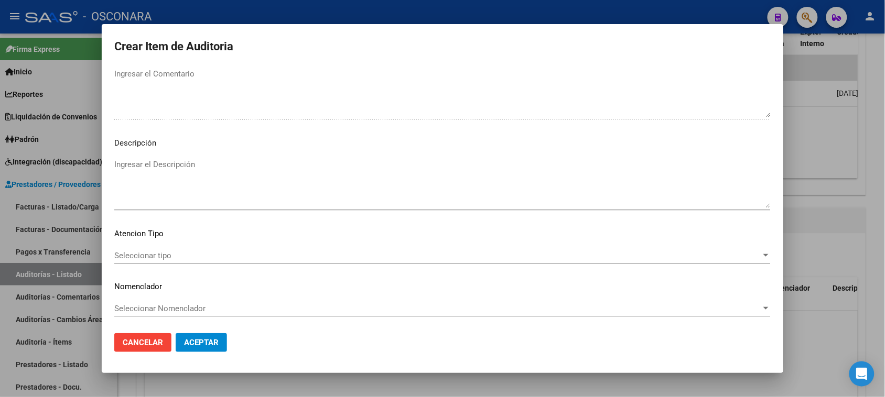
click at [165, 187] on textarea "Ingresar el Descripción" at bounding box center [442, 183] width 656 height 49
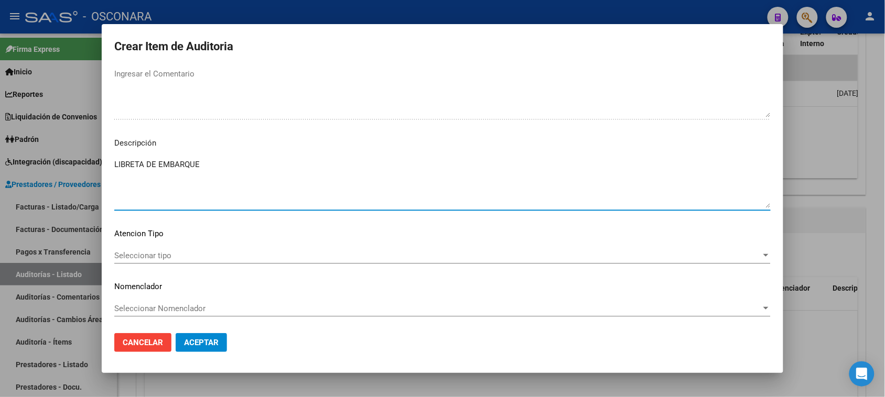
click at [139, 255] on span "Seleccionar tipo" at bounding box center [437, 255] width 647 height 9
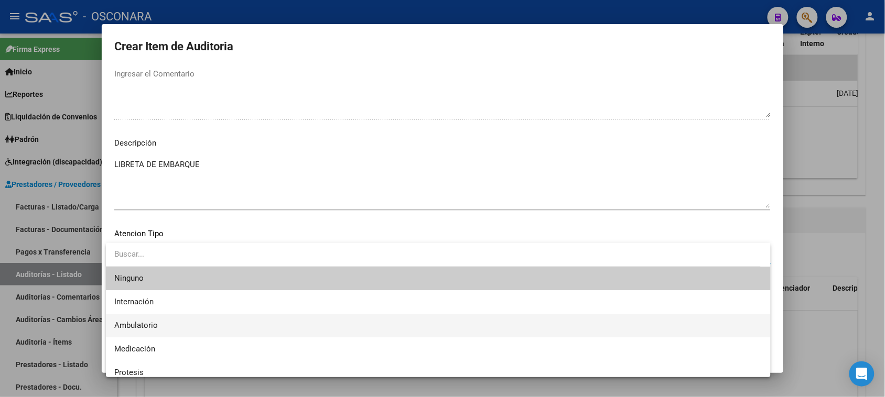
click at [140, 323] on span "Ambulatorio" at bounding box center [136, 325] width 44 height 9
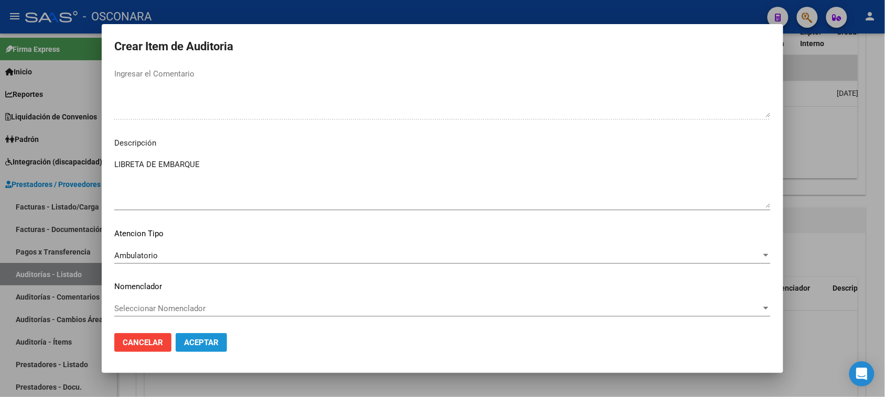
click at [195, 337] on button "Aceptar" at bounding box center [201, 342] width 51 height 19
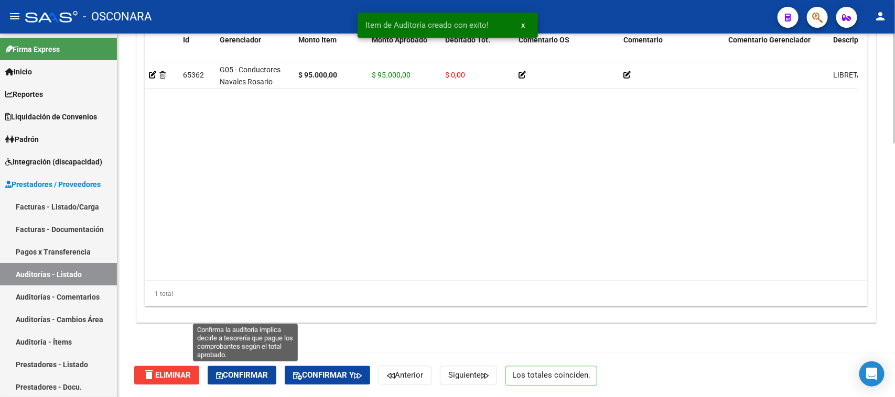
click at [257, 373] on span "Confirmar" at bounding box center [242, 375] width 52 height 9
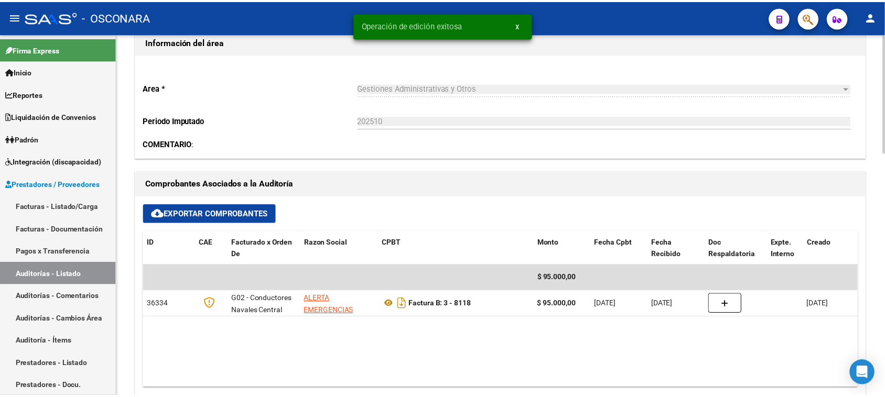
scroll to position [0, 0]
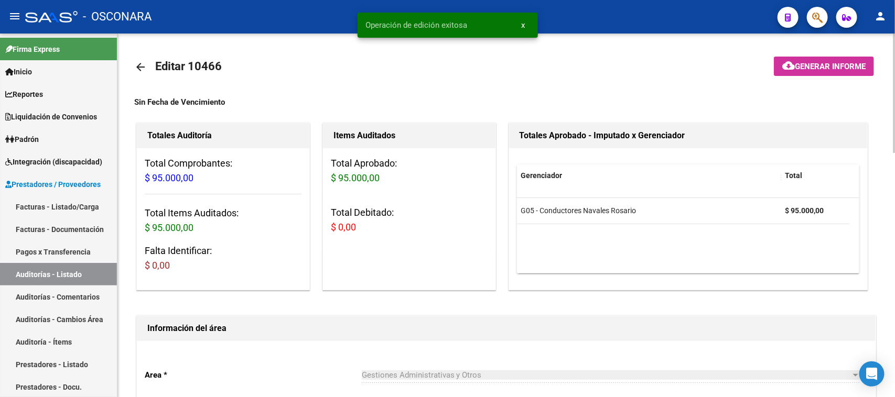
click at [795, 66] on span "Generar informe" at bounding box center [830, 66] width 71 height 9
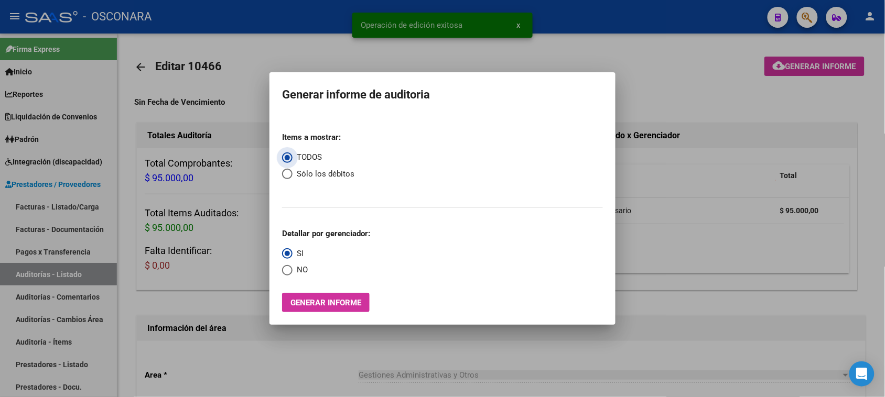
click at [318, 302] on span "Generar informe" at bounding box center [325, 302] width 71 height 9
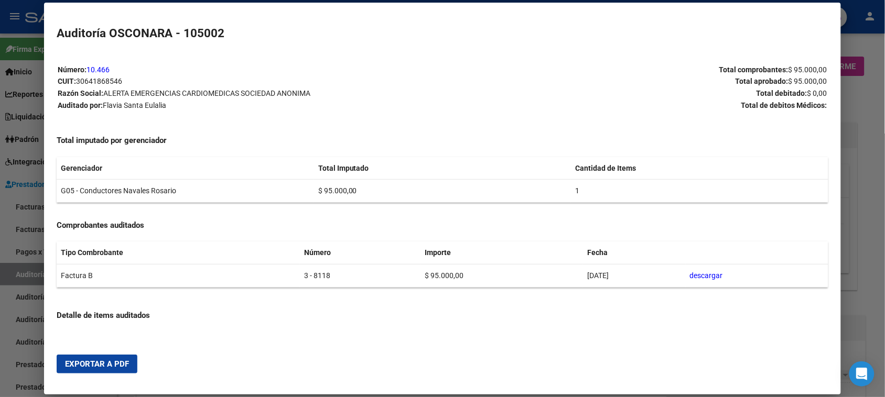
click at [102, 364] on span "Exportar a PDF" at bounding box center [97, 364] width 64 height 9
click at [19, 263] on div at bounding box center [442, 198] width 885 height 397
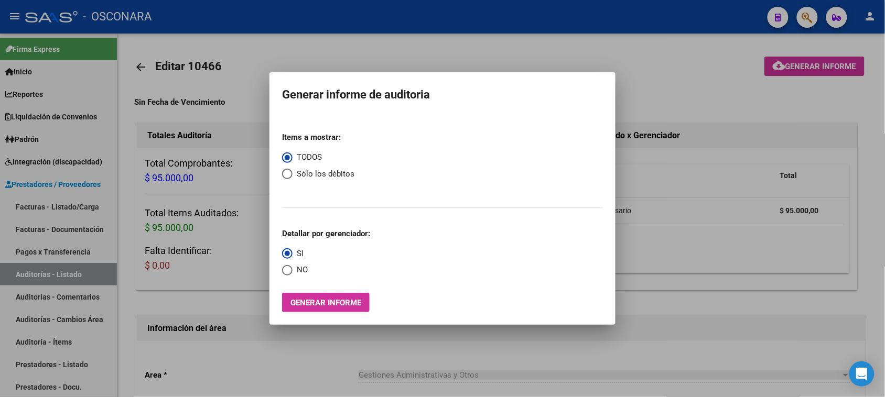
click at [45, 208] on div at bounding box center [442, 198] width 885 height 397
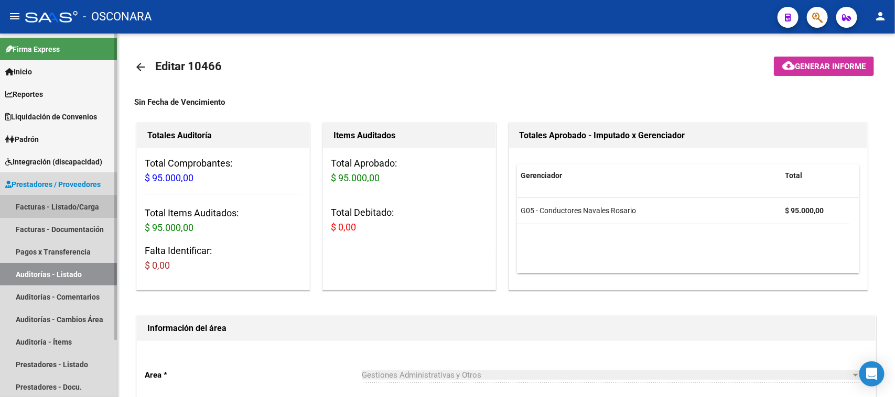
click at [45, 208] on link "Facturas - Listado/Carga" at bounding box center [58, 207] width 117 height 23
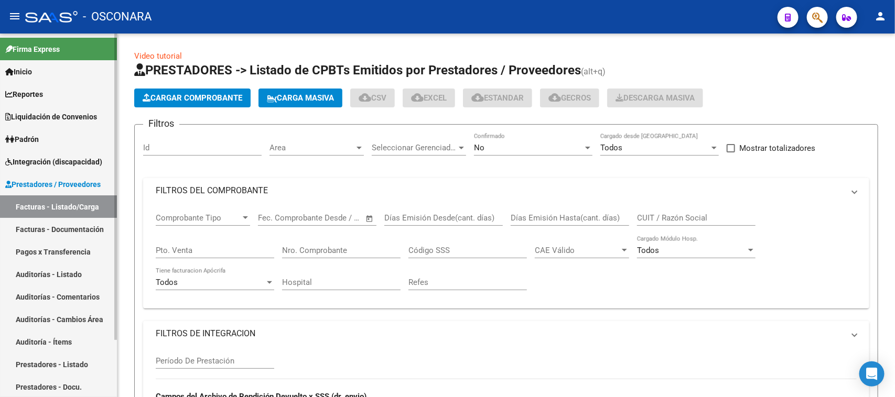
click at [51, 203] on link "Facturas - Listado/Carga" at bounding box center [58, 207] width 117 height 23
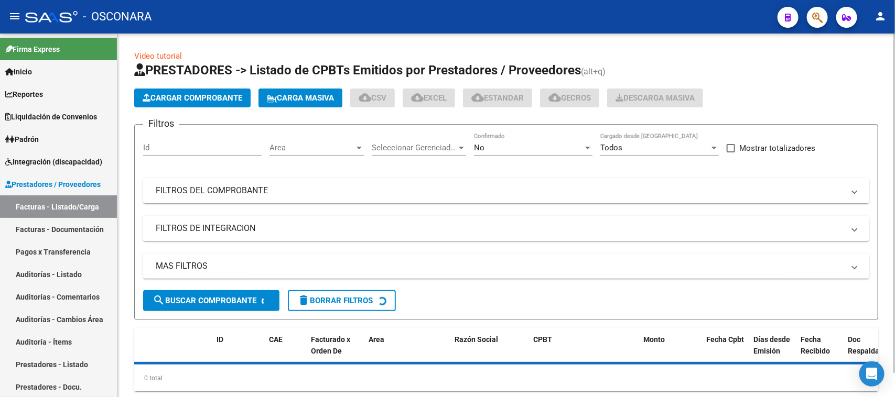
click at [182, 95] on span "Cargar Comprobante" at bounding box center [193, 97] width 100 height 9
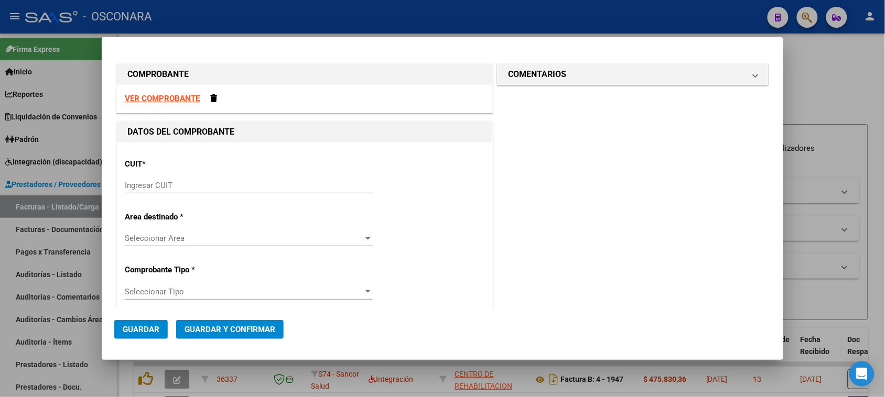
click at [184, 178] on div "Ingresar CUIT" at bounding box center [249, 186] width 248 height 16
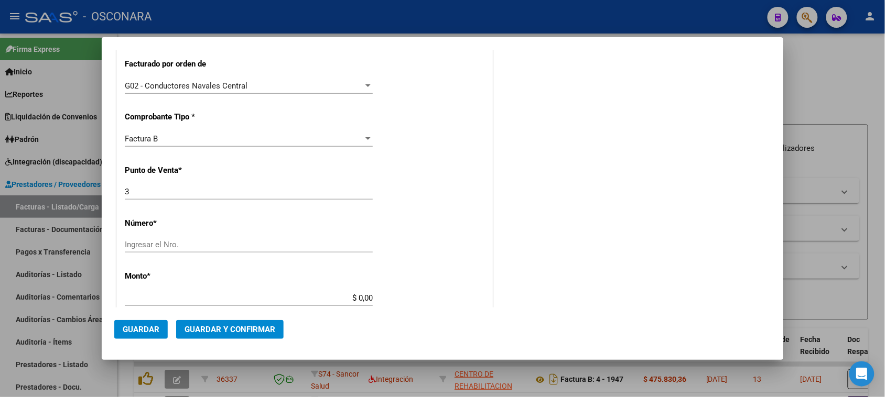
scroll to position [262, 0]
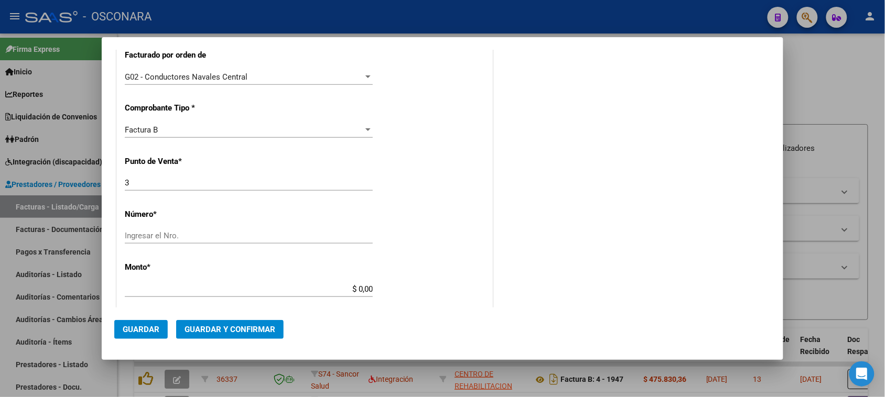
click at [202, 238] on input "Ingresar el Nro." at bounding box center [249, 235] width 248 height 9
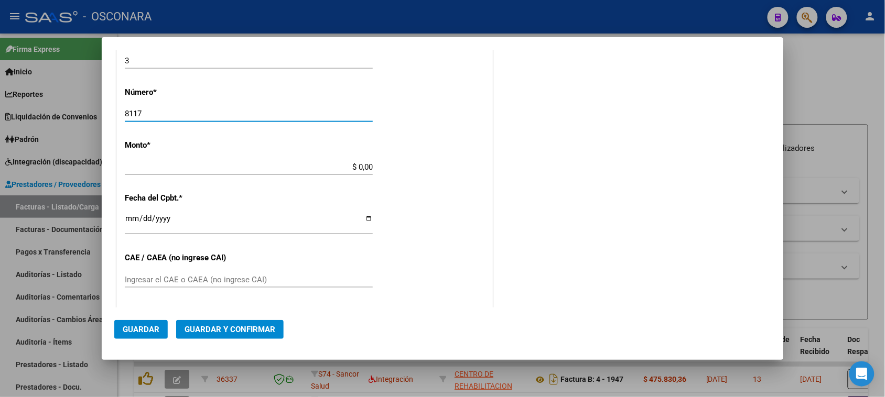
scroll to position [393, 0]
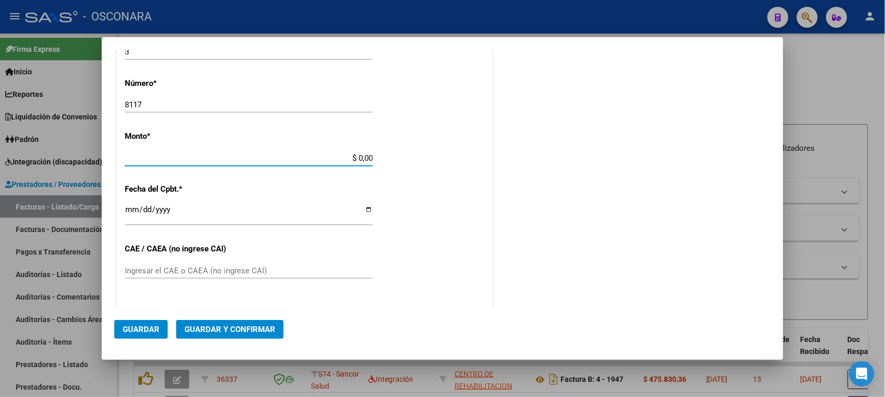
drag, startPoint x: 353, startPoint y: 155, endPoint x: 389, endPoint y: 156, distance: 36.2
click at [388, 155] on div "CUIT * 30-64186854-6 Ingresar CUIT ANALISIS PRESTADOR ALERTA EMERGENCIAS CARDIO…" at bounding box center [304, 147] width 375 height 796
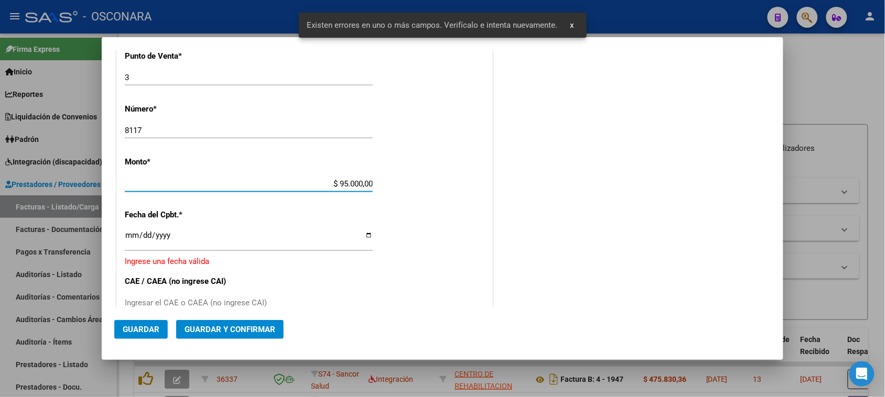
click at [130, 233] on input "Ingresar la fecha" at bounding box center [249, 239] width 248 height 17
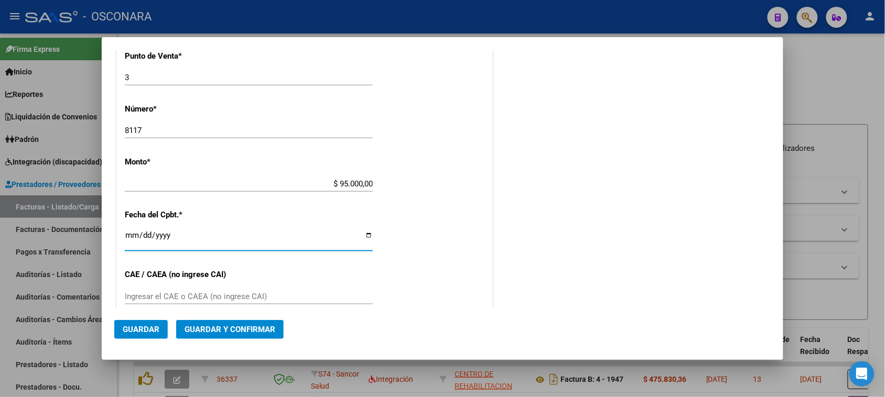
click at [251, 332] on span "Guardar y Confirmar" at bounding box center [230, 329] width 91 height 9
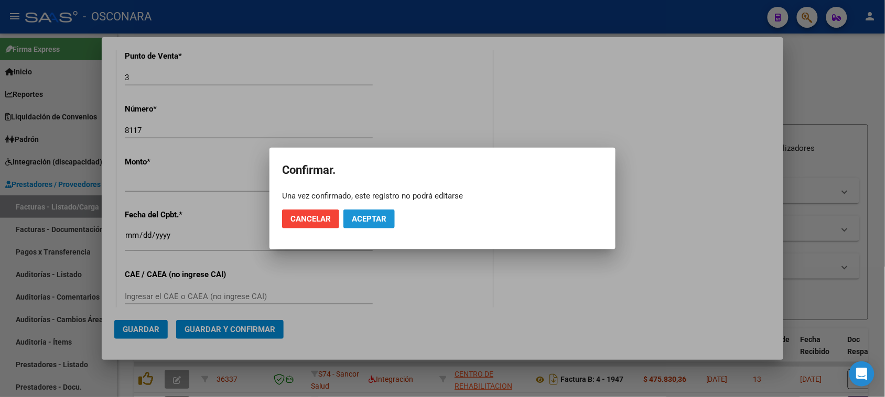
click at [358, 216] on span "Aceptar" at bounding box center [369, 218] width 35 height 9
click at [358, 216] on span "Guardar igualmente." at bounding box center [396, 218] width 89 height 9
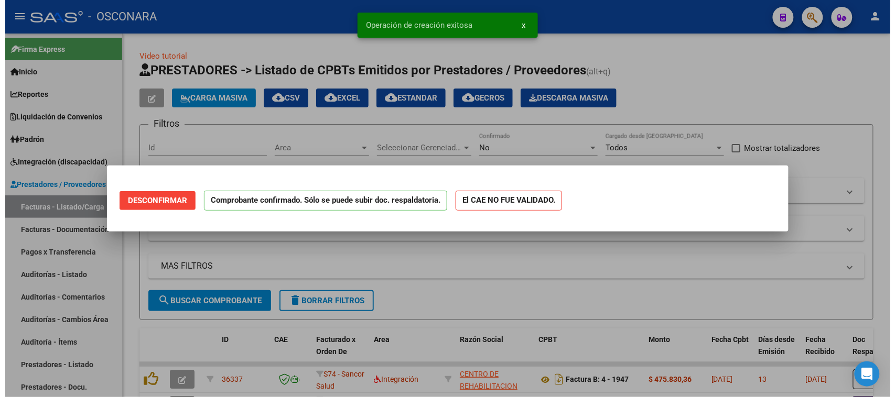
scroll to position [0, 0]
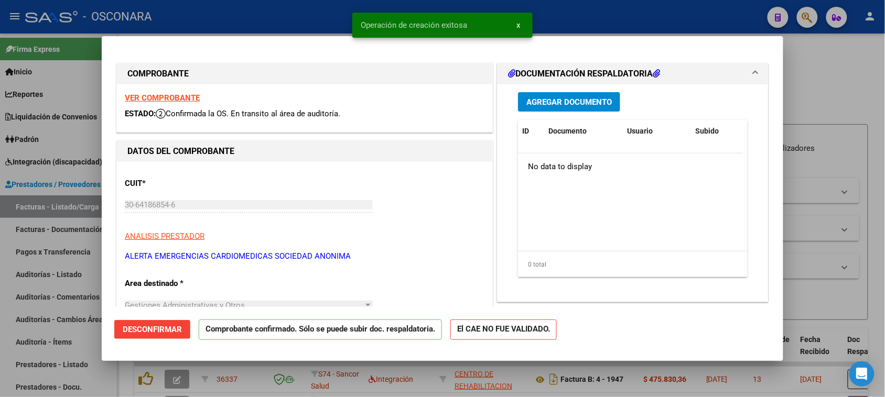
click at [0, 287] on div at bounding box center [442, 198] width 885 height 397
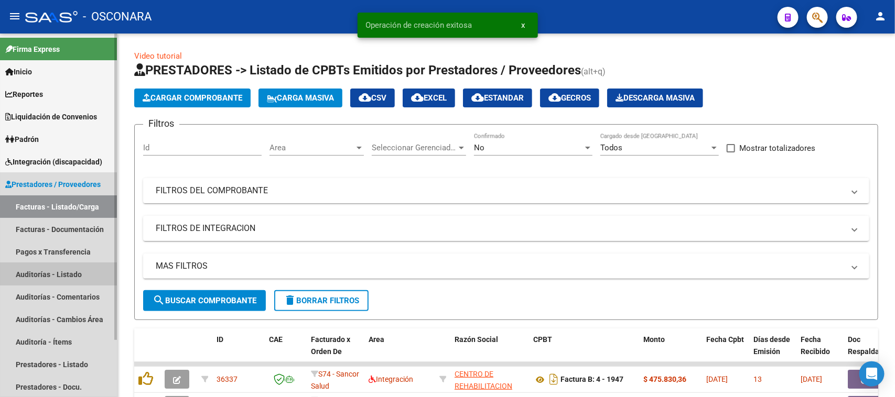
click at [46, 266] on link "Auditorías - Listado" at bounding box center [58, 274] width 117 height 23
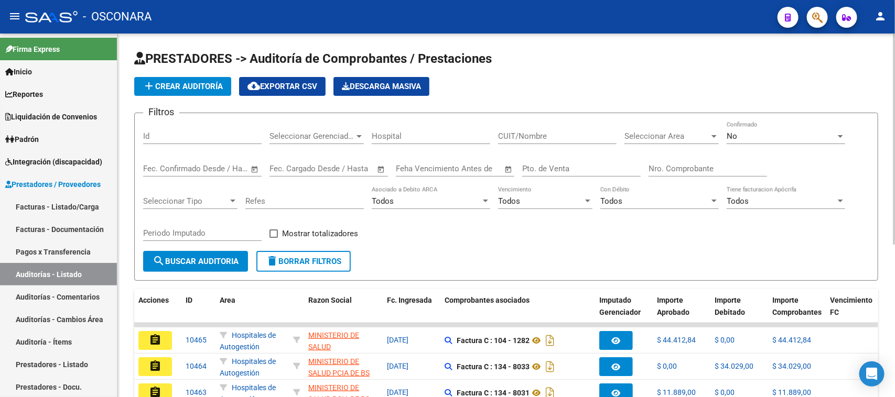
click at [178, 82] on span "add Crear Auditoría" at bounding box center [183, 86] width 80 height 9
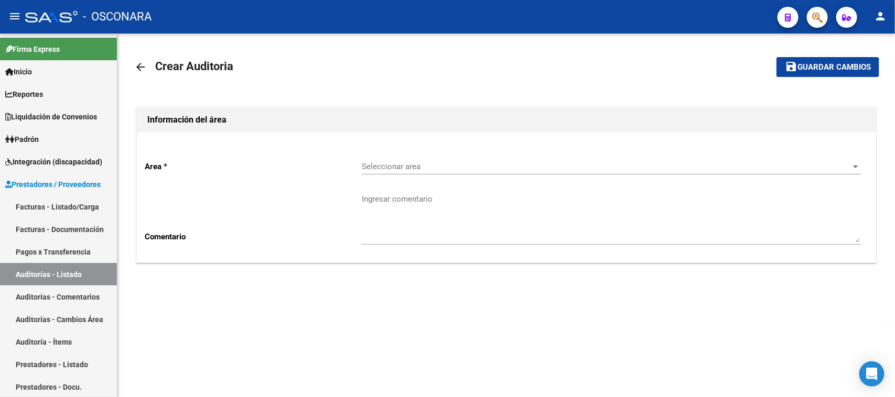
click at [389, 167] on span "Seleccionar area" at bounding box center [607, 166] width 490 height 9
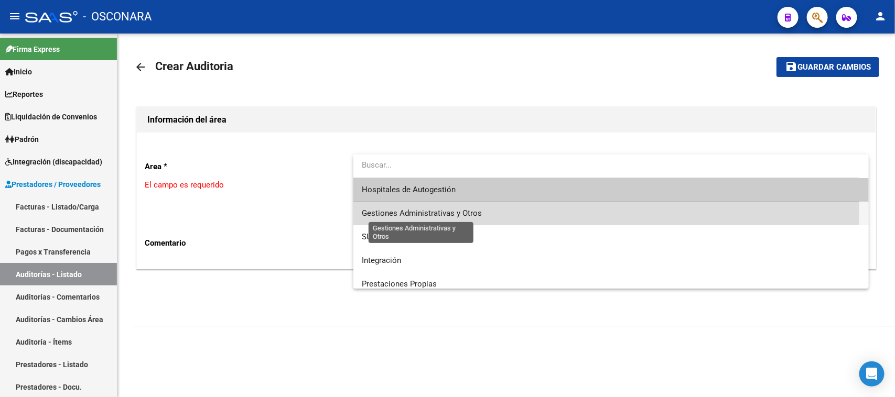
click at [395, 210] on span "Gestiones Administrativas y Otros" at bounding box center [422, 213] width 120 height 9
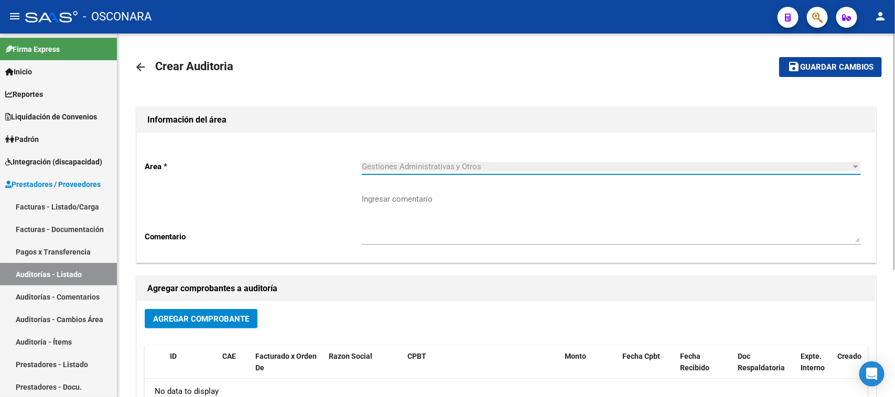
click at [168, 321] on span "Agregar Comprobante" at bounding box center [201, 319] width 96 height 9
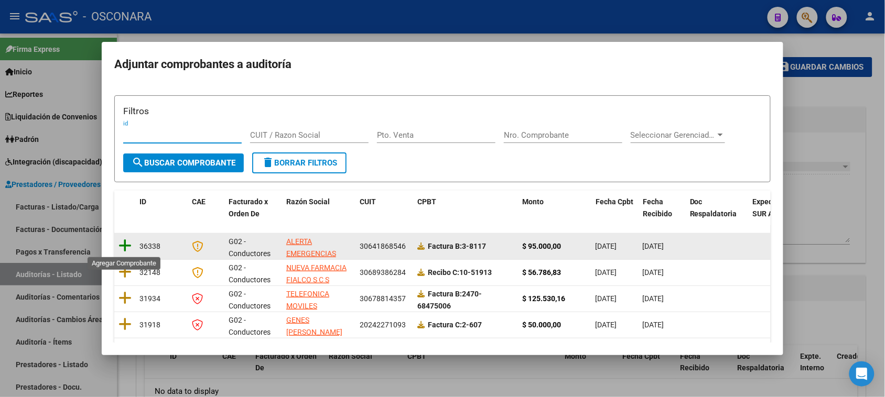
click at [121, 244] on icon at bounding box center [124, 246] width 13 height 15
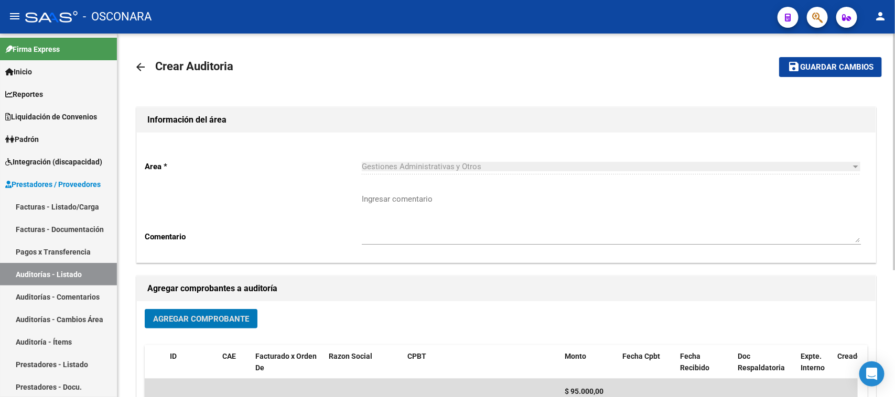
click at [823, 63] on span "Guardar cambios" at bounding box center [836, 67] width 73 height 9
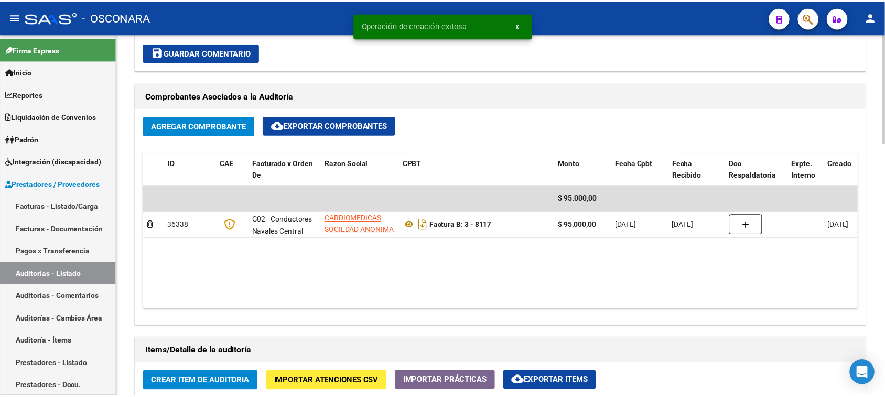
scroll to position [655, 0]
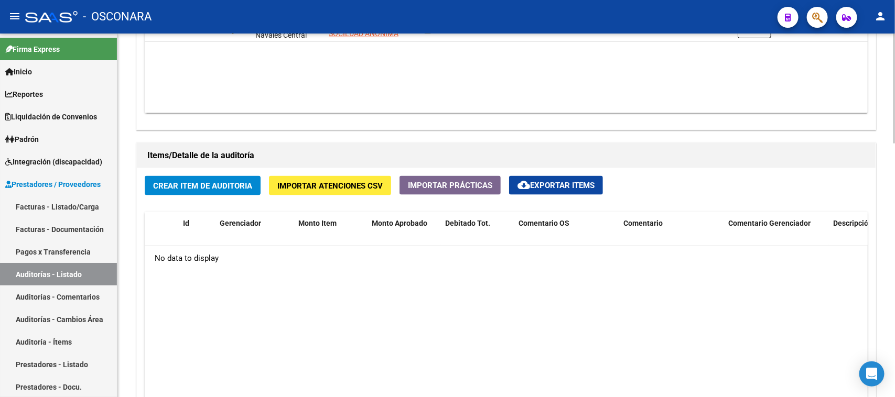
click at [217, 184] on span "Crear Item de Auditoria" at bounding box center [202, 185] width 99 height 9
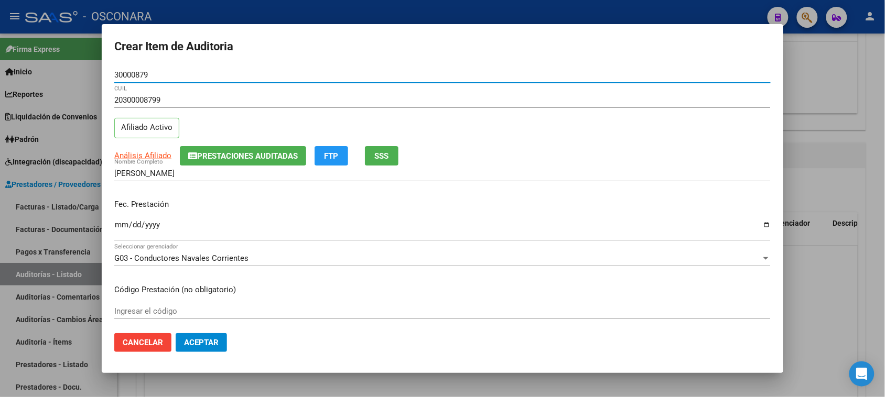
click at [114, 223] on input "Ingresar la fecha" at bounding box center [442, 229] width 656 height 17
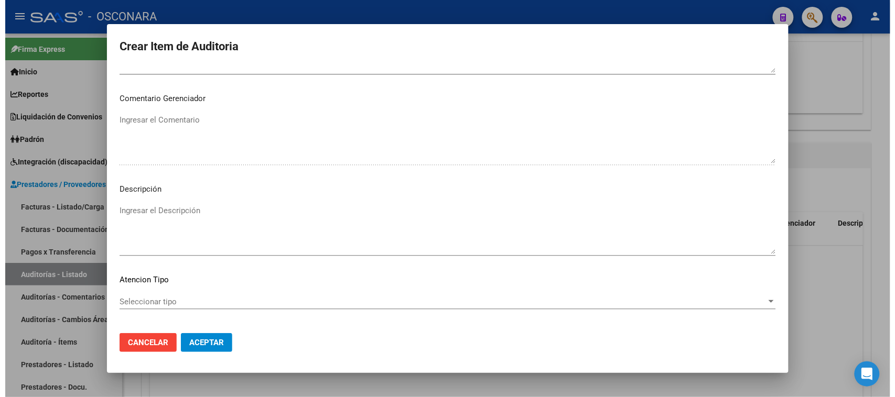
scroll to position [685, 0]
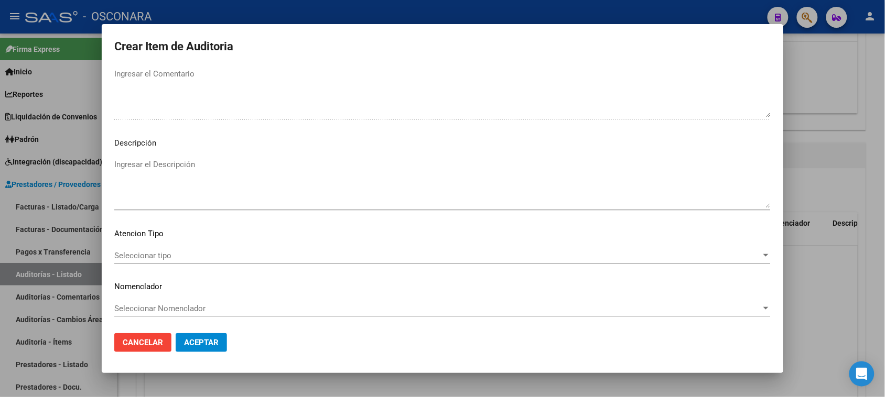
click at [174, 179] on textarea "Ingresar el Descripción" at bounding box center [442, 183] width 656 height 49
click at [143, 252] on mat-dialog-content "30000879 Nro Documento 20300008799 CUIL Afiliado Activo Análisis Afiliado Prest…" at bounding box center [443, 196] width 682 height 258
click at [145, 254] on span "Seleccionar tipo" at bounding box center [437, 255] width 647 height 9
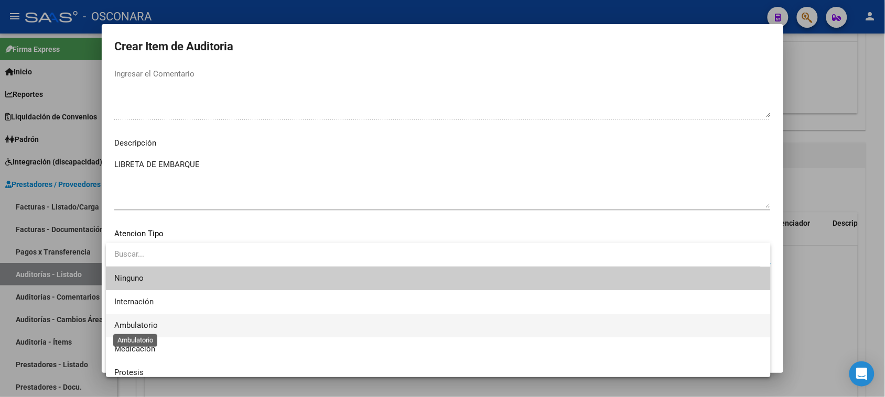
click at [150, 327] on span "Ambulatorio" at bounding box center [136, 325] width 44 height 9
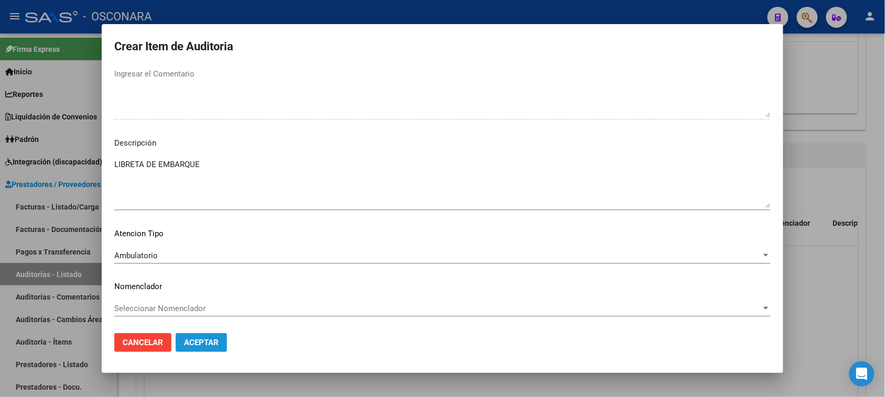
drag, startPoint x: 198, startPoint y: 342, endPoint x: 402, endPoint y: 305, distance: 207.9
click at [199, 342] on span "Aceptar" at bounding box center [201, 342] width 35 height 9
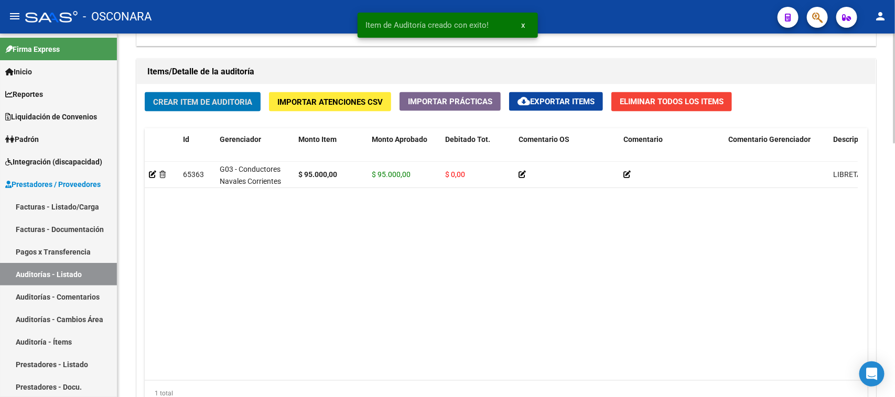
scroll to position [839, 0]
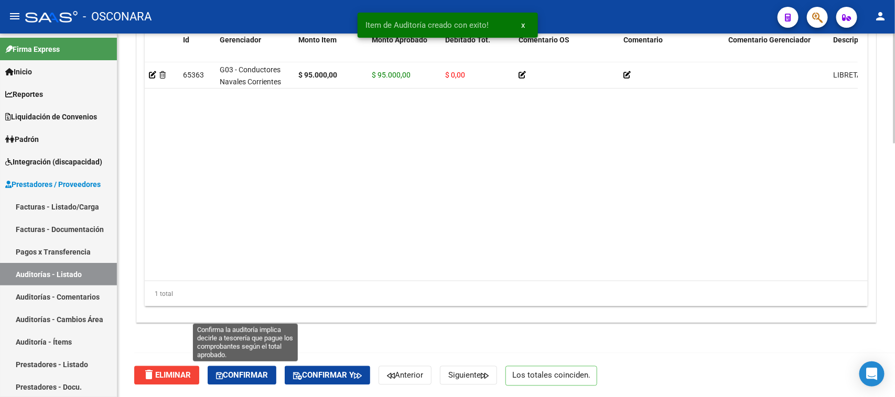
click at [239, 371] on span "Confirmar" at bounding box center [242, 375] width 52 height 9
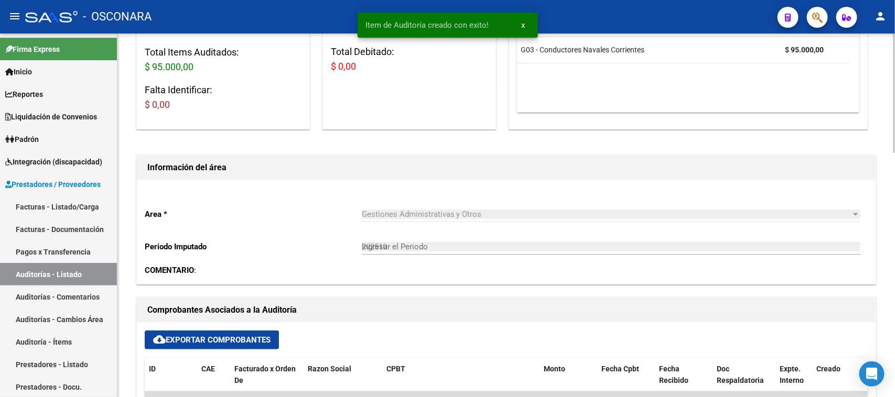
scroll to position [0, 0]
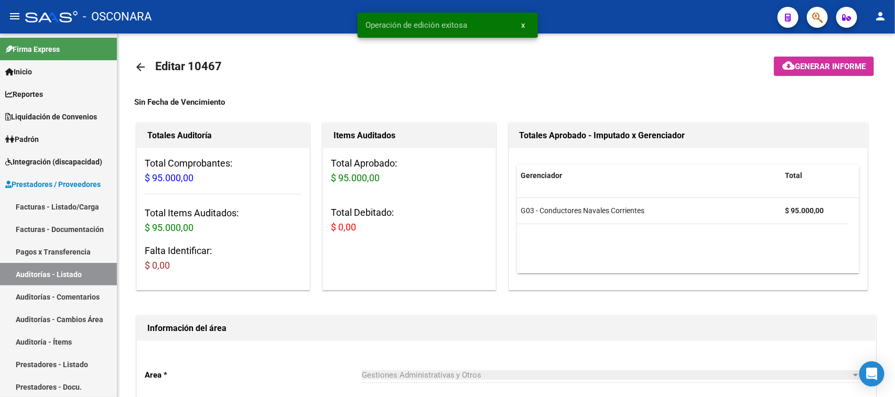
click at [809, 69] on span "Generar informe" at bounding box center [830, 66] width 71 height 9
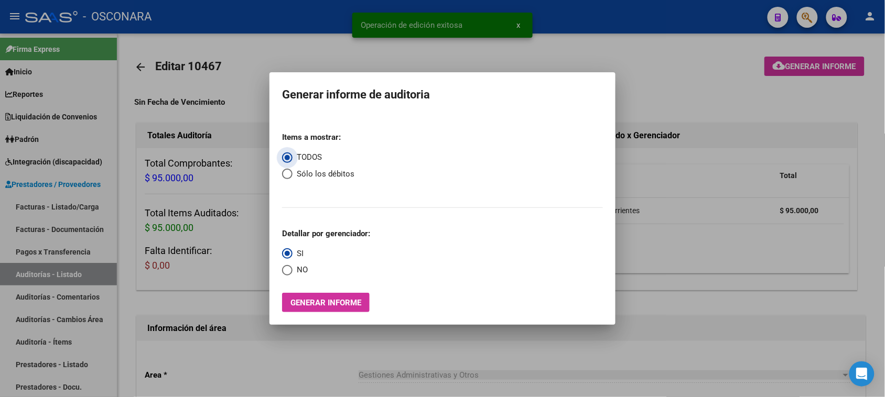
click at [304, 305] on span "Generar informe" at bounding box center [325, 302] width 71 height 9
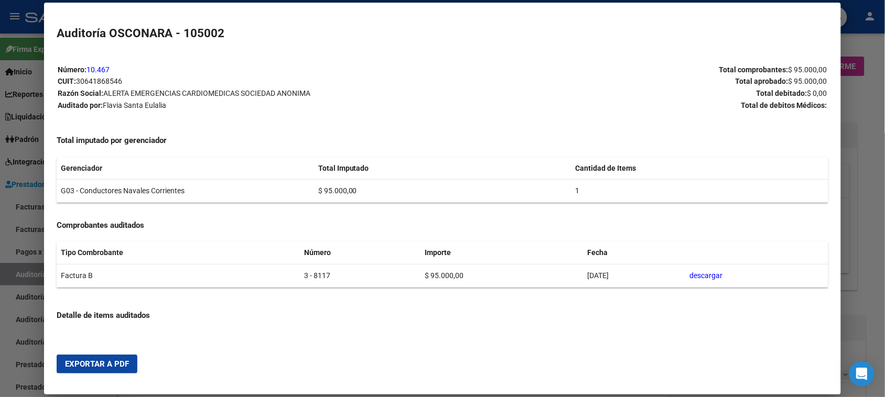
click at [91, 355] on button "Exportar a PDF" at bounding box center [97, 364] width 81 height 19
click at [1, 224] on div at bounding box center [442, 198] width 885 height 397
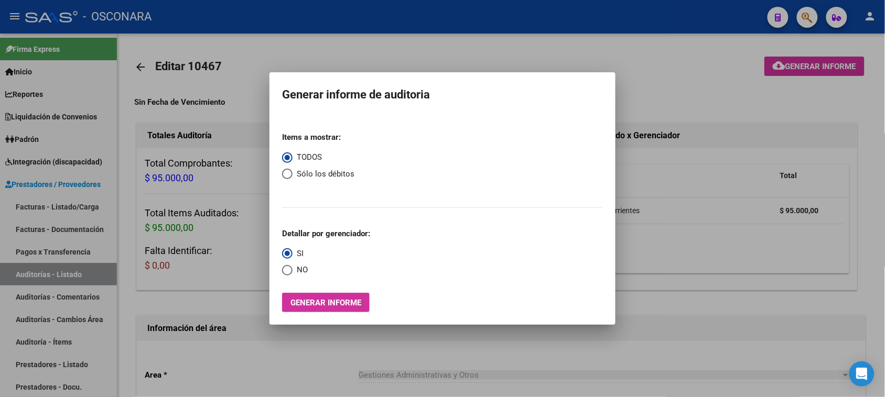
click at [19, 207] on div at bounding box center [442, 198] width 885 height 397
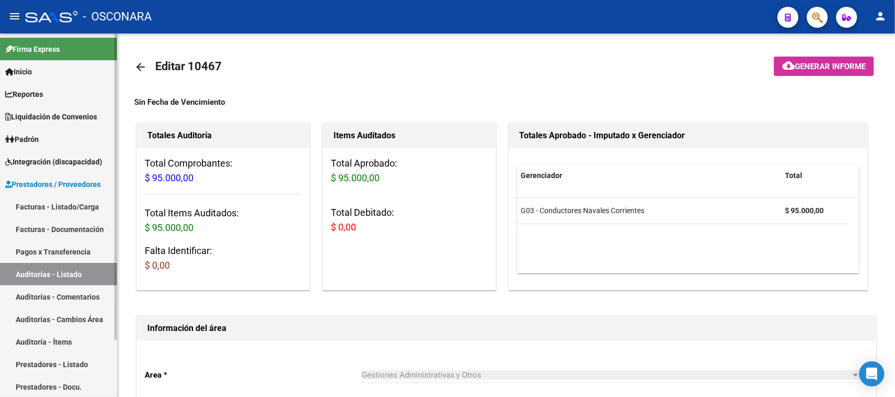
click at [22, 203] on link "Facturas - Listado/Carga" at bounding box center [58, 207] width 117 height 23
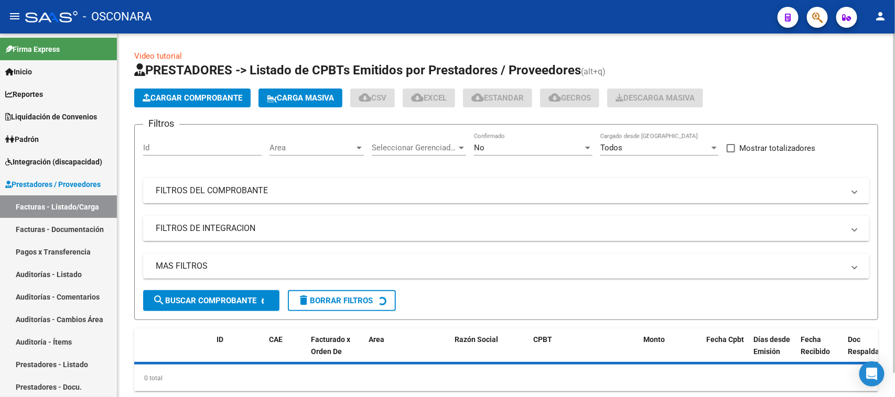
click at [250, 198] on mat-expansion-panel-header "FILTROS DEL COMPROBANTE" at bounding box center [506, 190] width 726 height 25
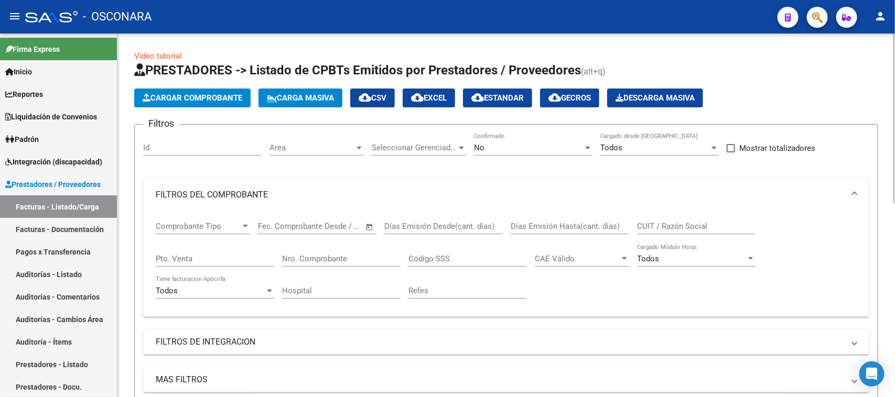
click at [295, 258] on input "Nro. Comprobante" at bounding box center [341, 258] width 118 height 9
click at [488, 150] on div "No" at bounding box center [528, 147] width 109 height 9
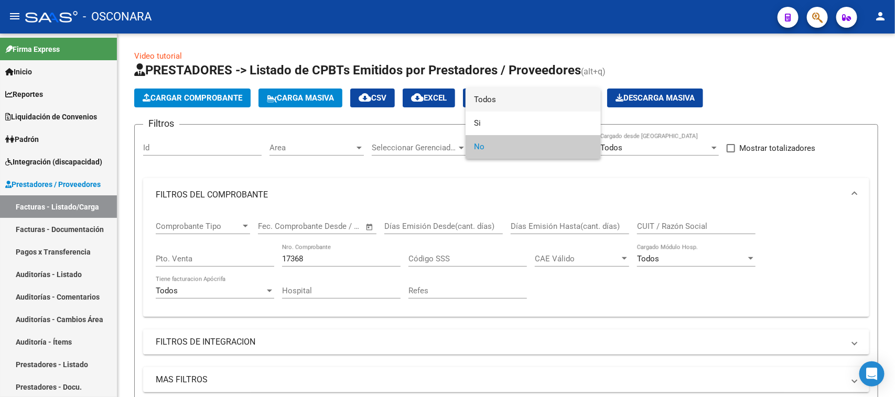
click at [501, 100] on span "Todos" at bounding box center [533, 100] width 118 height 24
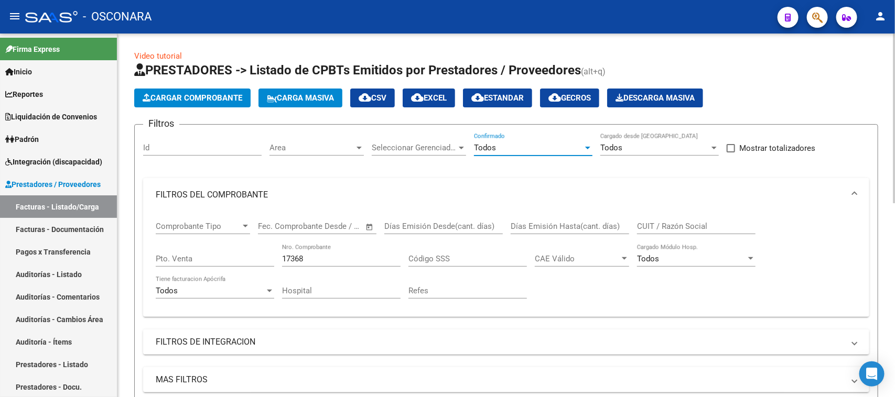
click at [322, 257] on input "17368" at bounding box center [341, 258] width 118 height 9
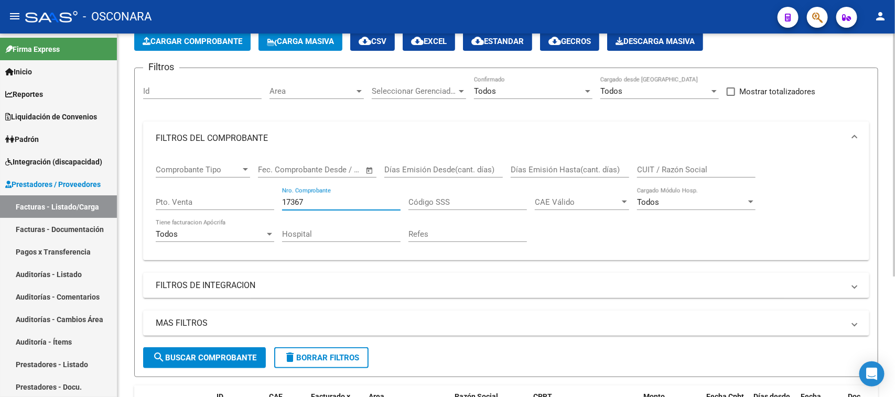
scroll to position [181, 0]
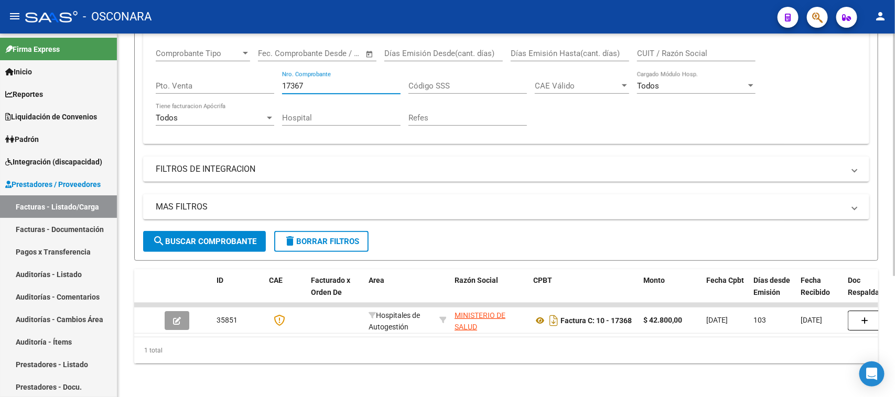
drag, startPoint x: 315, startPoint y: 79, endPoint x: 253, endPoint y: 81, distance: 61.9
click at [258, 81] on div "Comprobante Tipo Comprobante Tipo Fecha inicio – Fecha fin Fec. Comprobante Des…" at bounding box center [506, 87] width 701 height 97
drag, startPoint x: 305, startPoint y: 78, endPoint x: 192, endPoint y: 80, distance: 113.3
click at [198, 83] on div "Comprobante Tipo Comprobante Tipo Fecha inicio – Fecha fin Fec. Comprobante Des…" at bounding box center [506, 87] width 701 height 97
click at [229, 77] on div "Comprobante Tipo Comprobante Tipo Fecha inicio – Fecha fin Fec. Comprobante Des…" at bounding box center [506, 87] width 701 height 97
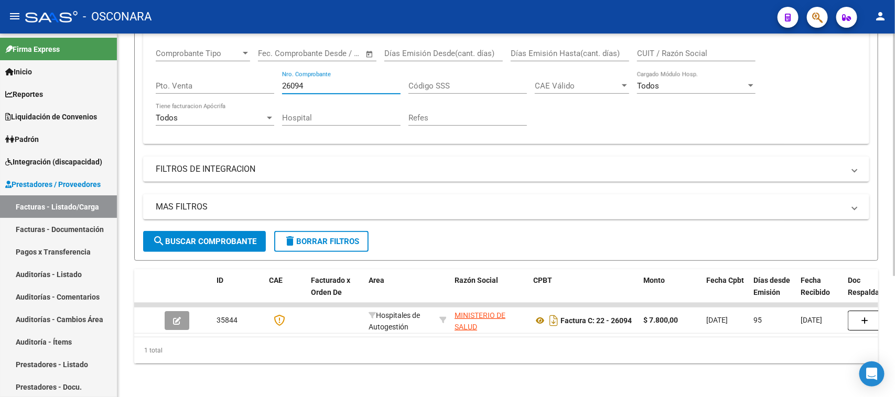
drag, startPoint x: 307, startPoint y: 72, endPoint x: 176, endPoint y: 66, distance: 130.7
click at [189, 74] on div "Comprobante Tipo Comprobante Tipo Fecha inicio – Fecha fin Fec. Comprobante Des…" at bounding box center [506, 87] width 701 height 97
drag, startPoint x: 311, startPoint y: 75, endPoint x: 193, endPoint y: 67, distance: 118.3
click at [197, 71] on div "Comprobante Tipo Comprobante Tipo Fecha inicio – Fecha fin Fec. Comprobante Des…" at bounding box center [506, 87] width 701 height 97
drag, startPoint x: 260, startPoint y: 83, endPoint x: 239, endPoint y: 82, distance: 21.0
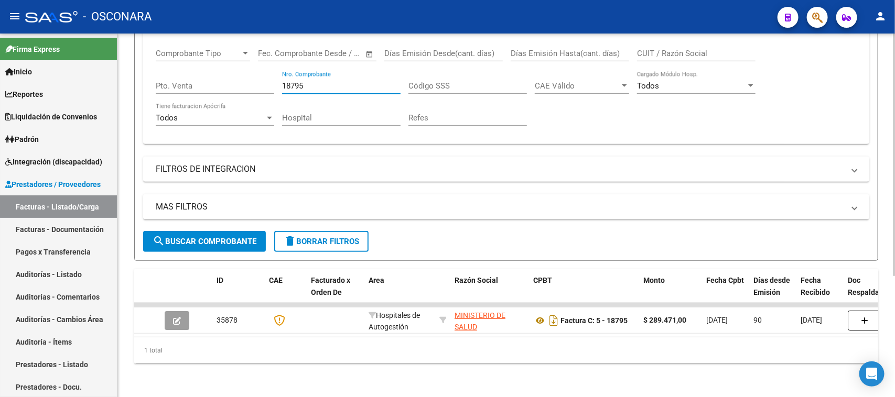
click at [251, 84] on div "Comprobante Tipo Comprobante Tipo Fecha inicio – Fecha fin Fec. Comprobante Des…" at bounding box center [506, 87] width 701 height 97
drag, startPoint x: 305, startPoint y: 78, endPoint x: 235, endPoint y: 83, distance: 70.5
click at [234, 82] on div "Comprobante Tipo Comprobante Tipo Fecha inicio – Fecha fin Fec. Comprobante Des…" at bounding box center [506, 87] width 701 height 97
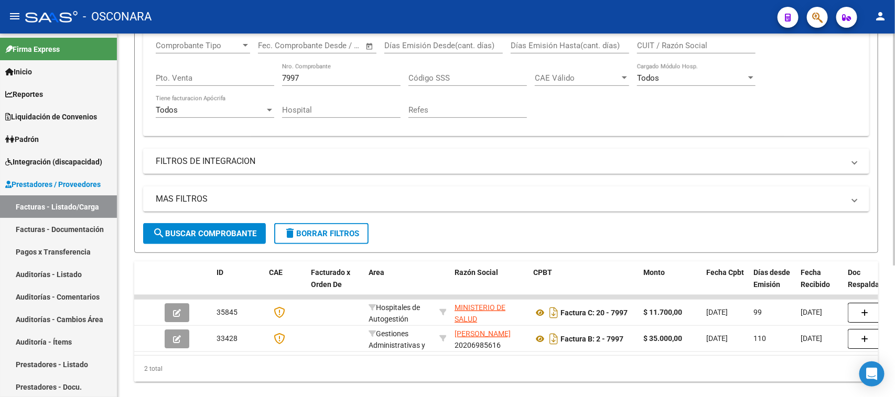
drag, startPoint x: 313, startPoint y: 71, endPoint x: 277, endPoint y: 74, distance: 36.3
click at [277, 74] on div "Comprobante Tipo Comprobante Tipo Fecha inicio – Fecha fin Fec. Comprobante Des…" at bounding box center [506, 79] width 701 height 97
drag, startPoint x: 306, startPoint y: 75, endPoint x: 261, endPoint y: 77, distance: 45.1
click at [261, 77] on div "Comprobante Tipo Comprobante Tipo Fecha inicio – Fecha fin Fec. Comprobante Des…" at bounding box center [506, 79] width 701 height 97
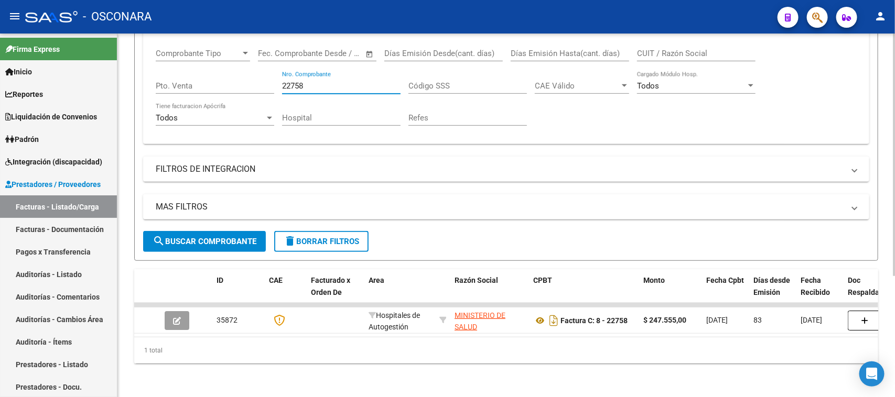
drag, startPoint x: 329, startPoint y: 76, endPoint x: 253, endPoint y: 78, distance: 75.5
click at [255, 79] on div "Comprobante Tipo Comprobante Tipo Fecha inicio – Fecha fin Fec. Comprobante Des…" at bounding box center [506, 87] width 701 height 97
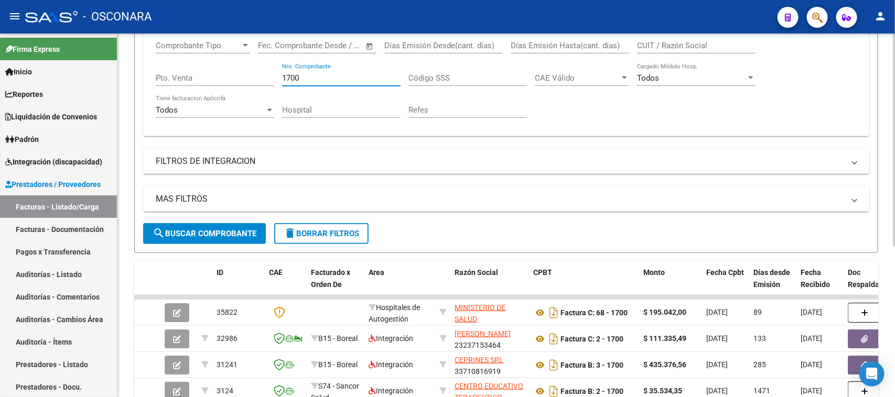
drag, startPoint x: 274, startPoint y: 78, endPoint x: 177, endPoint y: 87, distance: 96.9
click at [177, 87] on div "Comprobante Tipo Comprobante Tipo Fecha inicio – Fecha fin Fec. Comprobante Des…" at bounding box center [506, 79] width 701 height 97
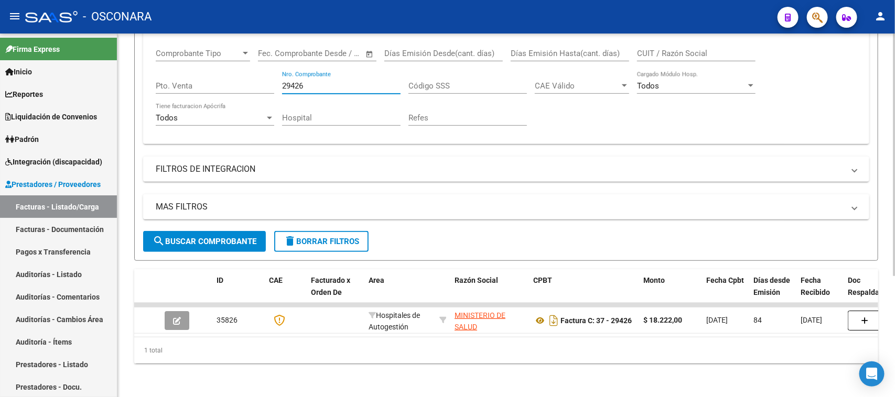
drag, startPoint x: 311, startPoint y: 78, endPoint x: 166, endPoint y: 88, distance: 145.6
click at [166, 88] on div "Comprobante Tipo Comprobante Tipo Fecha inicio – Fecha fin Fec. Comprobante Des…" at bounding box center [506, 87] width 701 height 97
drag, startPoint x: 306, startPoint y: 77, endPoint x: 235, endPoint y: 92, distance: 72.4
click at [235, 92] on div "Comprobante Tipo Comprobante Tipo Fecha inicio – Fecha fin Fec. Comprobante Des…" at bounding box center [506, 87] width 701 height 97
drag, startPoint x: 308, startPoint y: 77, endPoint x: 231, endPoint y: 80, distance: 77.1
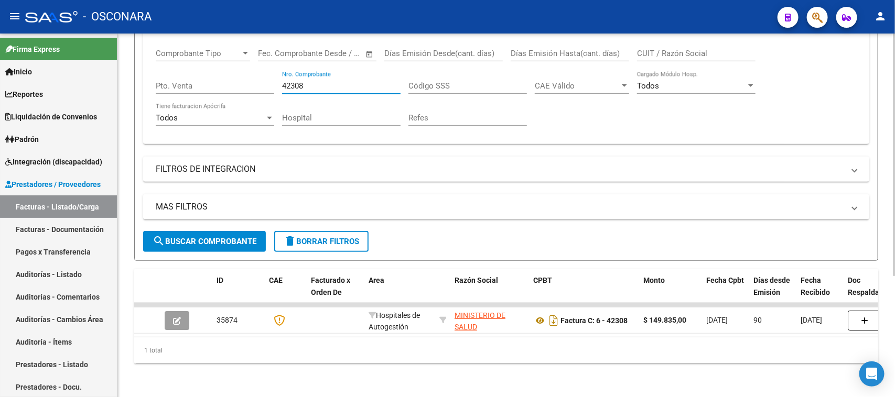
click at [239, 85] on div "Comprobante Tipo Comprobante Tipo Fecha inicio – Fecha fin Fec. Comprobante Des…" at bounding box center [506, 87] width 701 height 97
